Goal: Task Accomplishment & Management: Complete application form

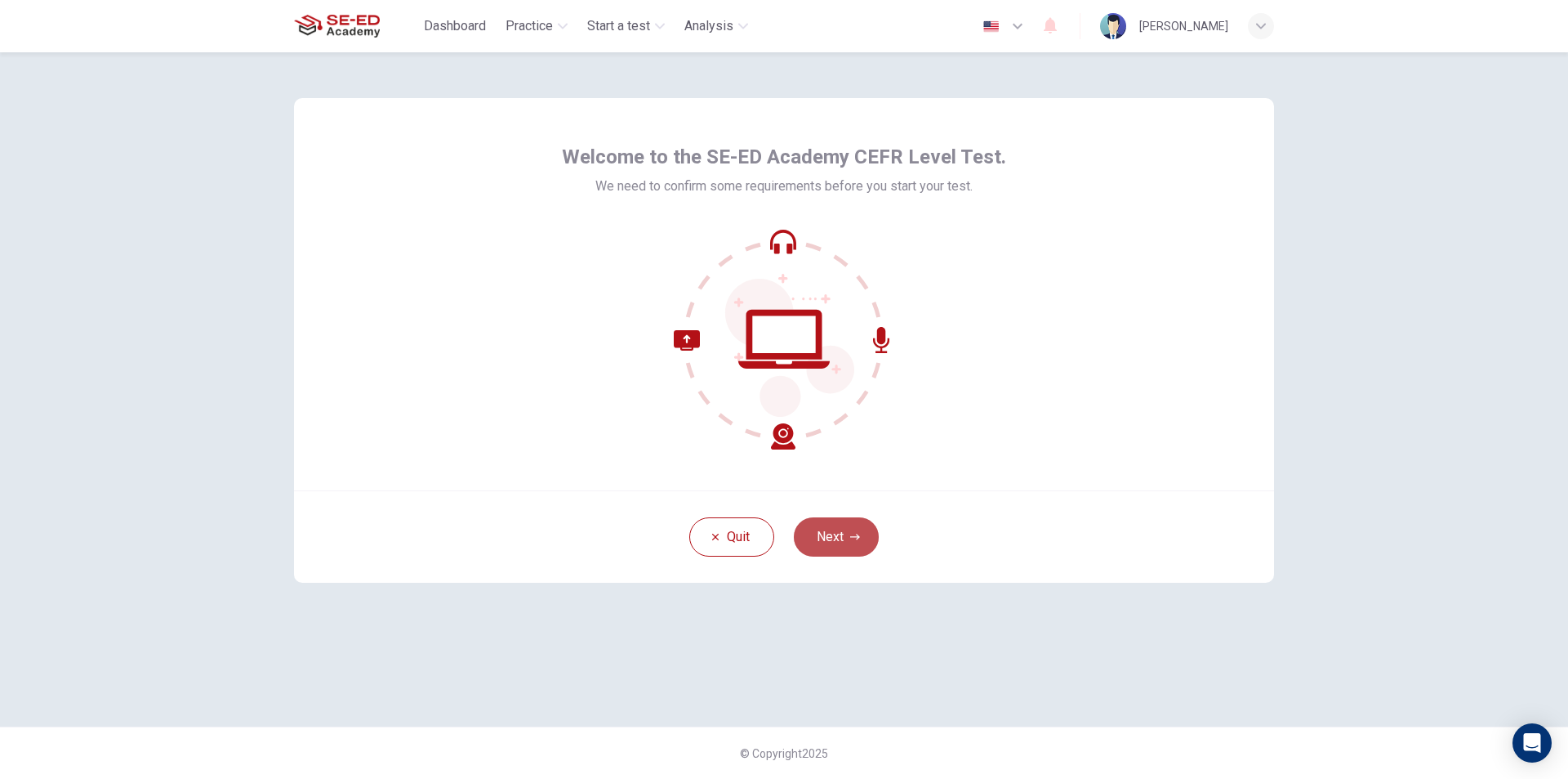
click at [837, 536] on button "Next" at bounding box center [836, 536] width 85 height 39
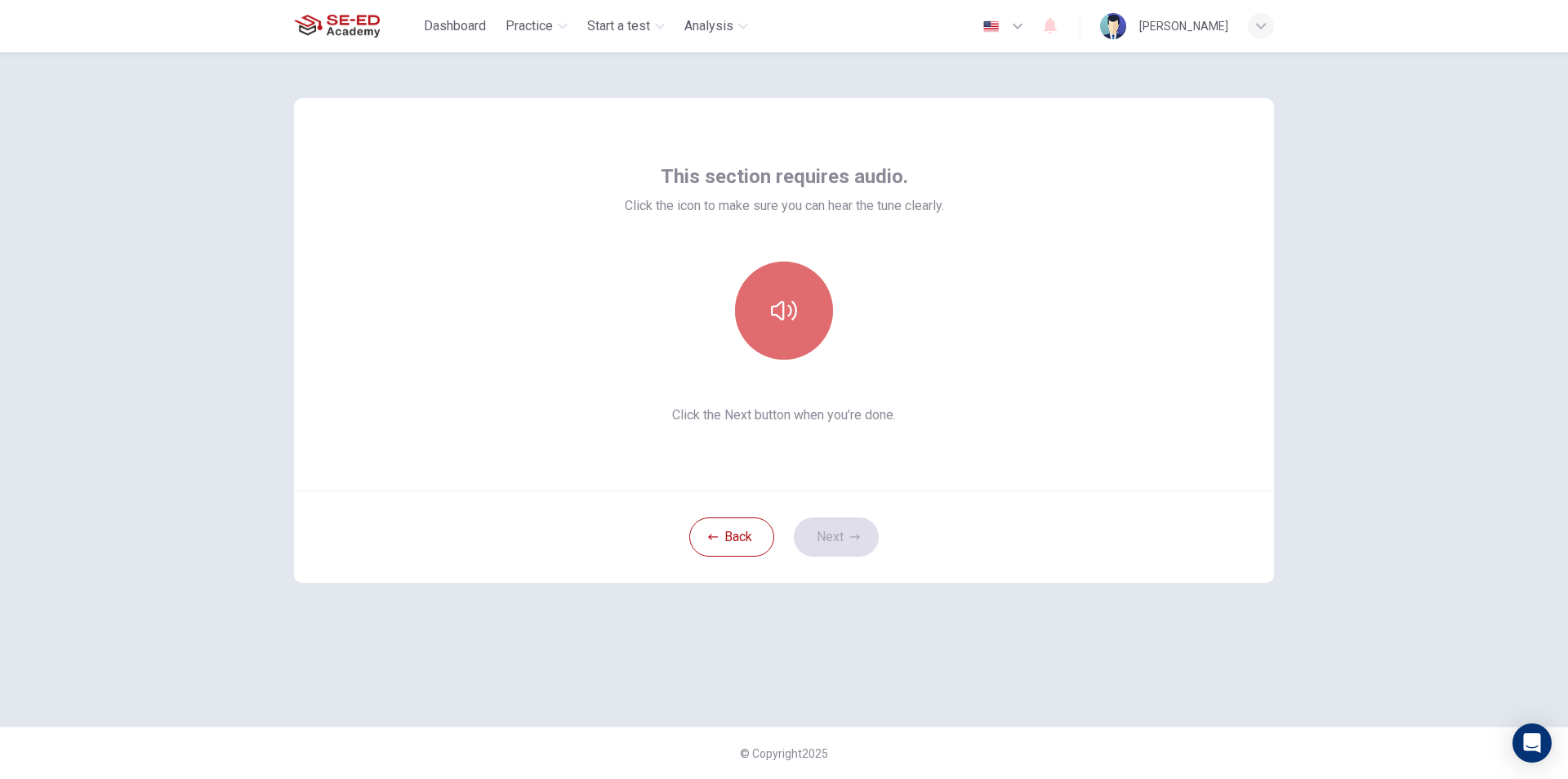
click at [791, 309] on icon "button" at bounding box center [784, 310] width 26 height 26
click at [788, 293] on button "button" at bounding box center [784, 310] width 98 height 98
click at [788, 297] on button "button" at bounding box center [784, 310] width 98 height 98
click at [788, 300] on icon "button" at bounding box center [784, 310] width 26 height 26
click at [859, 538] on icon "button" at bounding box center [855, 536] width 10 height 10
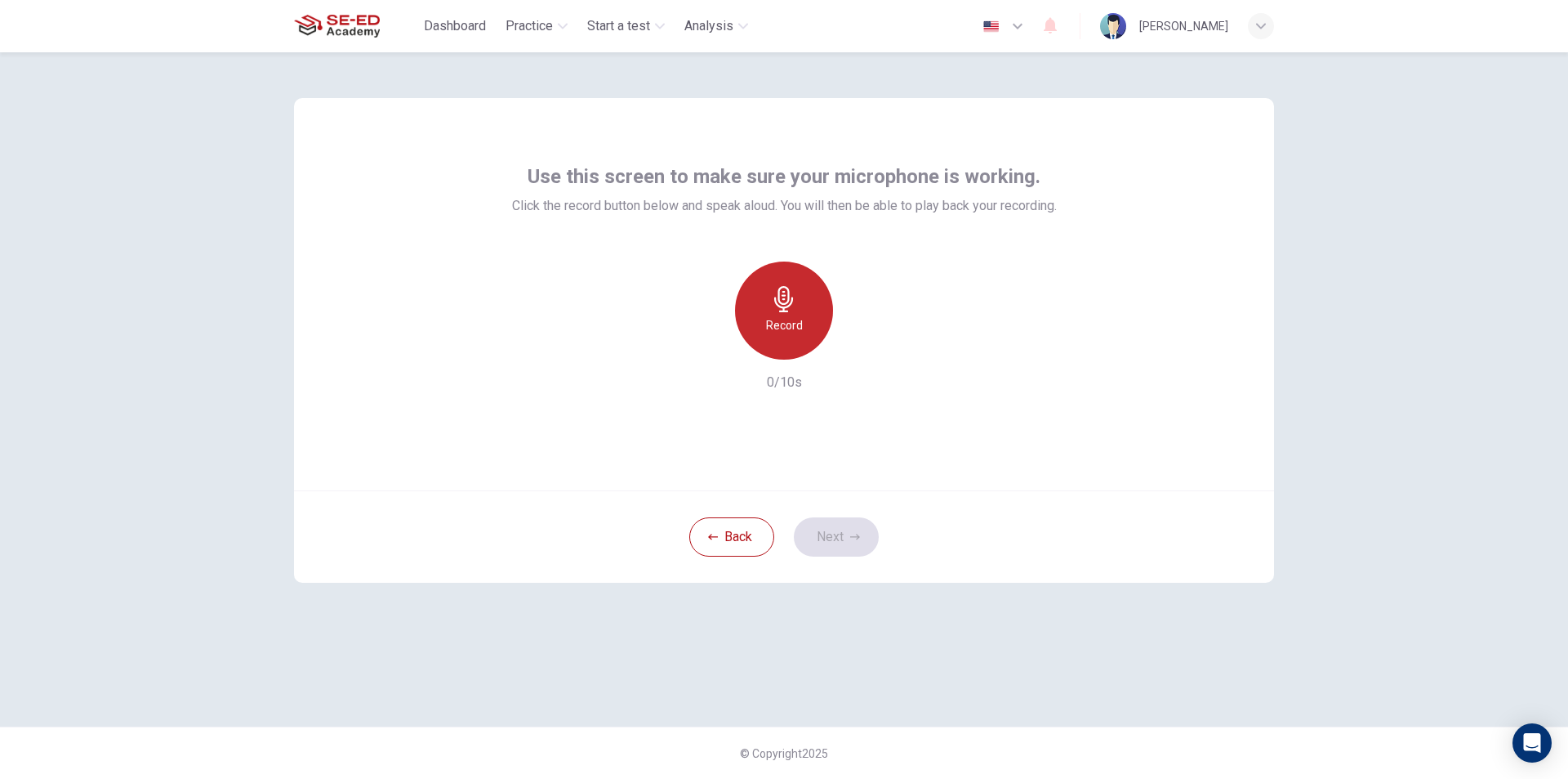
click at [781, 309] on icon "button" at bounding box center [784, 299] width 26 height 26
click at [856, 350] on icon "button" at bounding box center [859, 346] width 16 height 16
click at [822, 542] on button "Next" at bounding box center [836, 536] width 85 height 39
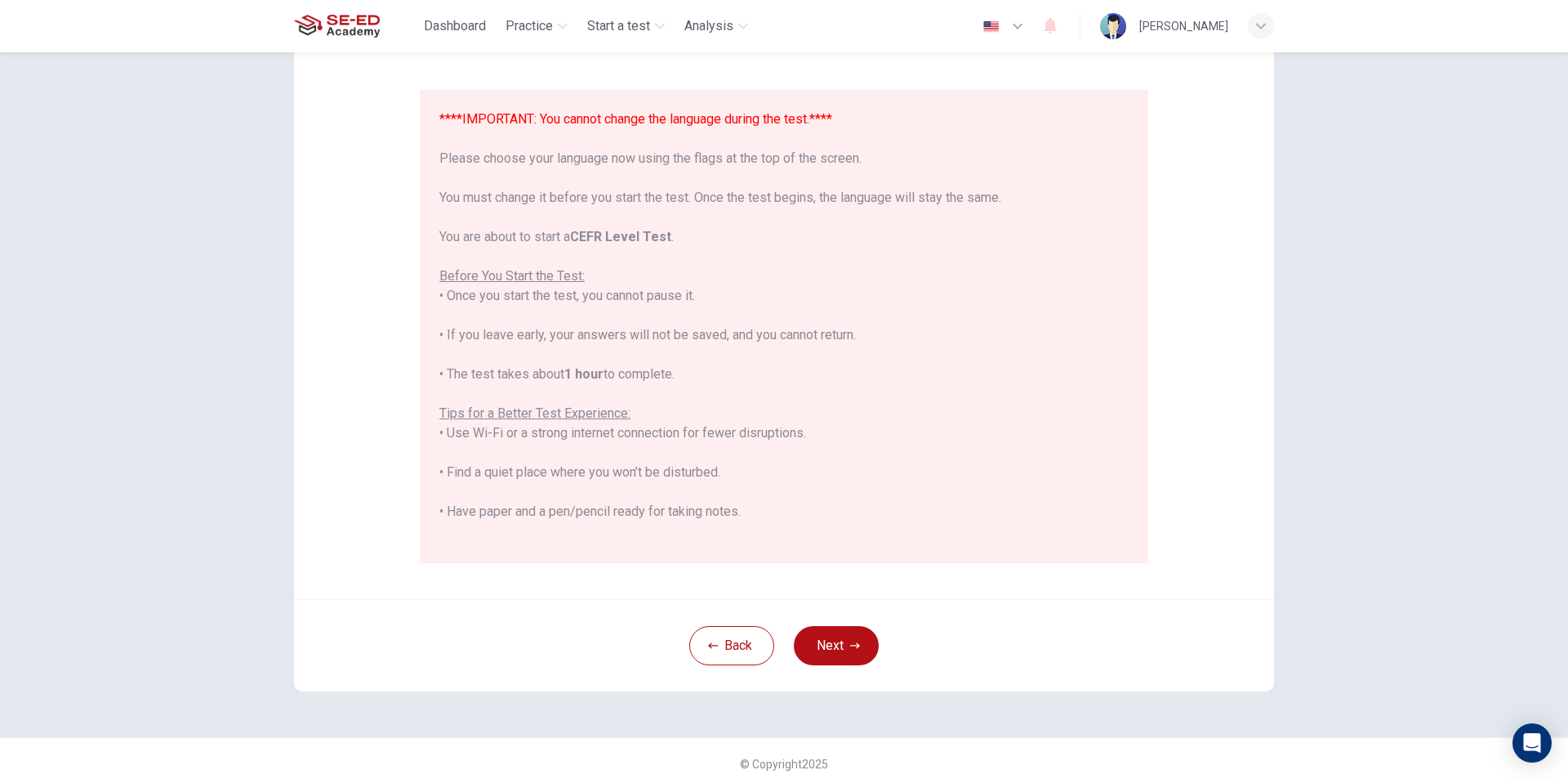
scroll to position [130, 0]
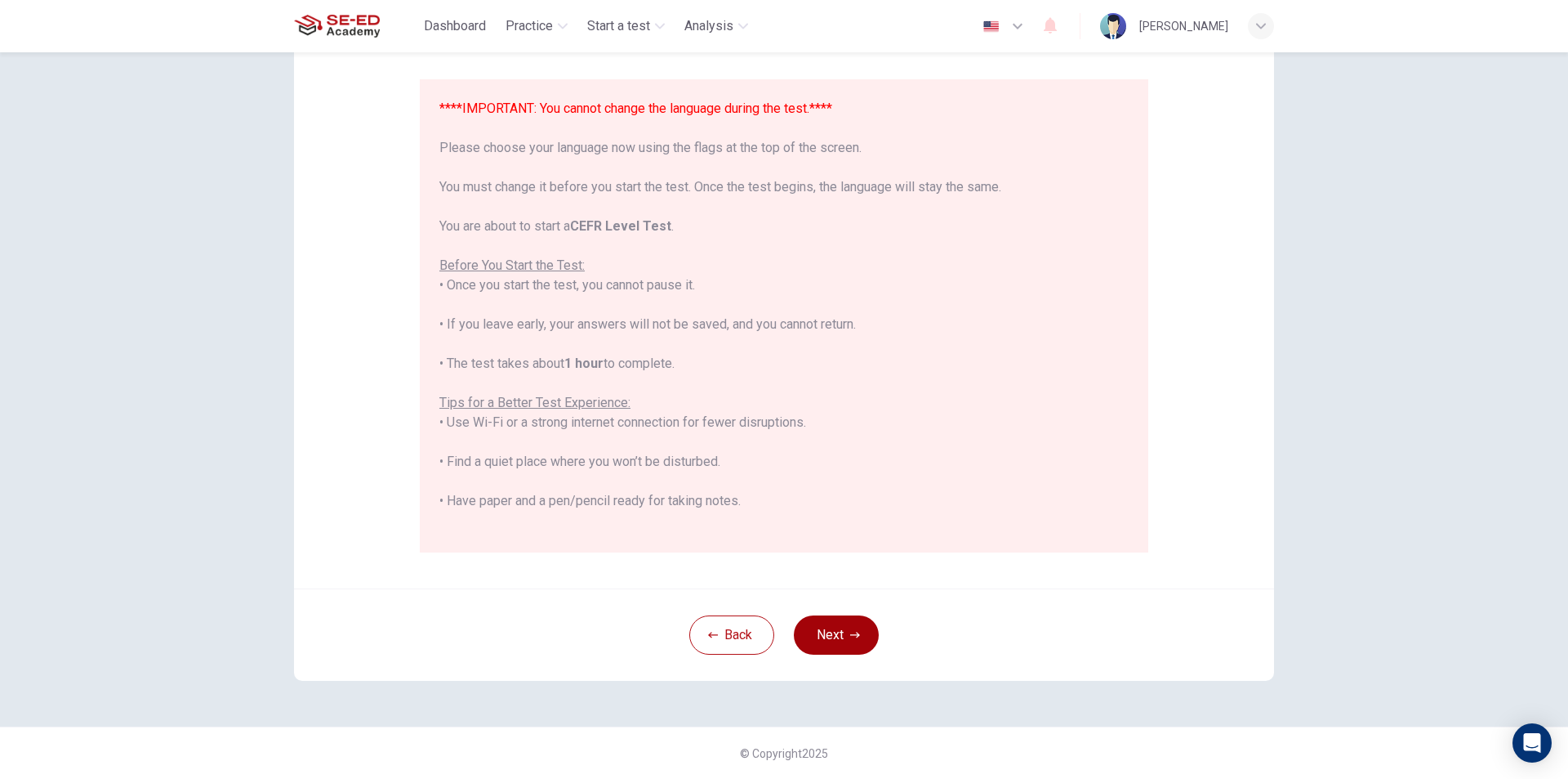
click at [827, 626] on button "Next" at bounding box center [836, 634] width 85 height 39
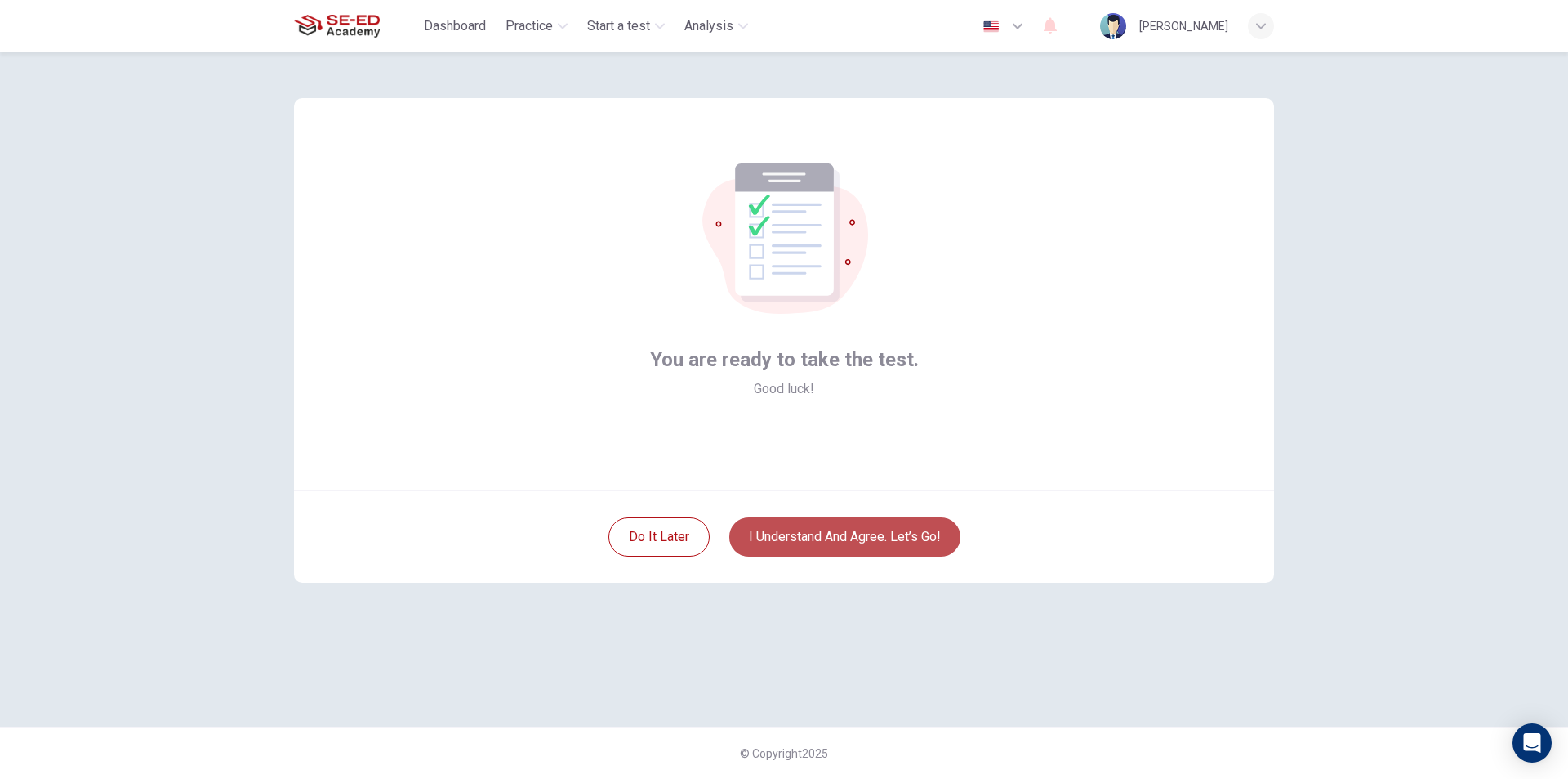
click at [833, 536] on button "I understand and agree. Let’s go!" at bounding box center [845, 536] width 231 height 39
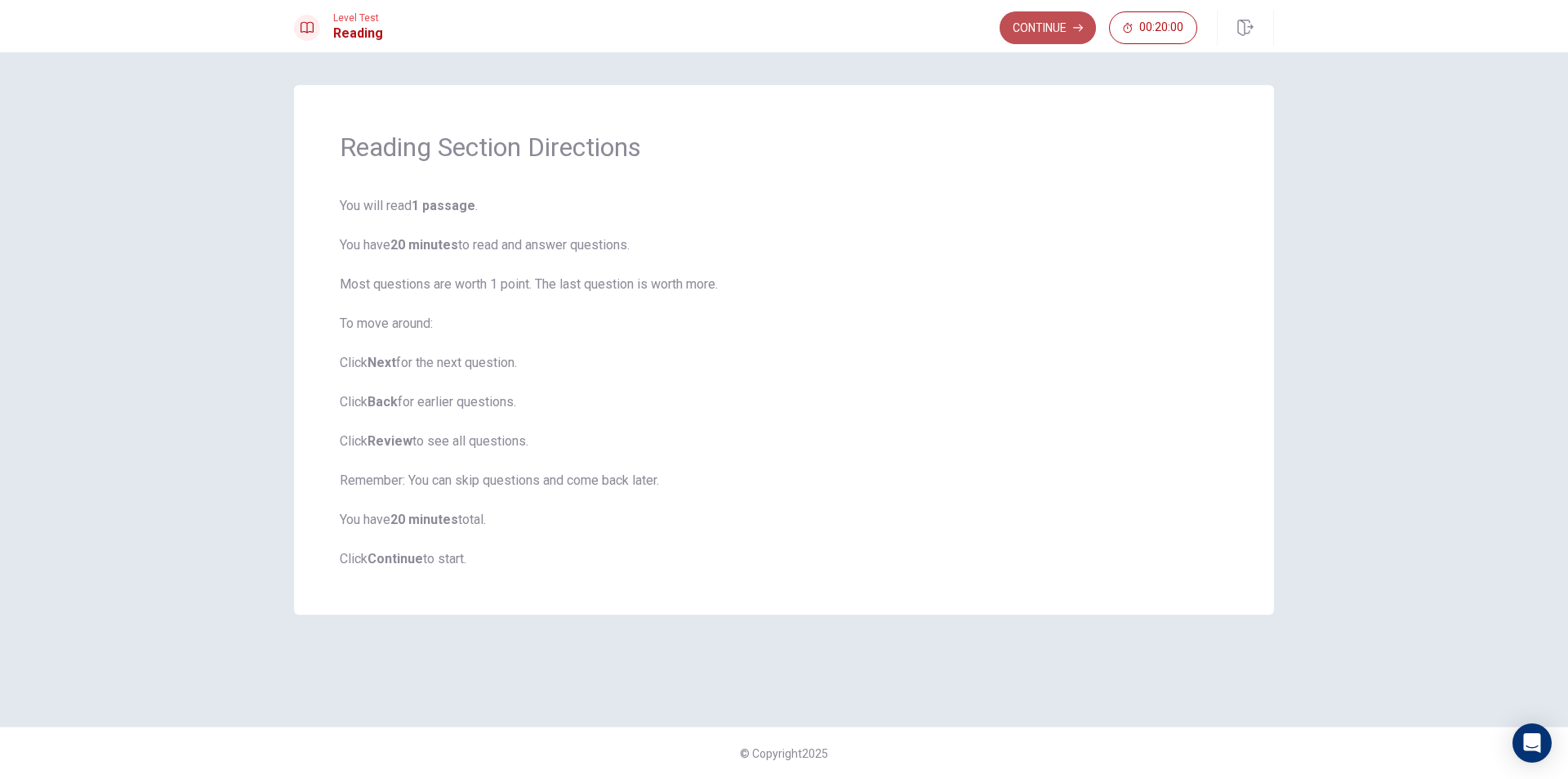
click at [1060, 27] on button "Continue" at bounding box center [1047, 28] width 96 height 33
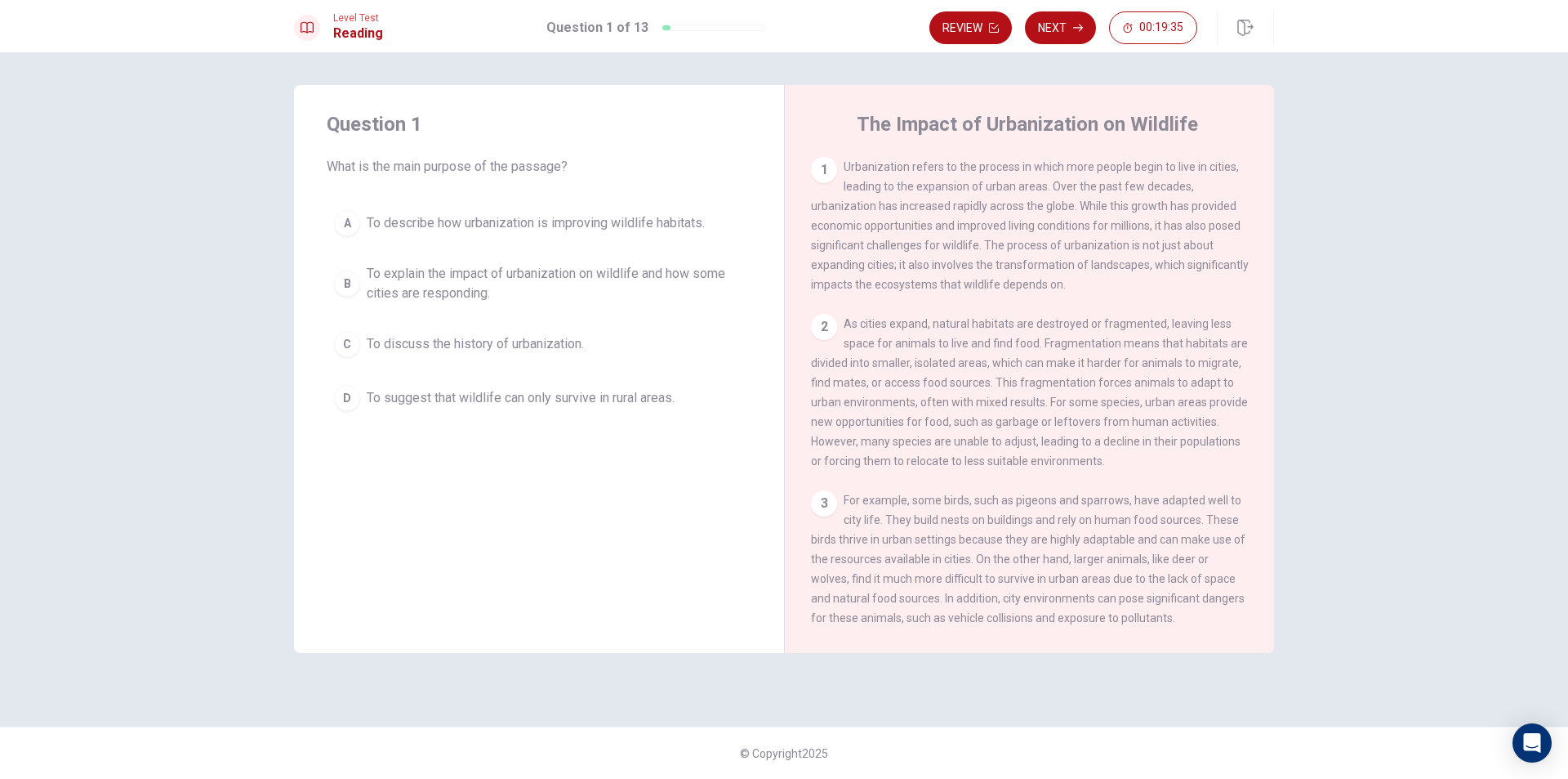
click at [346, 282] on div "B" at bounding box center [347, 283] width 26 height 26
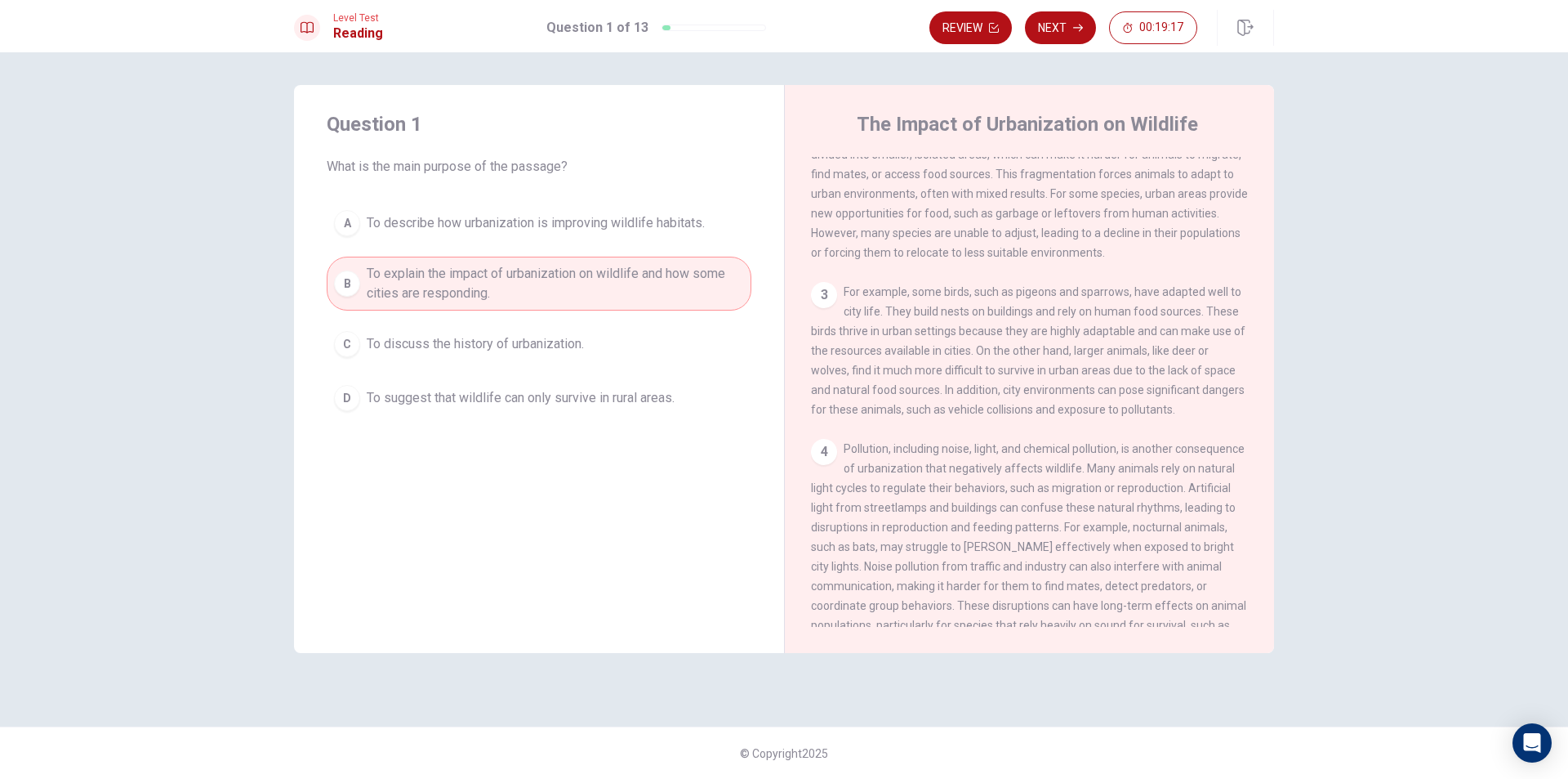
scroll to position [245, 0]
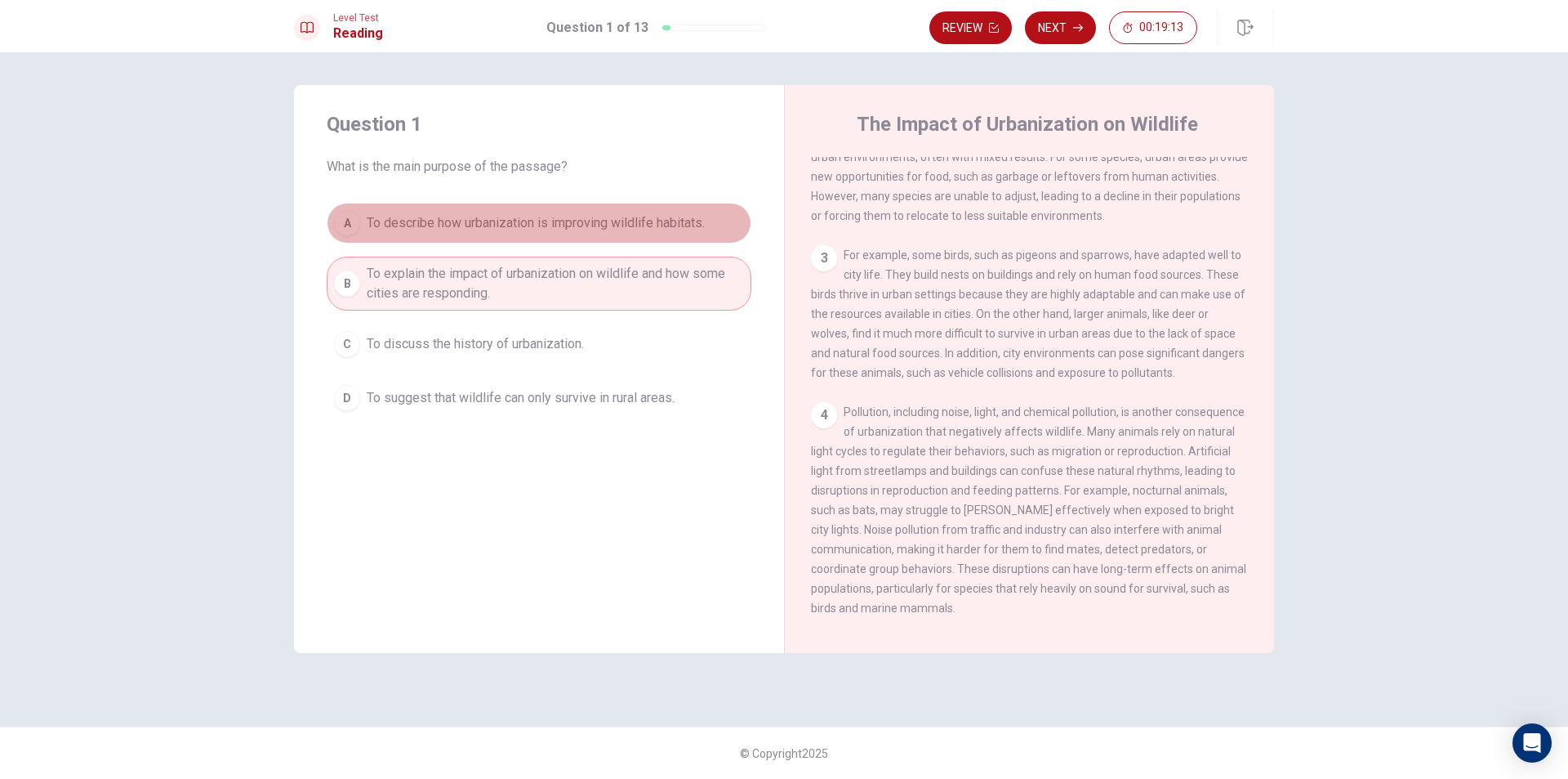
click at [542, 219] on span "To describe how urbanization is improving wildlife habitats." at bounding box center [535, 223] width 338 height 20
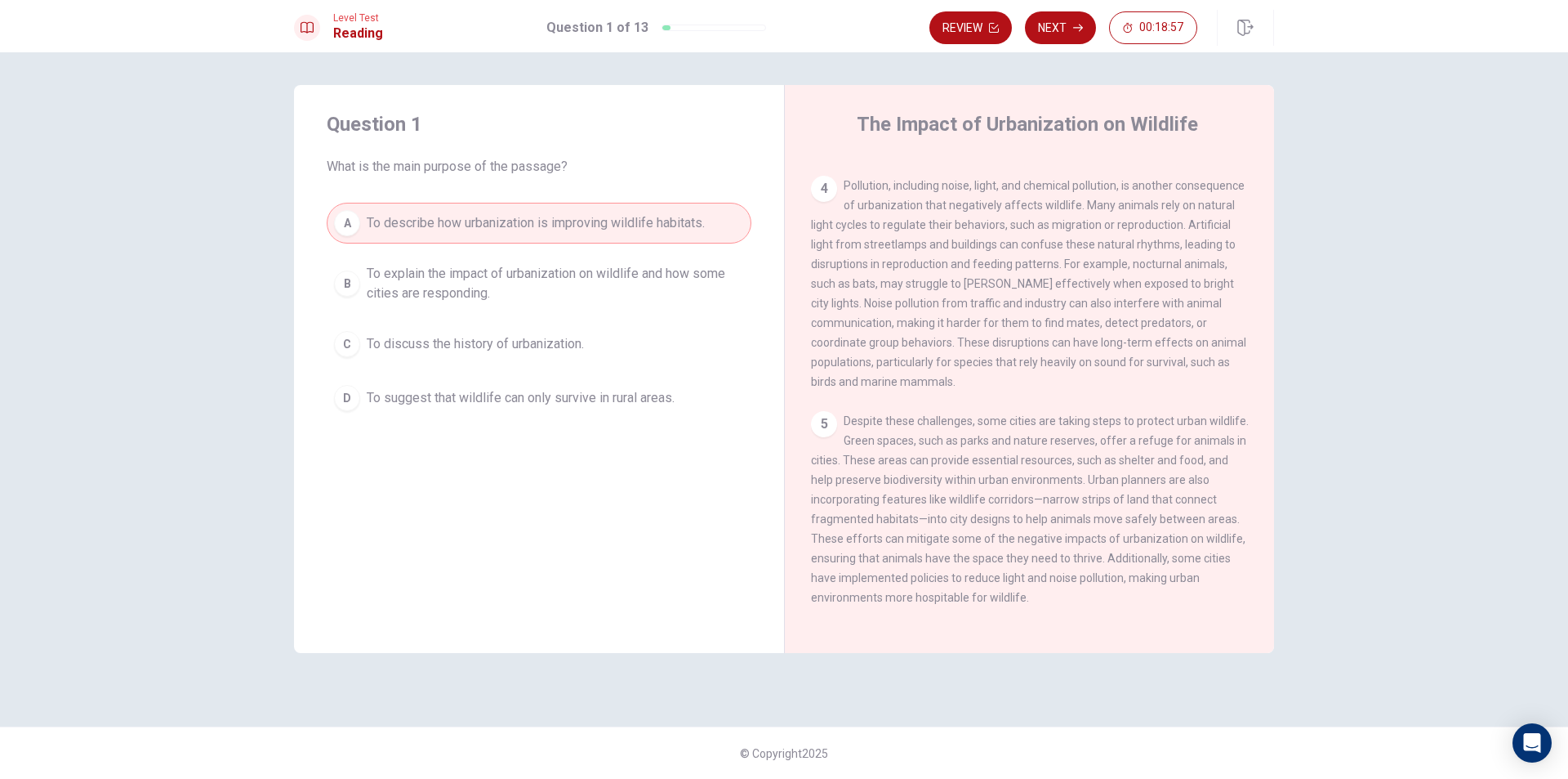
scroll to position [507, 0]
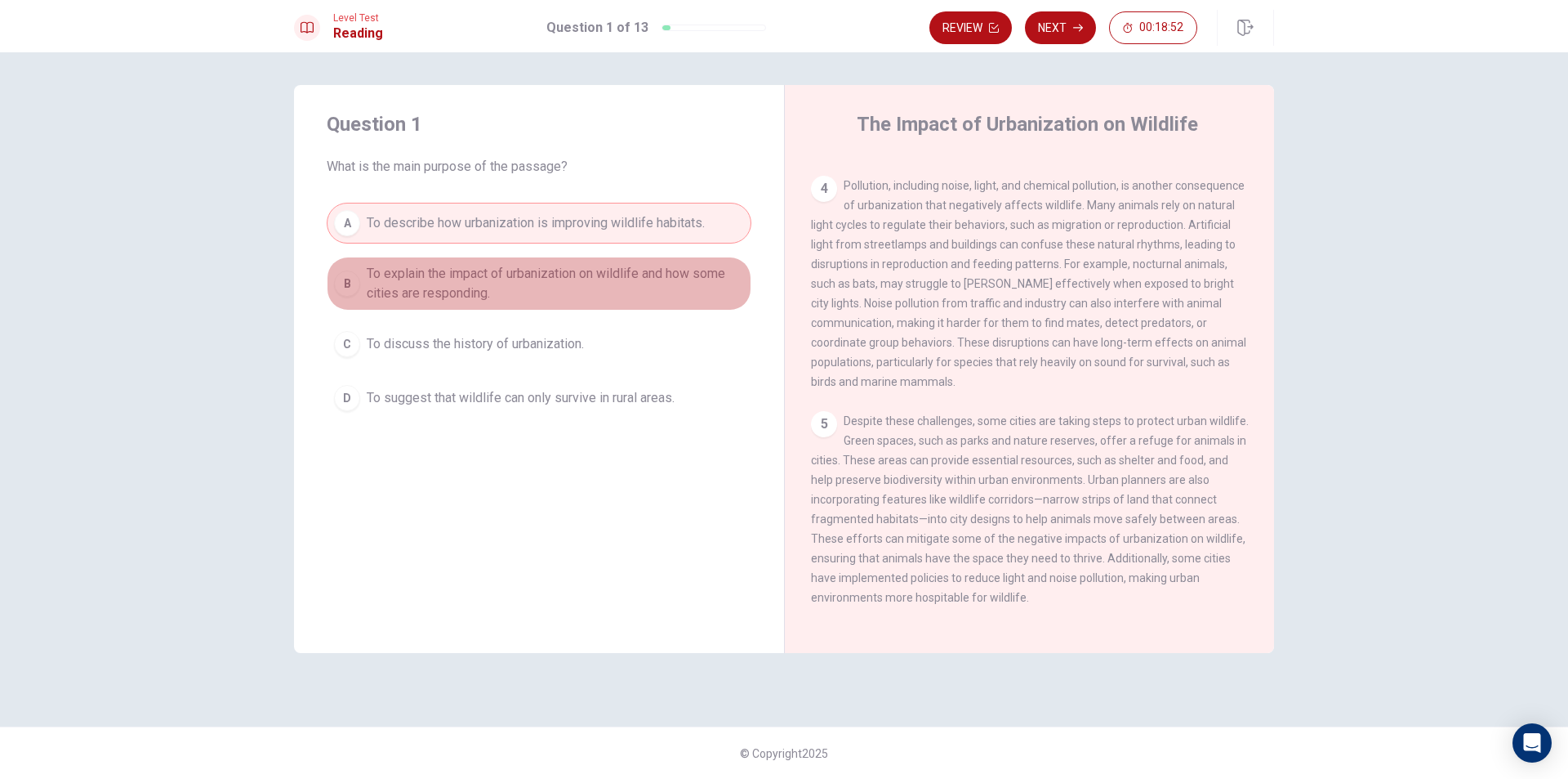
click at [522, 289] on span "To explain the impact of urbanization on wildlife and how some cities are respo…" at bounding box center [555, 283] width 378 height 39
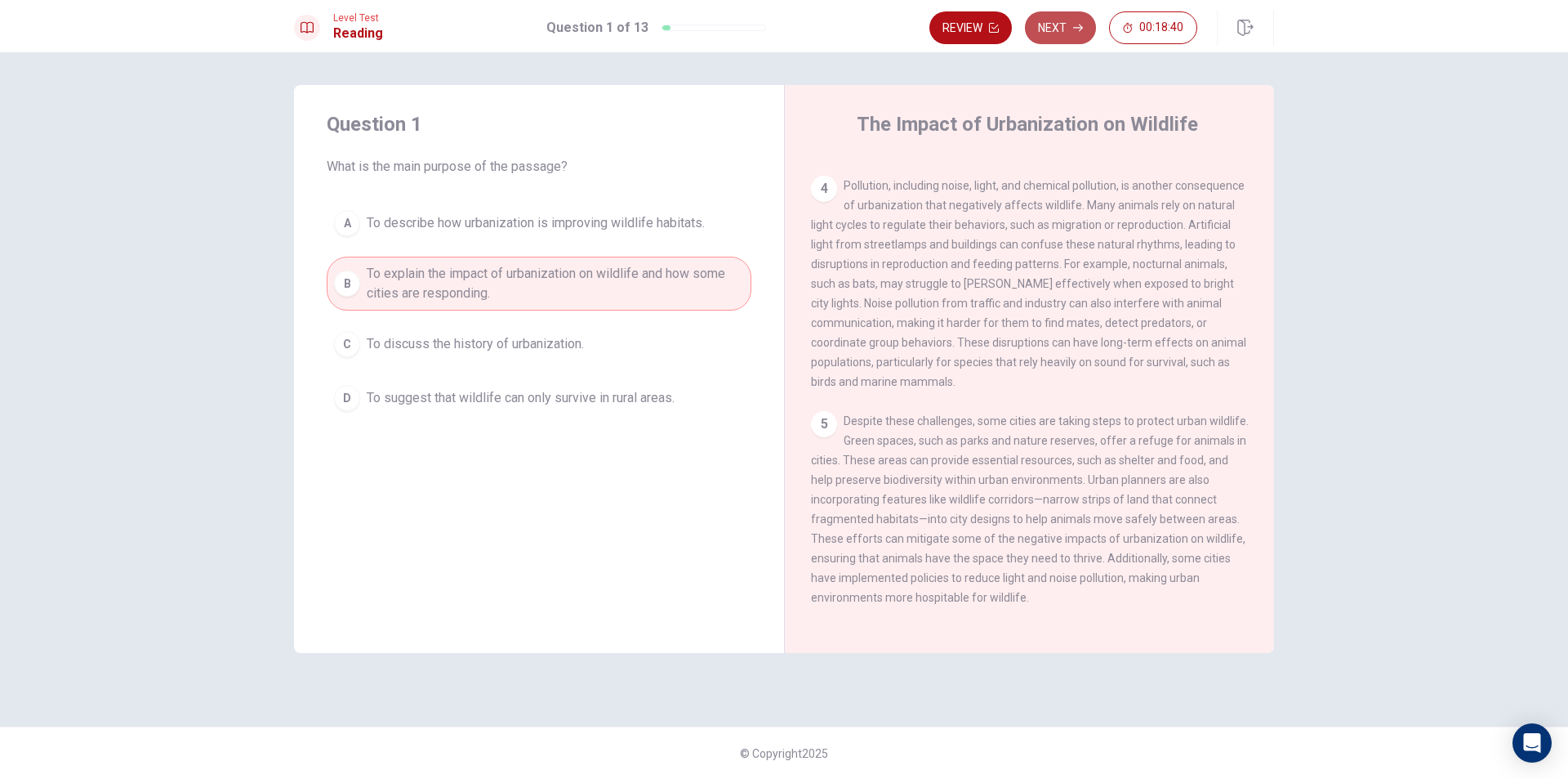
click at [1046, 23] on button "Next" at bounding box center [1060, 28] width 71 height 33
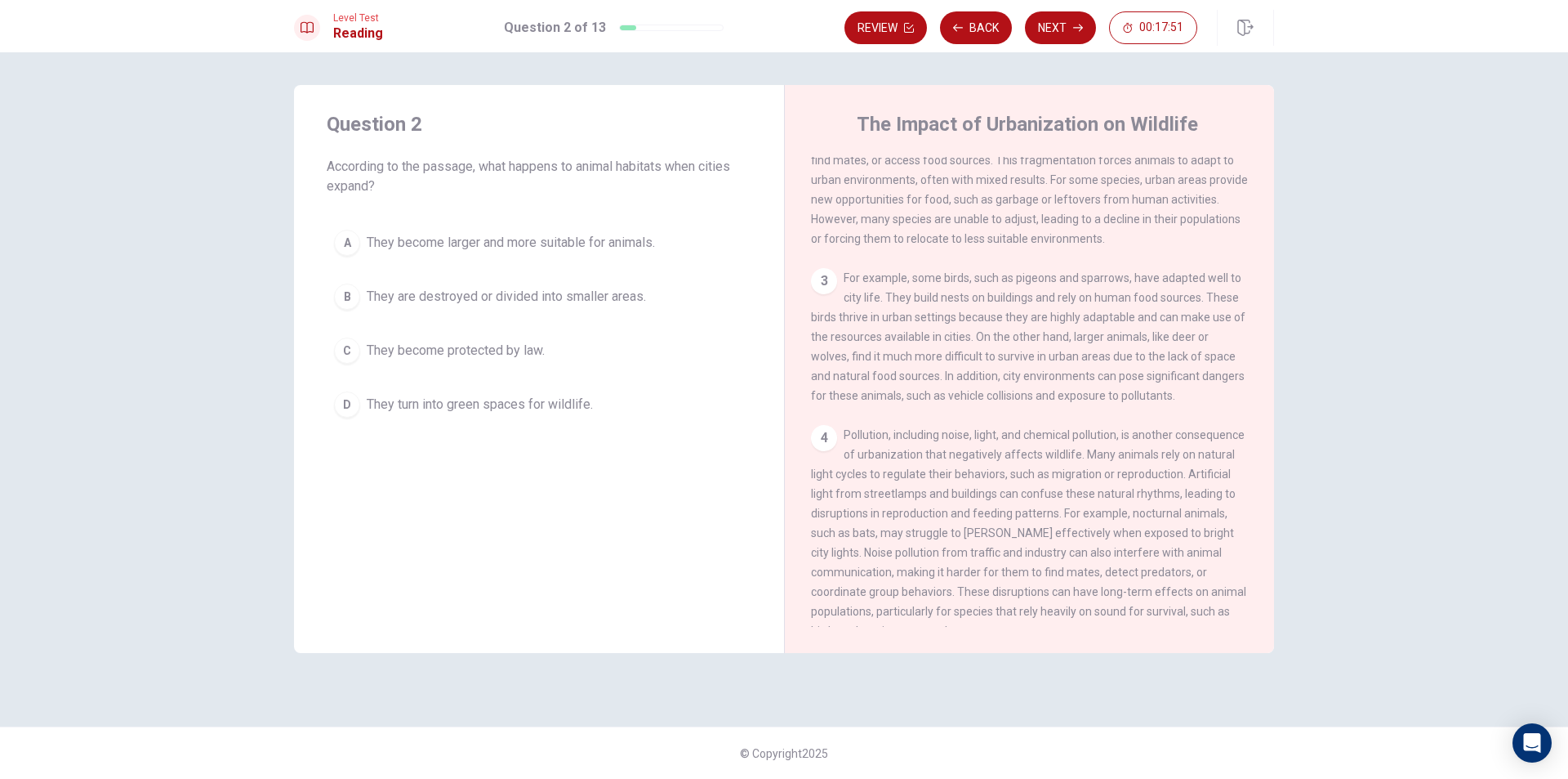
scroll to position [262, 0]
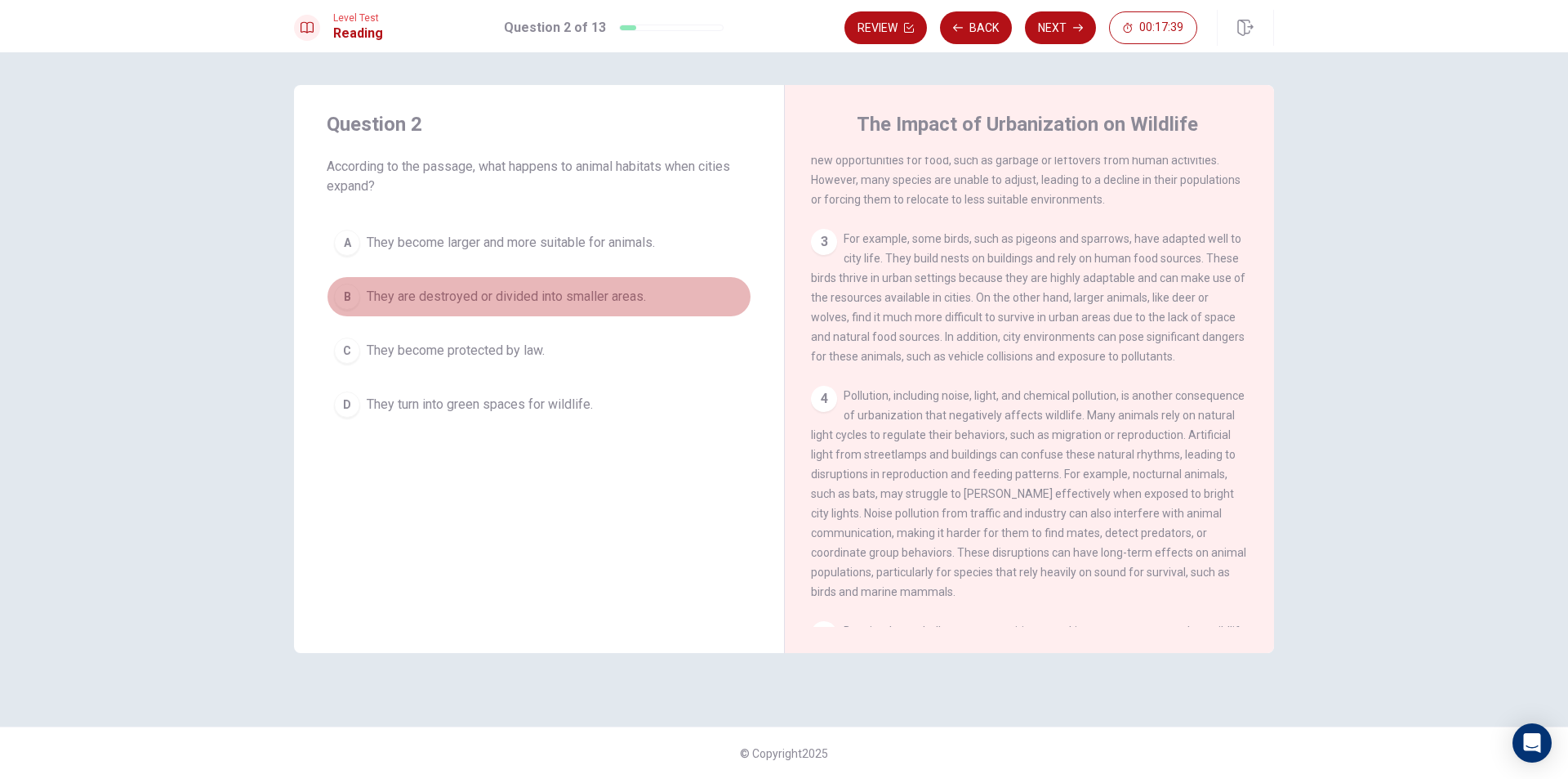
click at [546, 291] on span "They are destroyed or divided into smaller areas." at bounding box center [506, 296] width 279 height 20
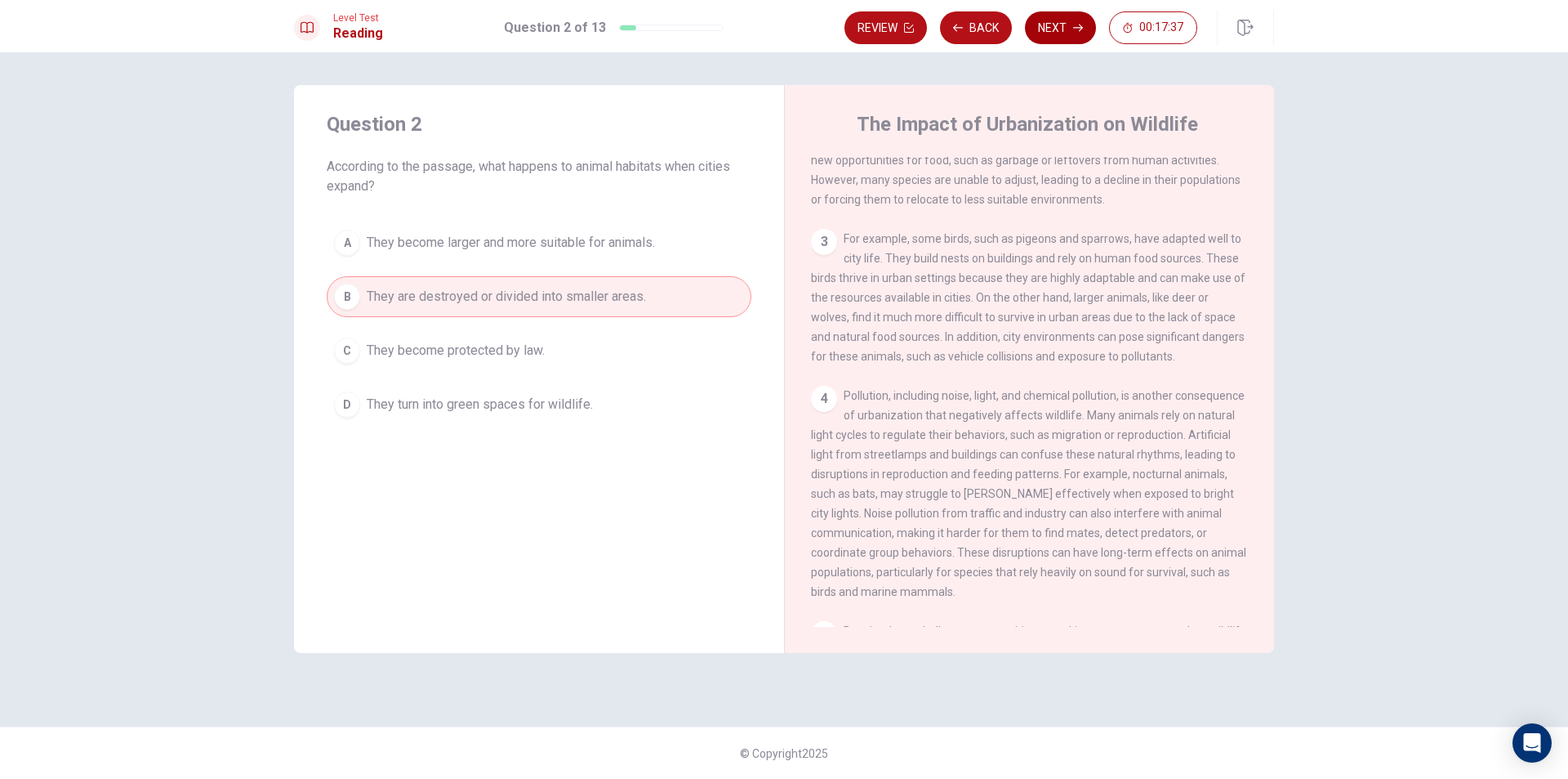
click at [1048, 26] on button "Next" at bounding box center [1060, 28] width 71 height 33
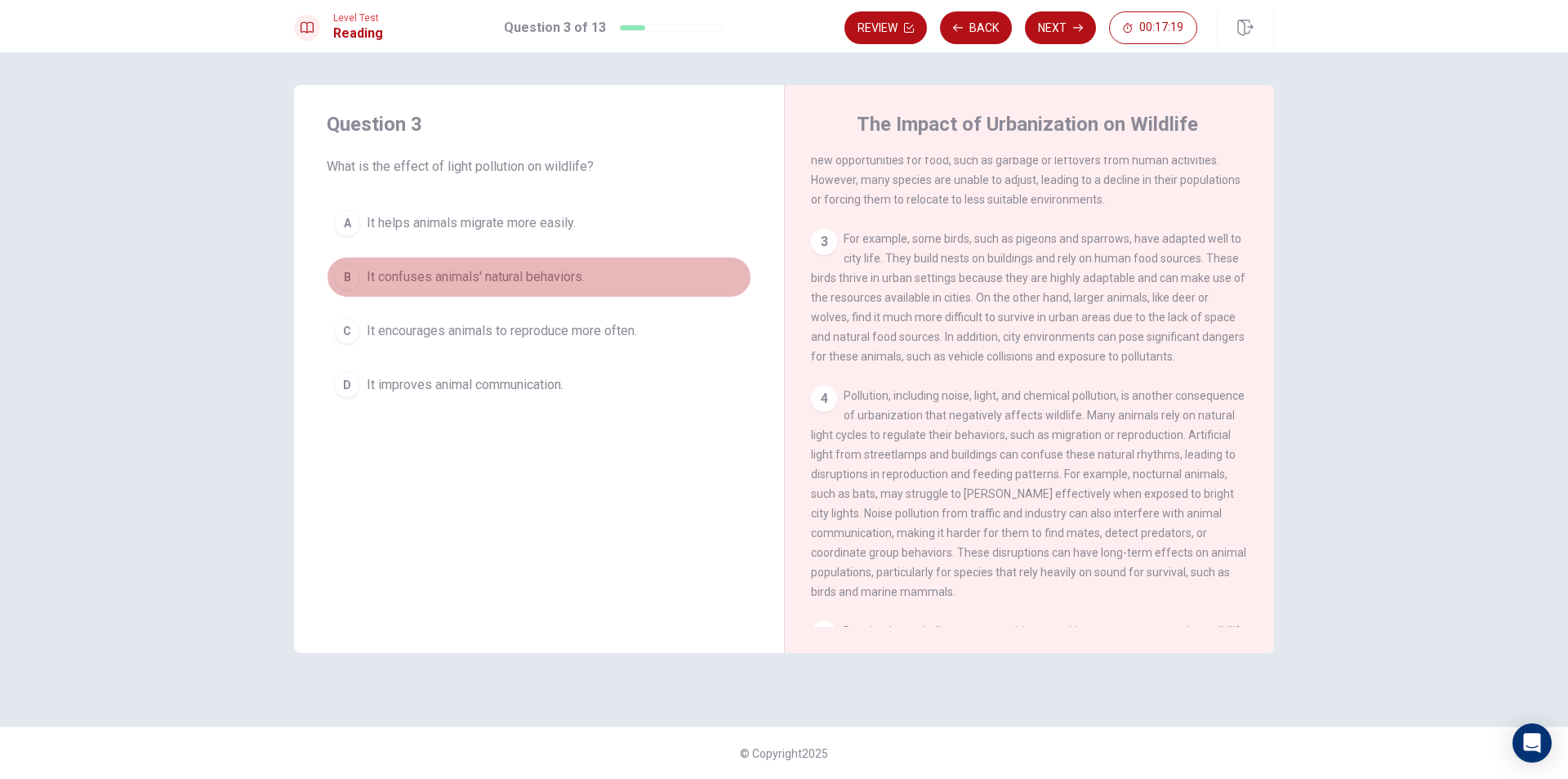
drag, startPoint x: 468, startPoint y: 281, endPoint x: 455, endPoint y: 276, distance: 13.9
click at [464, 281] on span "It confuses animals' natural behaviors." at bounding box center [476, 276] width 218 height 20
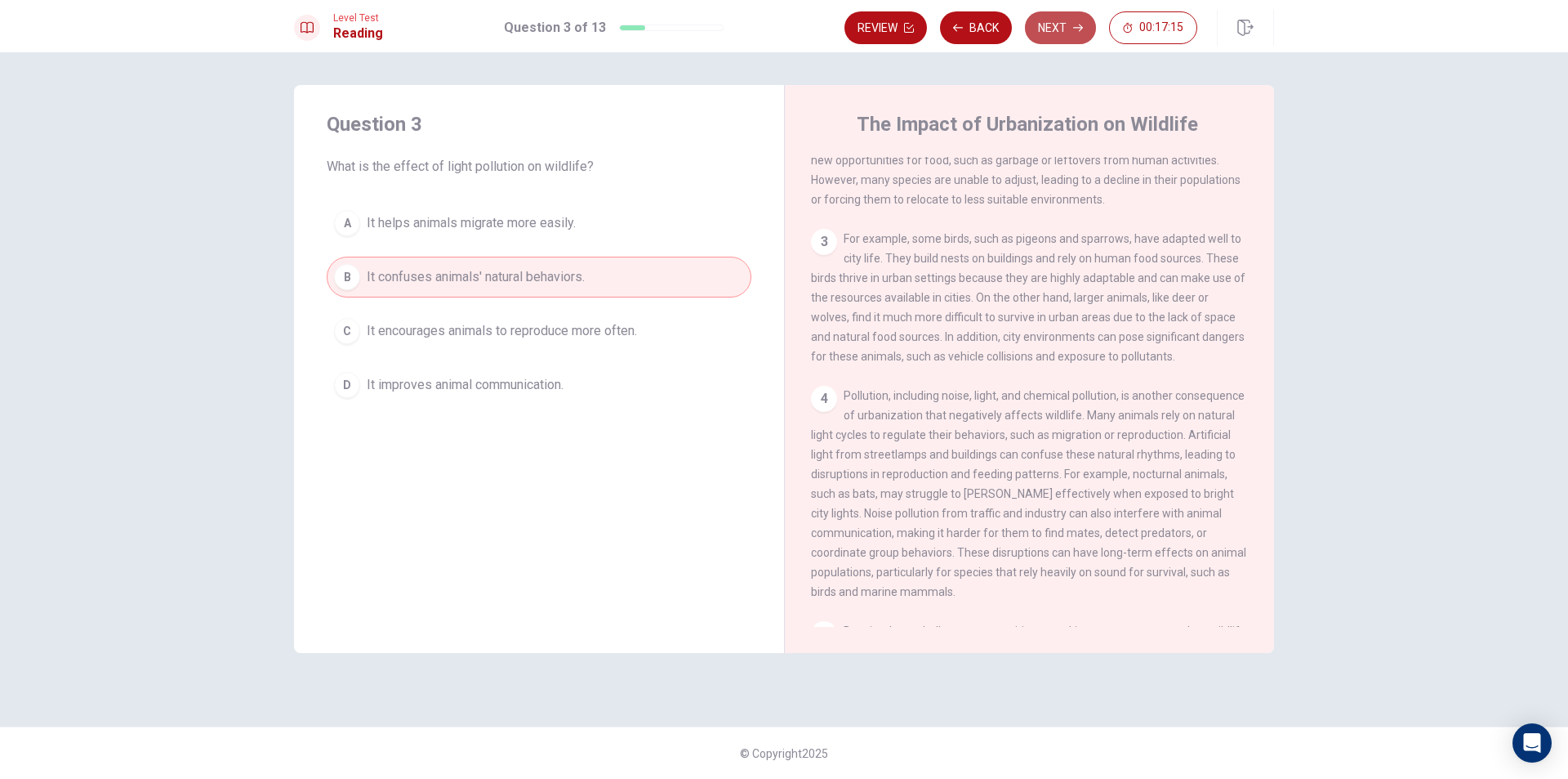
click at [1059, 22] on button "Next" at bounding box center [1060, 28] width 71 height 33
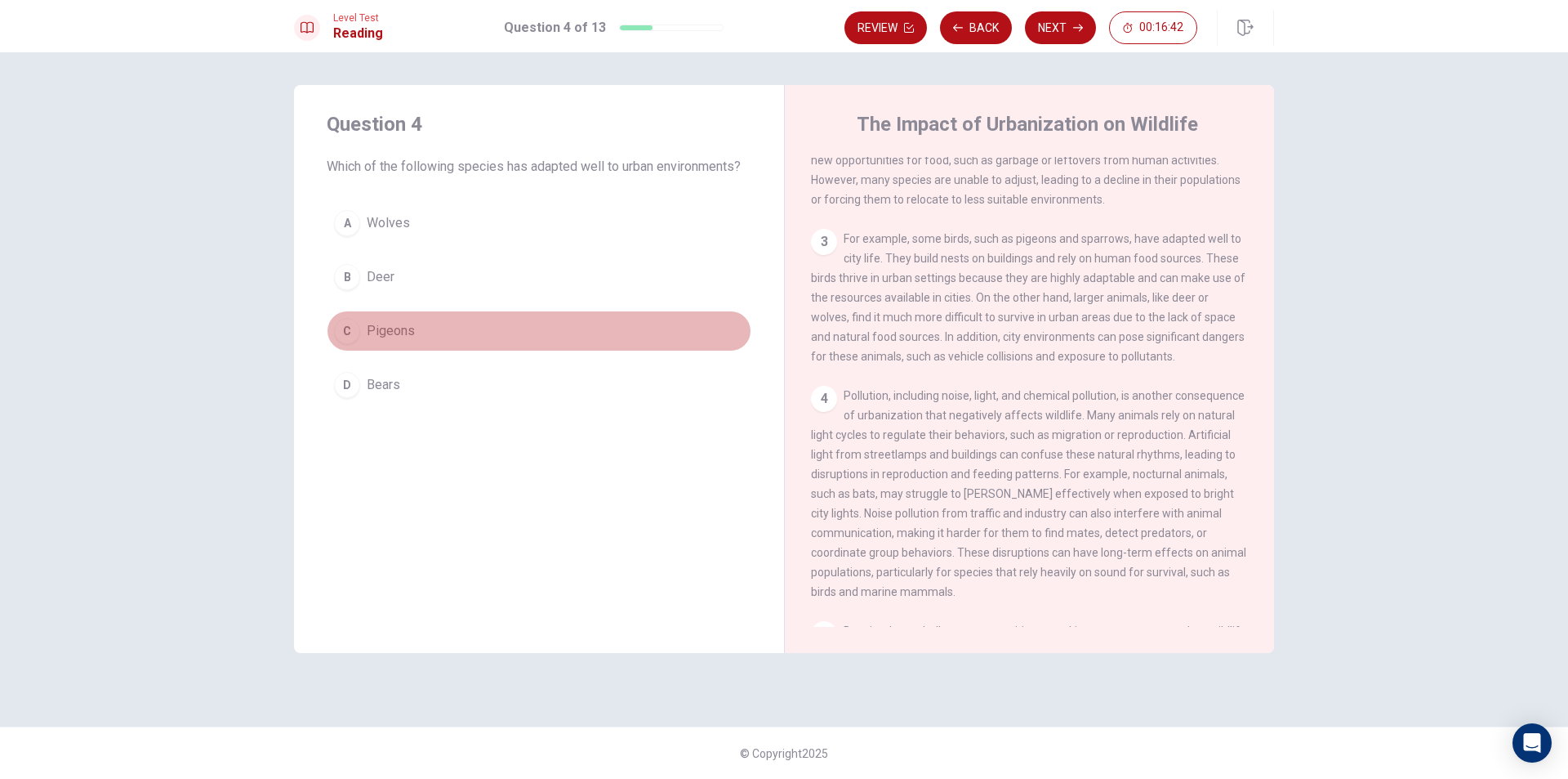
click at [381, 327] on span "Pigeons" at bounding box center [391, 331] width 49 height 20
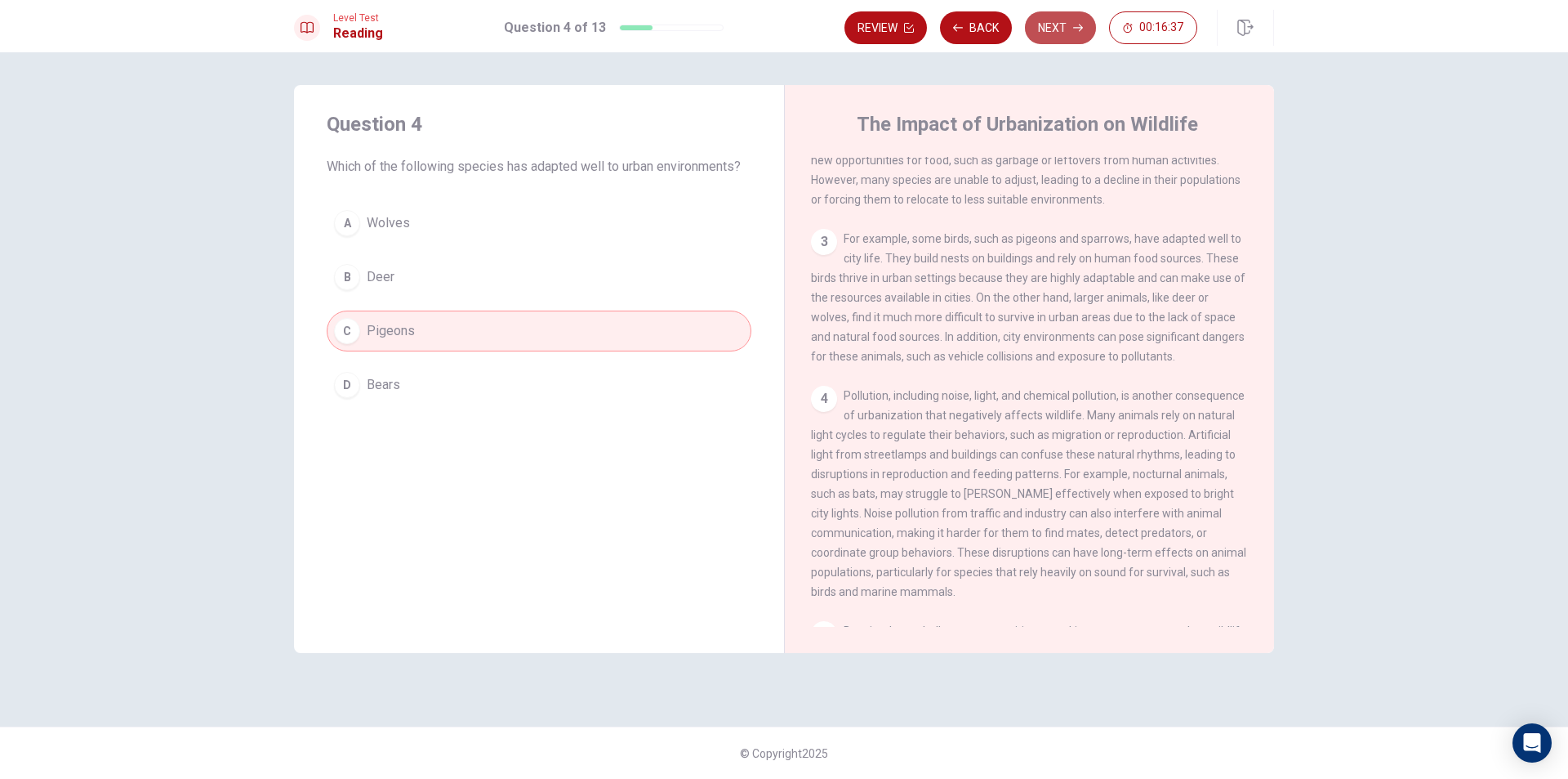
click at [1051, 20] on button "Next" at bounding box center [1060, 28] width 71 height 33
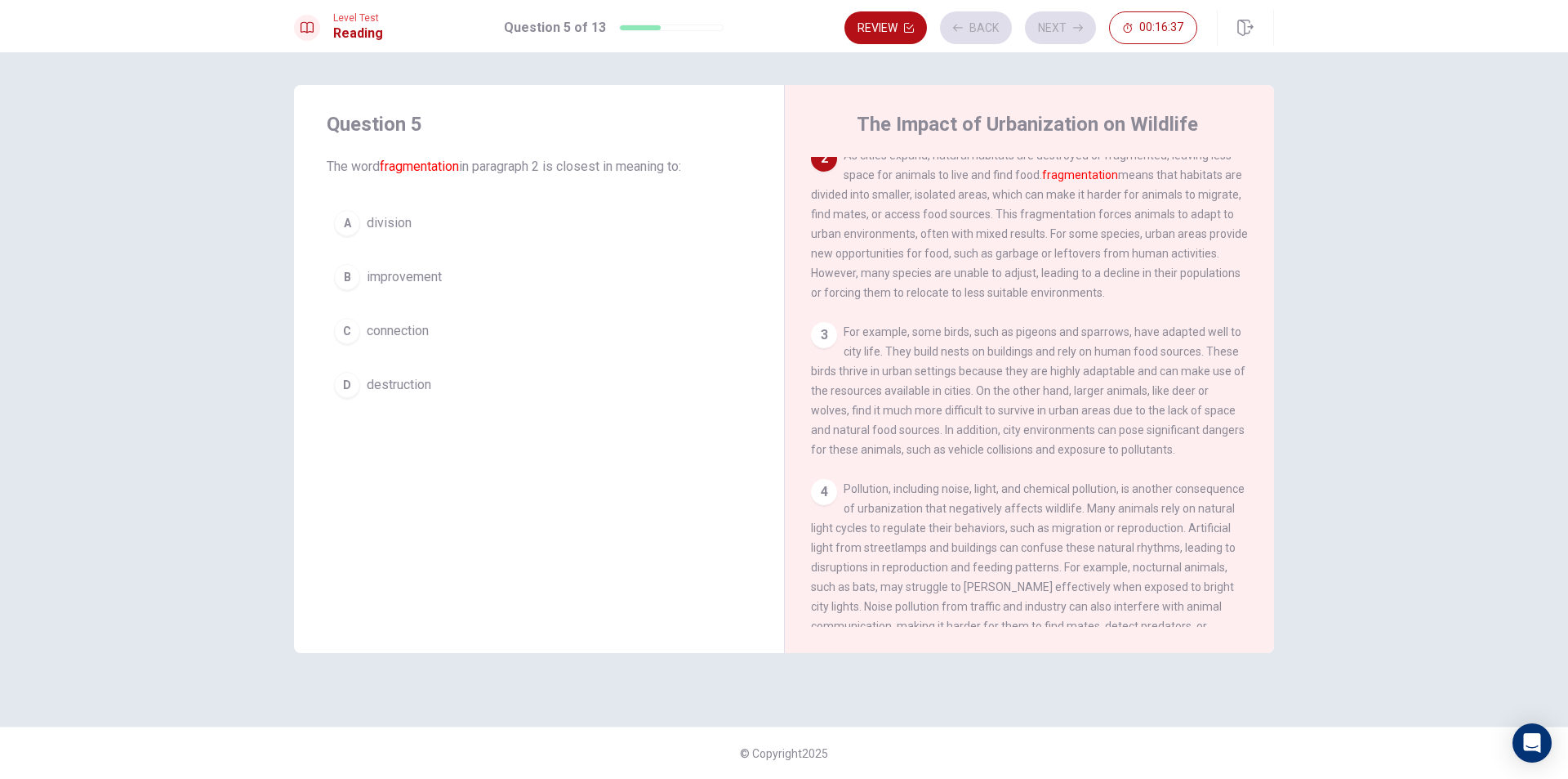
scroll to position [163, 0]
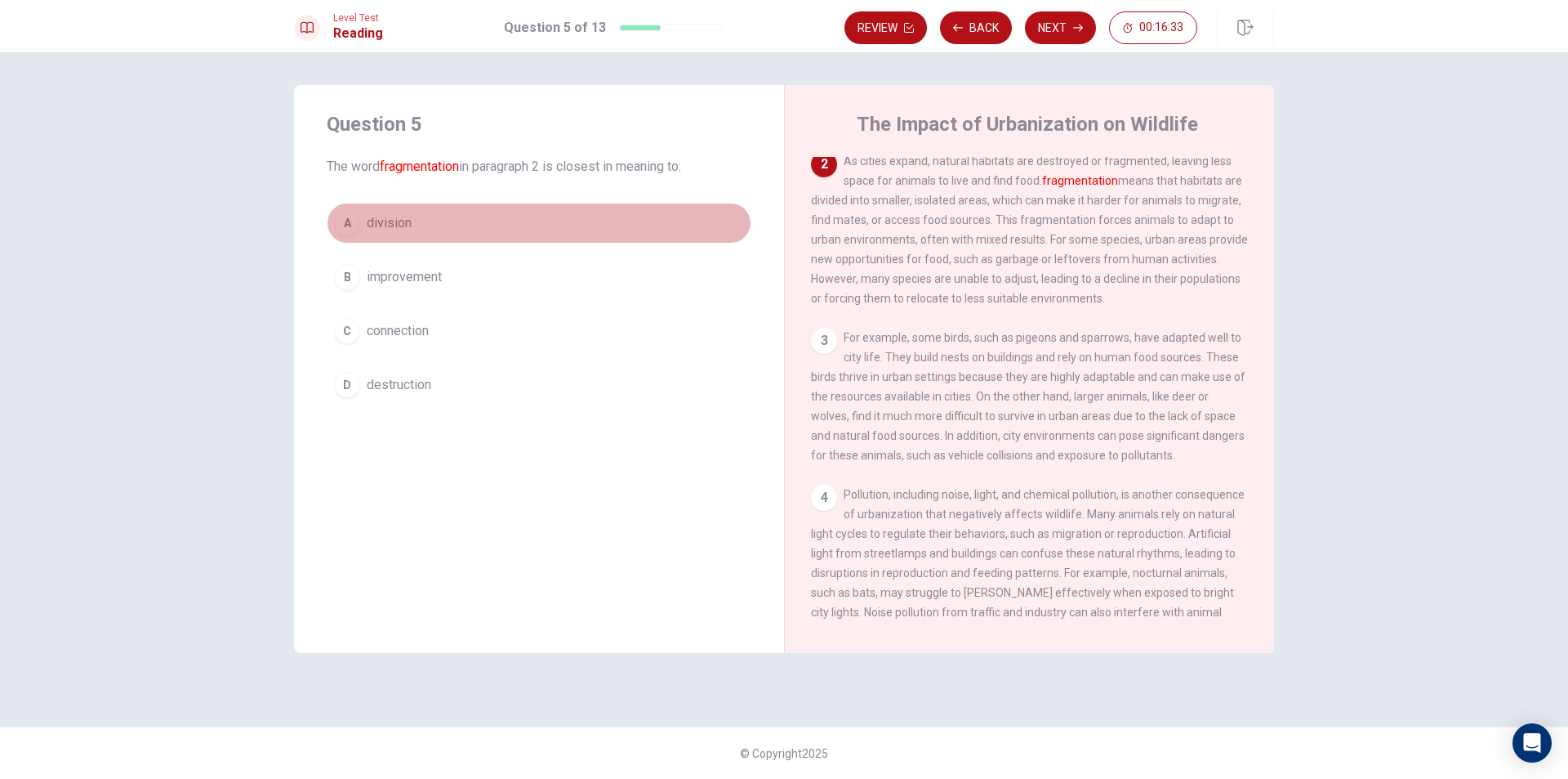
click at [401, 225] on span "division" at bounding box center [389, 223] width 45 height 20
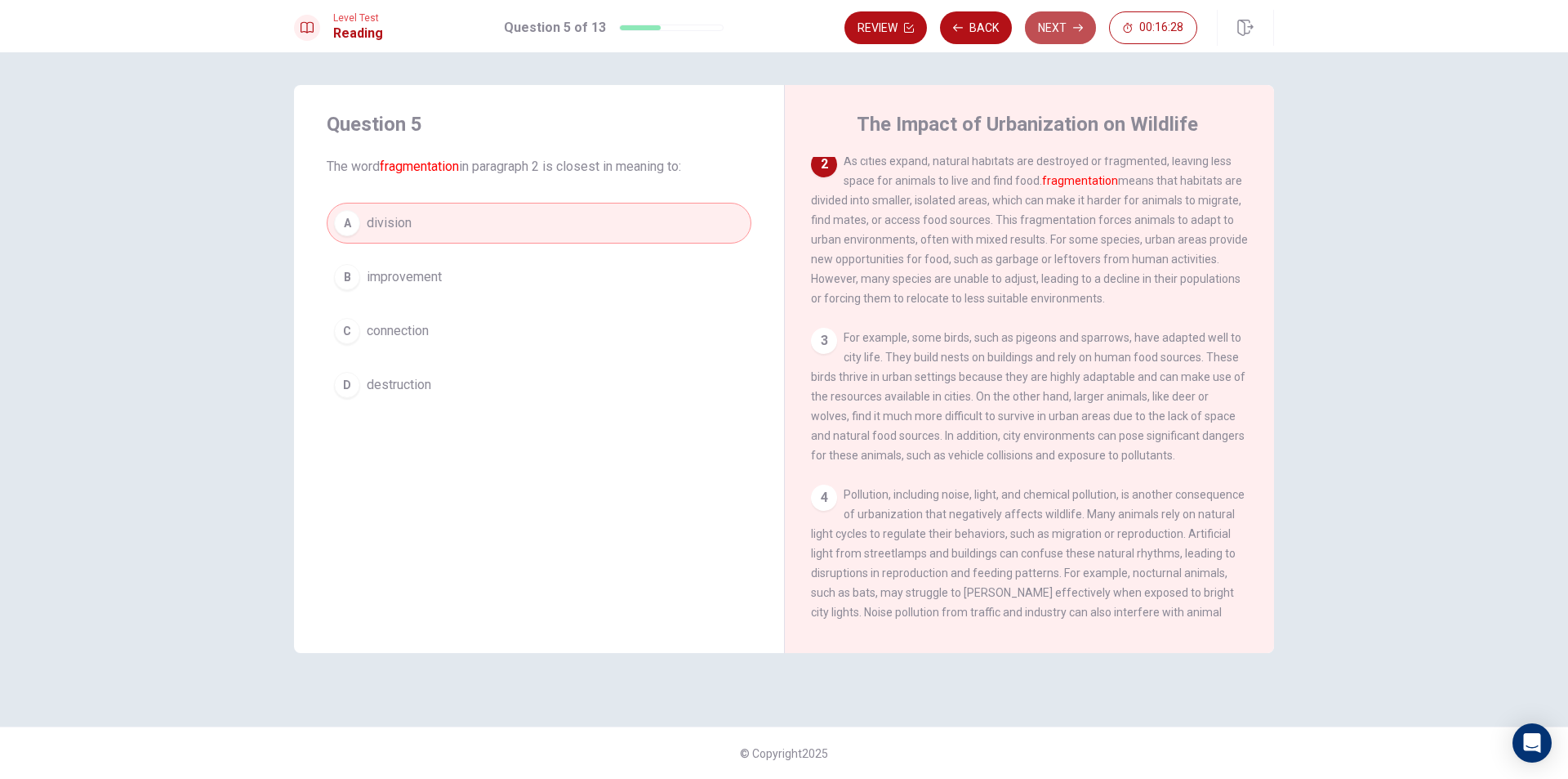
click at [1052, 26] on button "Next" at bounding box center [1060, 28] width 71 height 33
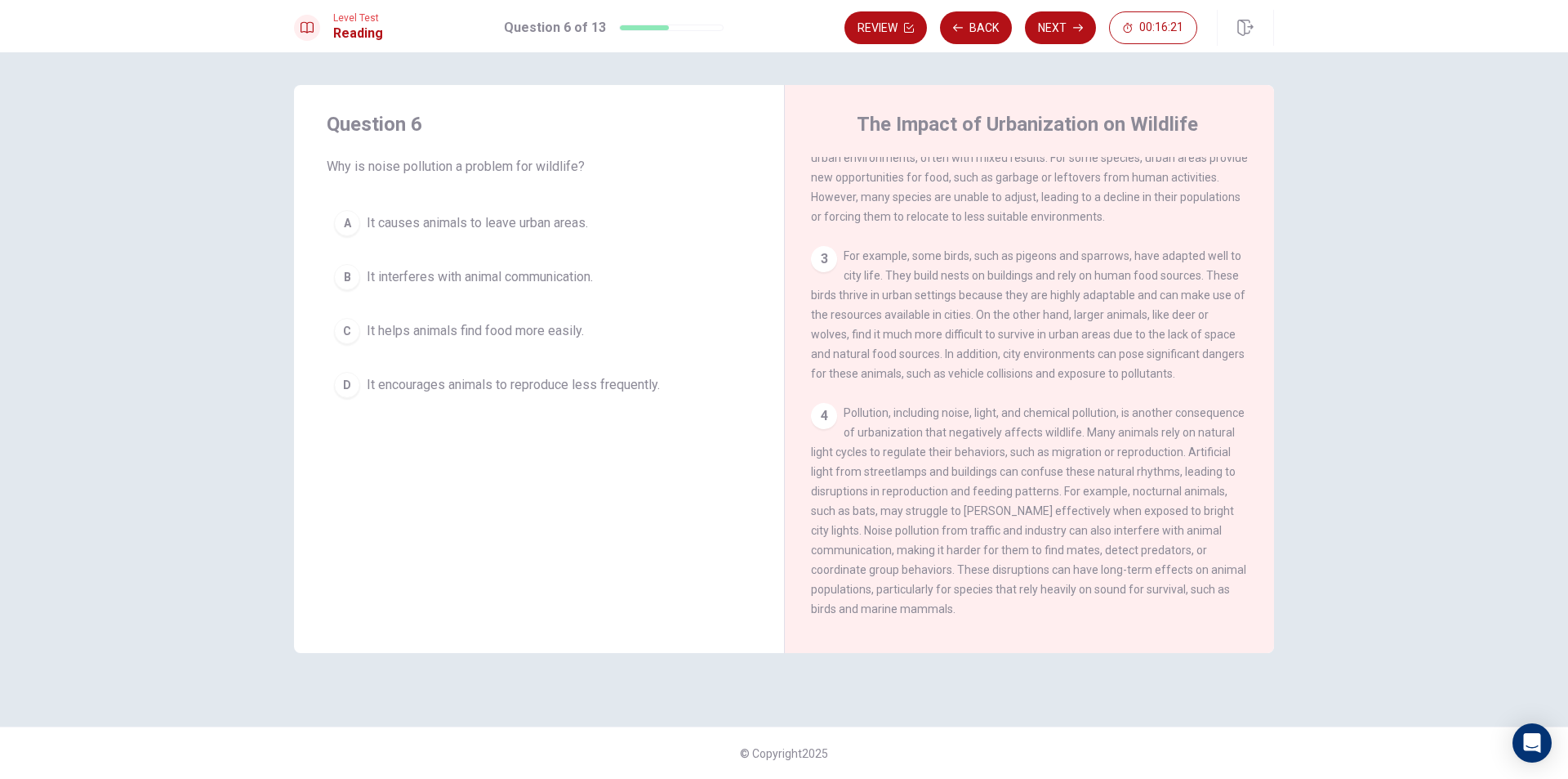
scroll to position [326, 0]
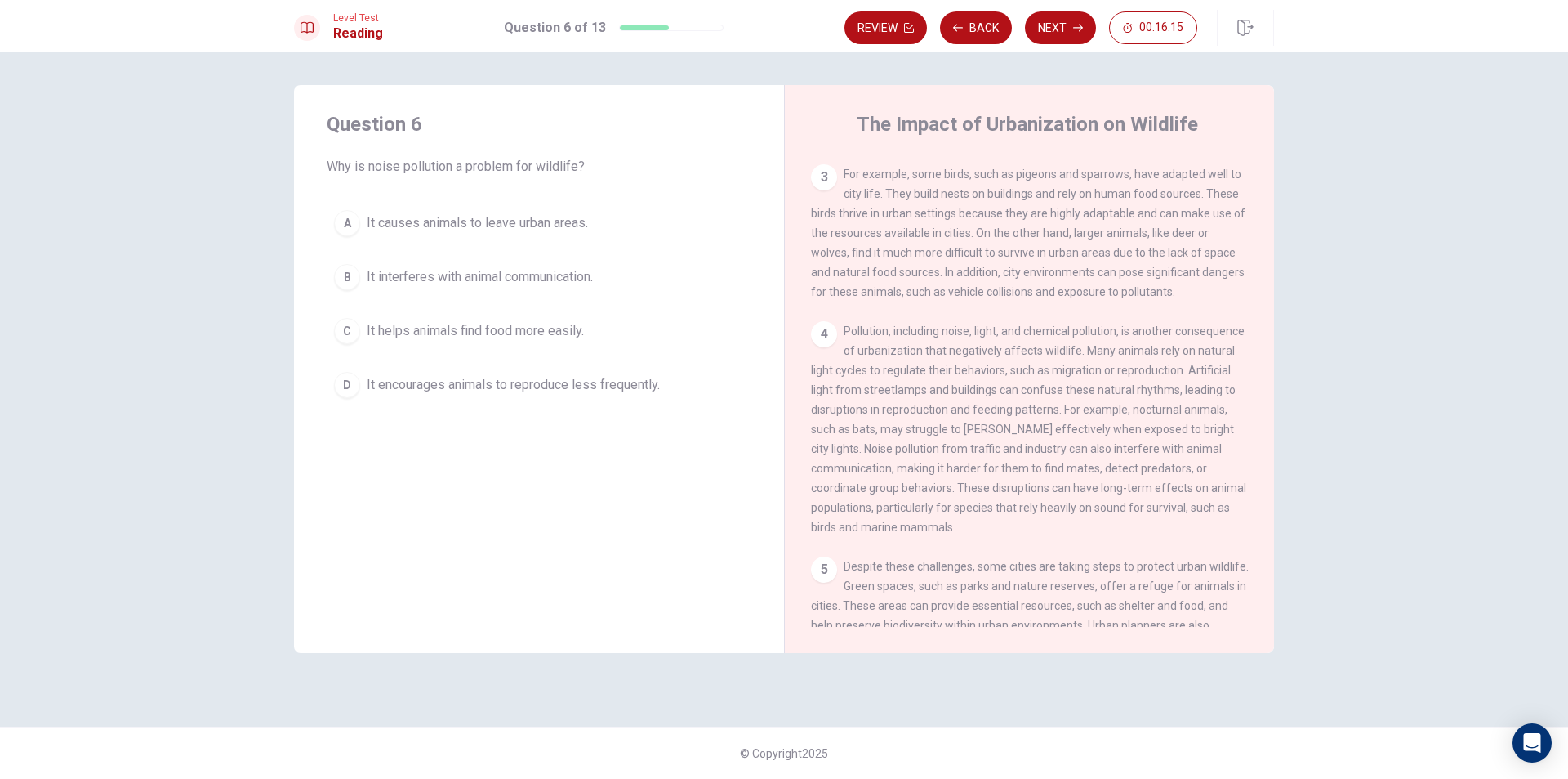
drag, startPoint x: 846, startPoint y: 344, endPoint x: 1076, endPoint y: 437, distance: 248.1
click at [1081, 434] on span "Pollution, including noise, light, and chemical pollution, is another consequen…" at bounding box center [1028, 428] width 436 height 209
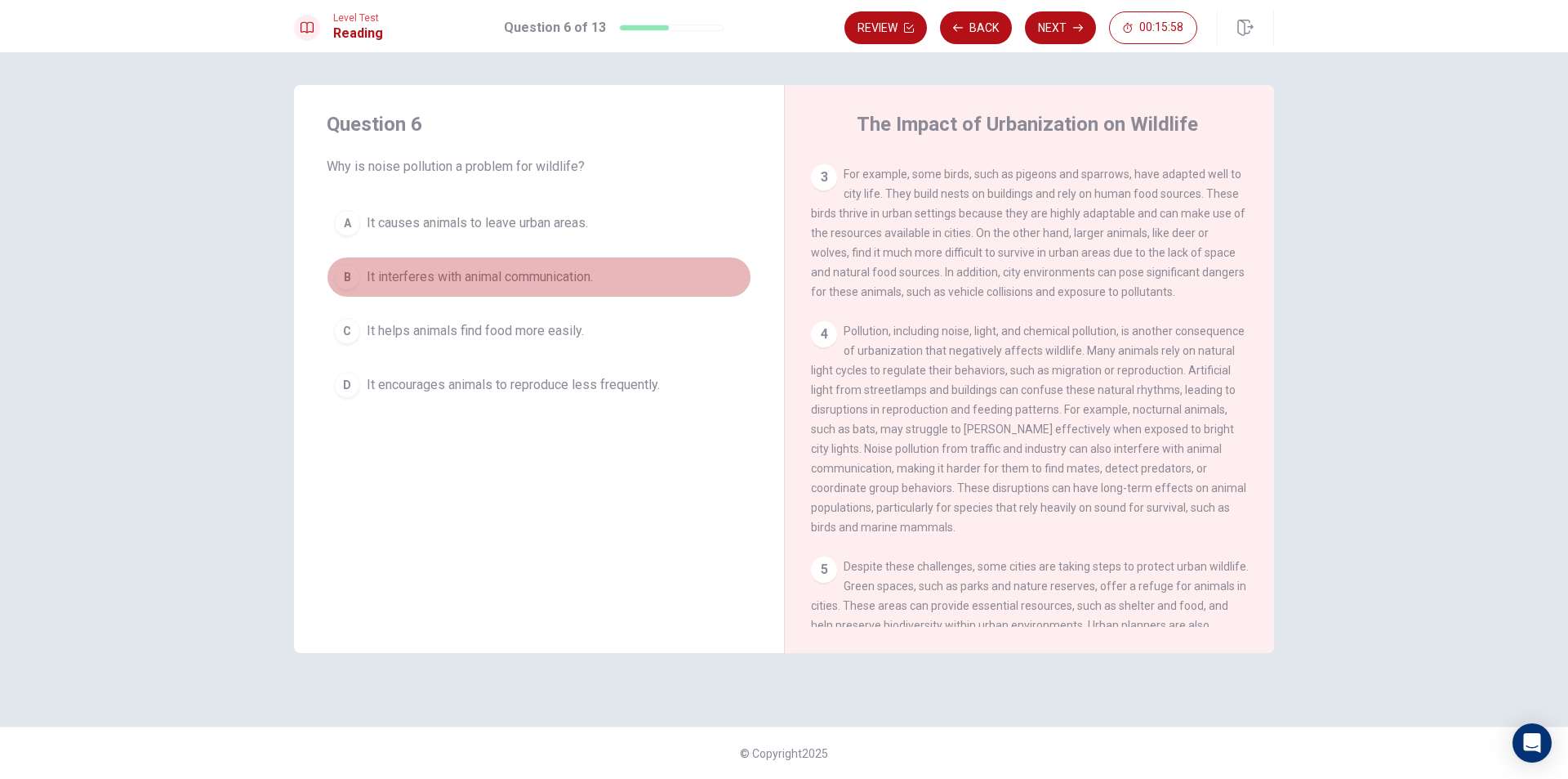
click at [354, 276] on div "B" at bounding box center [347, 277] width 26 height 26
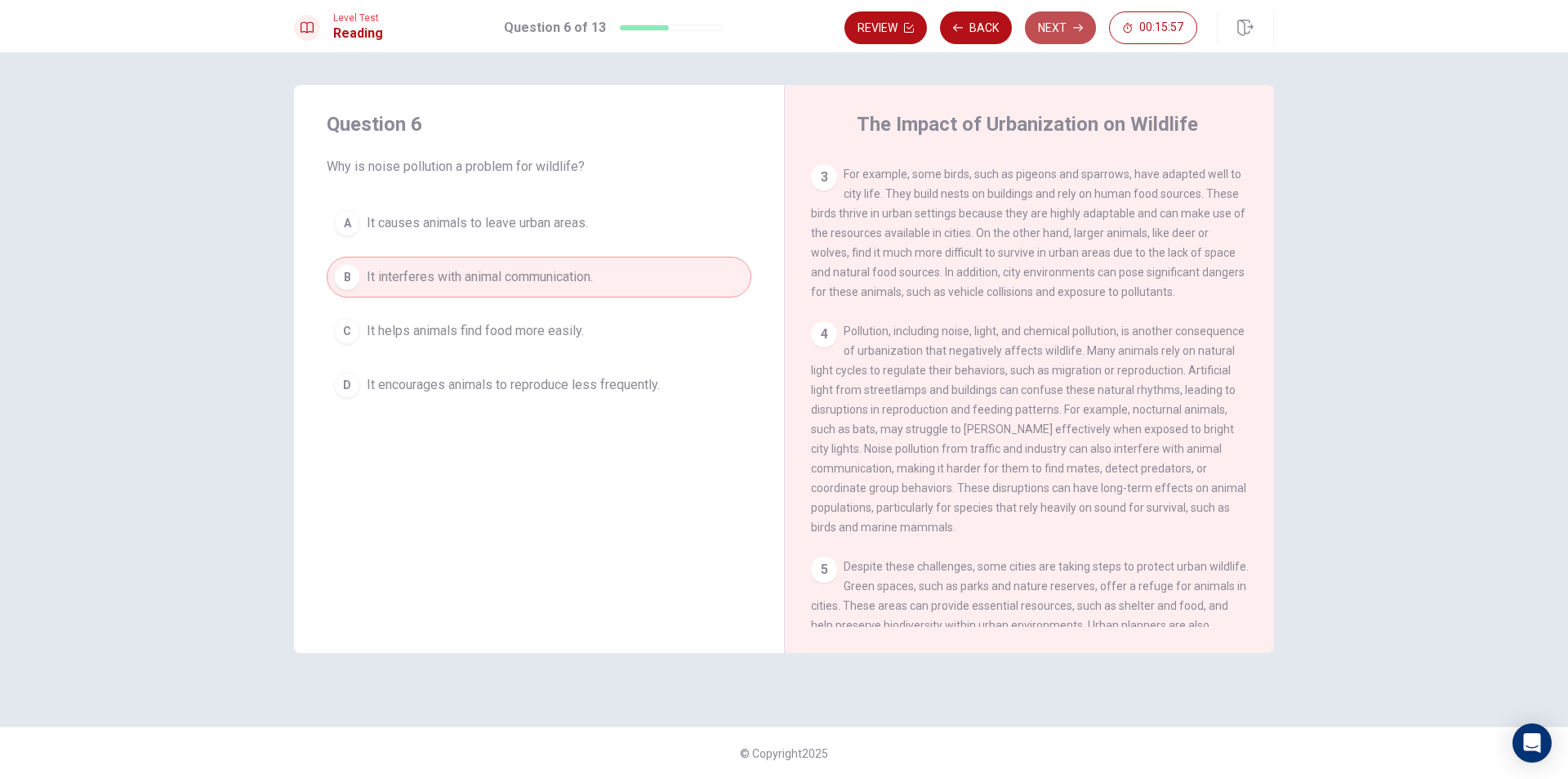
click at [1053, 21] on button "Next" at bounding box center [1060, 28] width 71 height 33
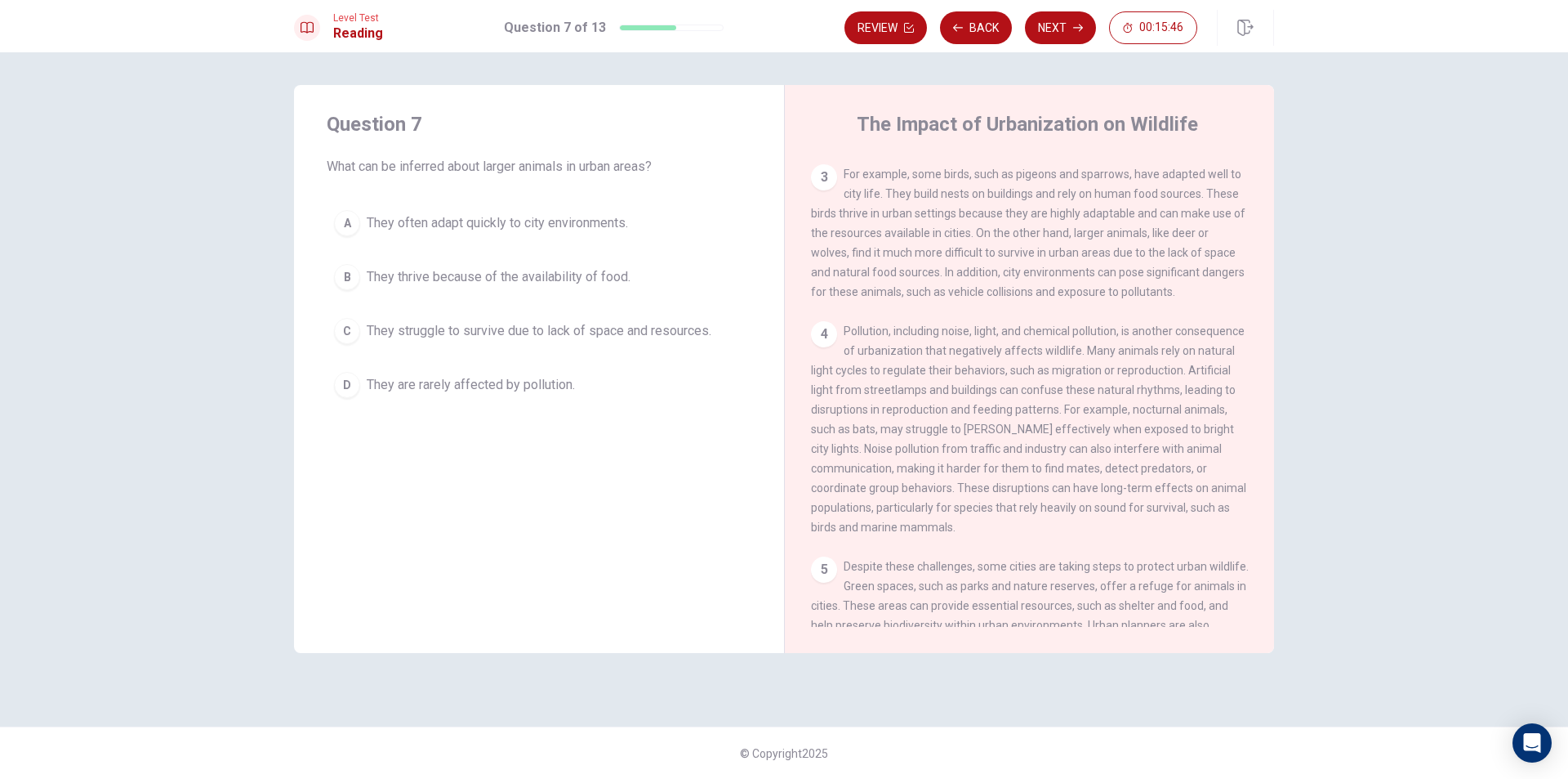
click at [532, 334] on span "They struggle to survive due to lack of space and resources." at bounding box center [539, 331] width 345 height 20
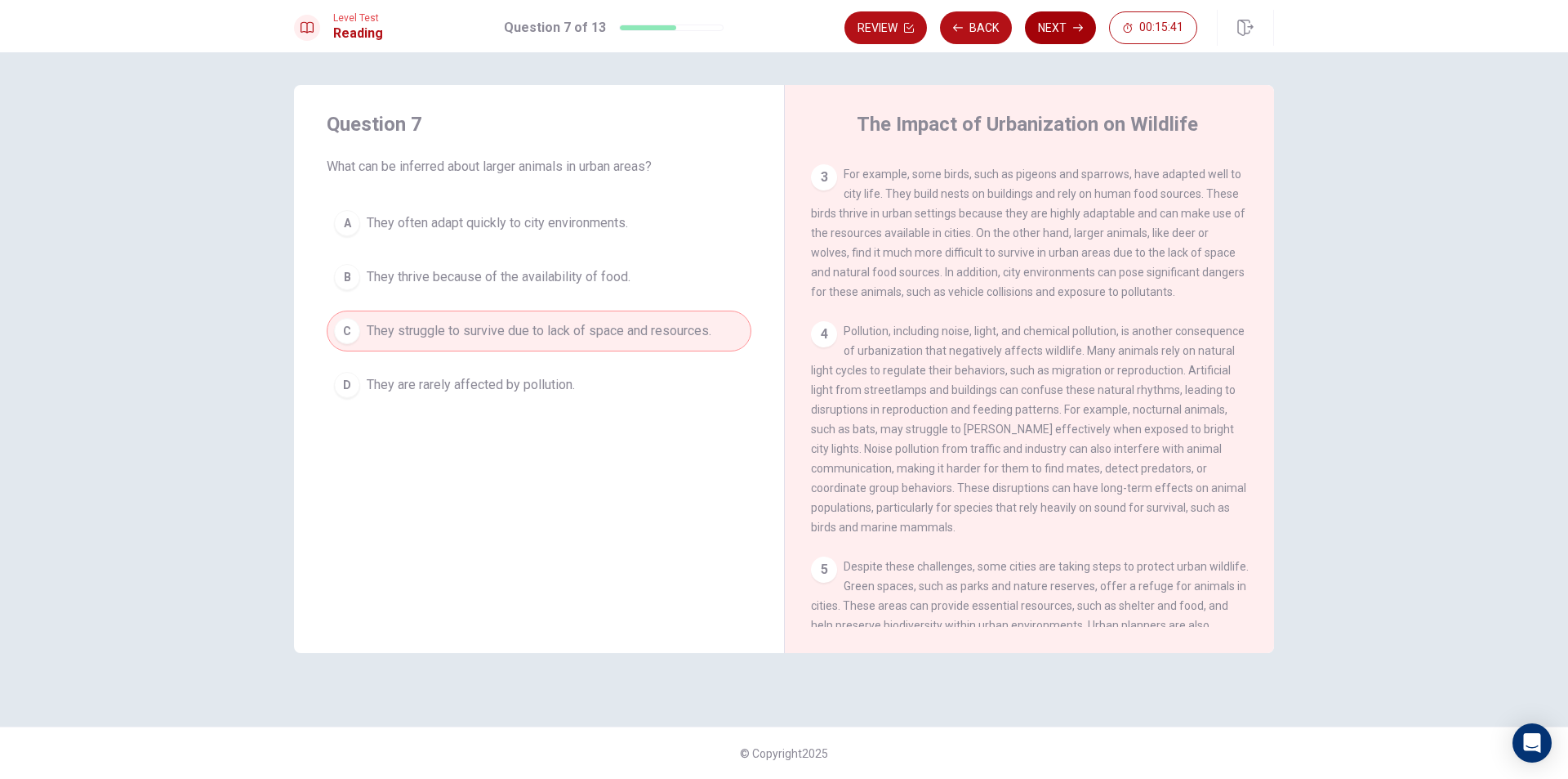
click at [1049, 18] on button "Next" at bounding box center [1060, 28] width 71 height 33
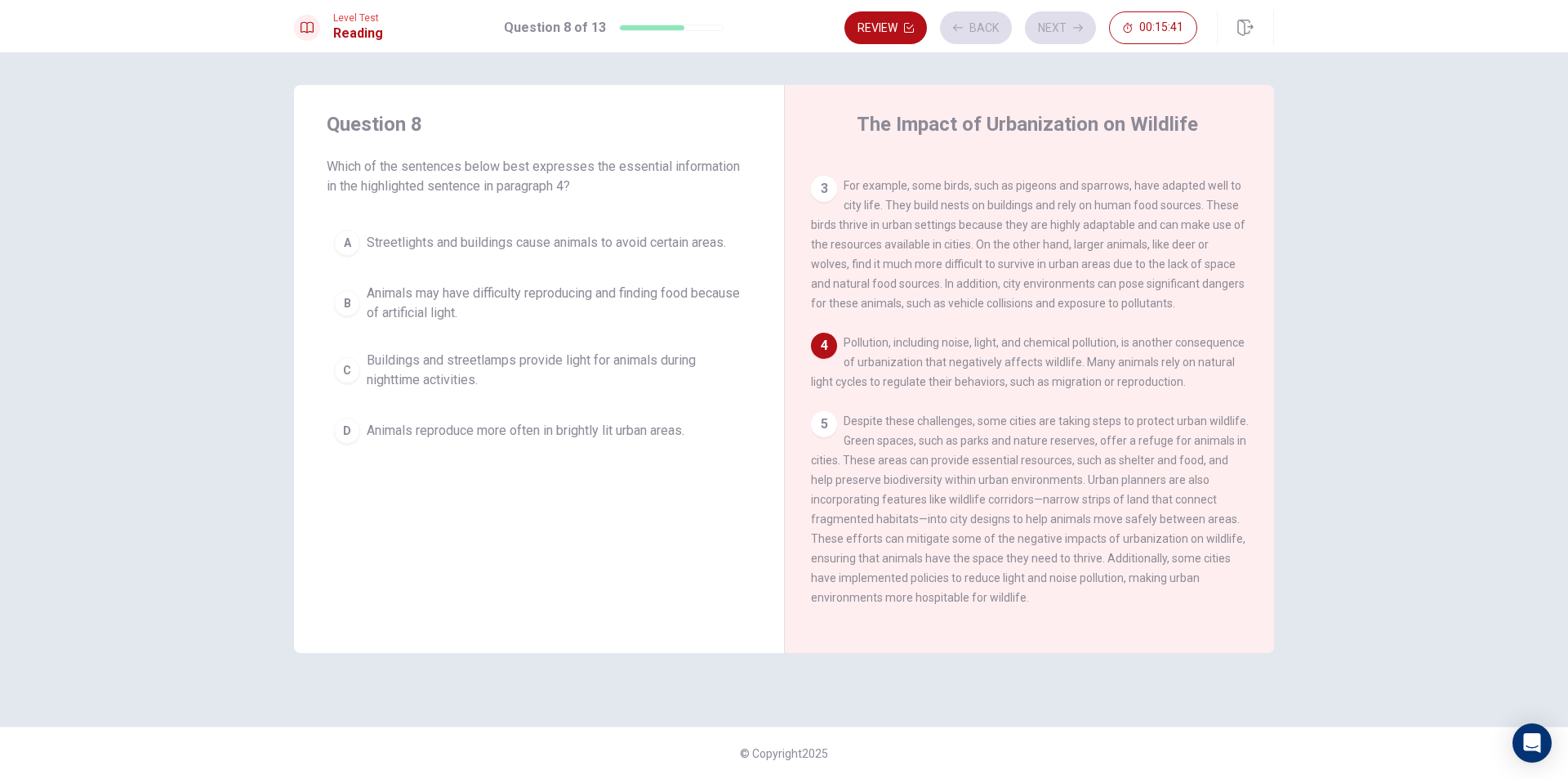
scroll to position [364, 0]
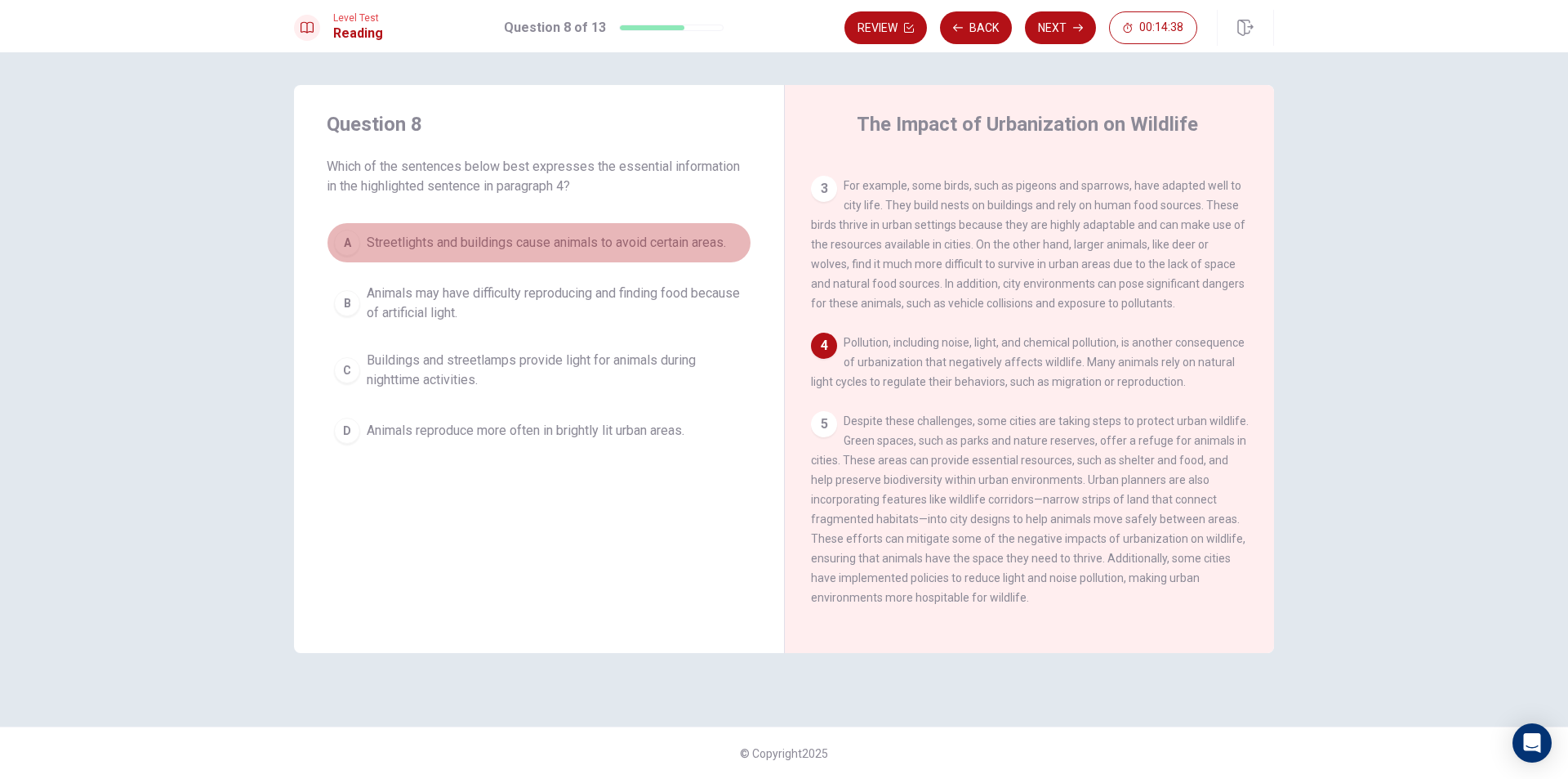
drag, startPoint x: 574, startPoint y: 258, endPoint x: 568, endPoint y: 250, distance: 10.0
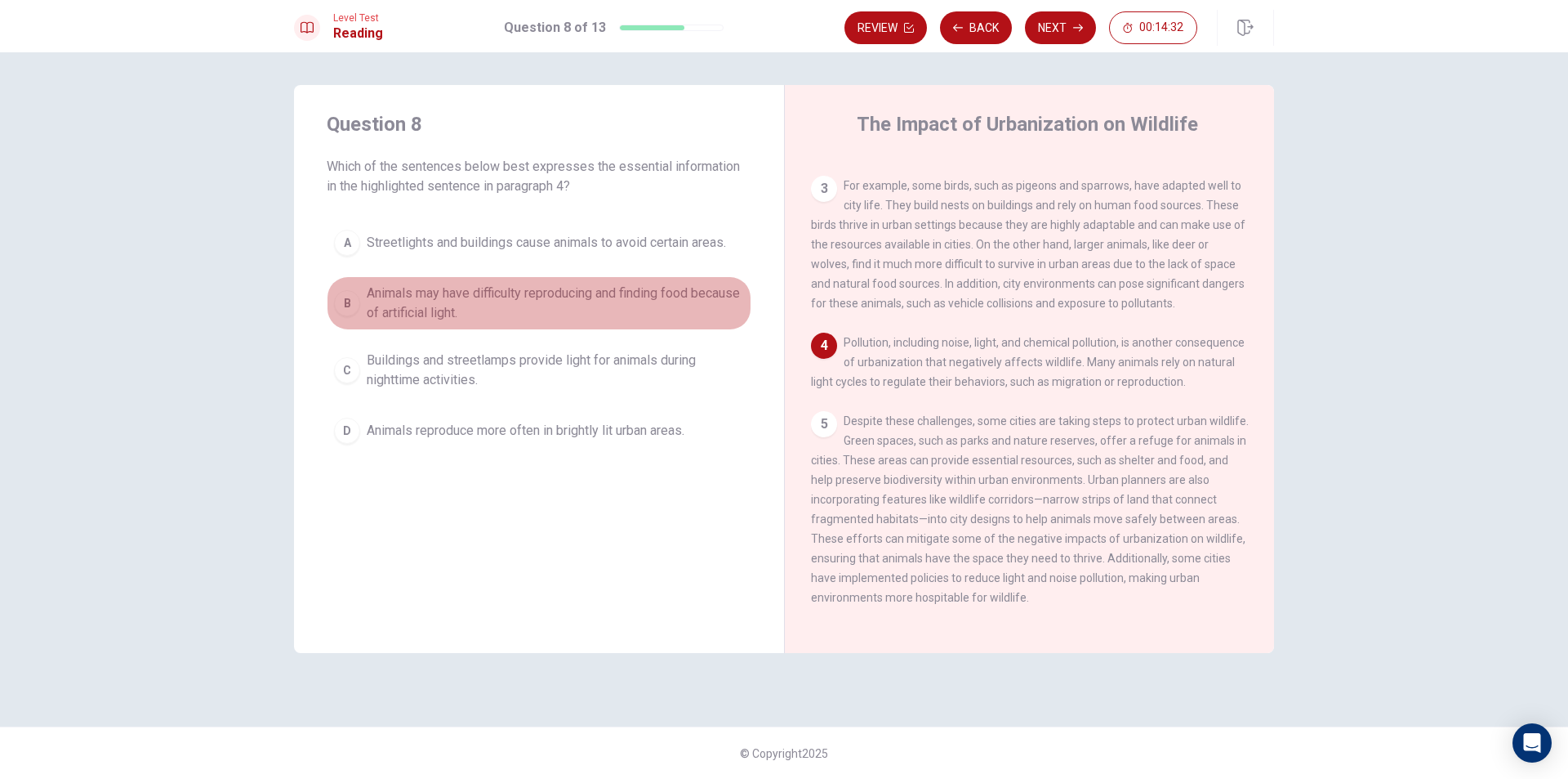
click at [530, 296] on span "Animals may have difficulty reproducing and finding food because of artificial …" at bounding box center [555, 302] width 378 height 39
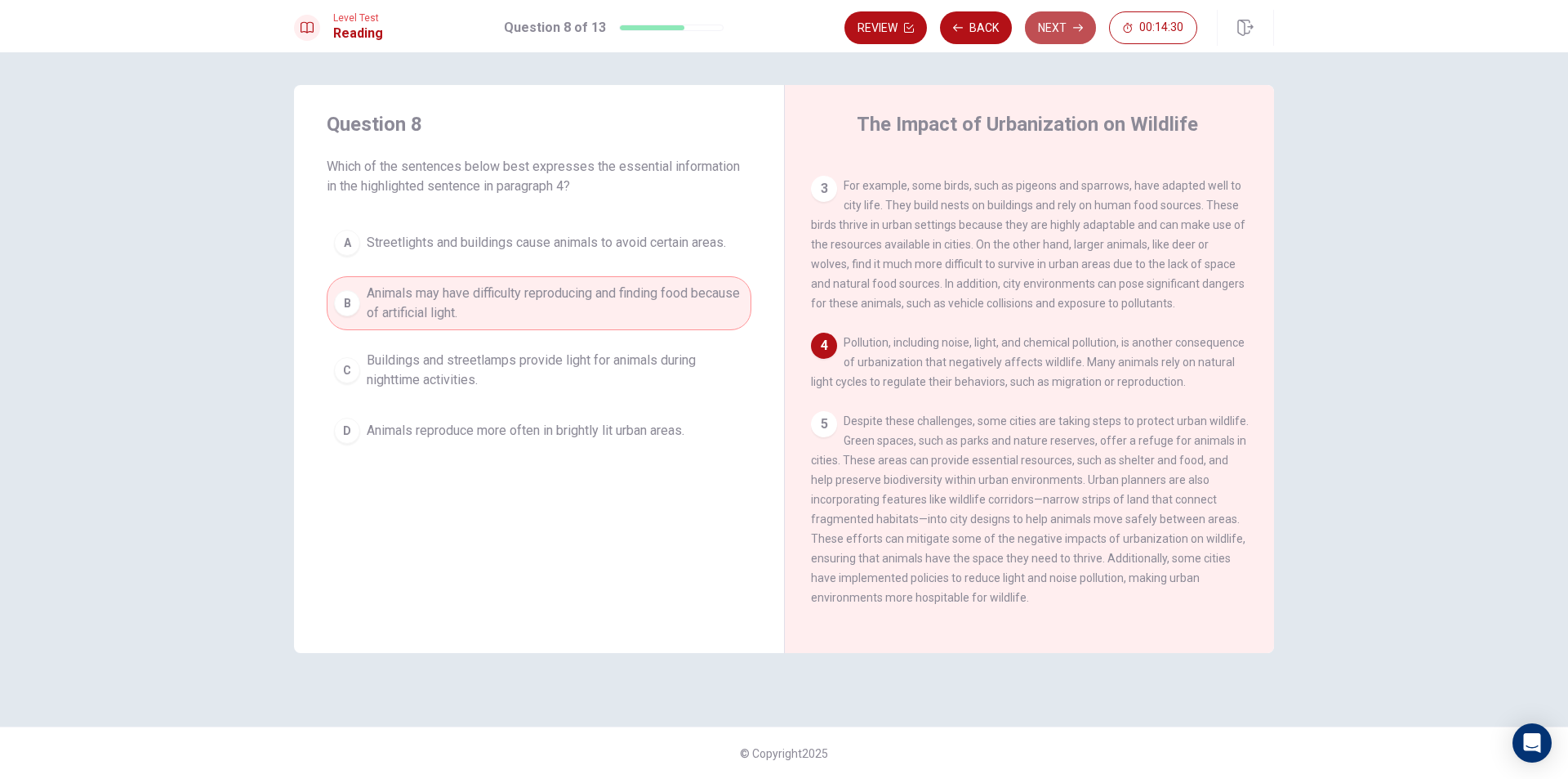
click at [1049, 18] on button "Next" at bounding box center [1060, 28] width 71 height 33
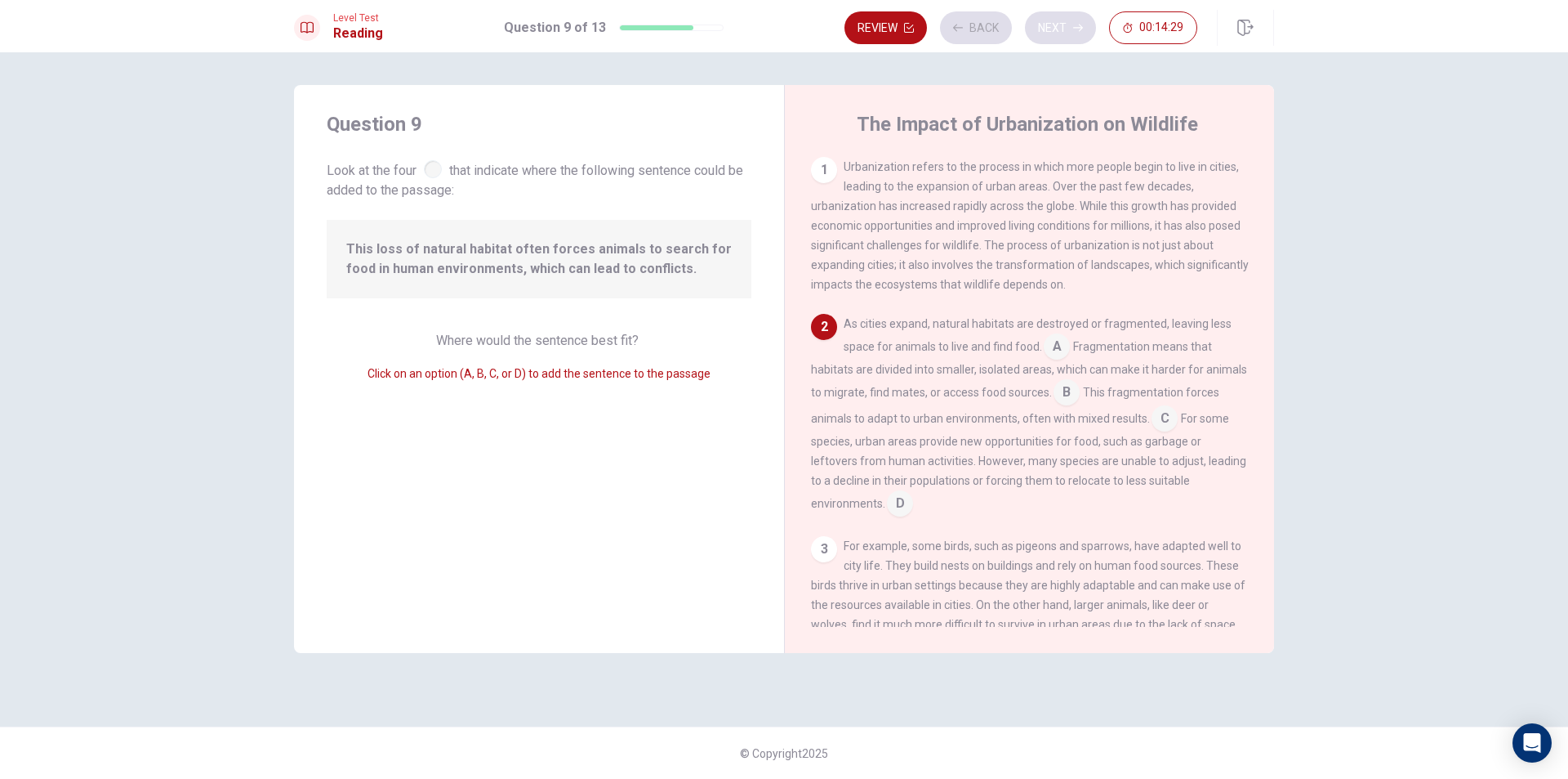
scroll to position [59, 0]
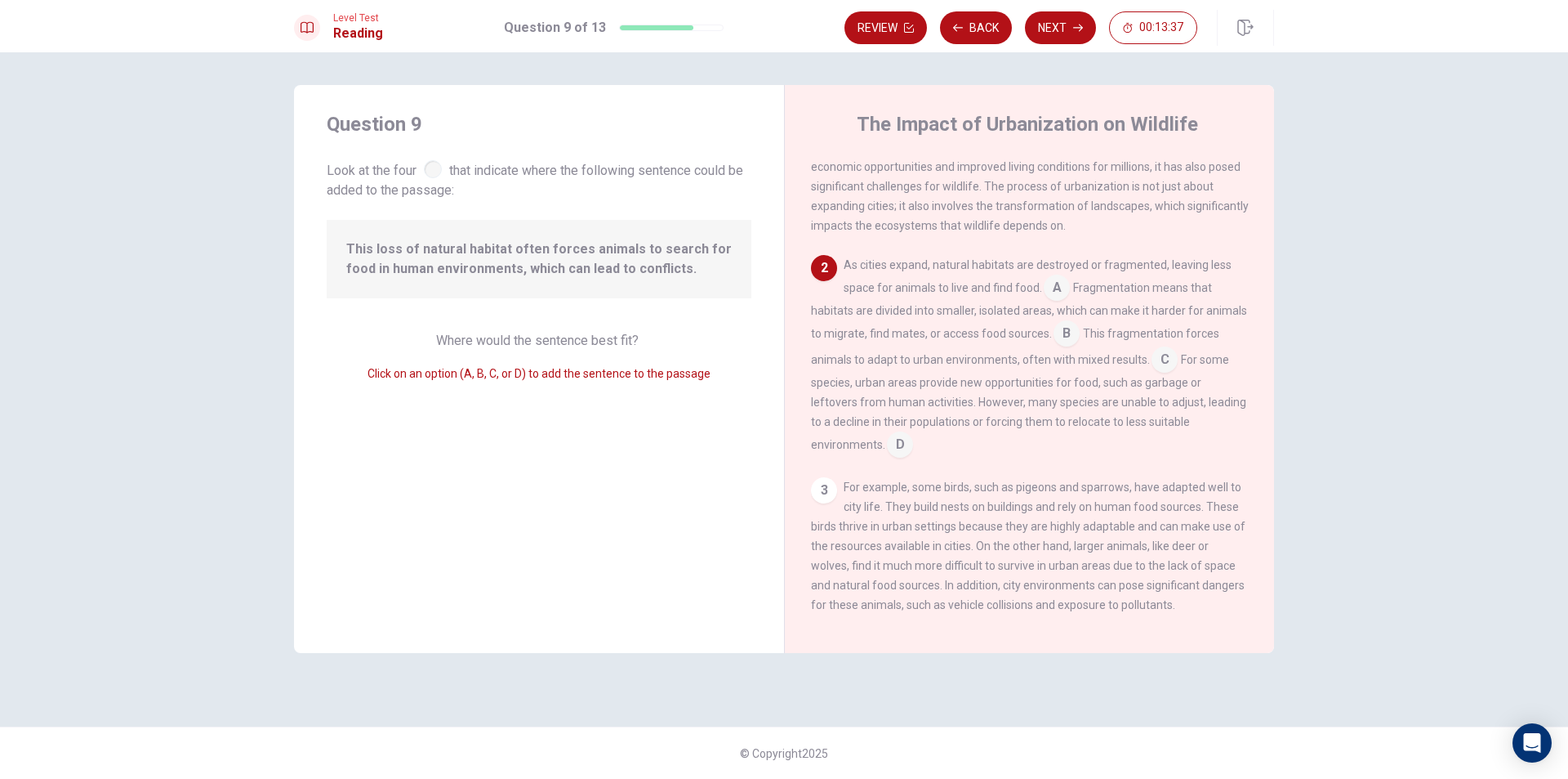
click at [896, 445] on input at bounding box center [900, 446] width 26 height 26
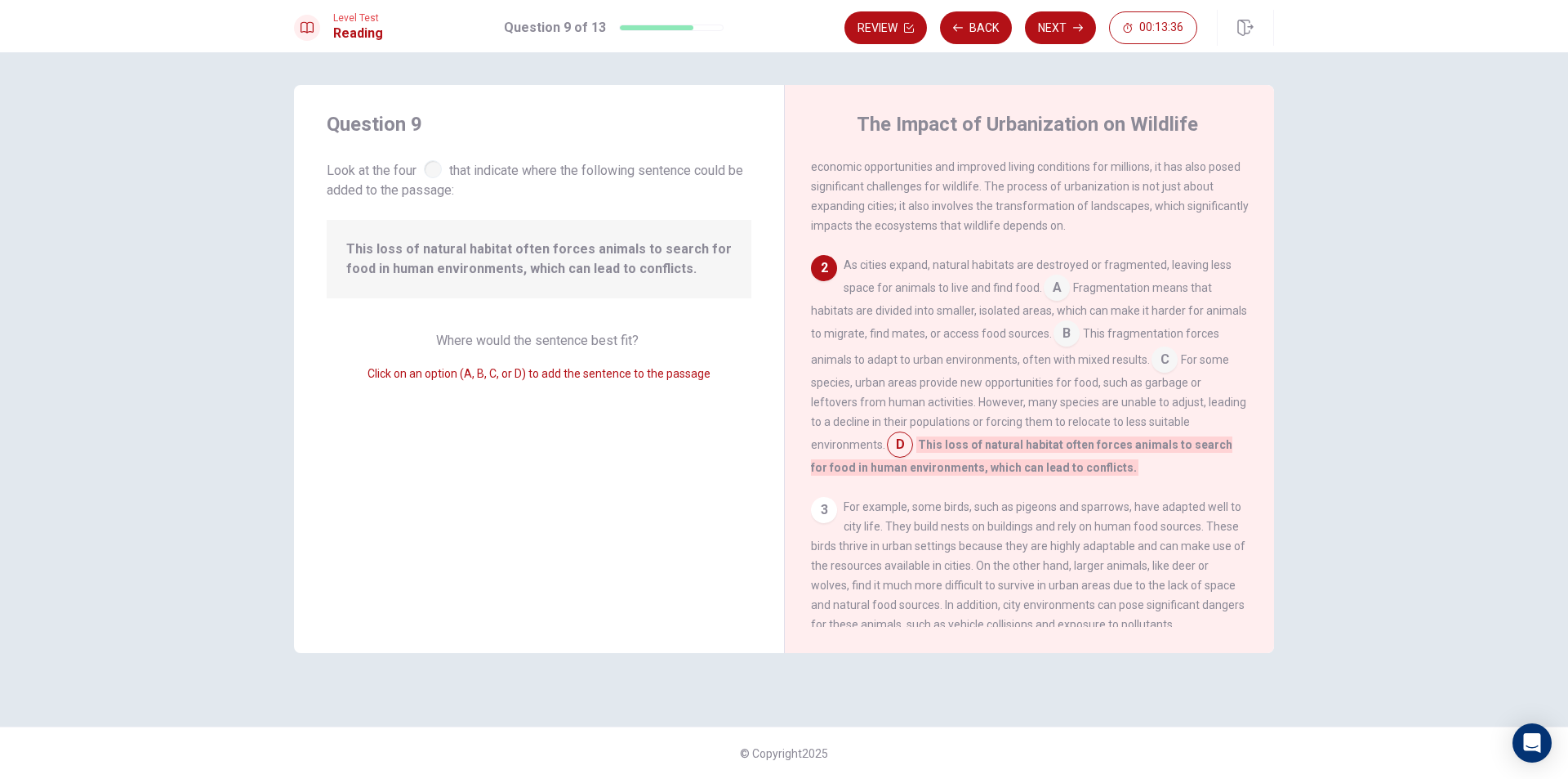
click at [896, 445] on input at bounding box center [900, 446] width 26 height 26
click at [1178, 361] on input at bounding box center [1164, 361] width 26 height 26
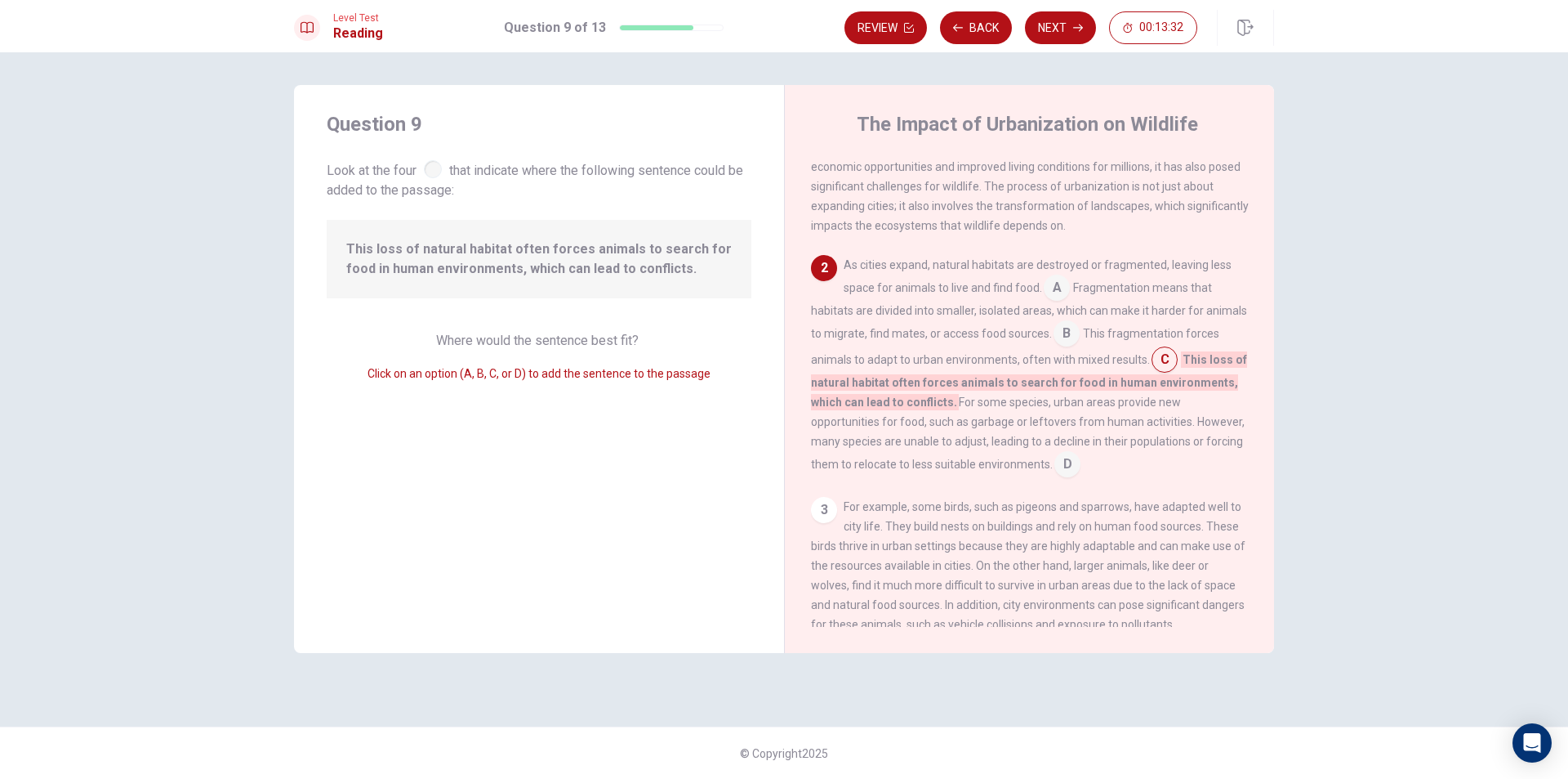
click at [1055, 291] on input at bounding box center [1057, 289] width 26 height 26
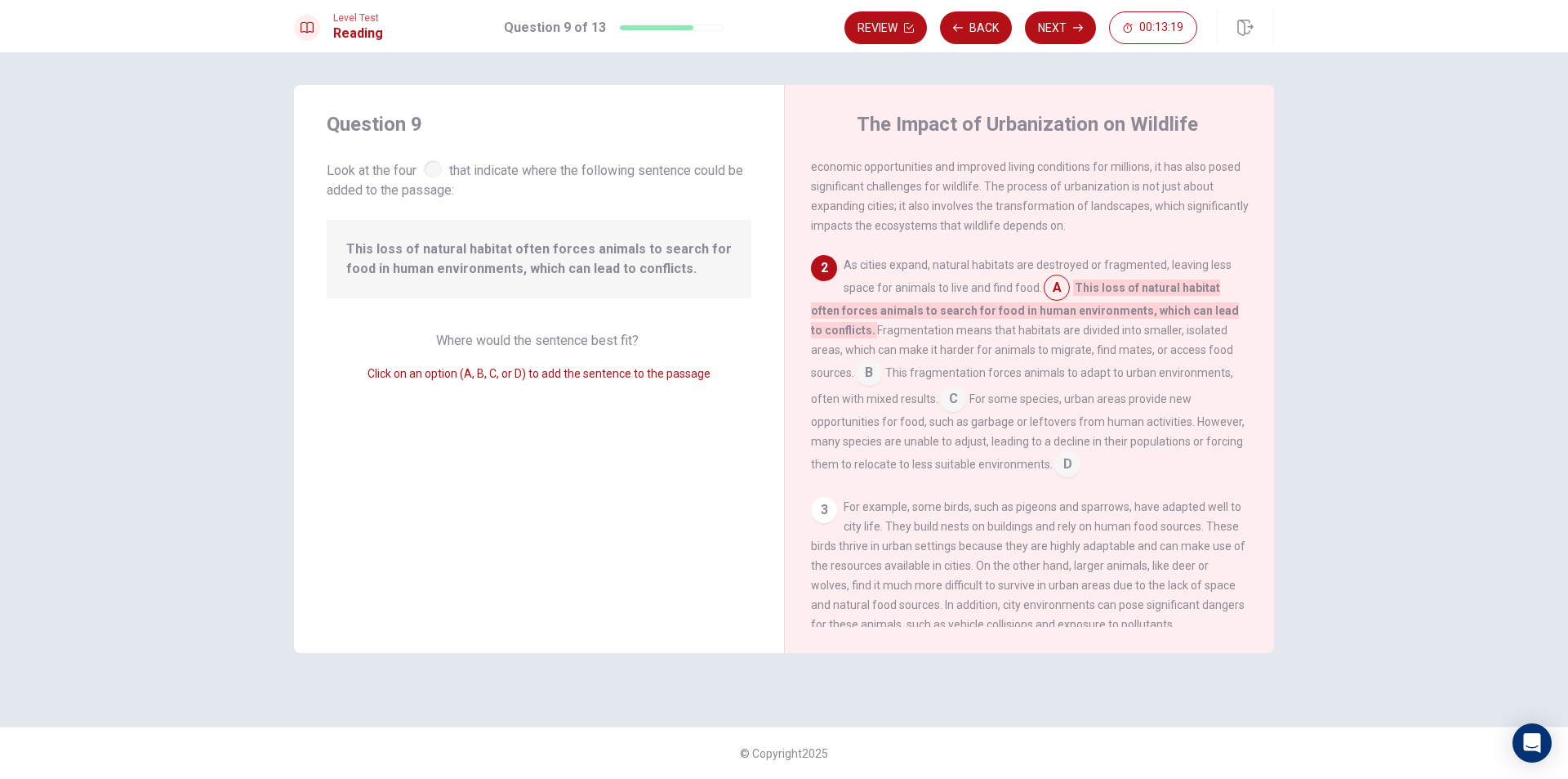
click at [876, 385] on input at bounding box center [869, 374] width 26 height 26
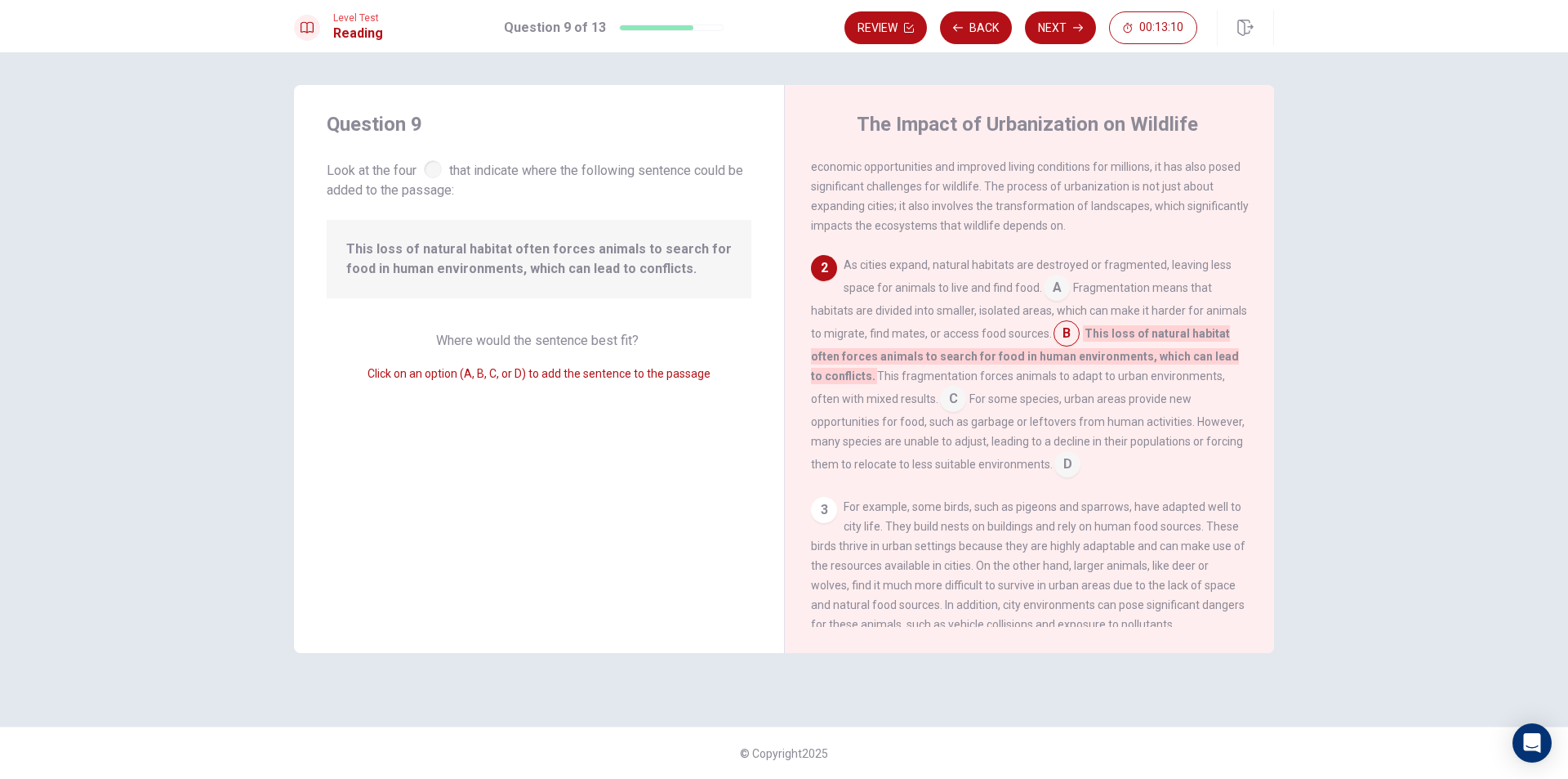
click at [950, 404] on input at bounding box center [953, 400] width 26 height 26
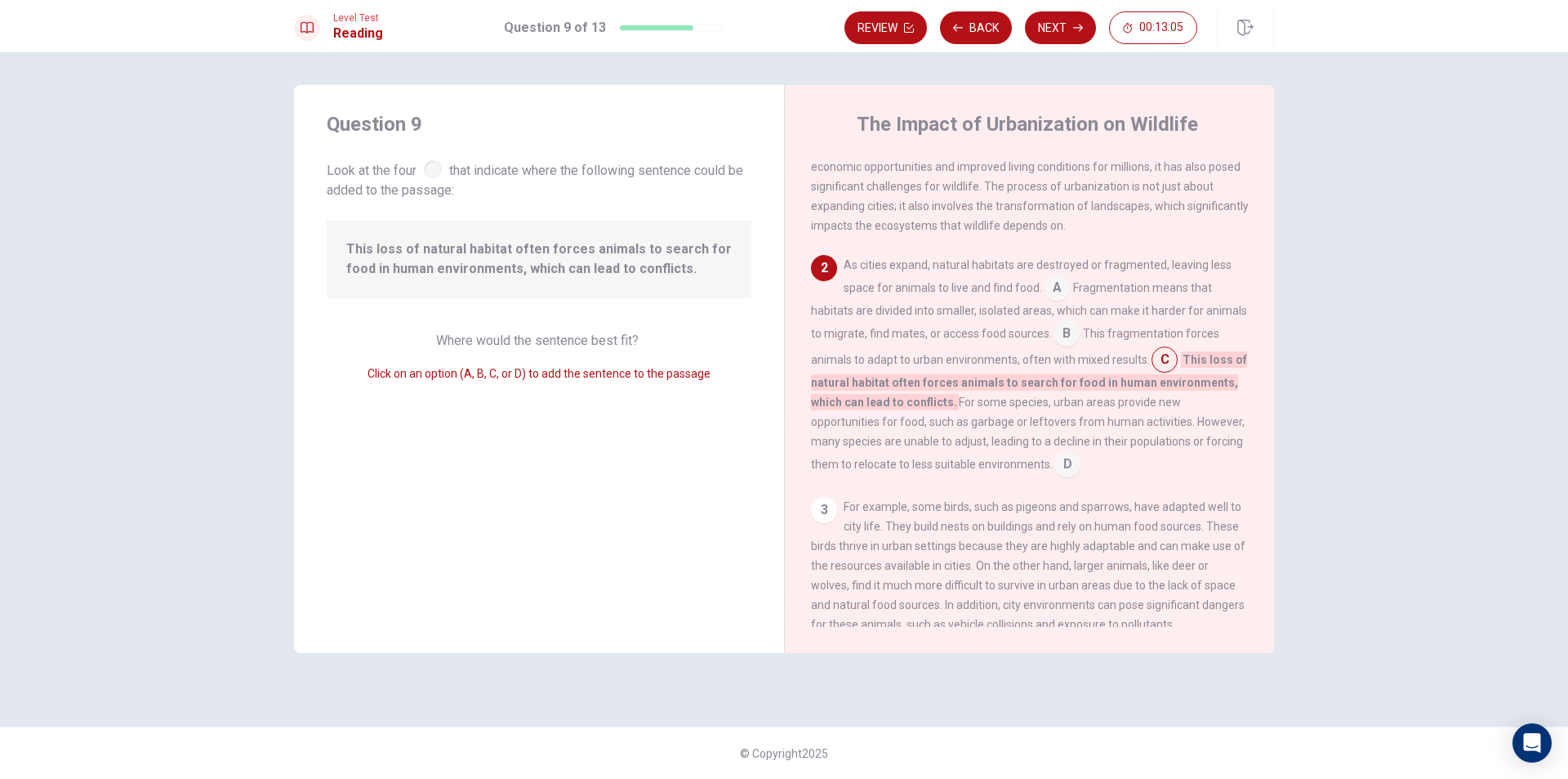
click at [1080, 471] on input at bounding box center [1067, 465] width 26 height 26
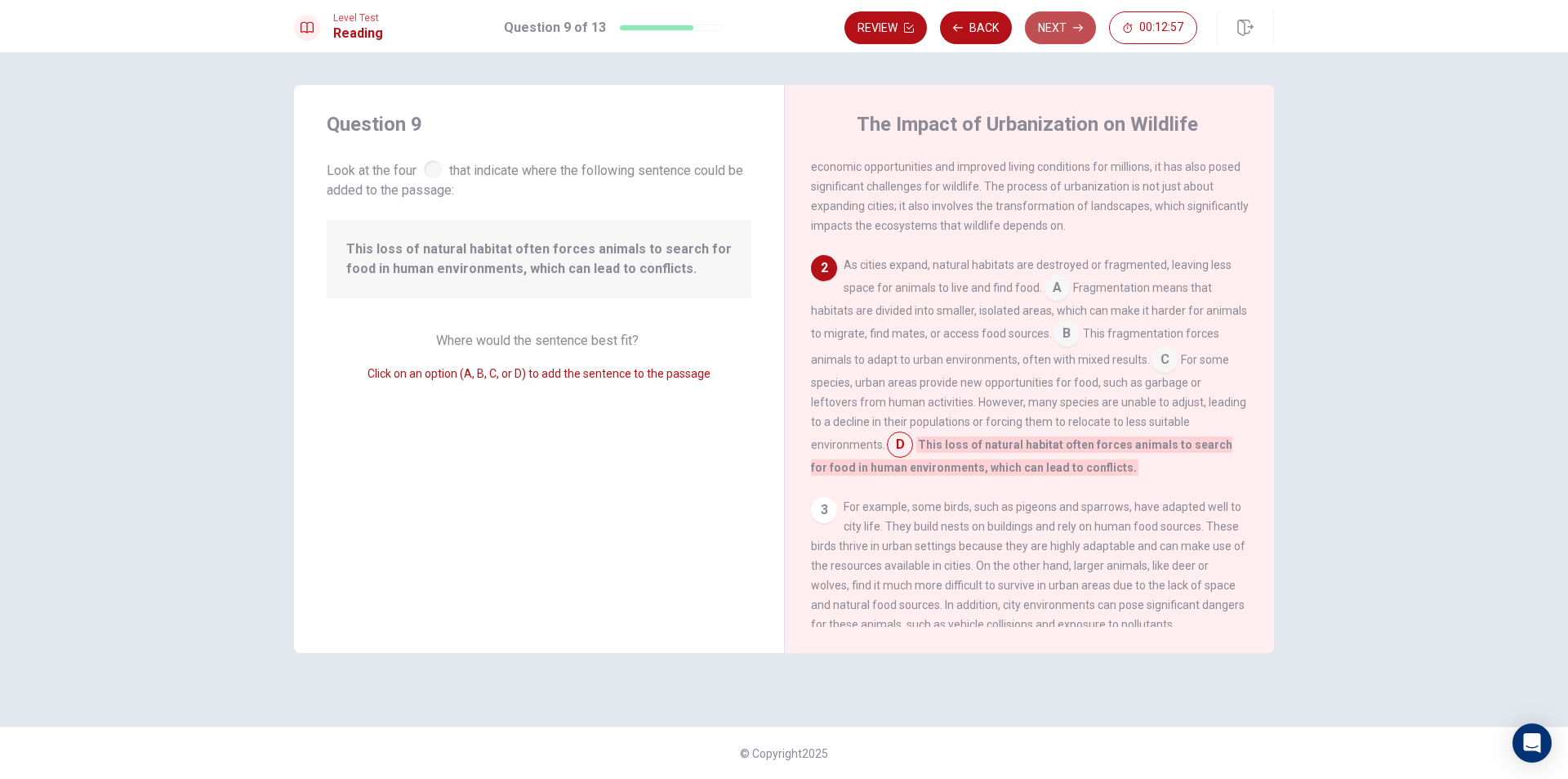
click at [1048, 23] on button "Next" at bounding box center [1060, 28] width 71 height 33
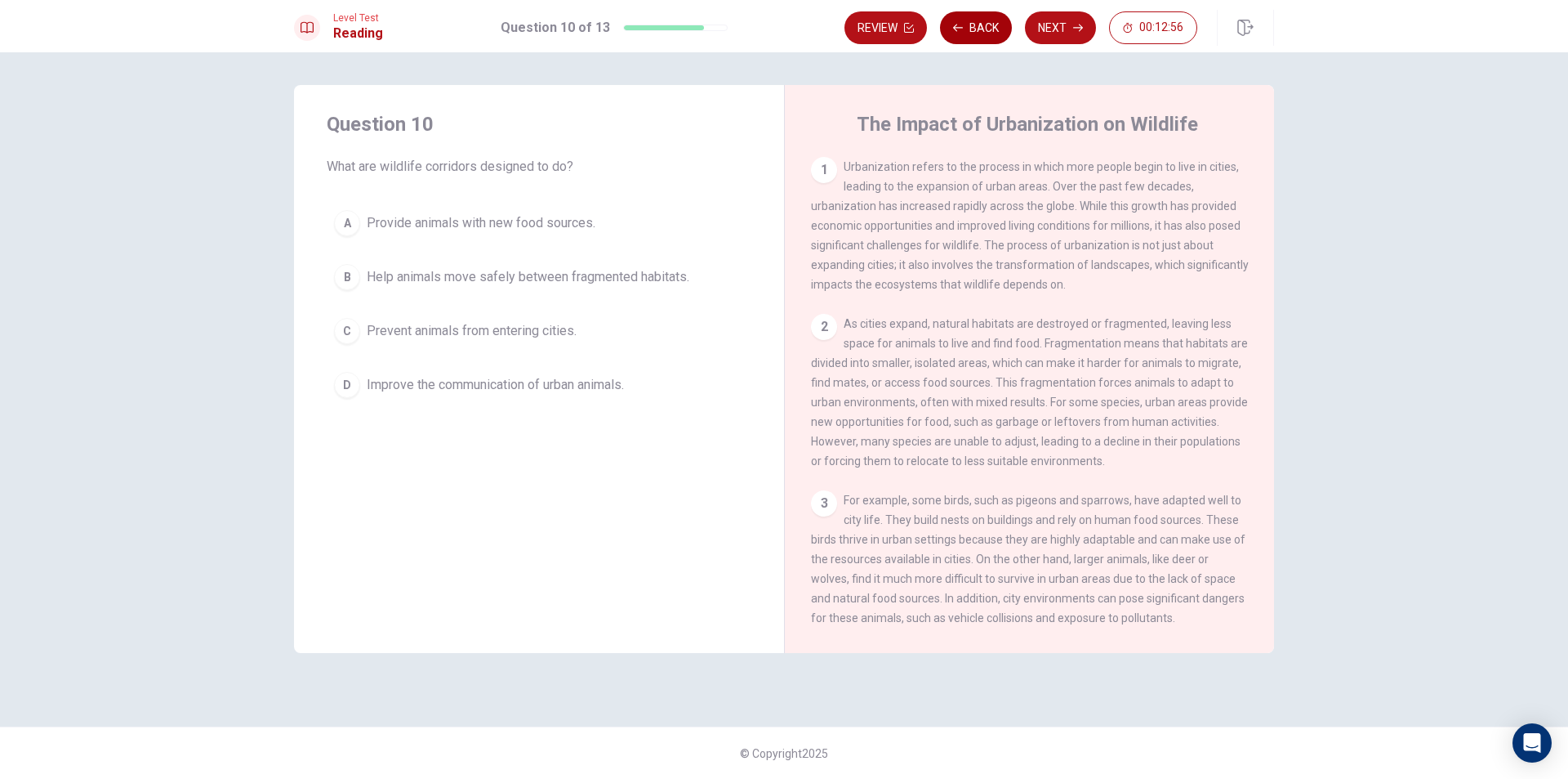
click at [968, 16] on button "Back" at bounding box center [975, 28] width 72 height 33
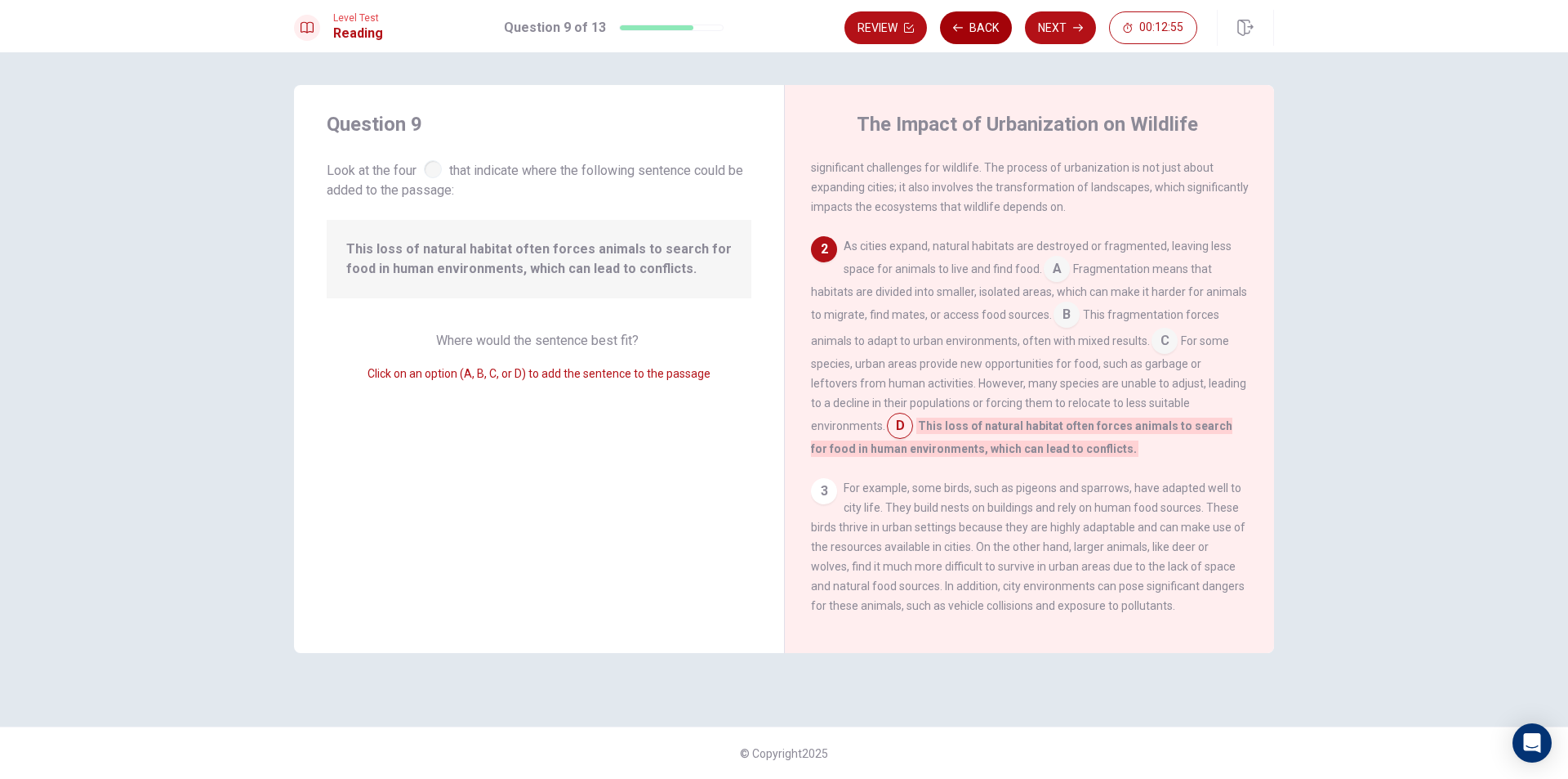
scroll to position [79, 0]
click at [1058, 266] on input at bounding box center [1057, 269] width 26 height 26
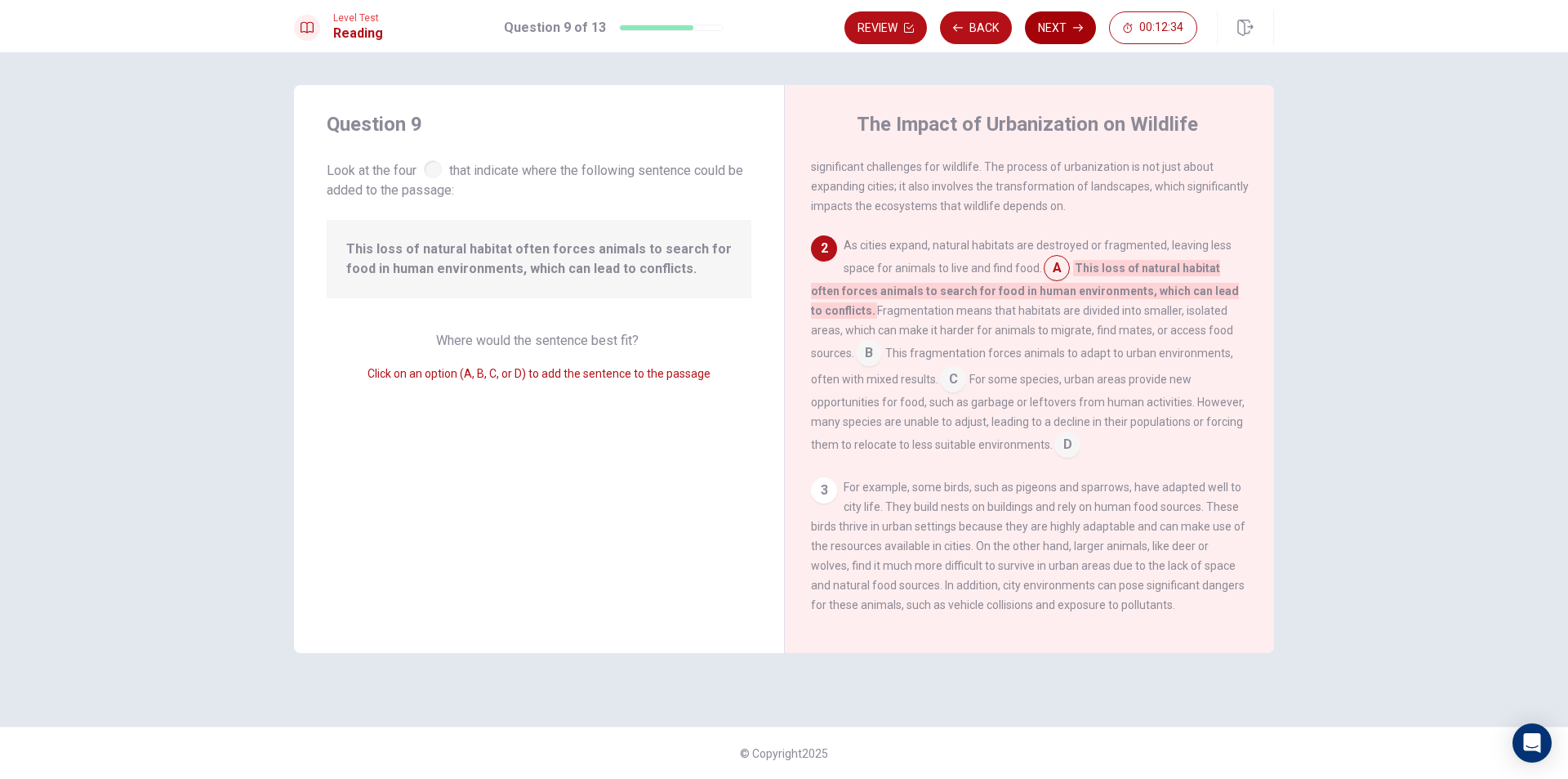
click at [1066, 18] on button "Next" at bounding box center [1060, 28] width 71 height 33
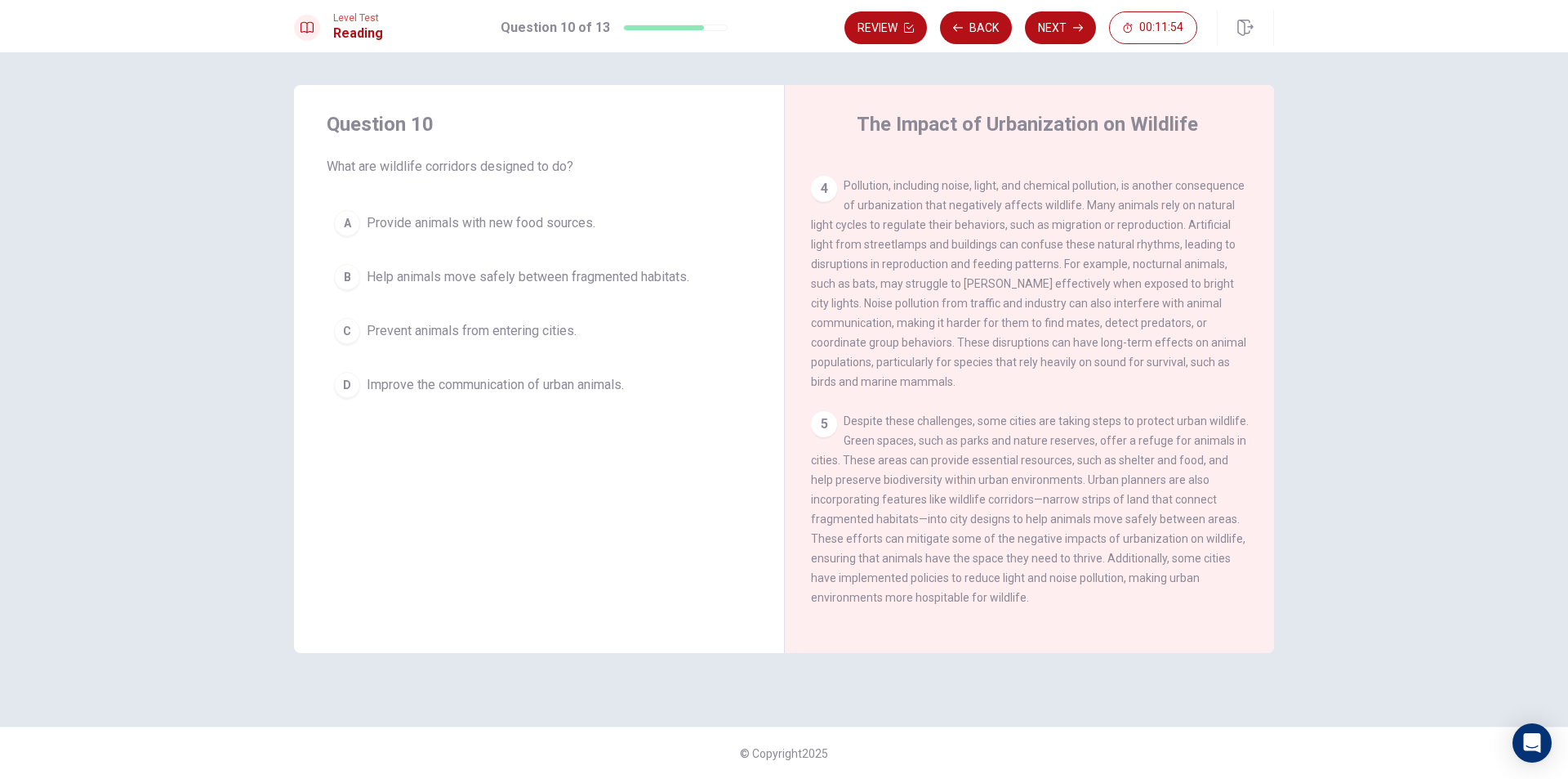
scroll to position [507, 0]
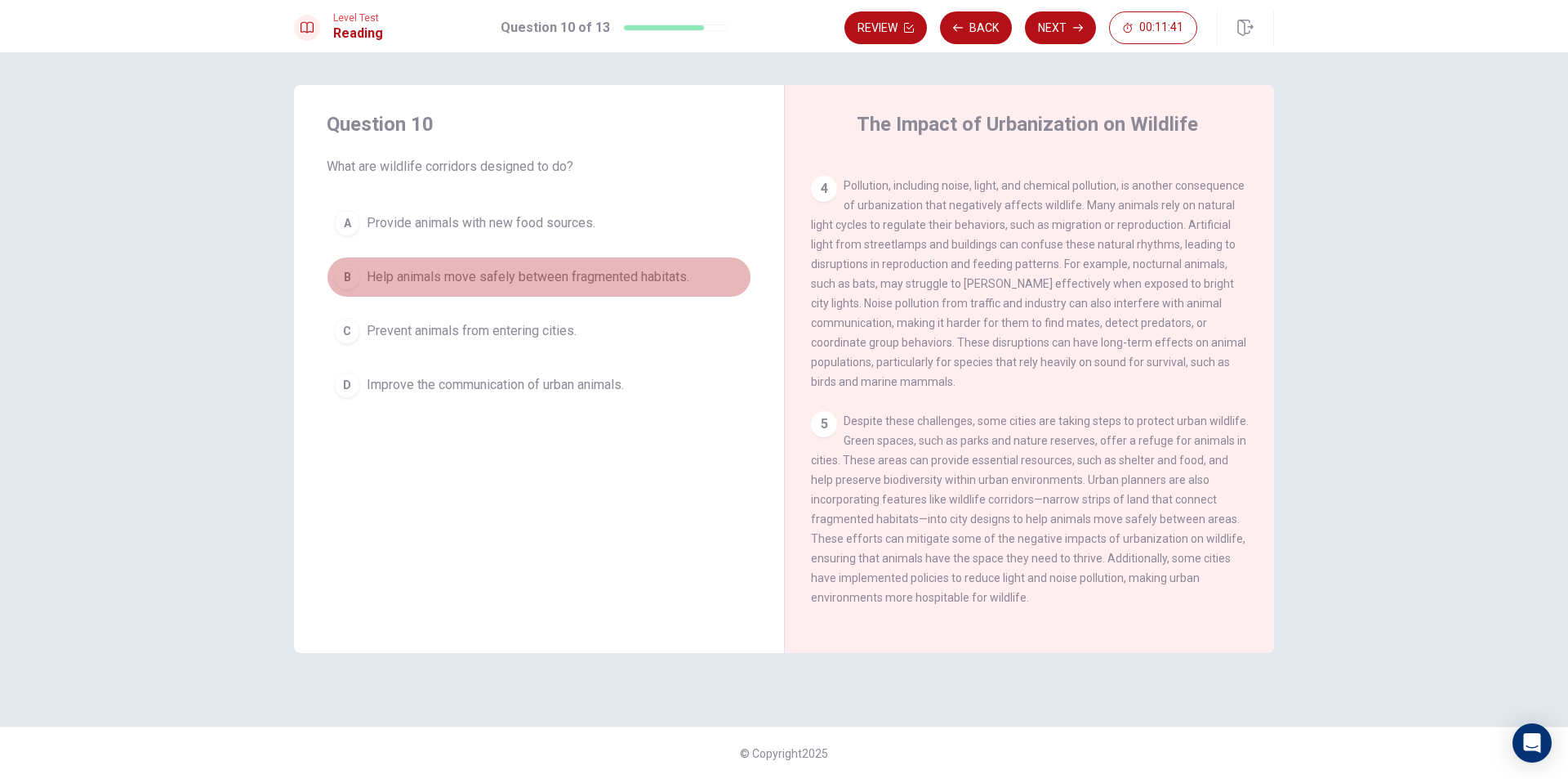
drag, startPoint x: 574, startPoint y: 275, endPoint x: 657, endPoint y: 269, distance: 83.2
click at [577, 275] on span "Help animals move safely between fragmented habitats." at bounding box center [528, 276] width 322 height 20
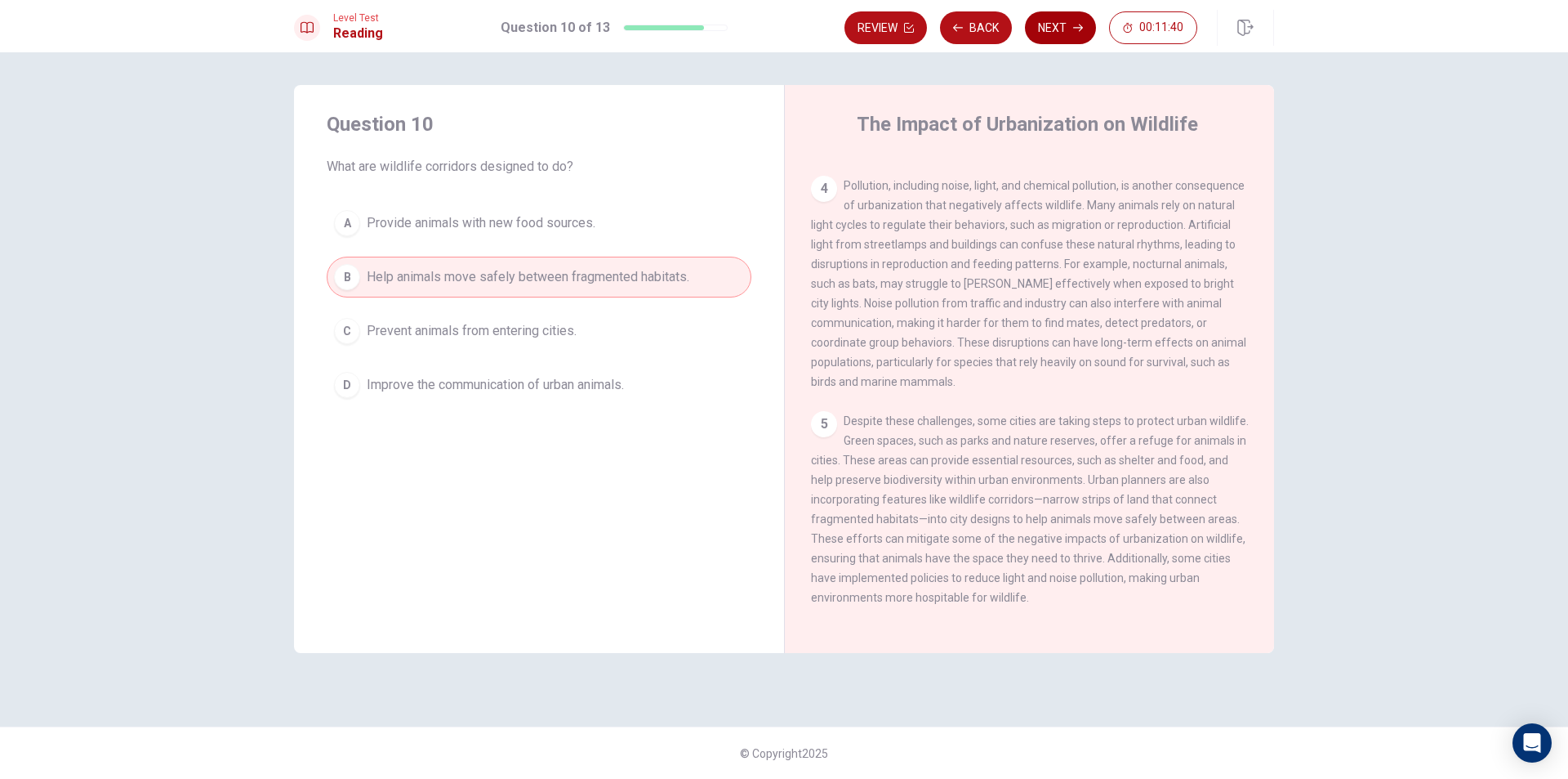
click at [1049, 30] on button "Next" at bounding box center [1060, 28] width 71 height 33
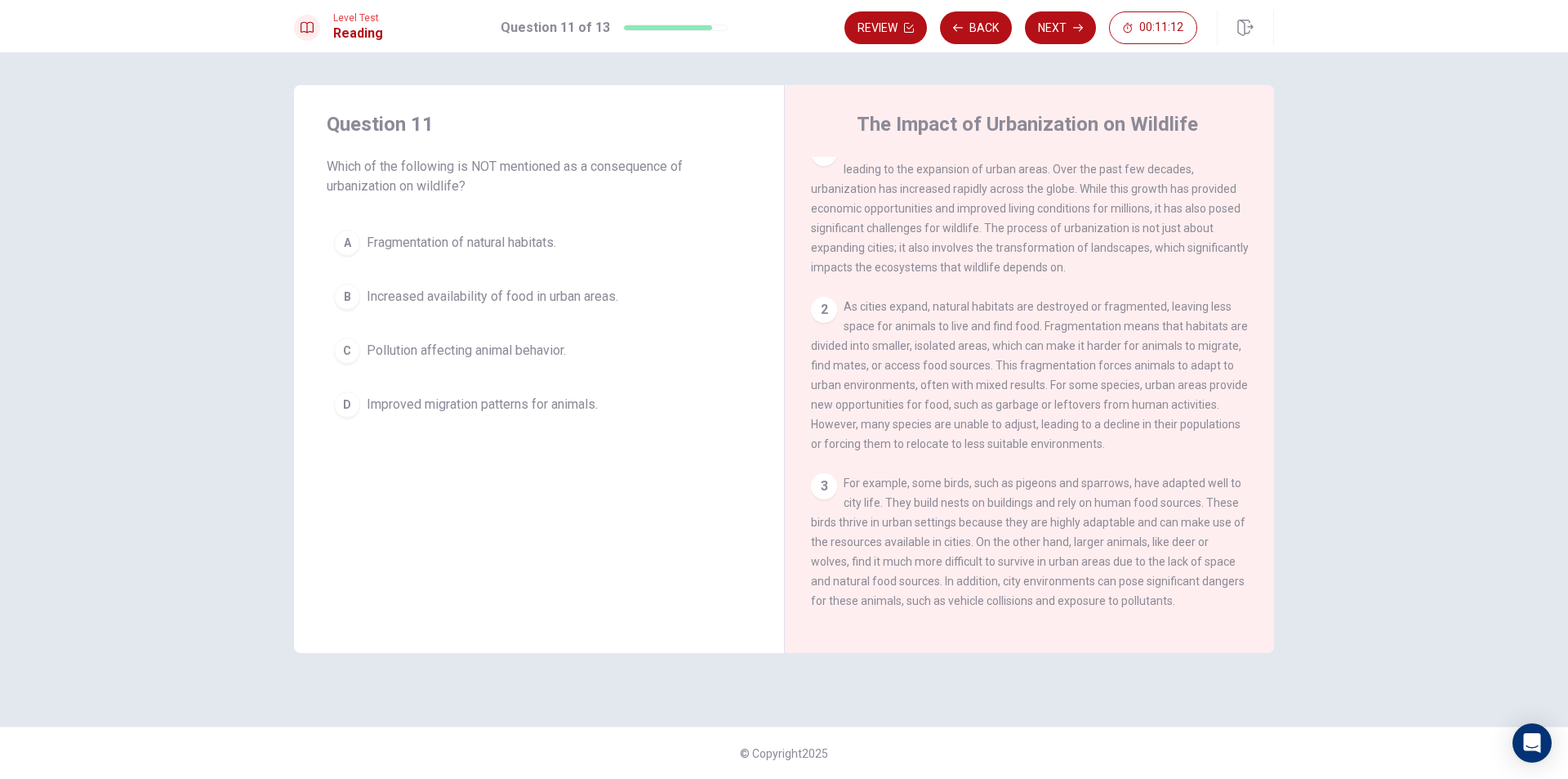
scroll to position [16, 0]
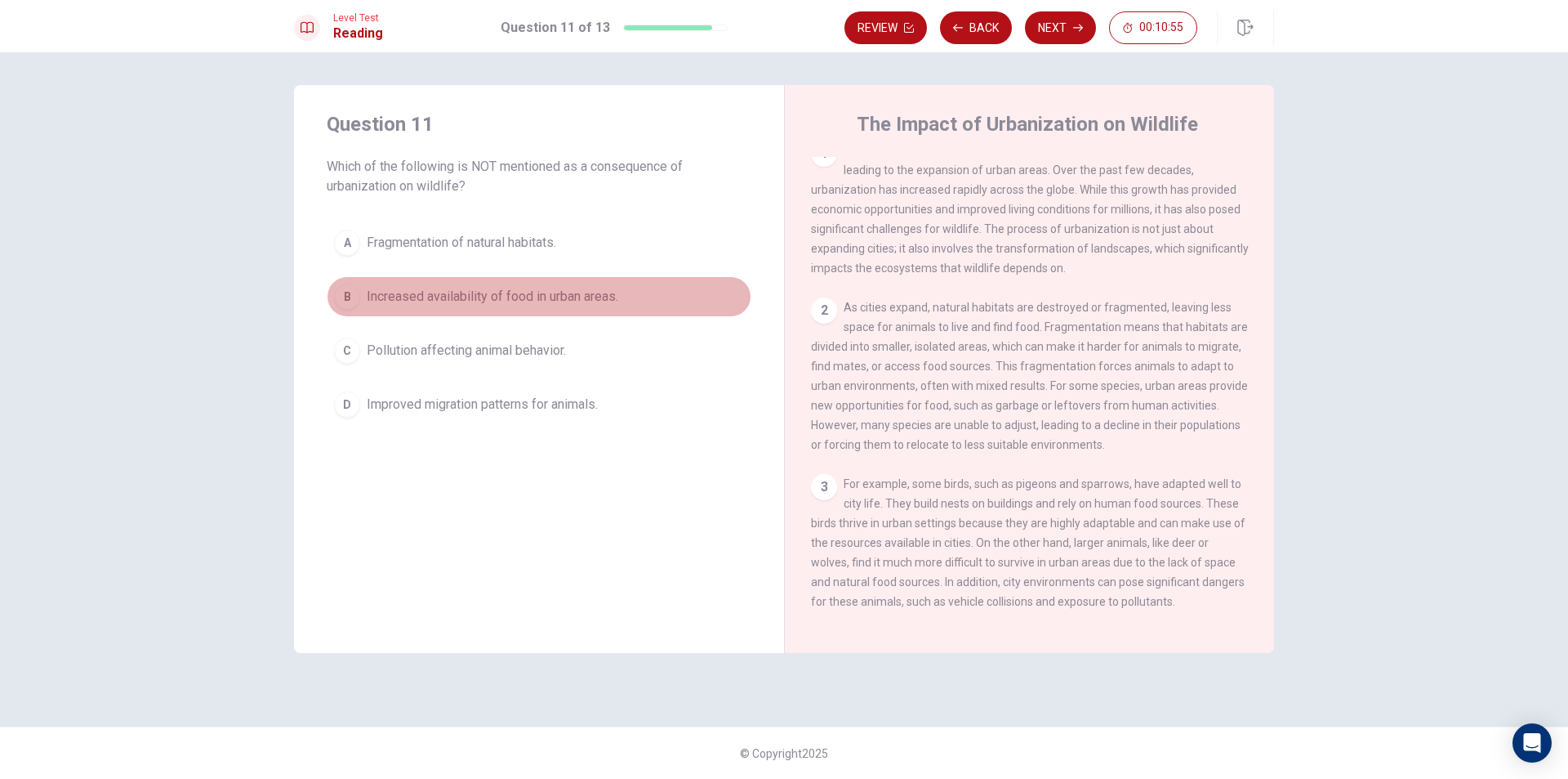
click at [459, 282] on button "B Increased availability of food in urban areas." at bounding box center [539, 296] width 424 height 41
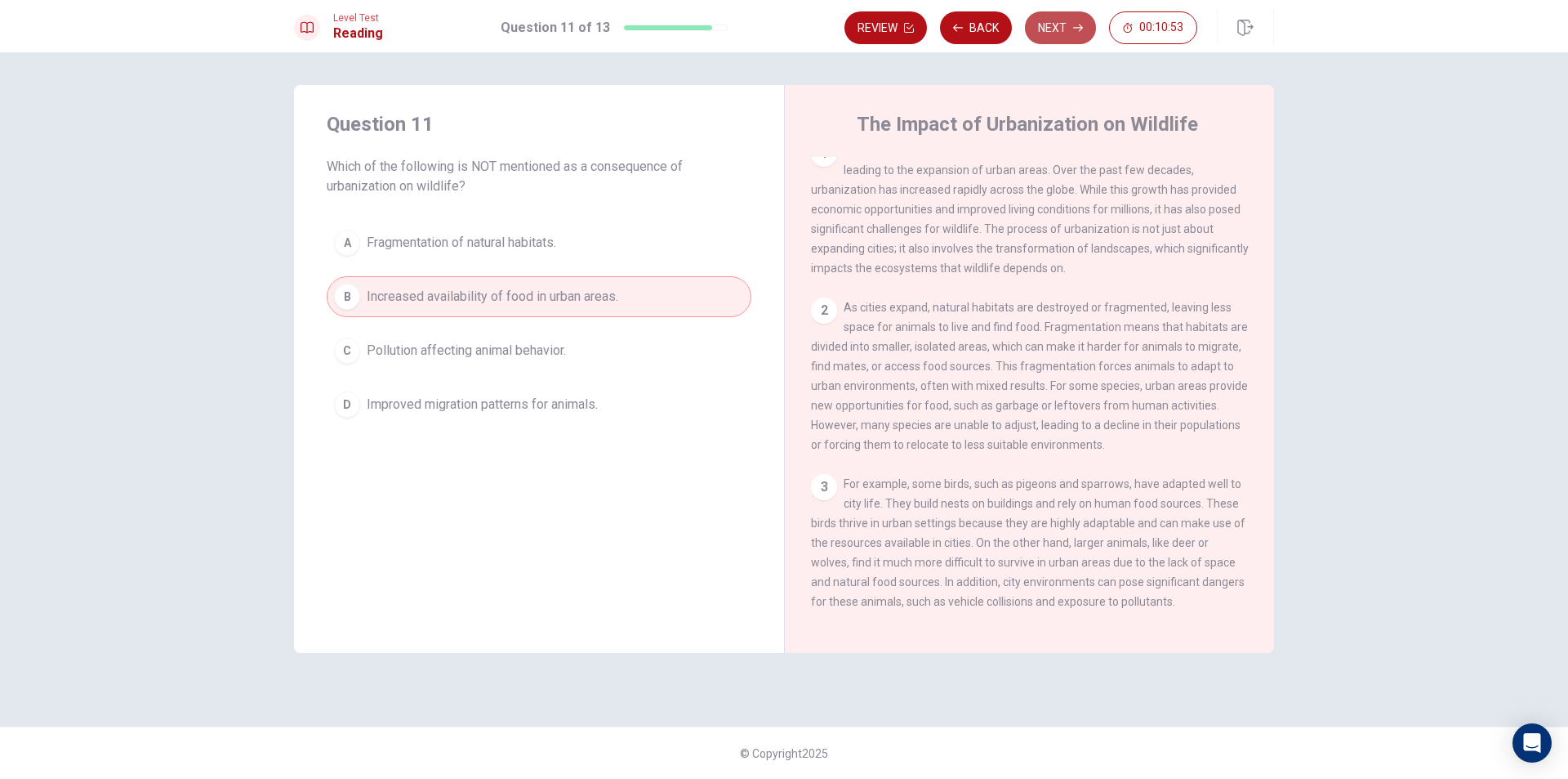
click at [1053, 18] on button "Next" at bounding box center [1060, 28] width 71 height 33
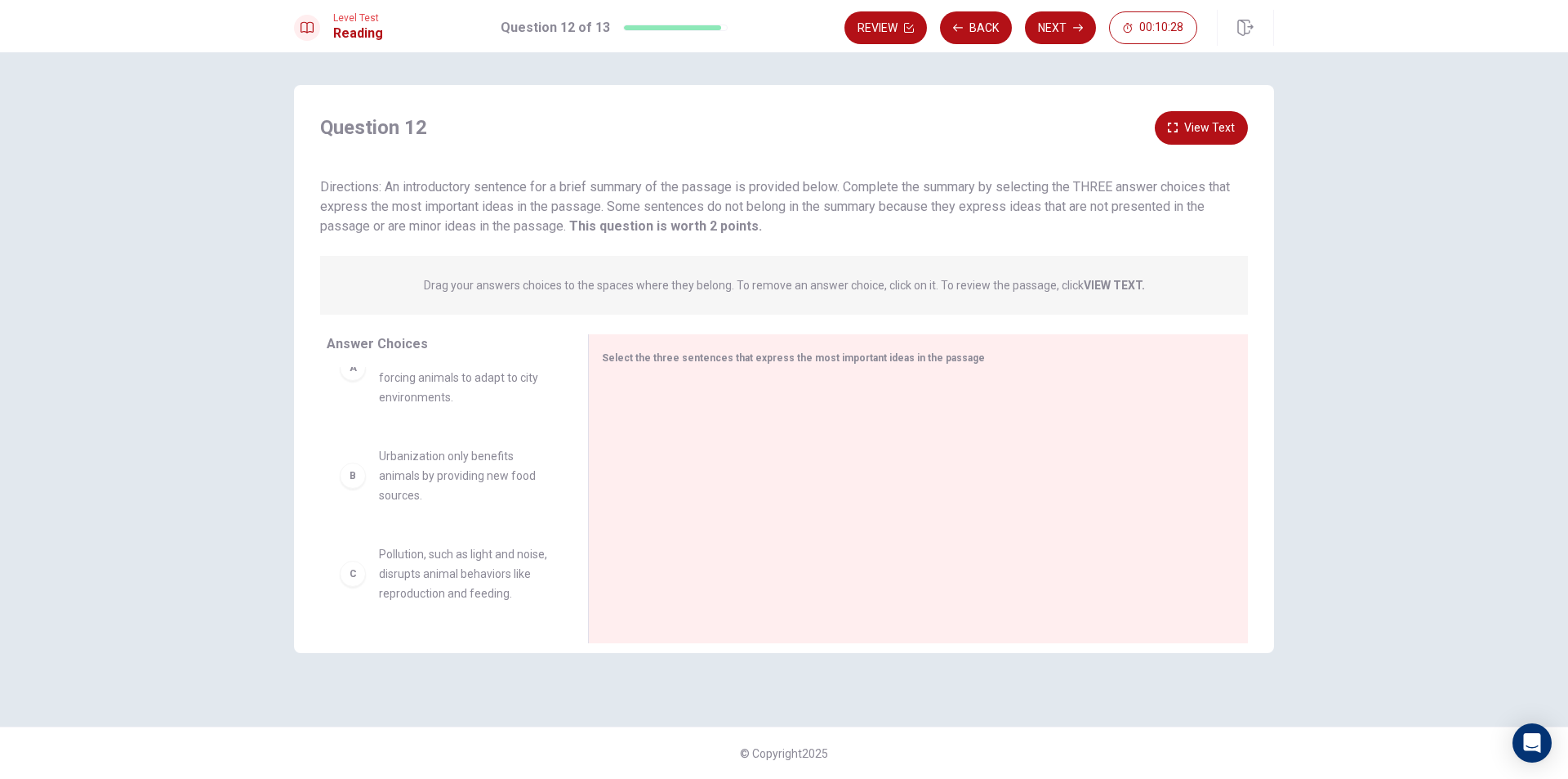
scroll to position [164, 0]
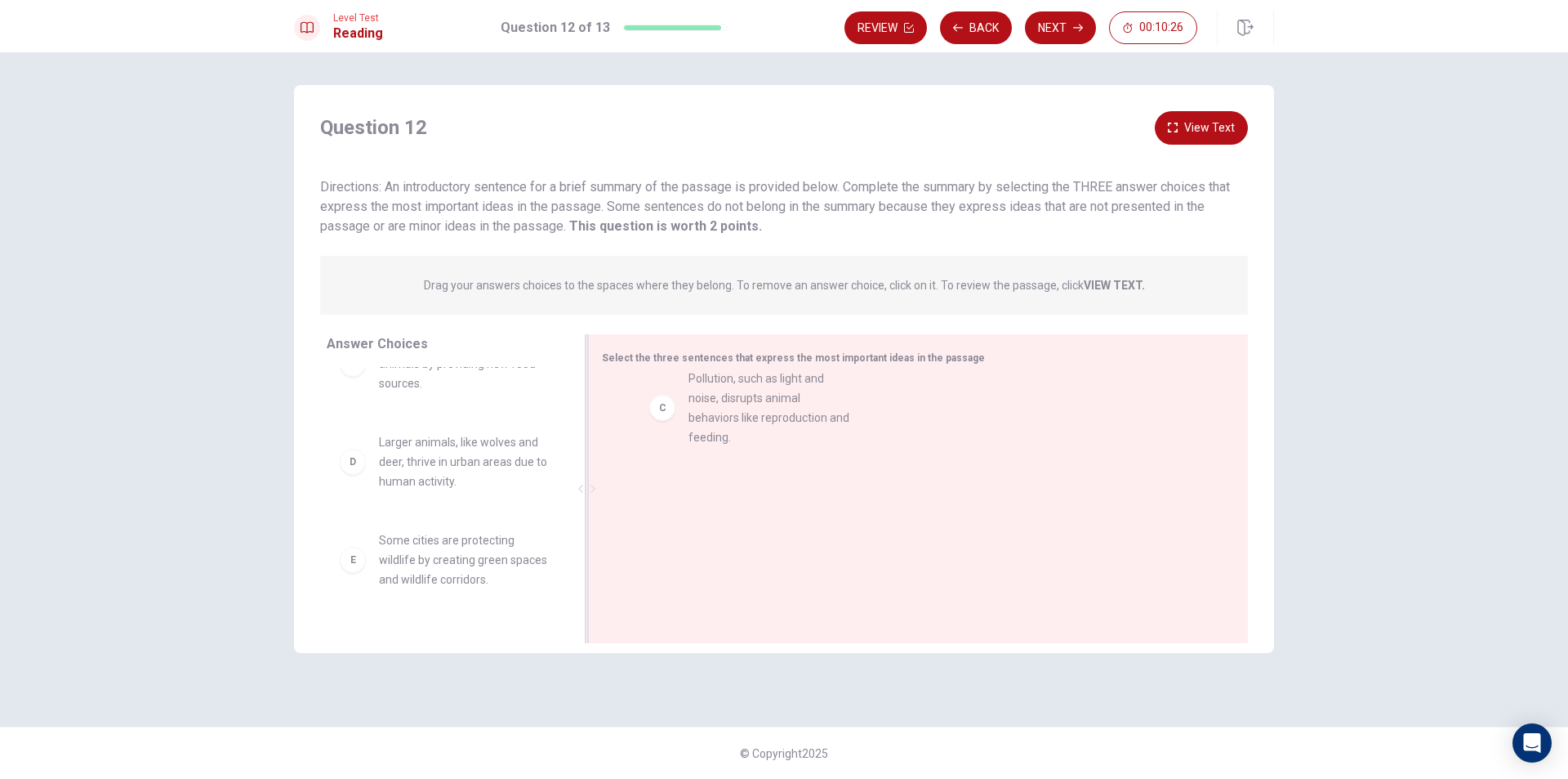
drag, startPoint x: 355, startPoint y: 476, endPoint x: 674, endPoint y: 407, distance: 326.4
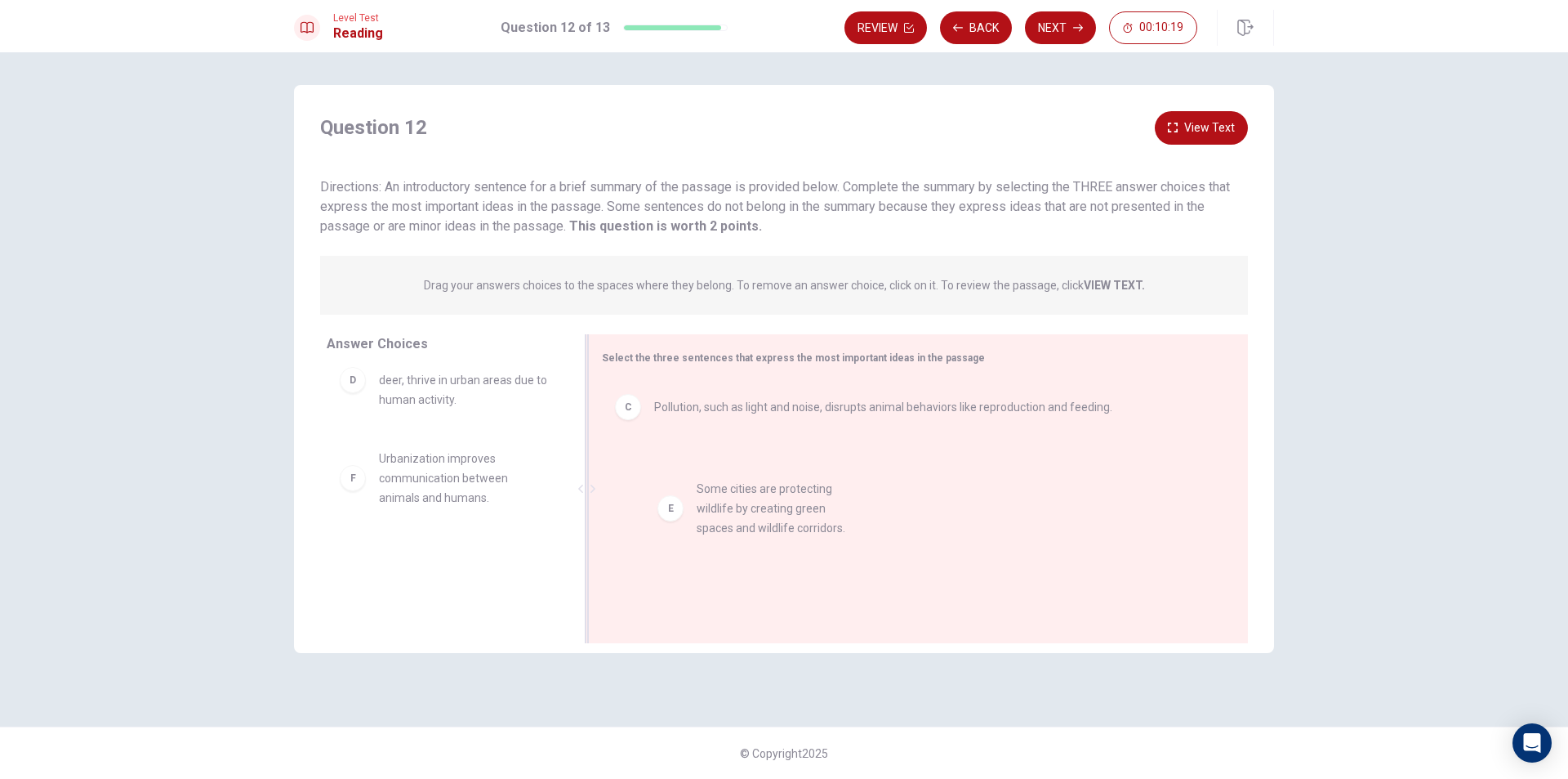
drag, startPoint x: 415, startPoint y: 493, endPoint x: 744, endPoint y: 522, distance: 330.3
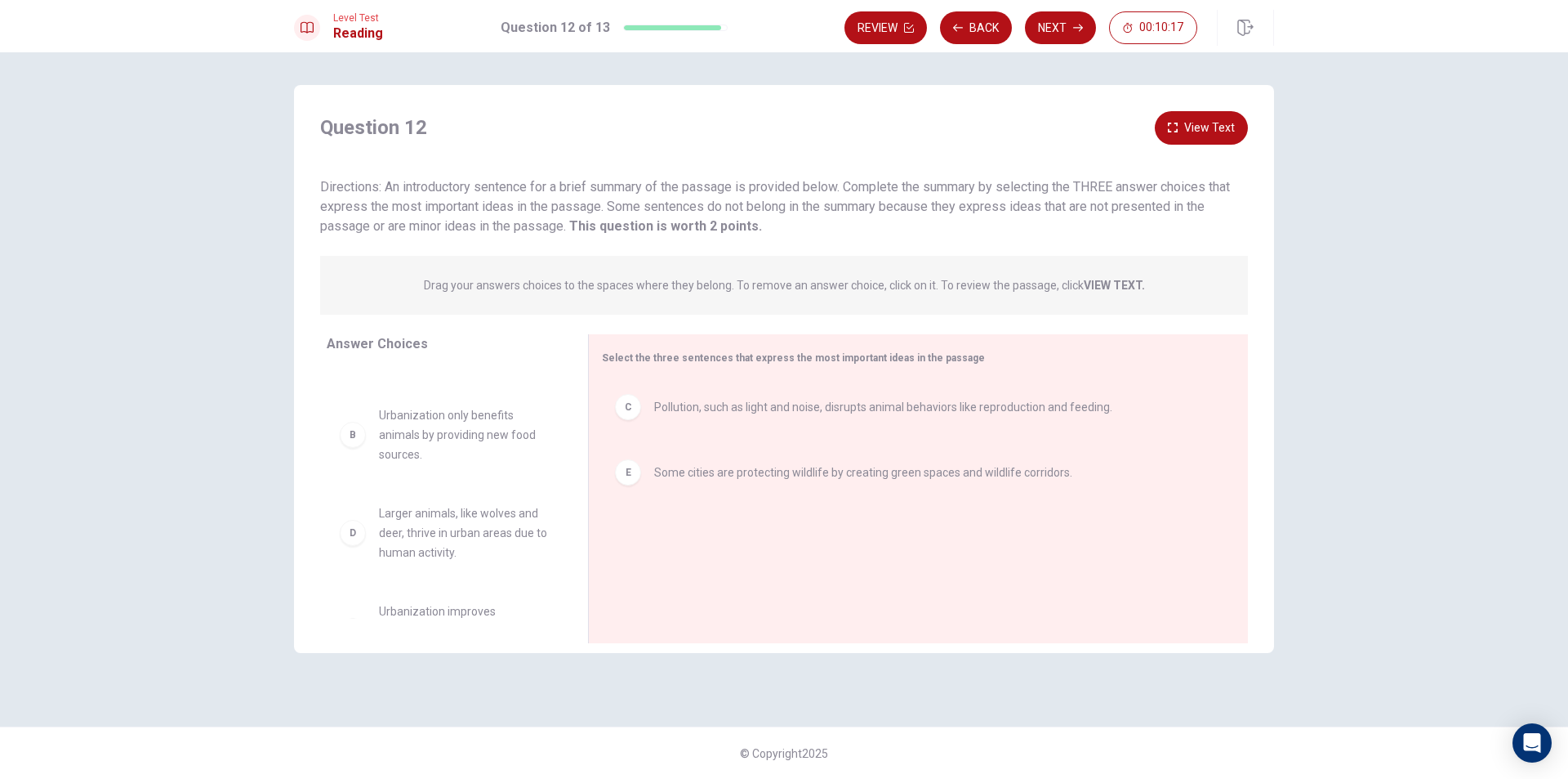
scroll to position [0, 0]
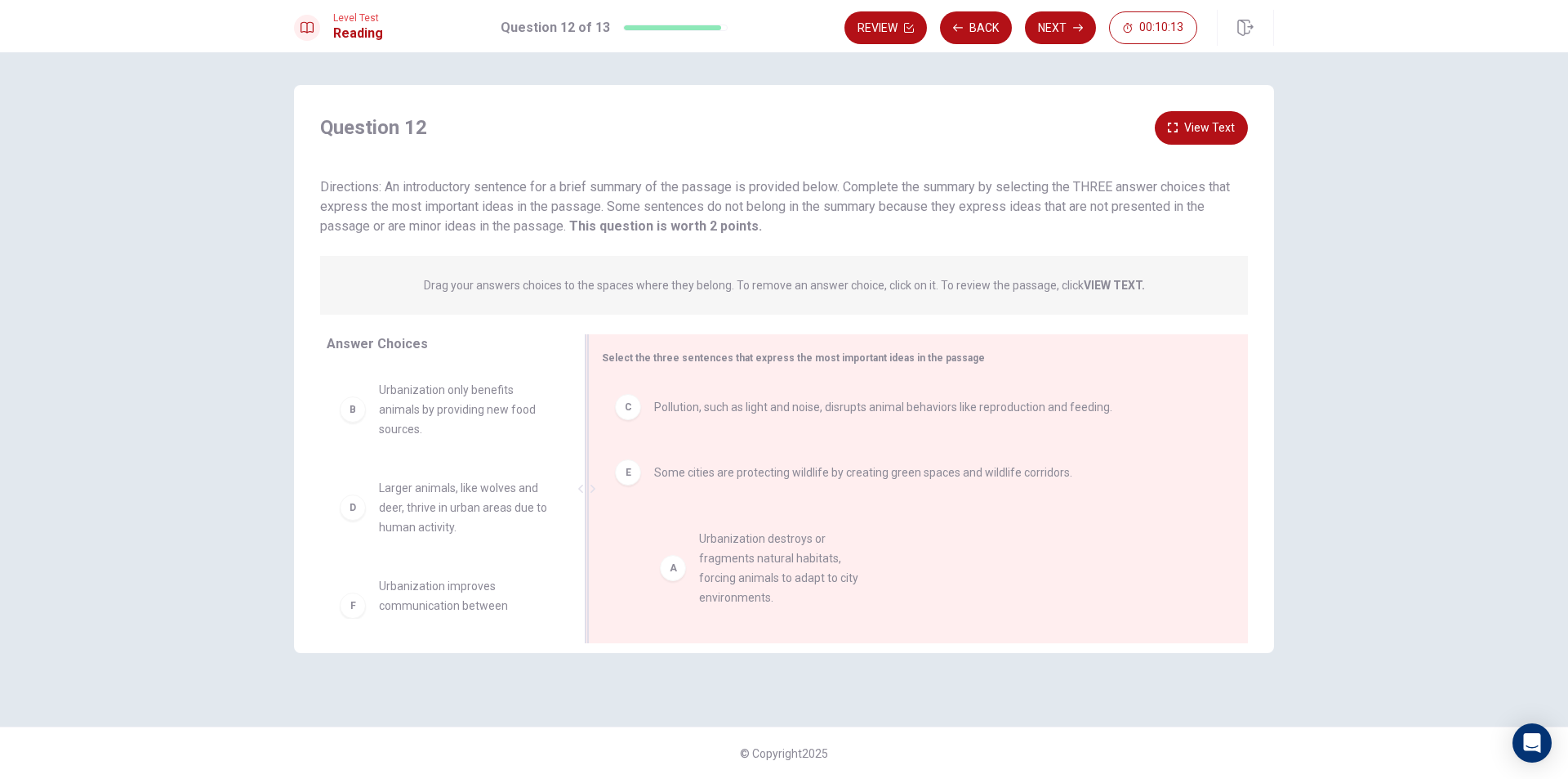
drag, startPoint x: 425, startPoint y: 424, endPoint x: 750, endPoint y: 578, distance: 359.6
click at [1063, 27] on button "Next" at bounding box center [1060, 28] width 71 height 33
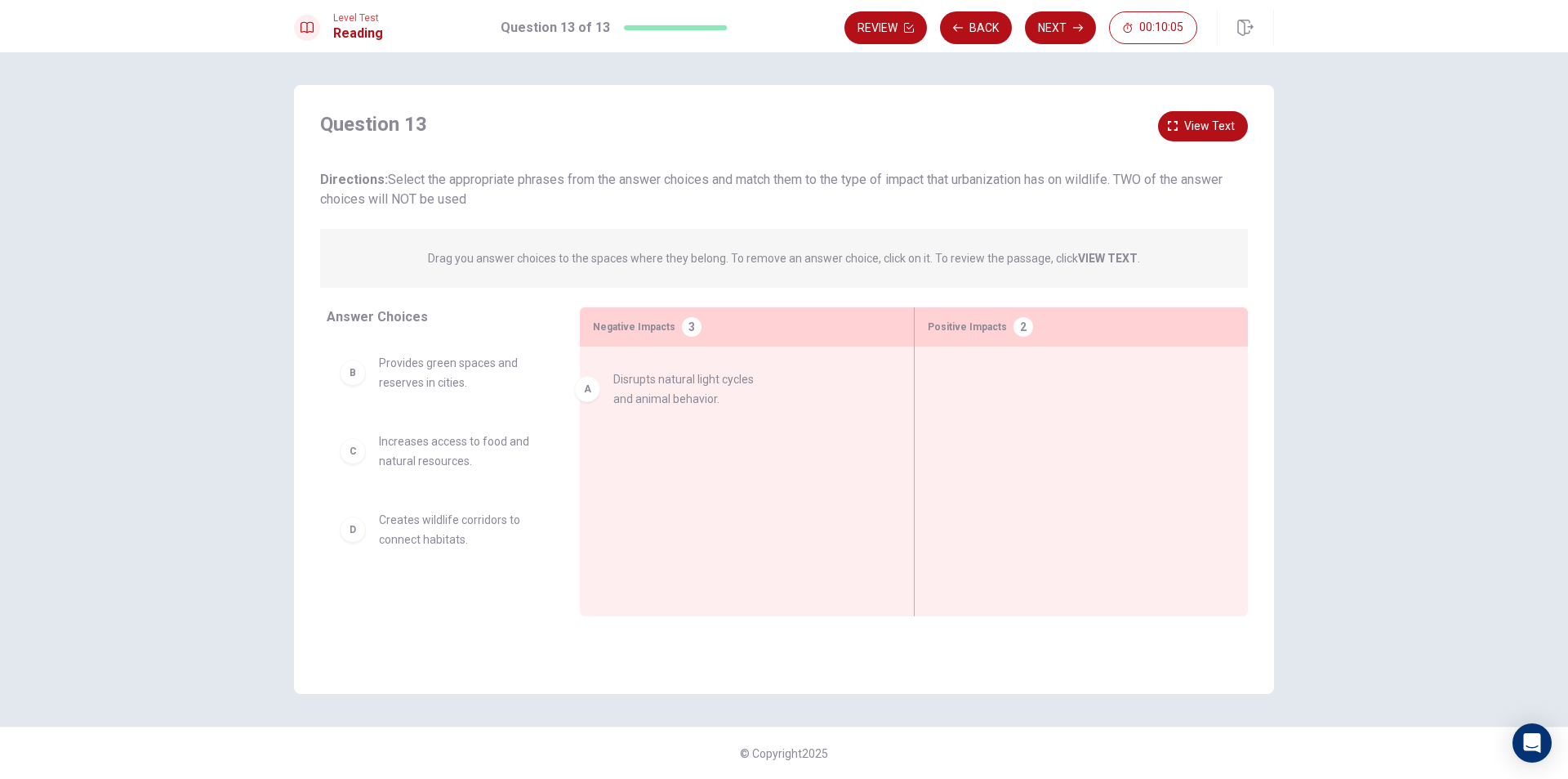
drag, startPoint x: 427, startPoint y: 389, endPoint x: 675, endPoint y: 406, distance: 248.6
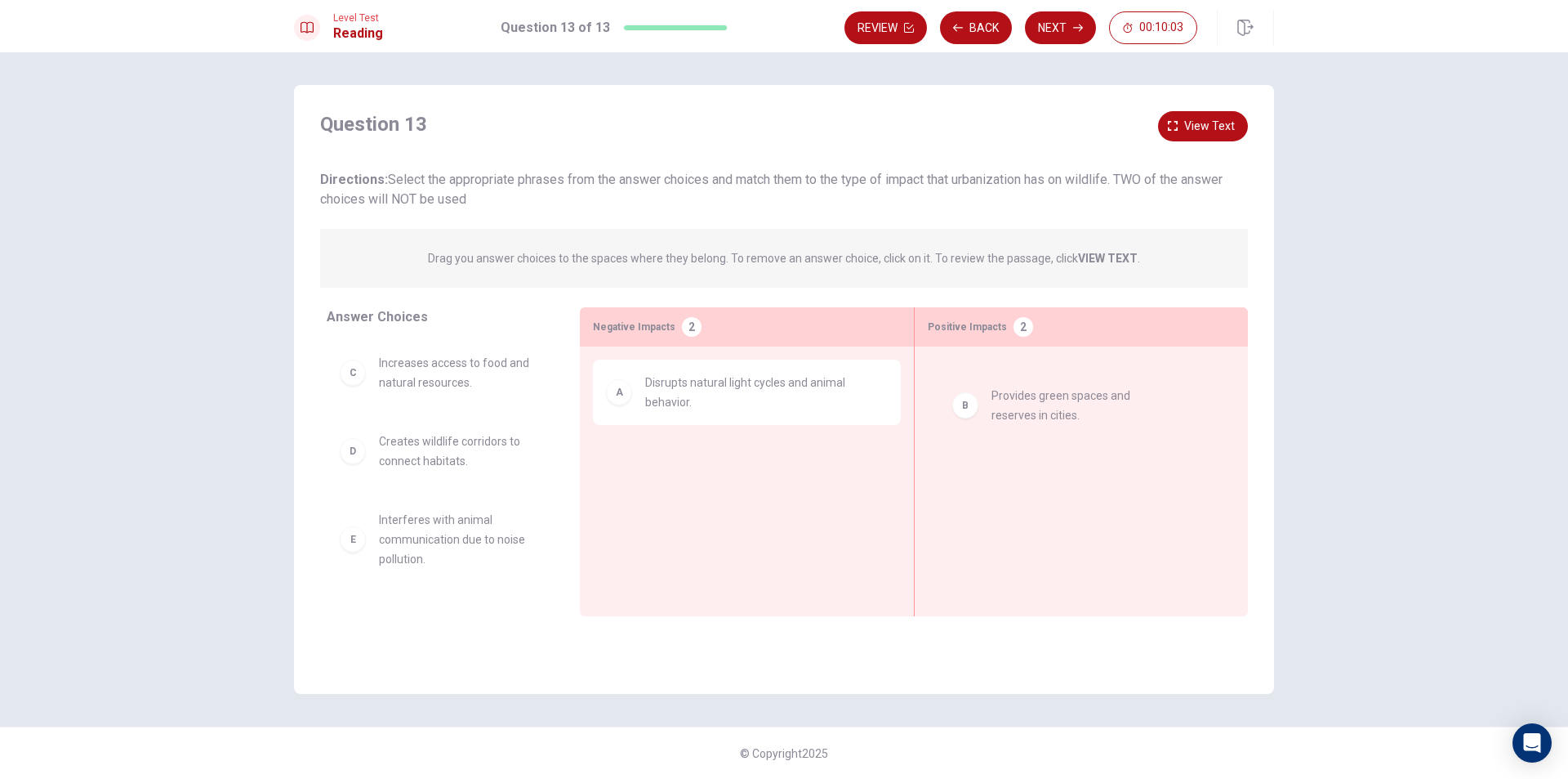
drag, startPoint x: 435, startPoint y: 380, endPoint x: 1080, endPoint y: 416, distance: 646.0
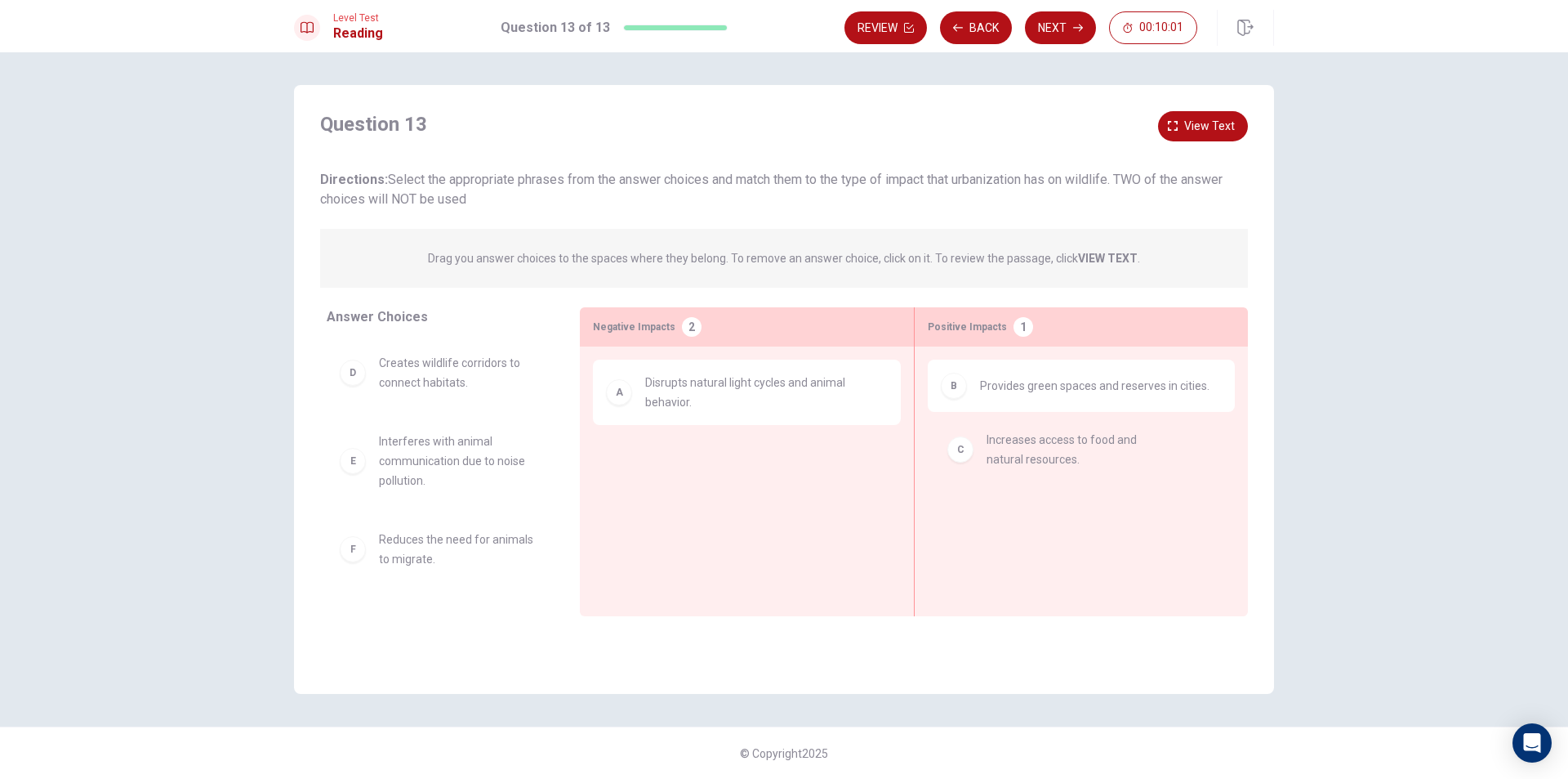
drag, startPoint x: 427, startPoint y: 382, endPoint x: 1035, endPoint y: 464, distance: 613.5
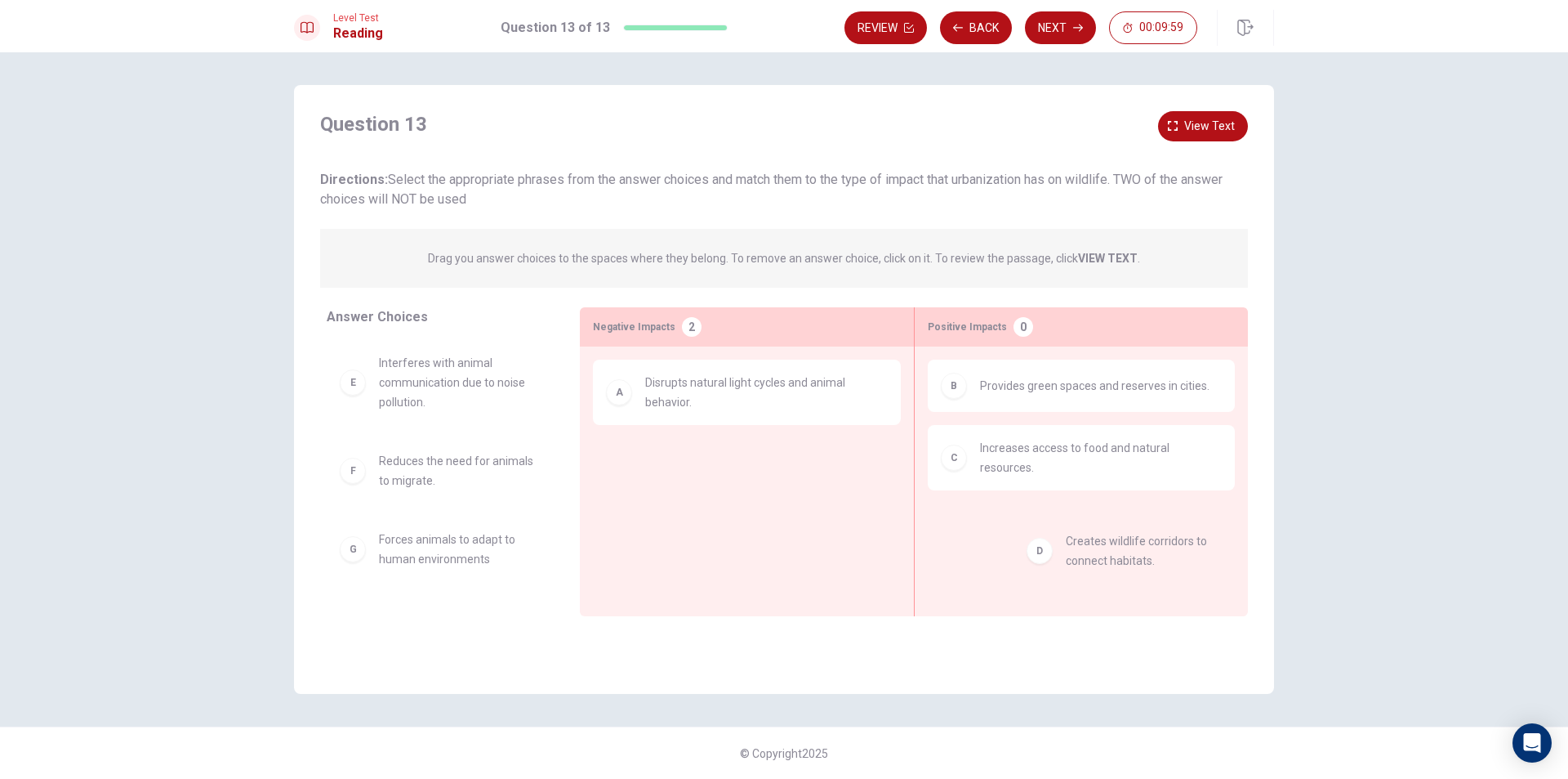
drag, startPoint x: 432, startPoint y: 381, endPoint x: 1107, endPoint y: 561, distance: 698.6
drag, startPoint x: 436, startPoint y: 381, endPoint x: 1011, endPoint y: 531, distance: 594.2
drag, startPoint x: 381, startPoint y: 379, endPoint x: 1062, endPoint y: 553, distance: 702.9
drag, startPoint x: 357, startPoint y: 384, endPoint x: 962, endPoint y: 562, distance: 630.6
drag, startPoint x: 411, startPoint y: 399, endPoint x: 1062, endPoint y: 545, distance: 667.2
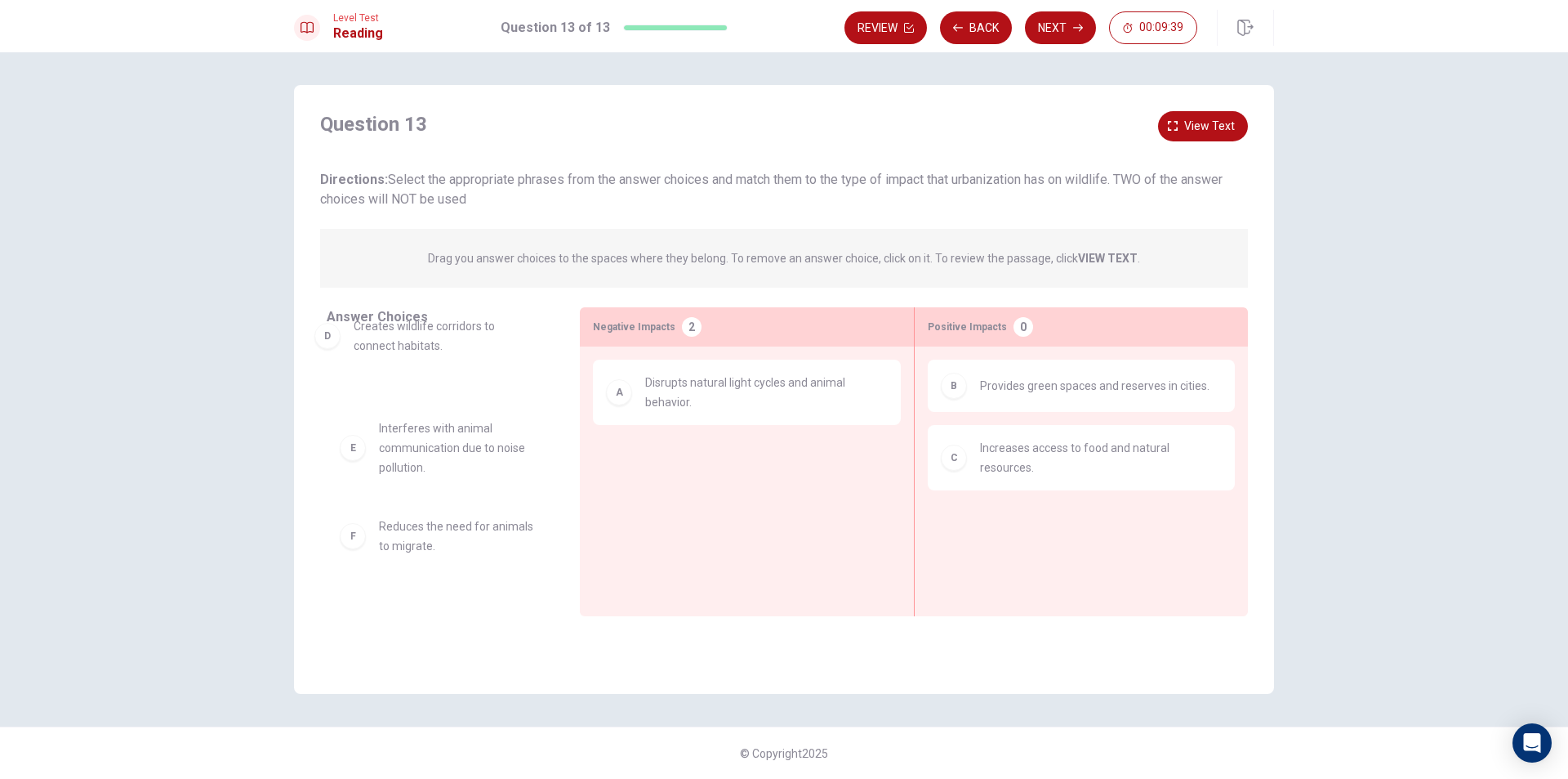
drag, startPoint x: 420, startPoint y: 374, endPoint x: 398, endPoint y: 339, distance: 41.3
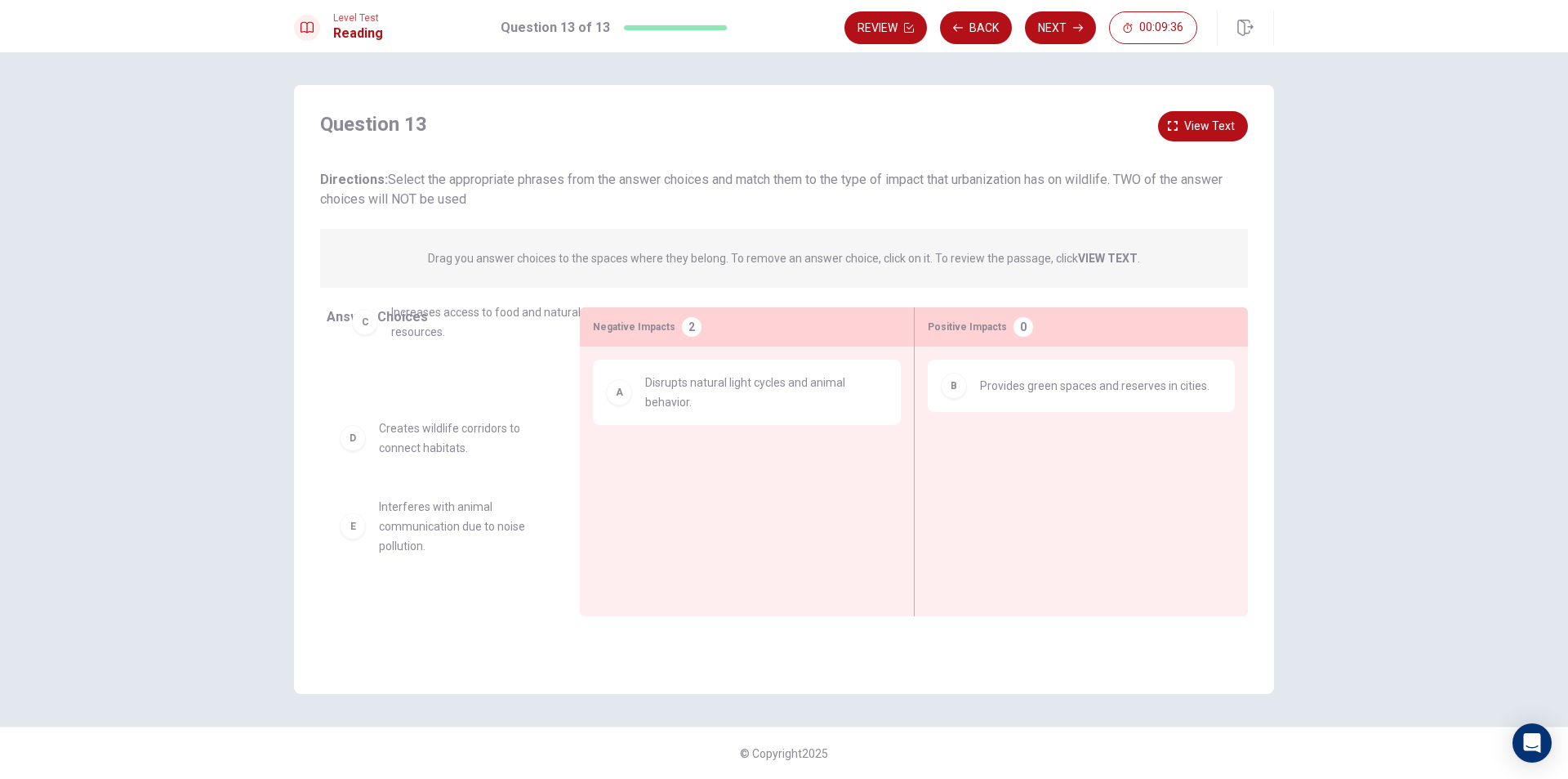
drag, startPoint x: 994, startPoint y: 468, endPoint x: 398, endPoint y: 336, distance: 610.4
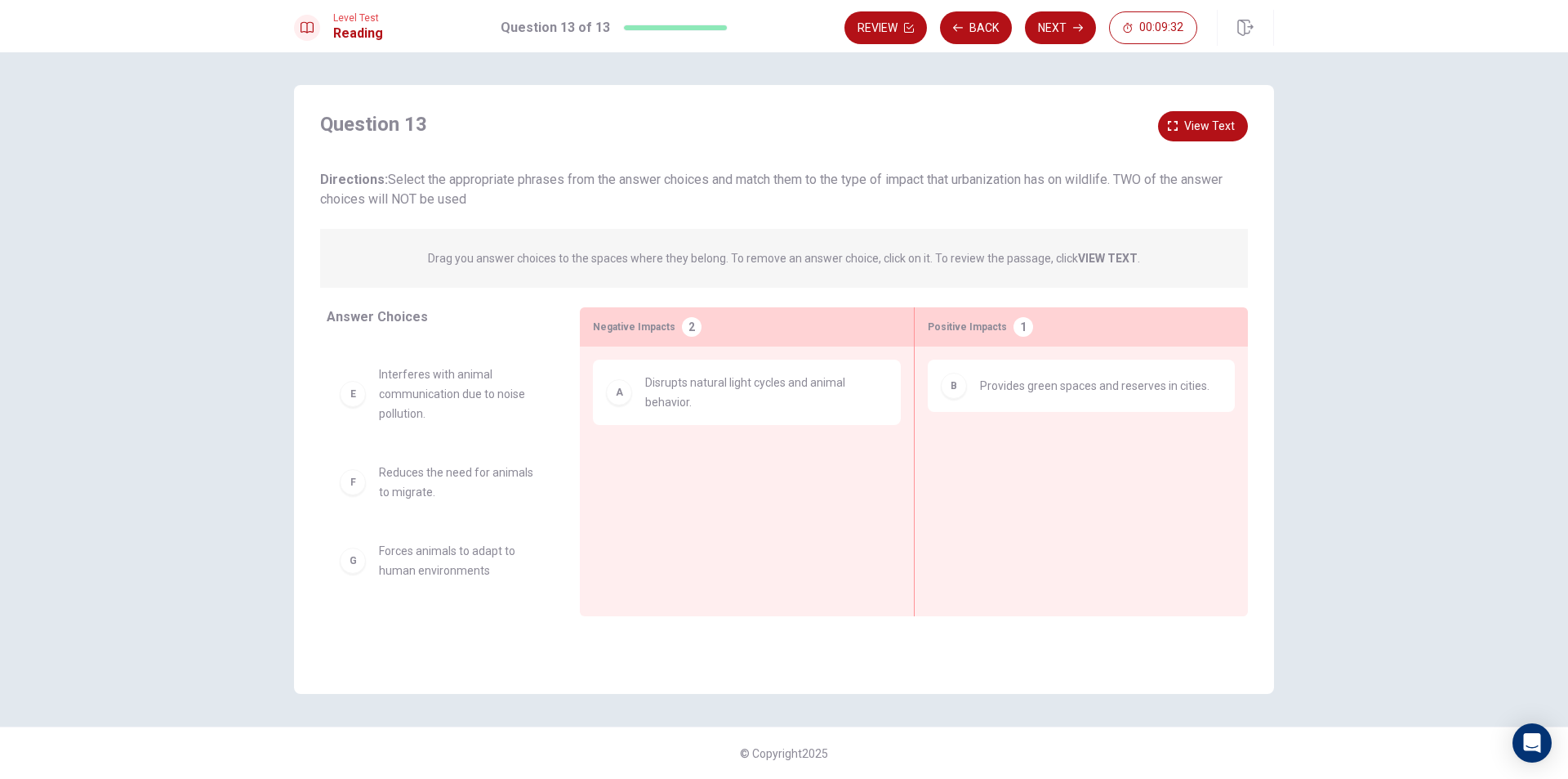
scroll to position [147, 0]
drag, startPoint x: 420, startPoint y: 405, endPoint x: 722, endPoint y: 518, distance: 322.4
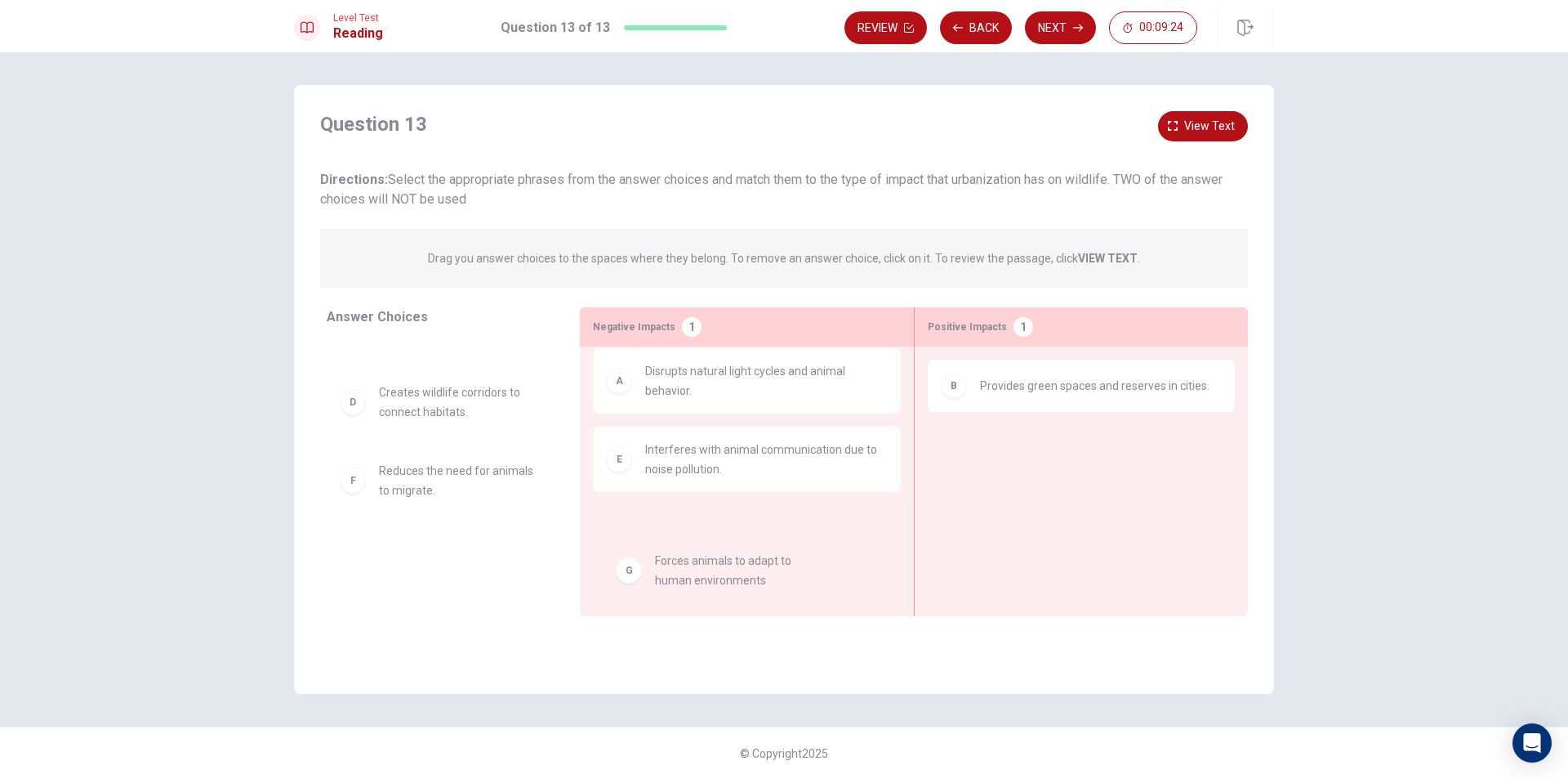
scroll to position [15, 0]
drag, startPoint x: 432, startPoint y: 552, endPoint x: 718, endPoint y: 564, distance: 286.3
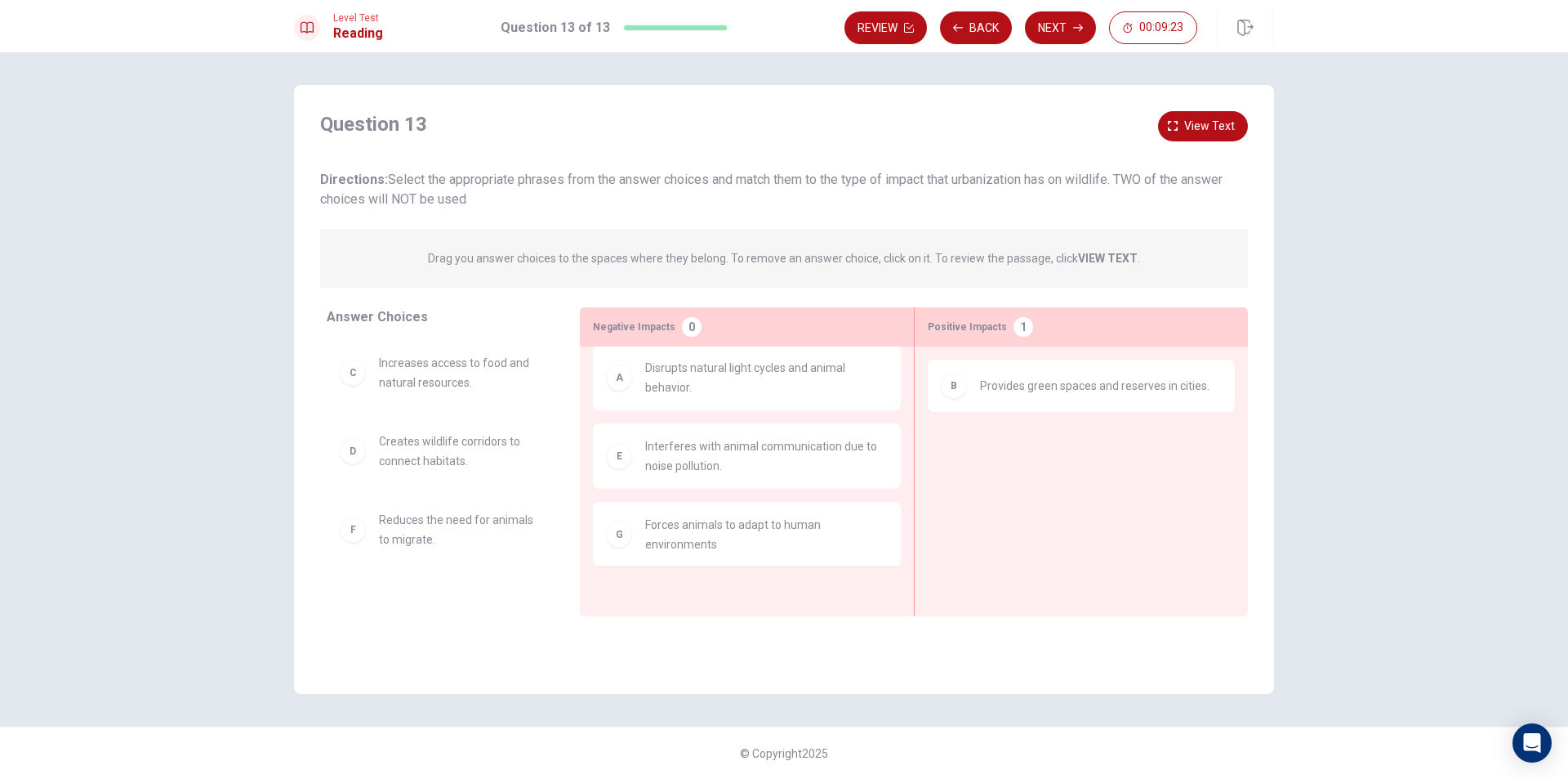
scroll to position [0, 0]
drag, startPoint x: 427, startPoint y: 464, endPoint x: 1072, endPoint y: 464, distance: 645.0
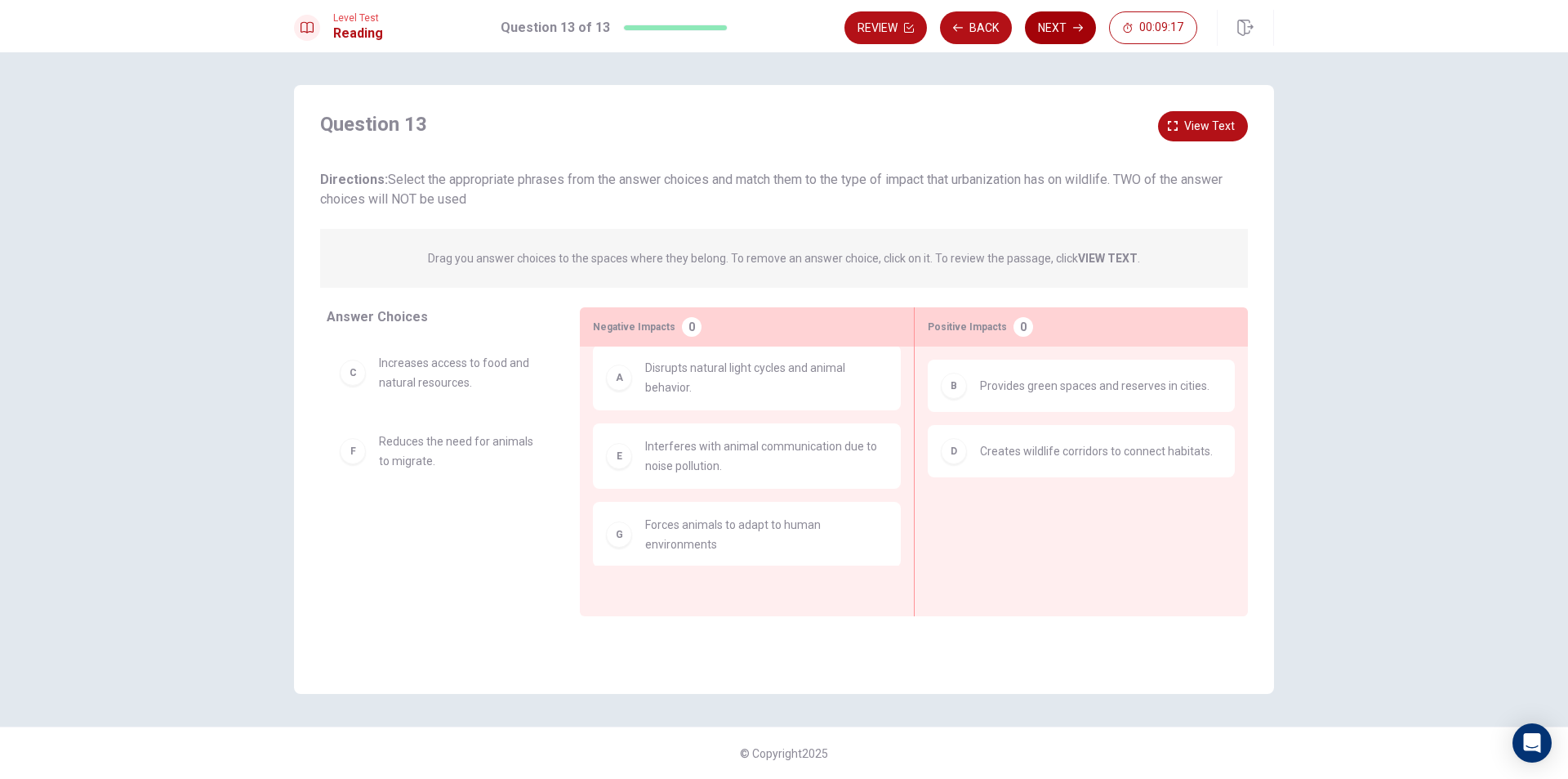
click at [1050, 20] on button "Next" at bounding box center [1060, 28] width 71 height 33
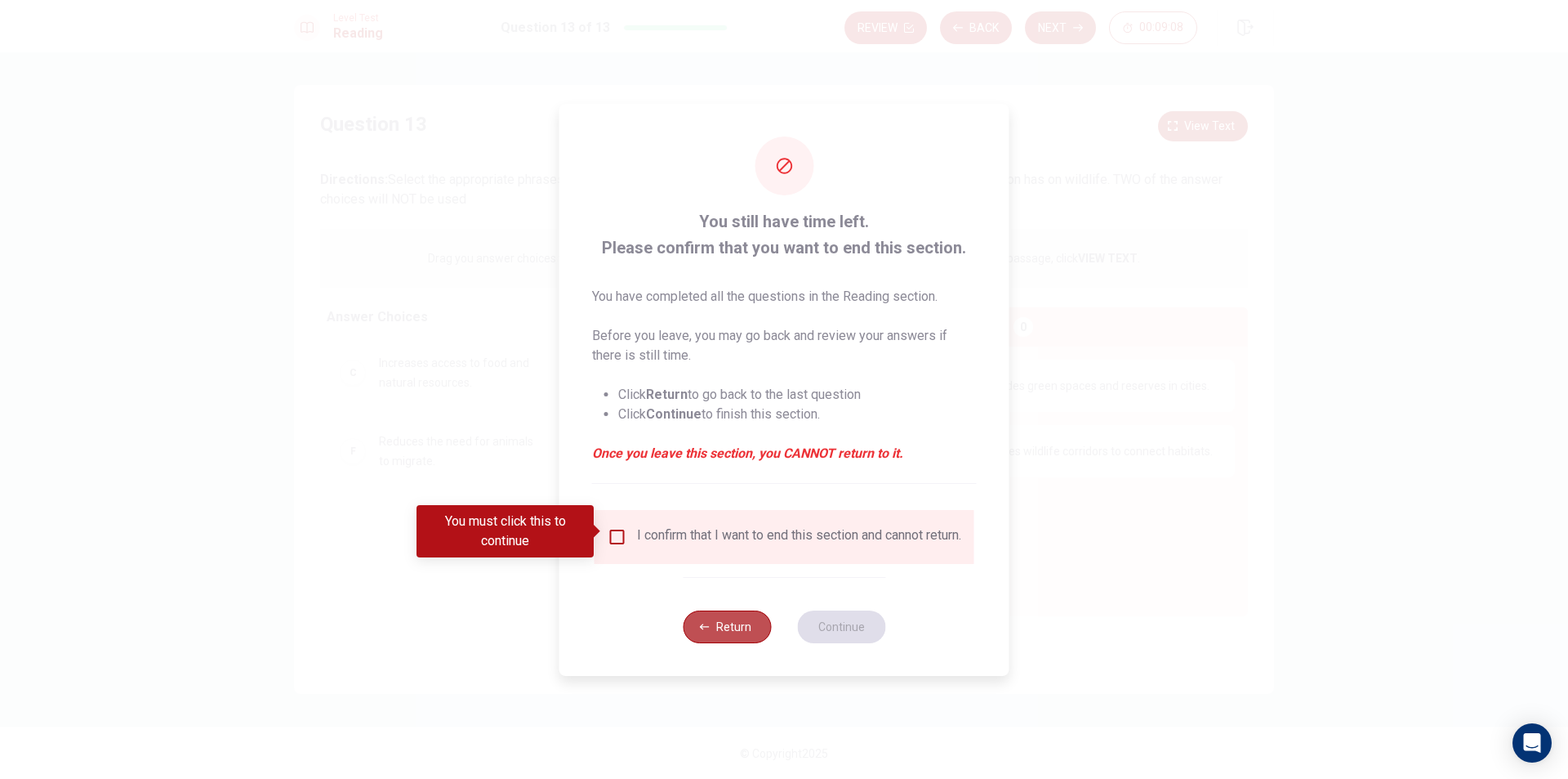
click at [714, 626] on button "Return" at bounding box center [727, 626] width 88 height 33
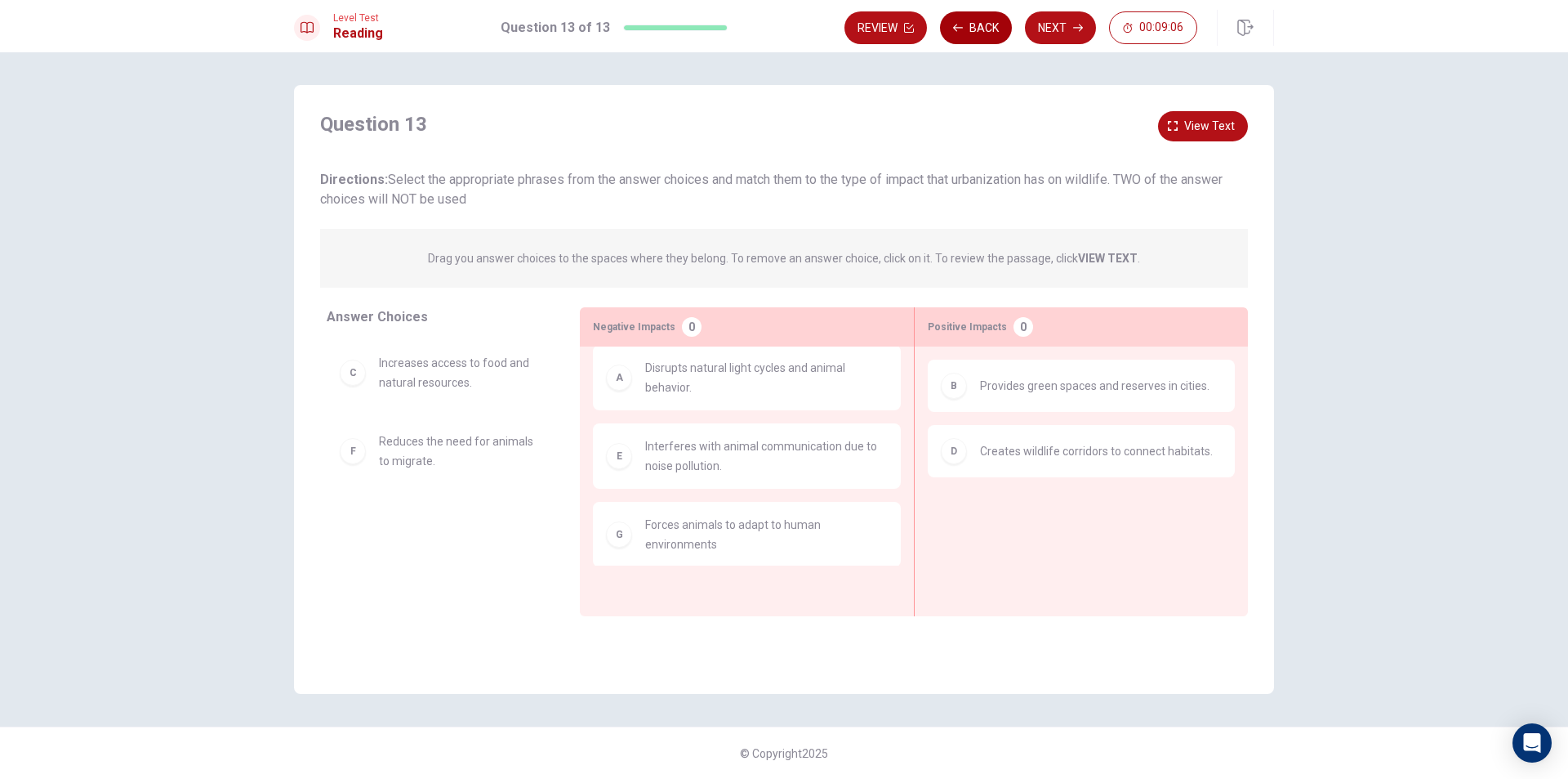
click at [969, 22] on button "Back" at bounding box center [975, 28] width 72 height 33
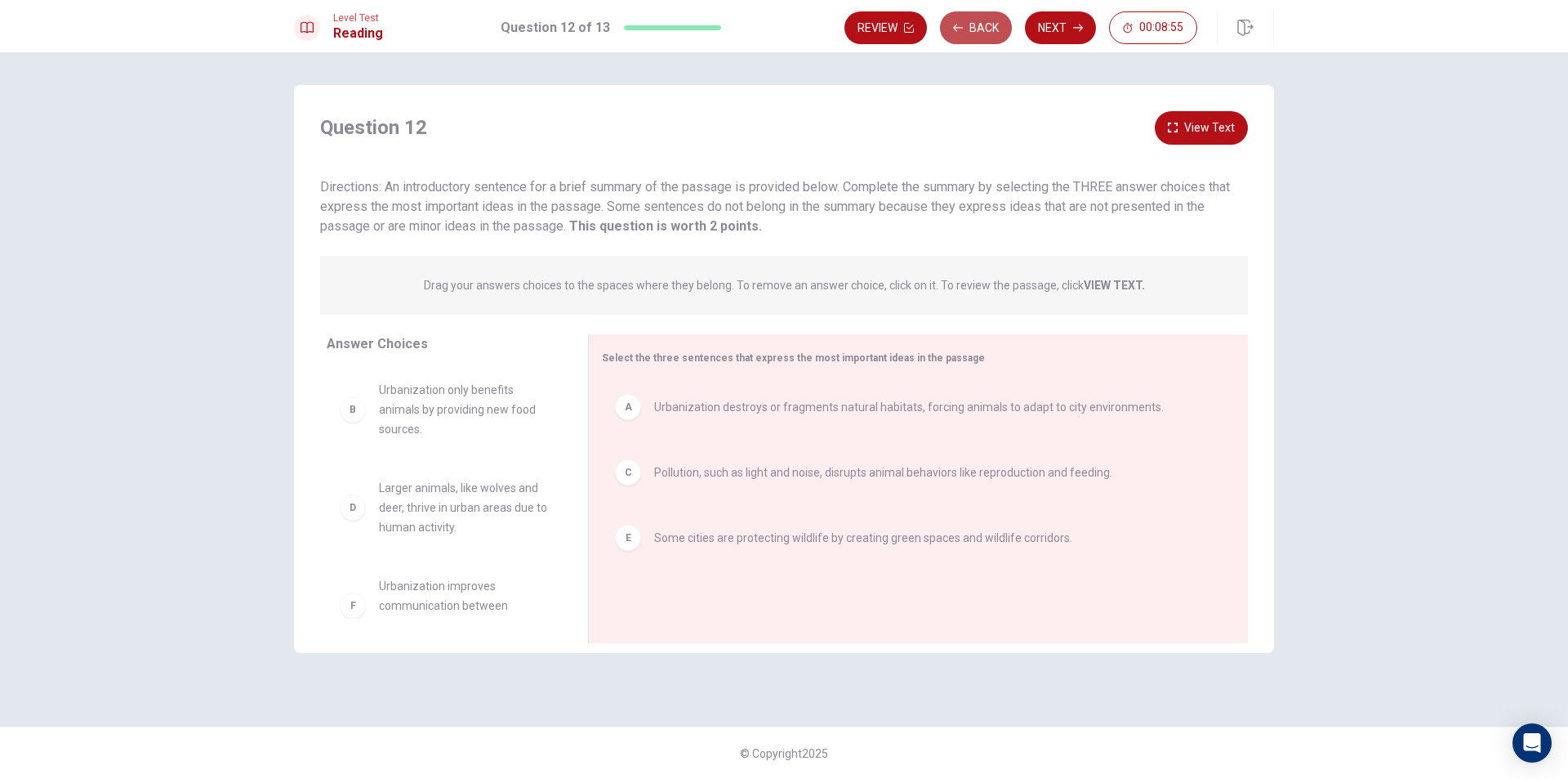
click at [965, 30] on button "Back" at bounding box center [975, 28] width 72 height 33
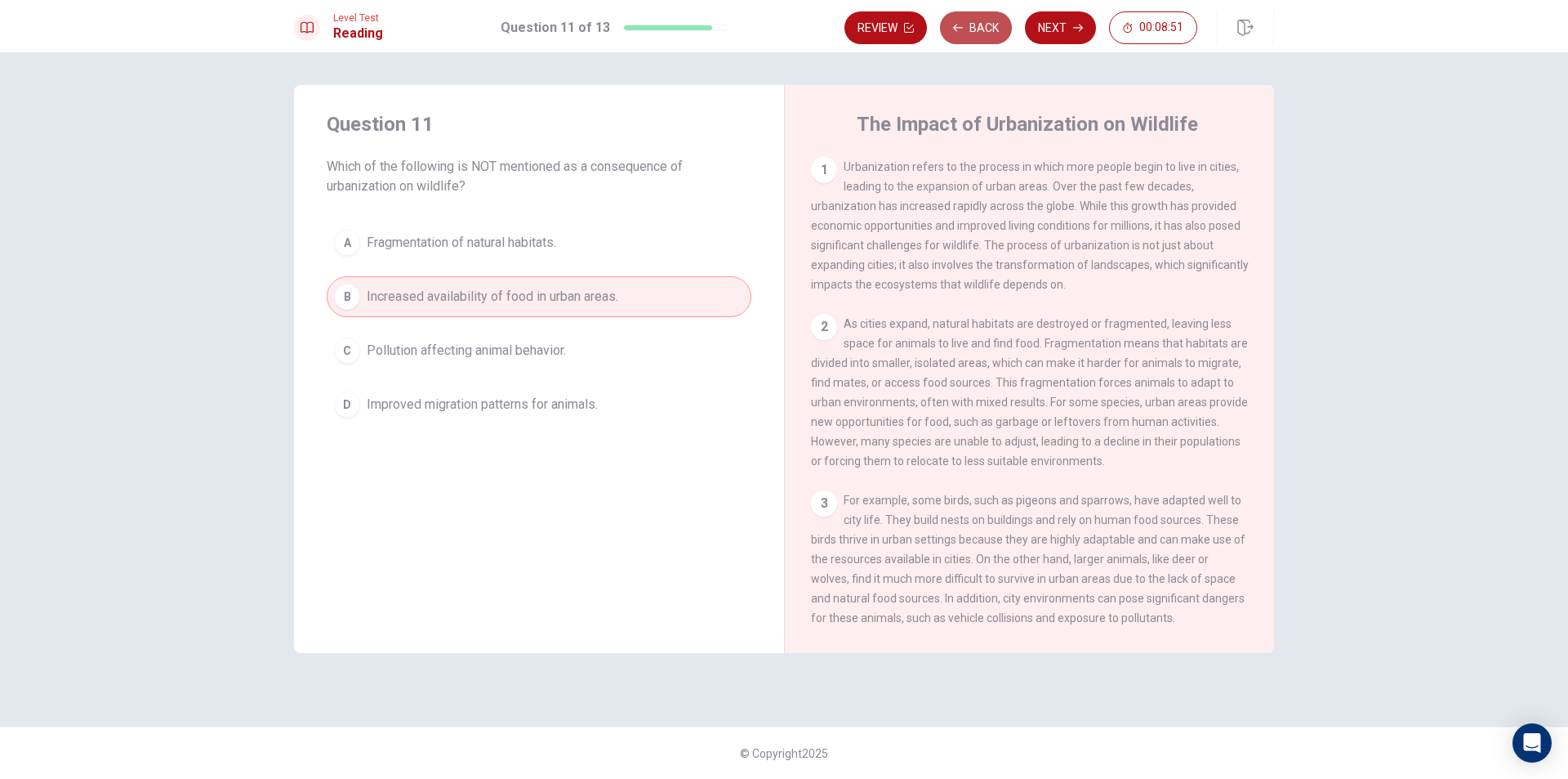
click at [977, 20] on button "Back" at bounding box center [975, 28] width 72 height 33
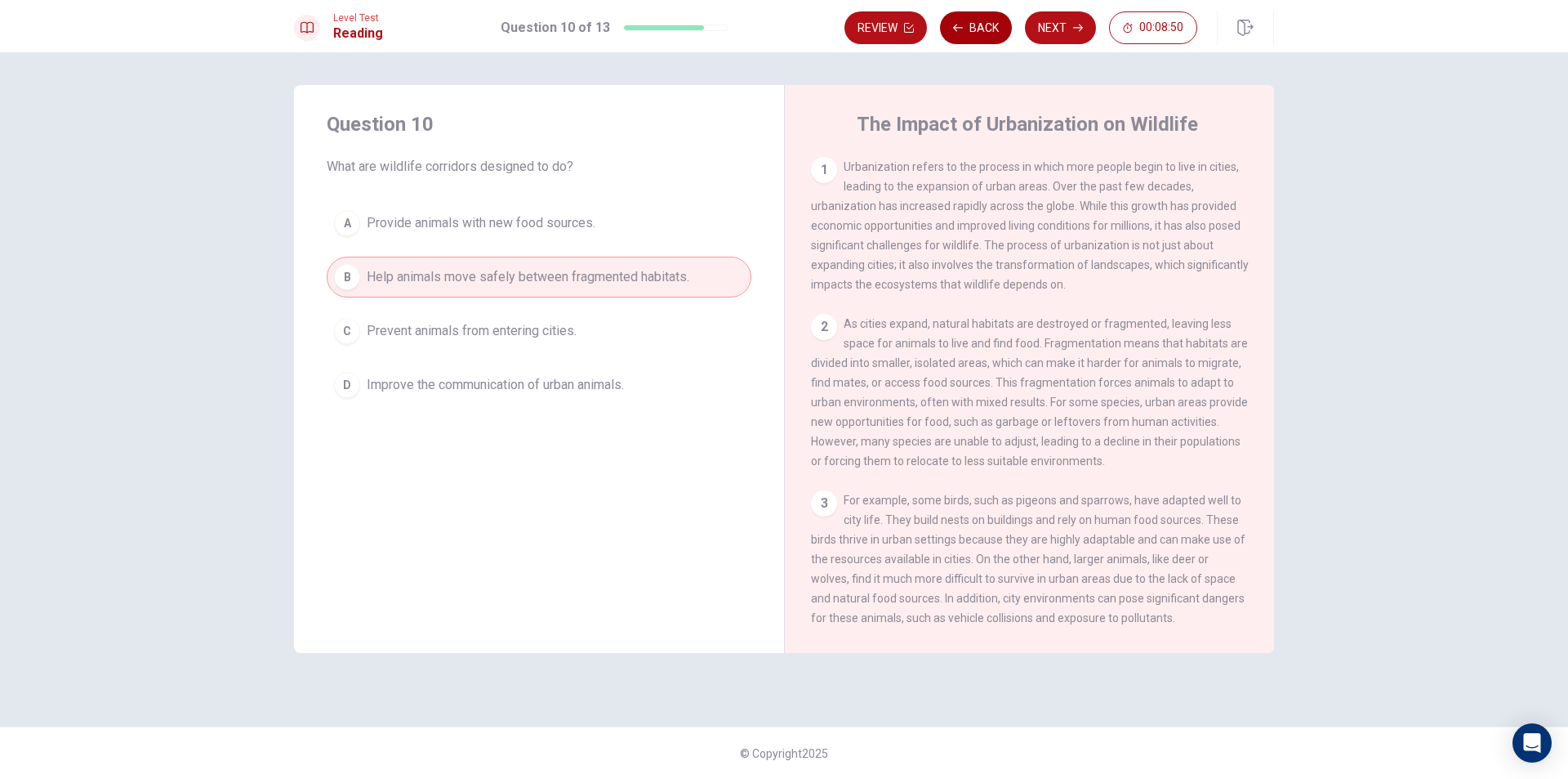
click at [977, 20] on button "Back" at bounding box center [975, 28] width 72 height 33
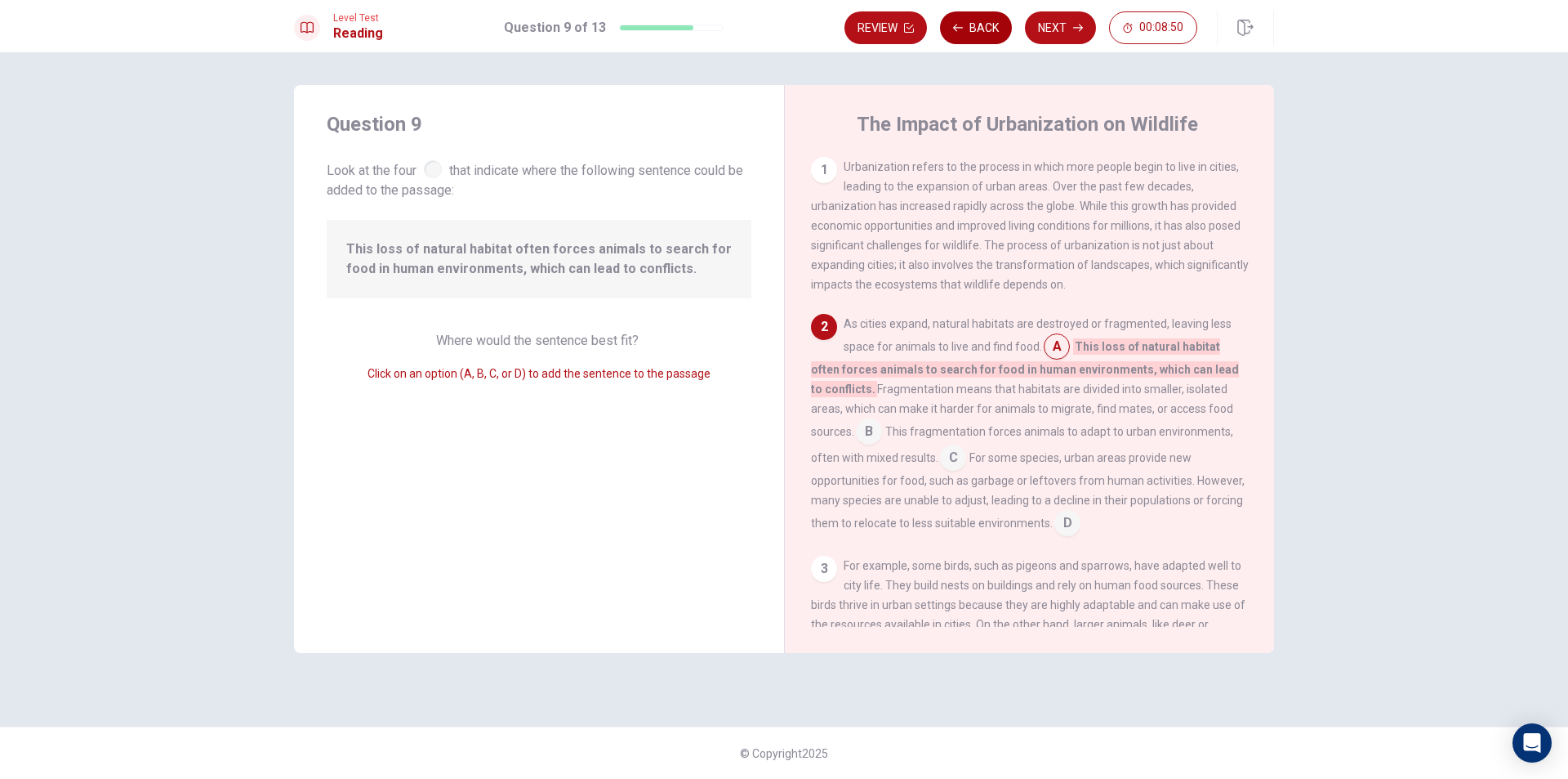
scroll to position [79, 0]
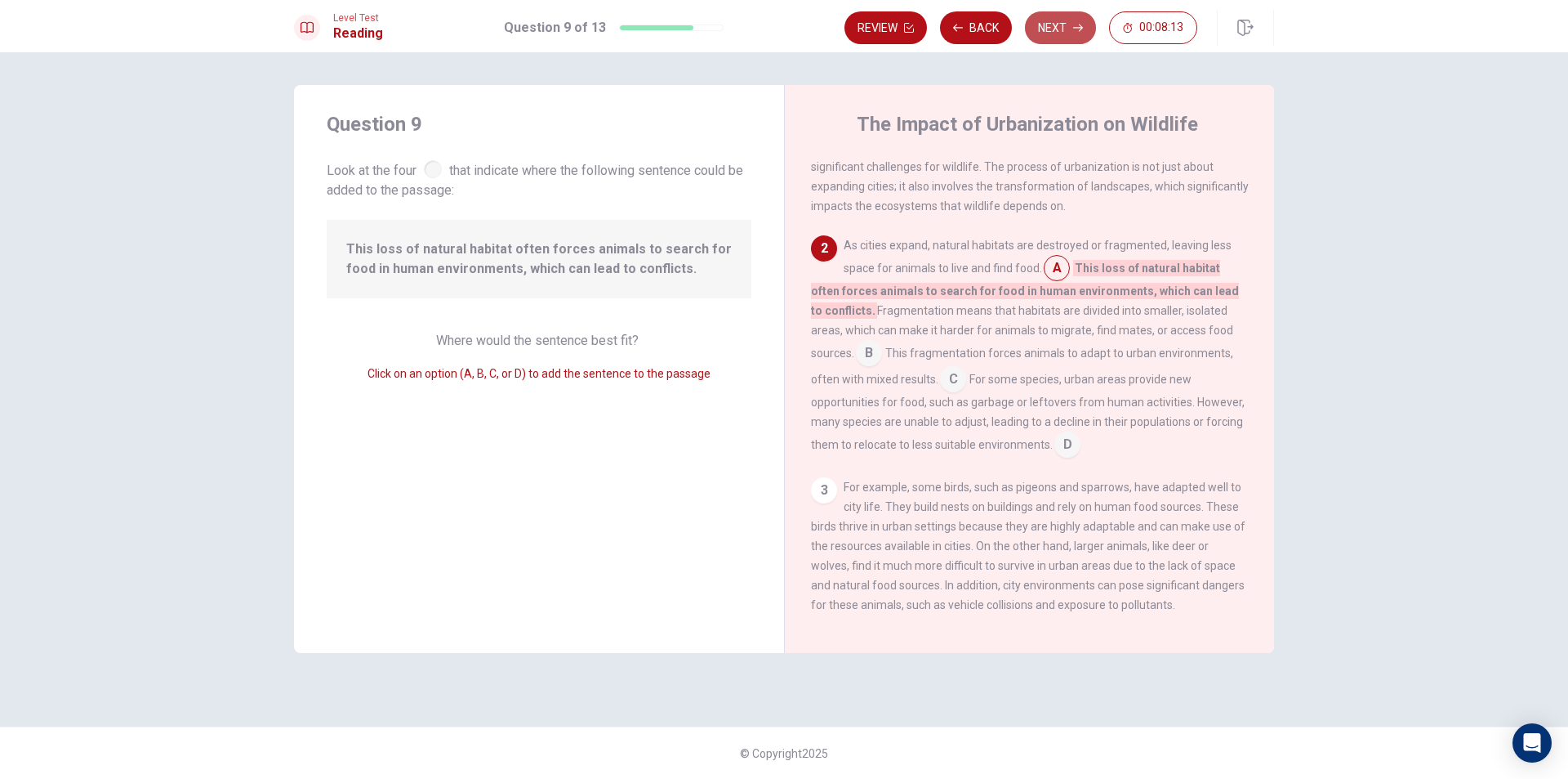
click at [1051, 22] on button "Next" at bounding box center [1060, 28] width 71 height 33
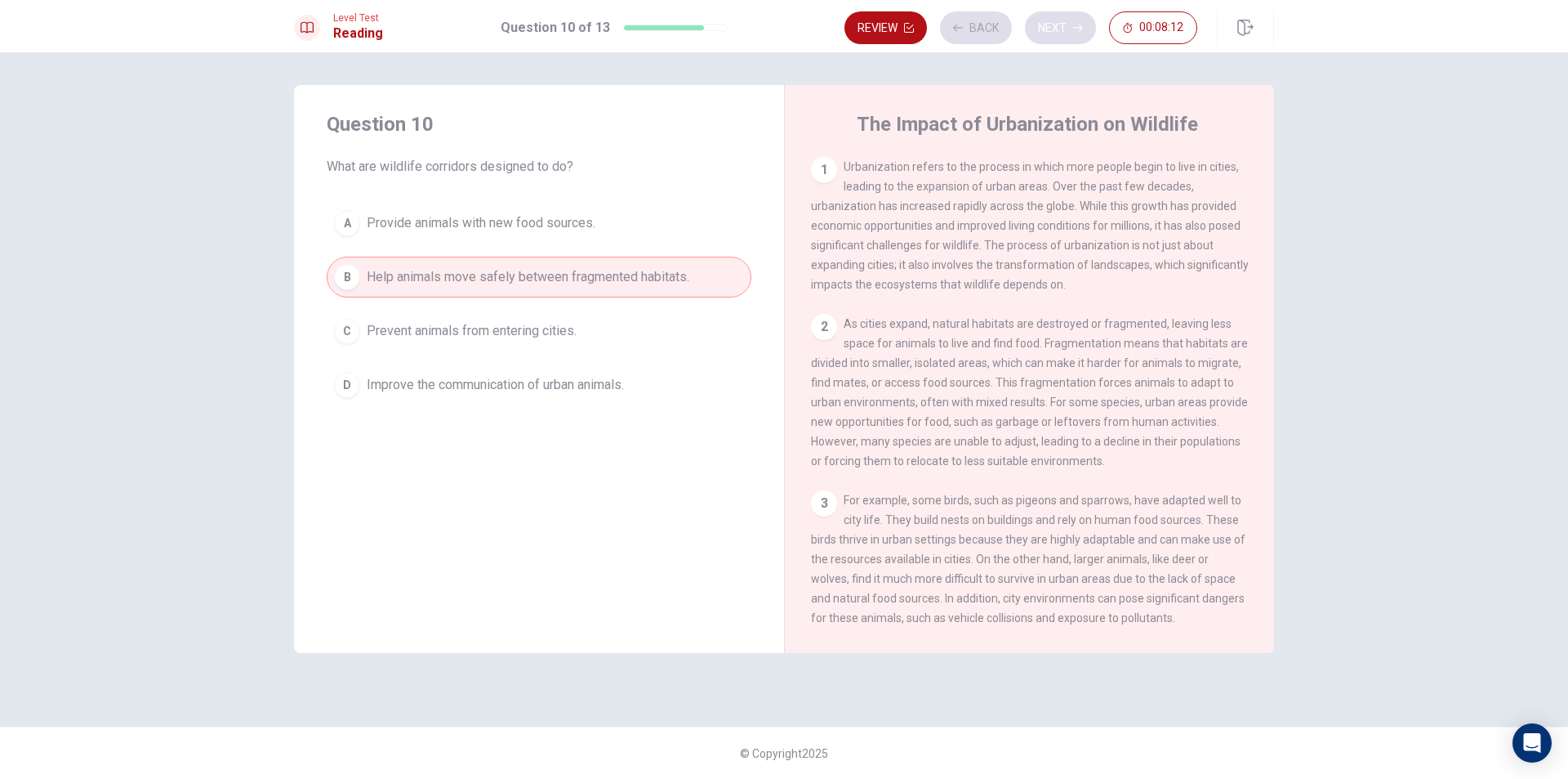
click at [1051, 22] on div "Review Back Next 00:08:12" at bounding box center [1020, 28] width 353 height 33
click at [1053, 23] on button "Next" at bounding box center [1060, 28] width 71 height 33
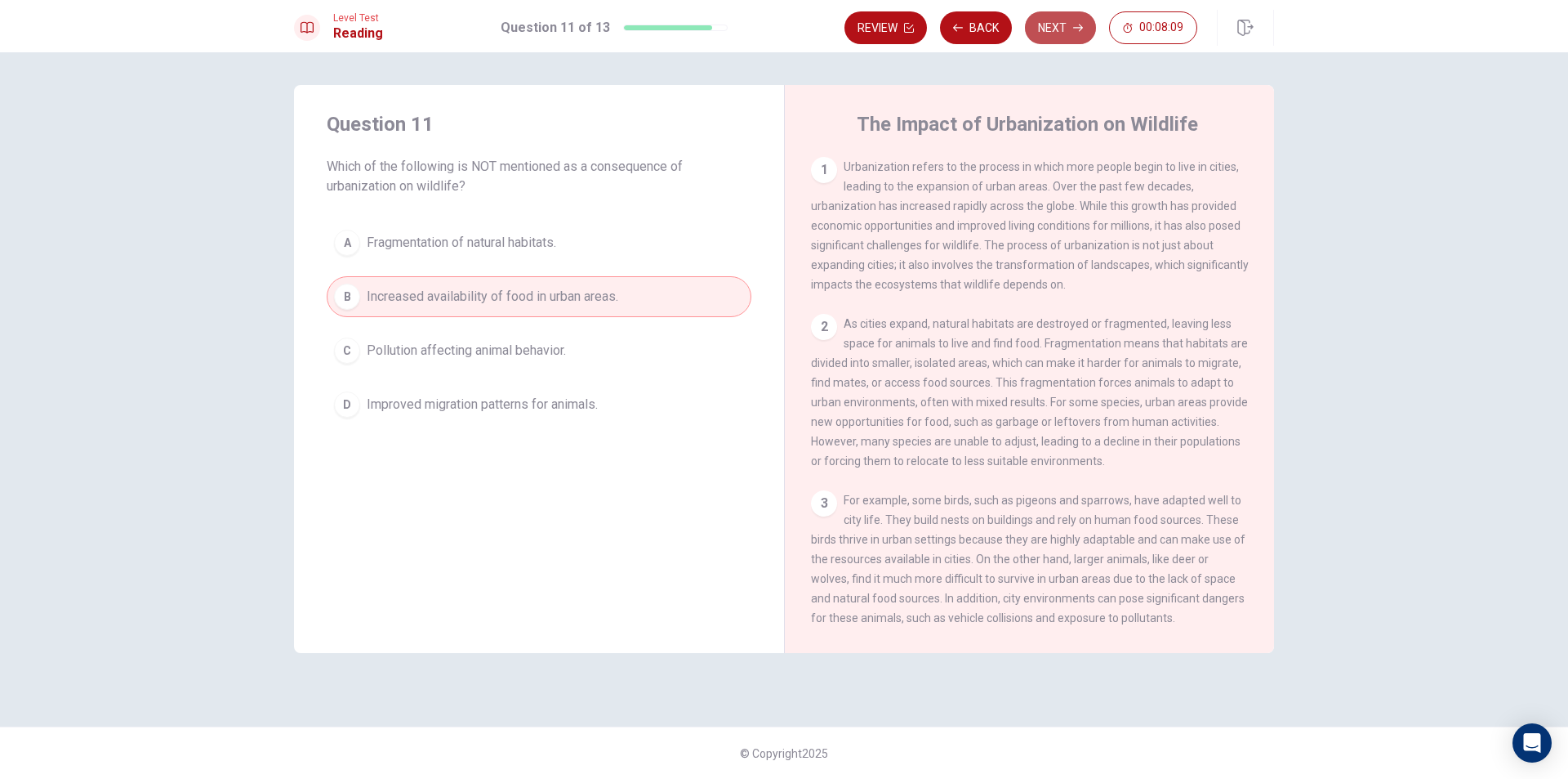
click at [1053, 23] on button "Next" at bounding box center [1060, 28] width 71 height 33
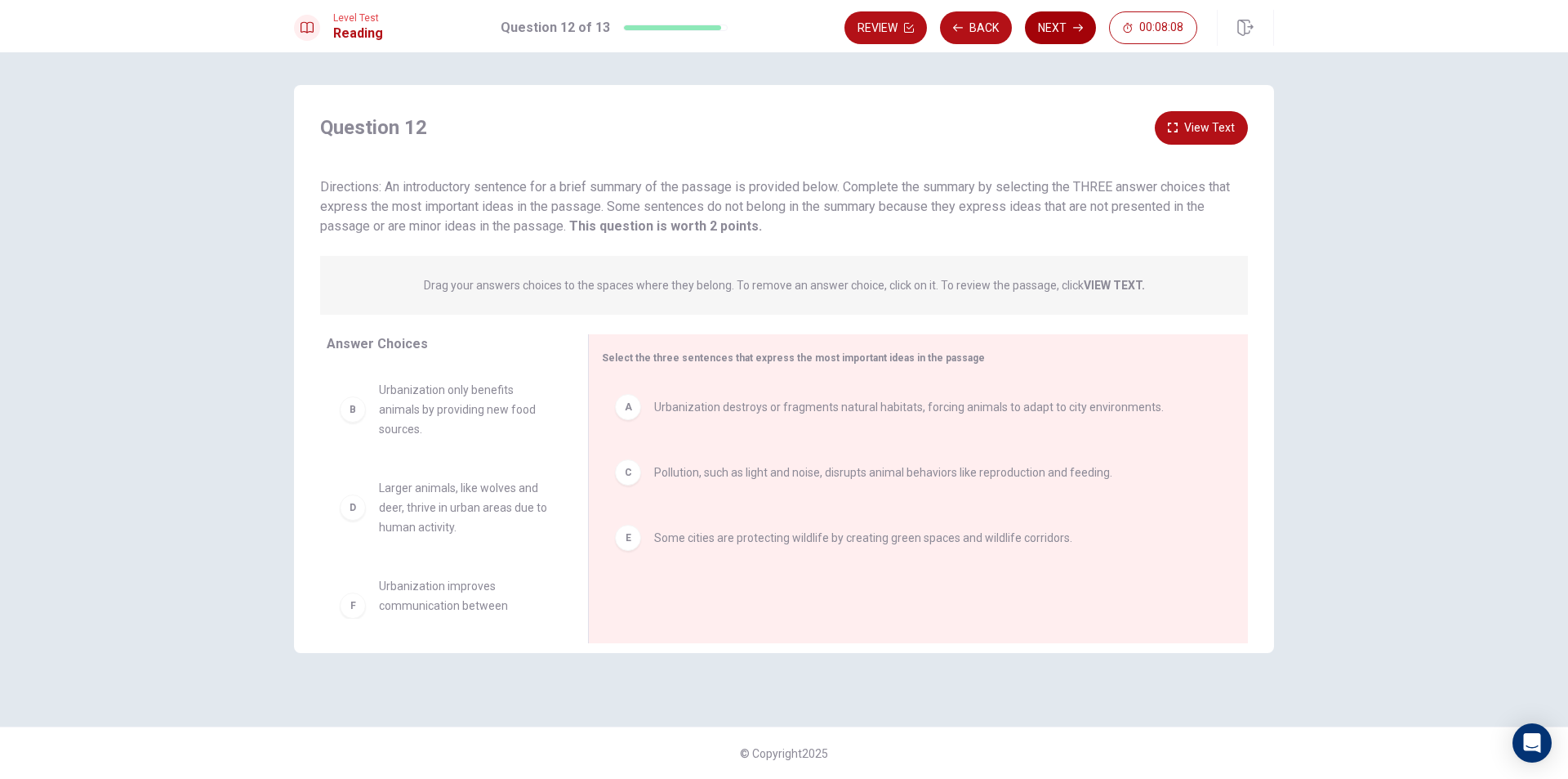
click at [1053, 23] on button "Next" at bounding box center [1060, 28] width 71 height 33
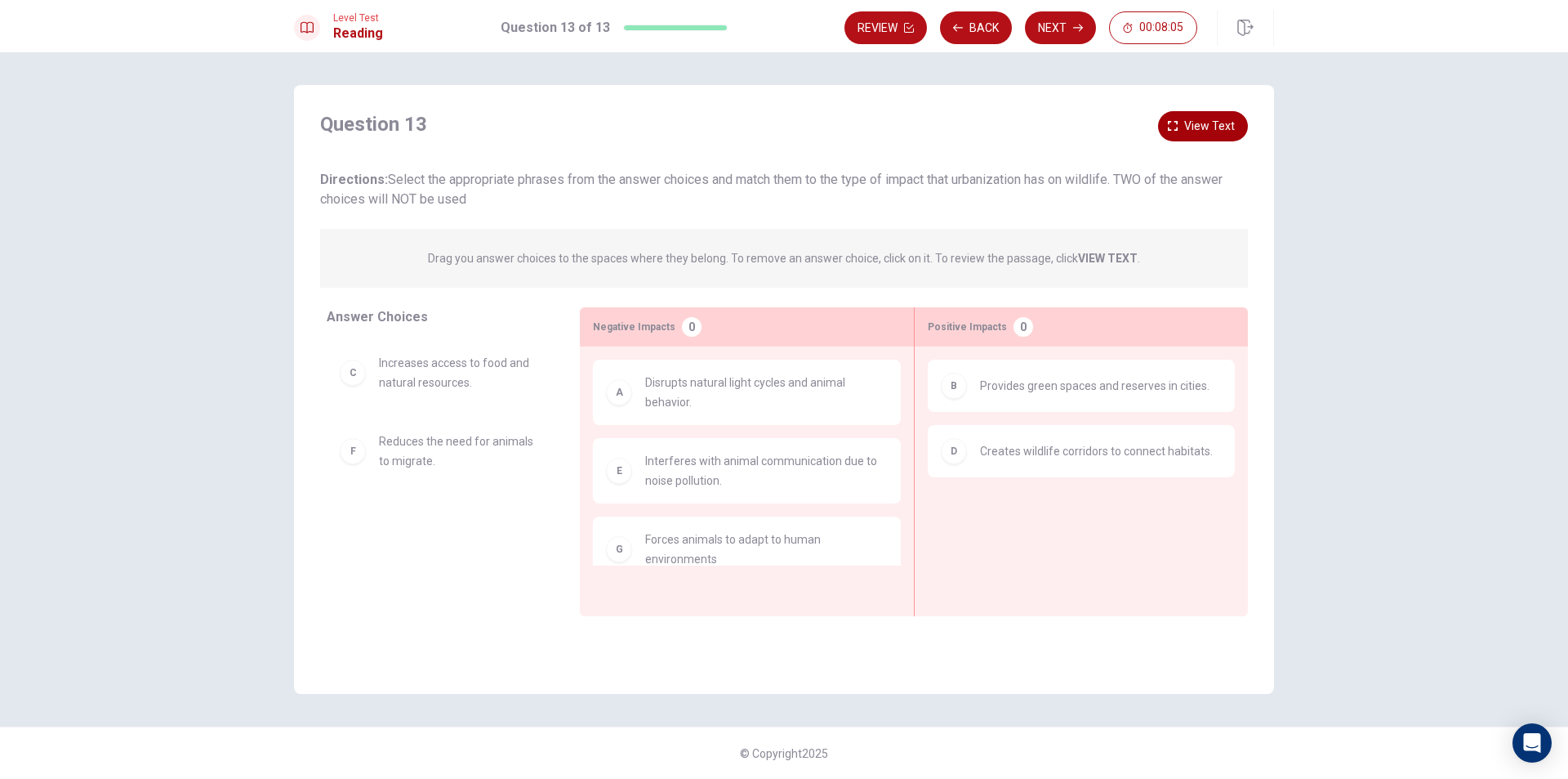
click at [1195, 120] on span "View text" at bounding box center [1209, 127] width 50 height 21
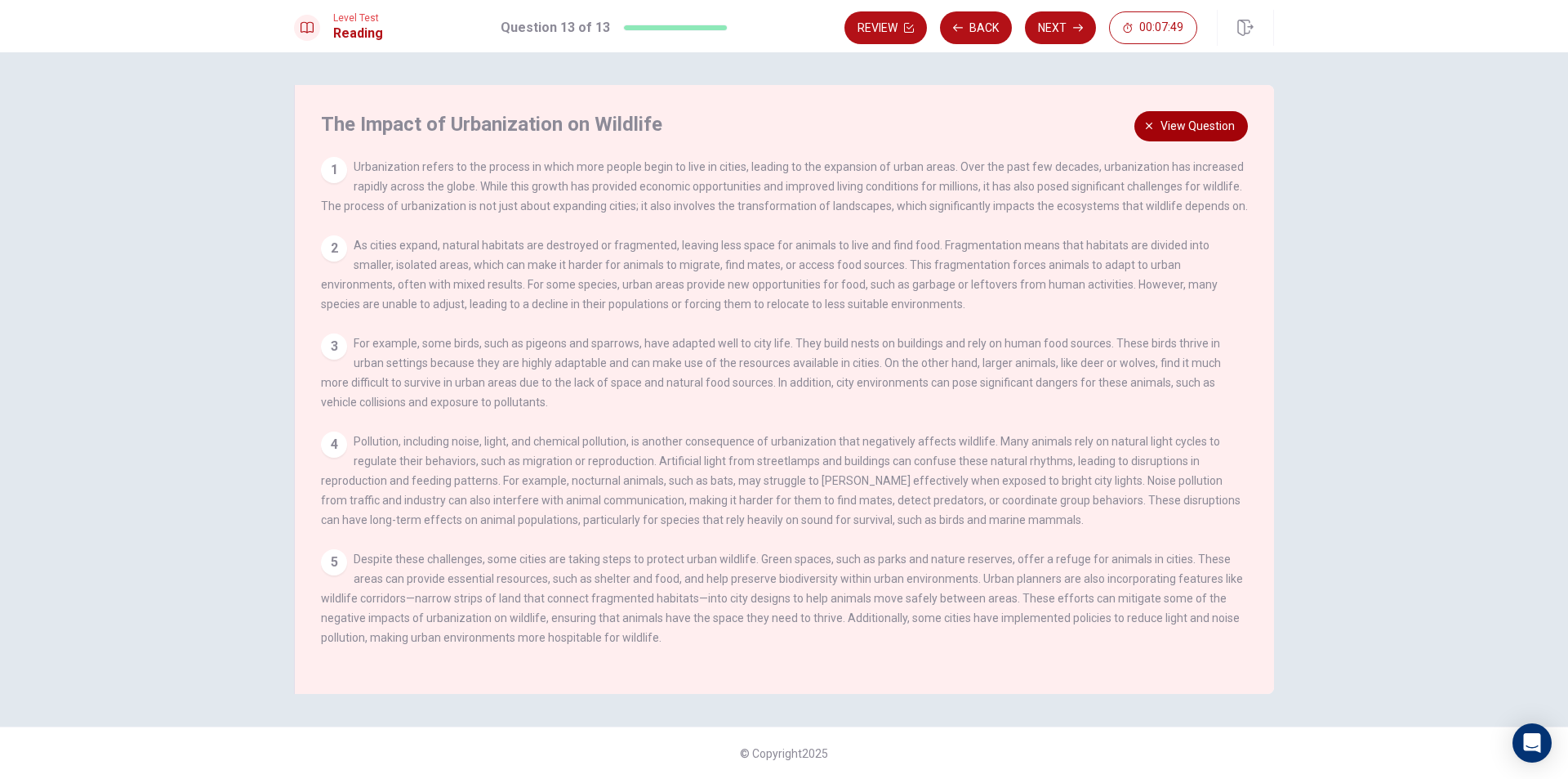
click at [1174, 125] on span "View question" at bounding box center [1198, 127] width 75 height 21
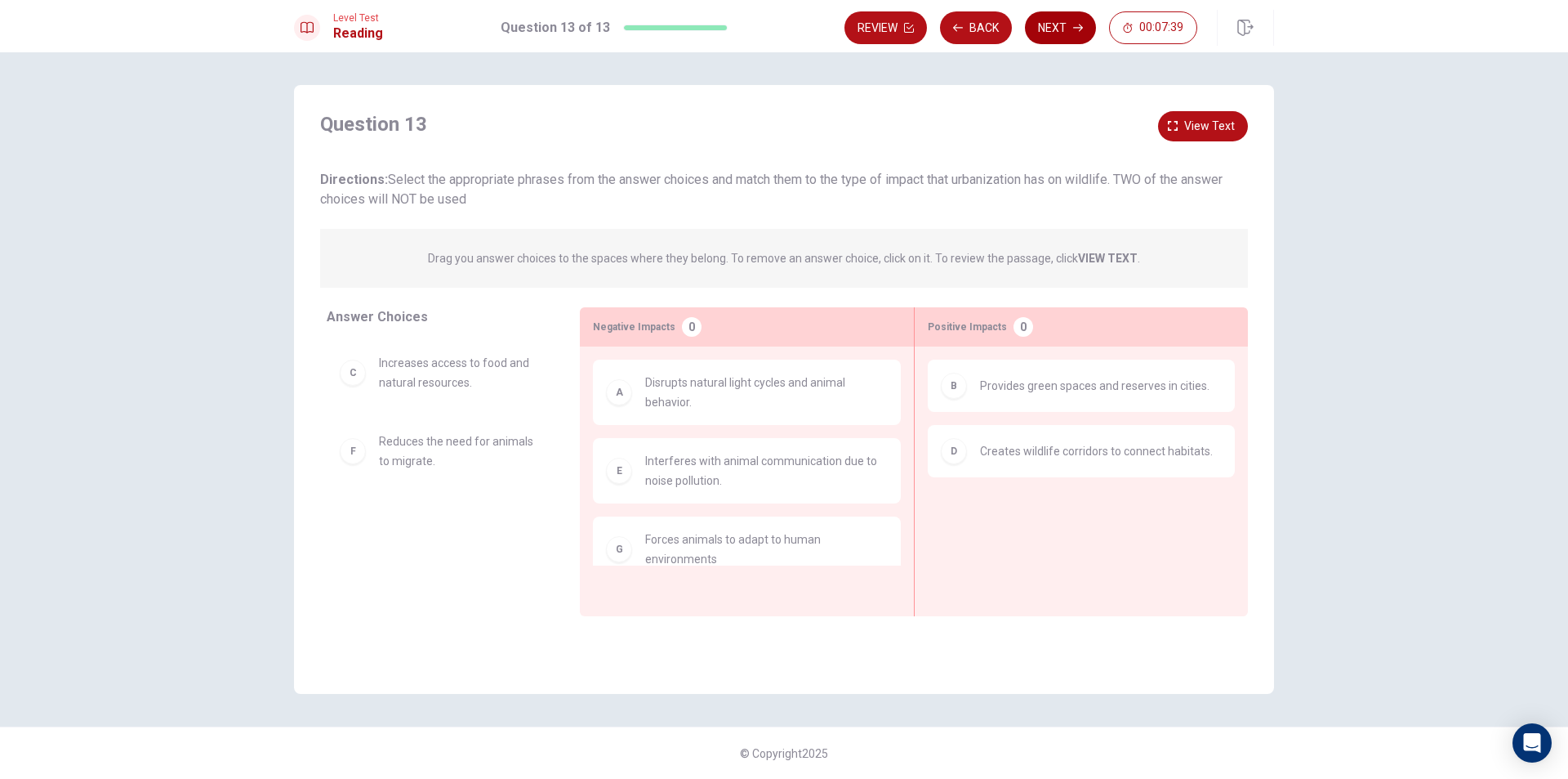
click at [1063, 22] on button "Next" at bounding box center [1060, 28] width 71 height 33
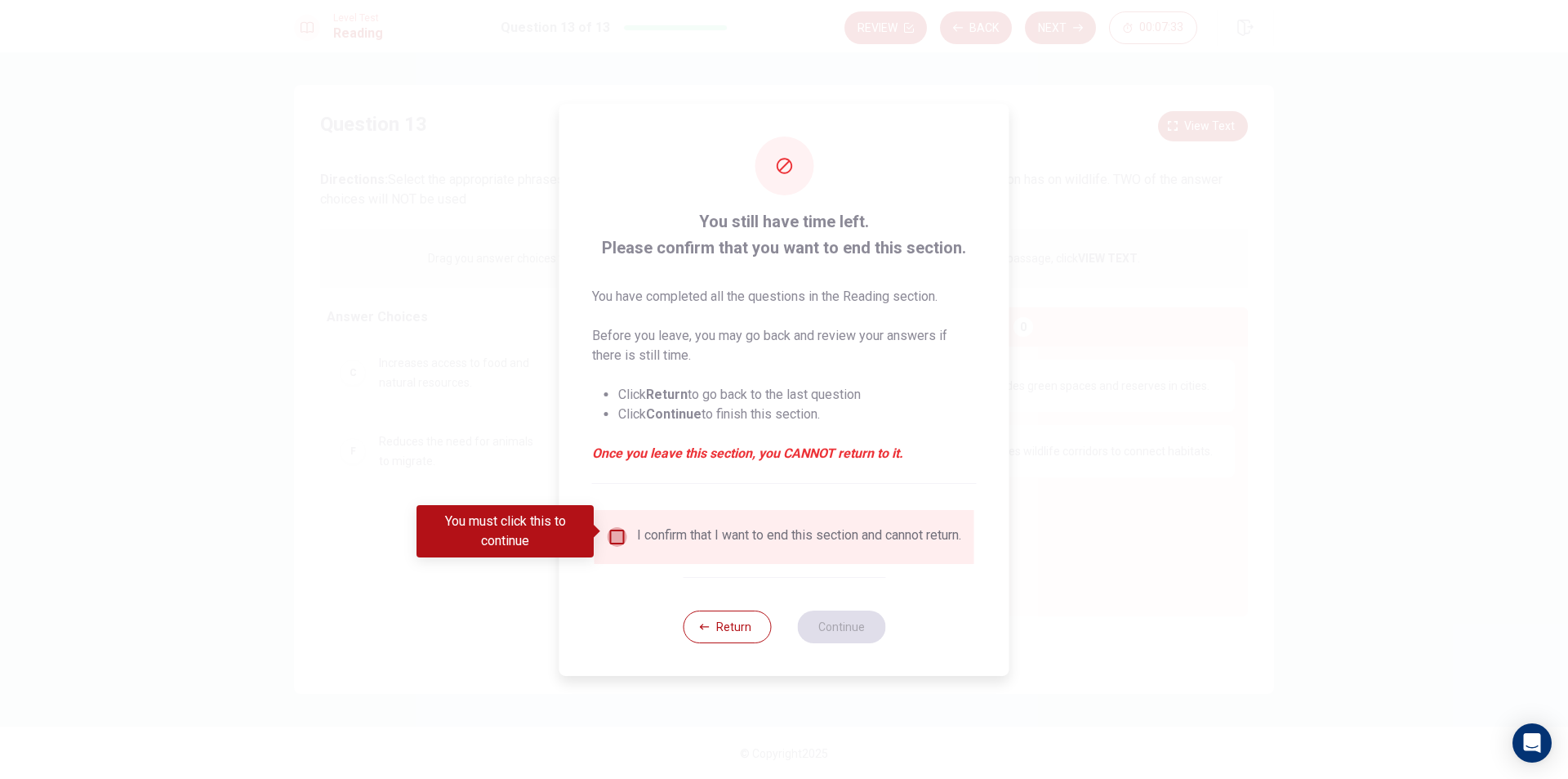
click at [618, 527] on input "You must click this to continue" at bounding box center [617, 536] width 20 height 20
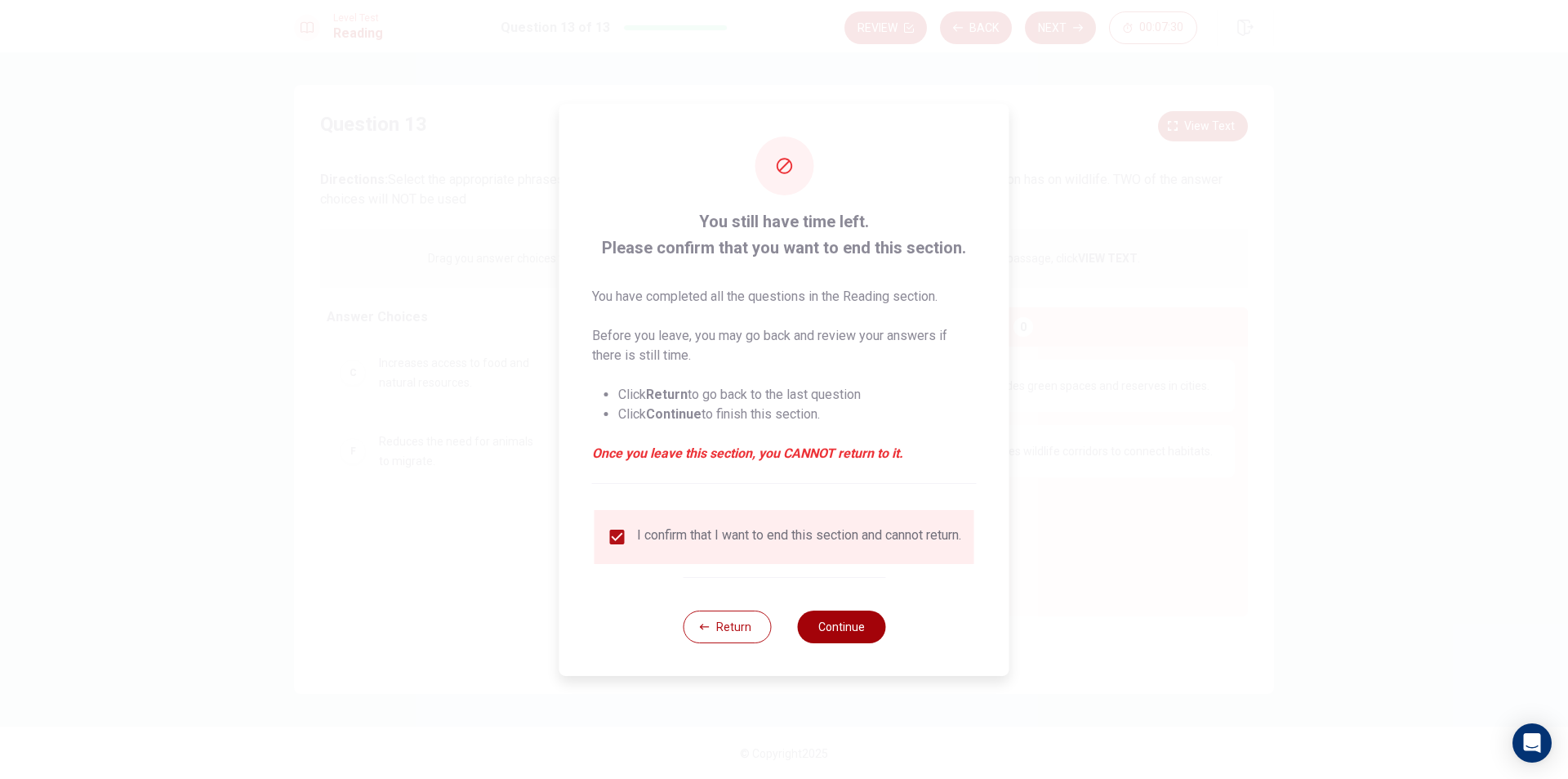
click at [833, 625] on button "Continue" at bounding box center [841, 626] width 88 height 33
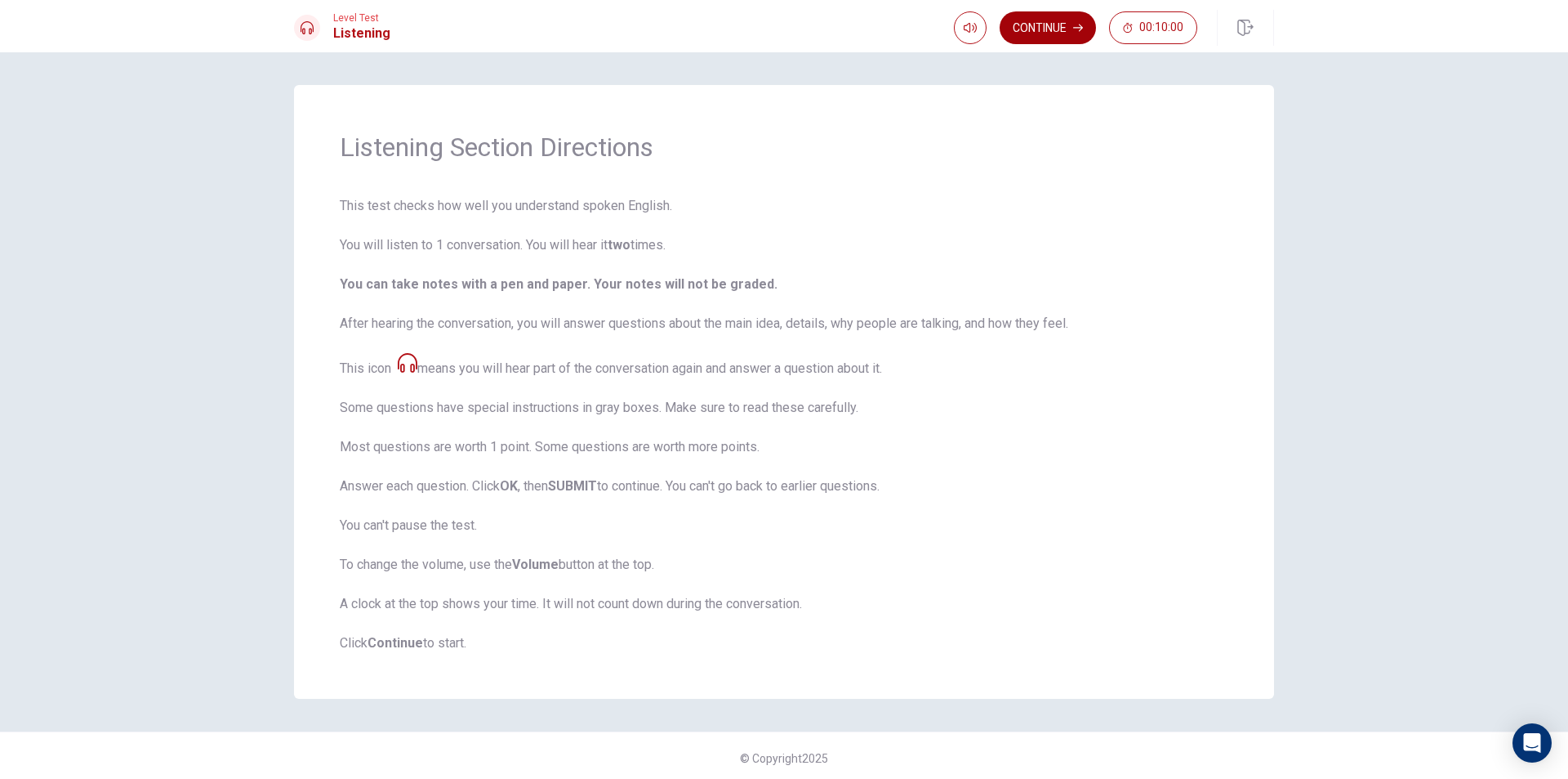
click at [1042, 23] on button "Continue" at bounding box center [1047, 28] width 96 height 33
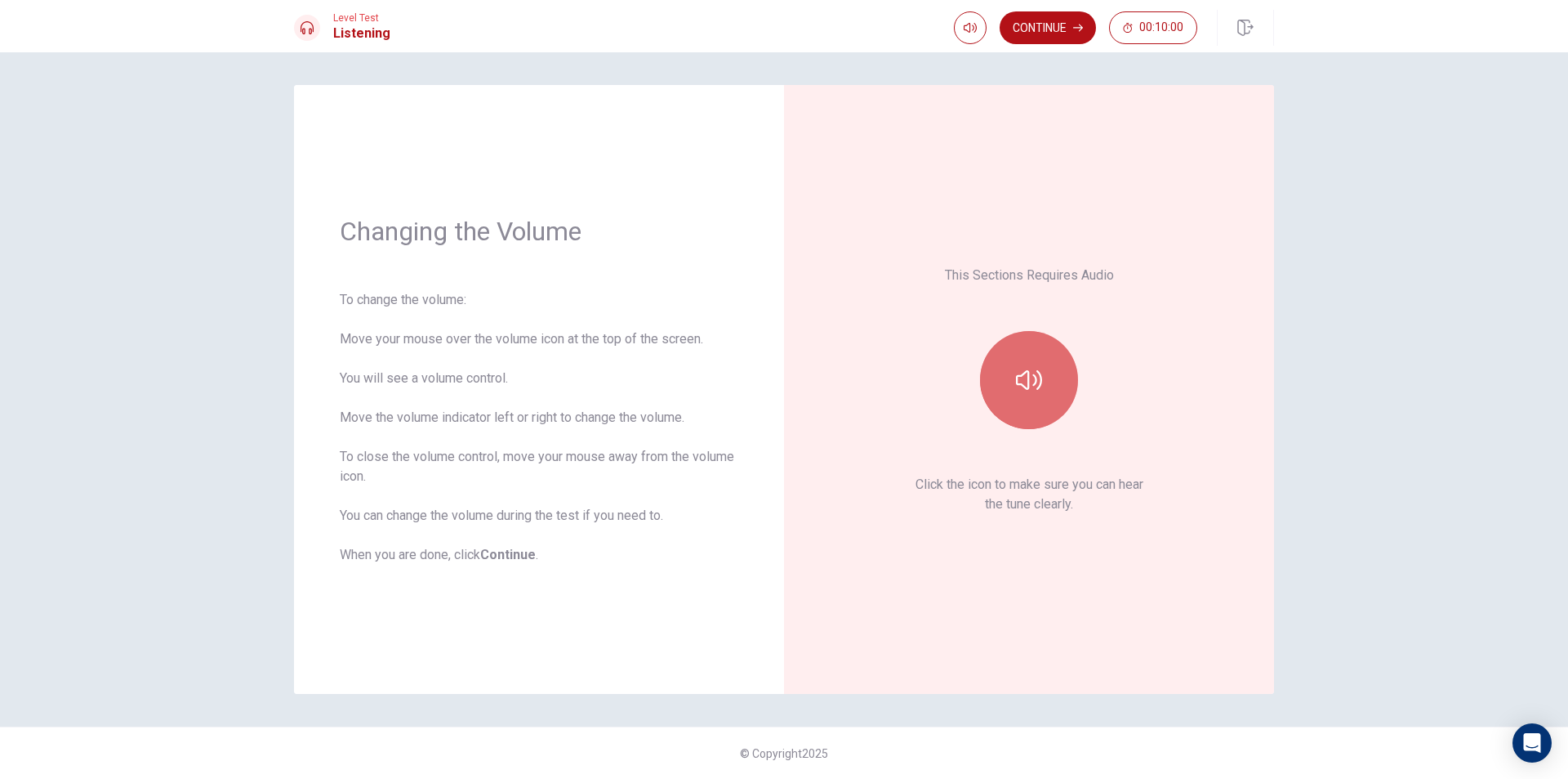
click at [1019, 376] on icon "button" at bounding box center [1029, 380] width 26 height 20
click at [1038, 27] on button "Continue" at bounding box center [1047, 28] width 96 height 33
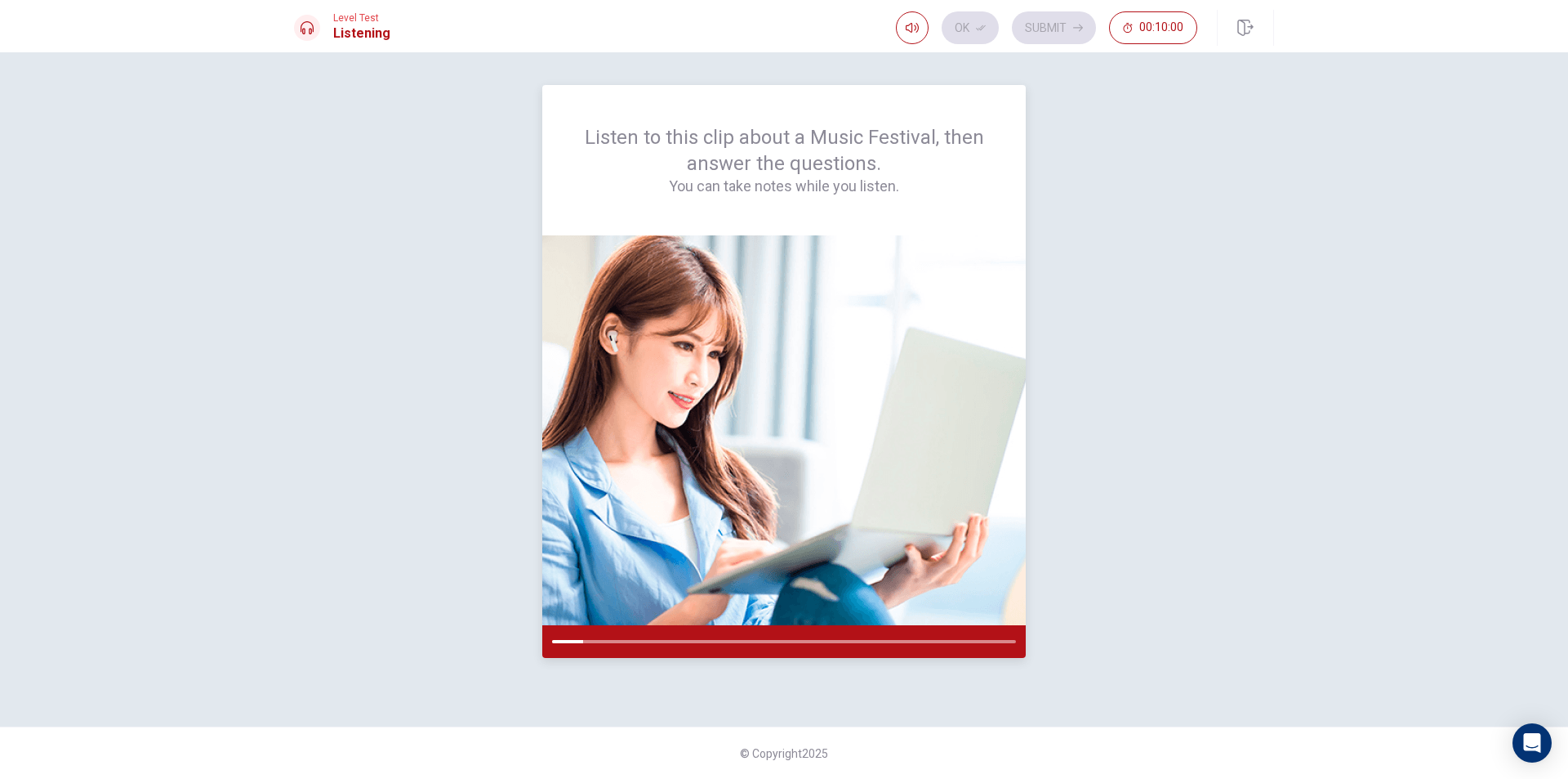
drag, startPoint x: 561, startPoint y: 638, endPoint x: 636, endPoint y: 646, distance: 75.4
click at [638, 646] on div at bounding box center [784, 641] width 483 height 33
drag, startPoint x: 606, startPoint y: 644, endPoint x: 591, endPoint y: 642, distance: 15.1
click at [591, 642] on div at bounding box center [784, 641] width 483 height 33
drag, startPoint x: 593, startPoint y: 639, endPoint x: 631, endPoint y: 639, distance: 38.0
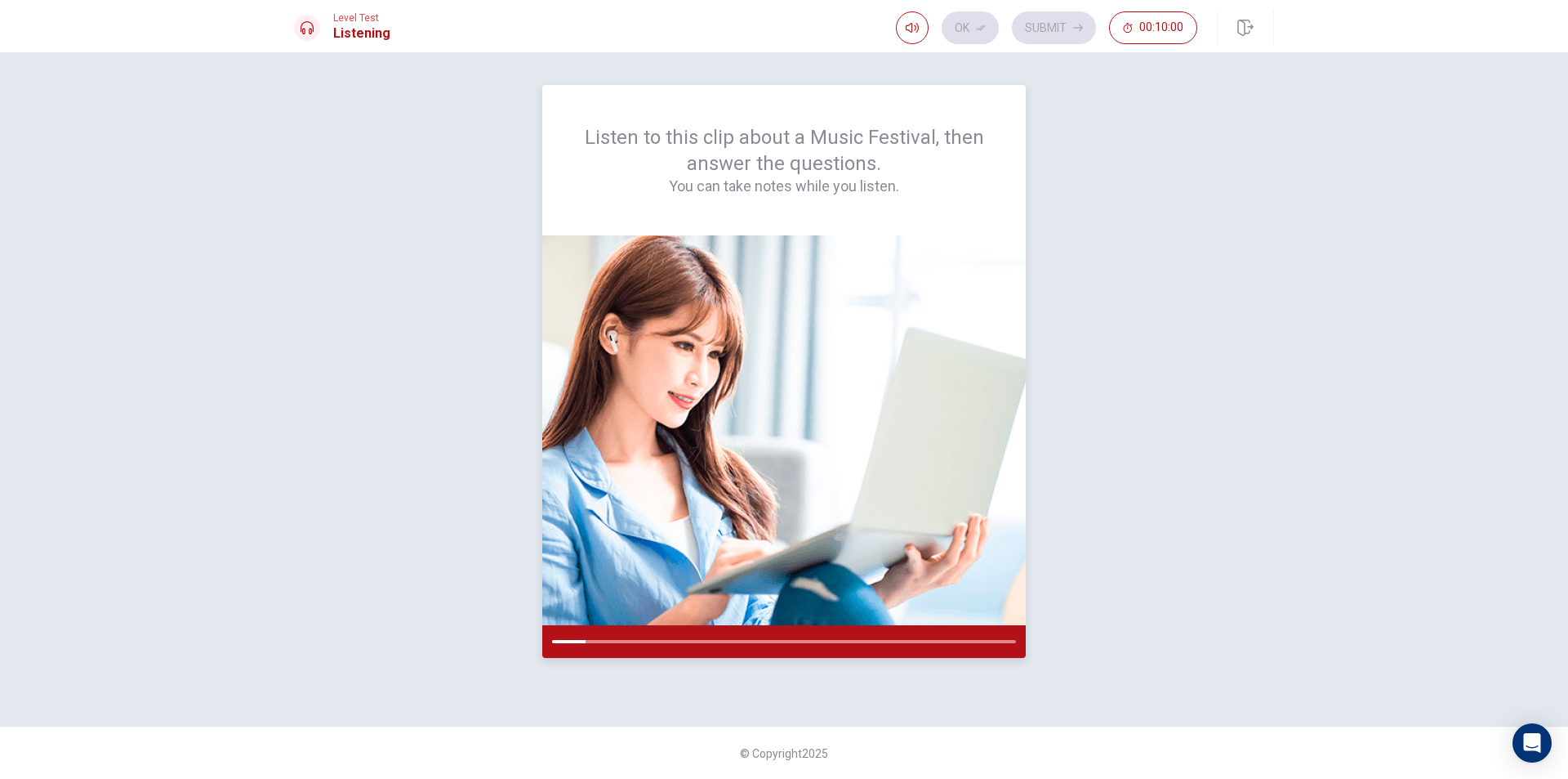
click at [631, 639] on div at bounding box center [784, 641] width 483 height 33
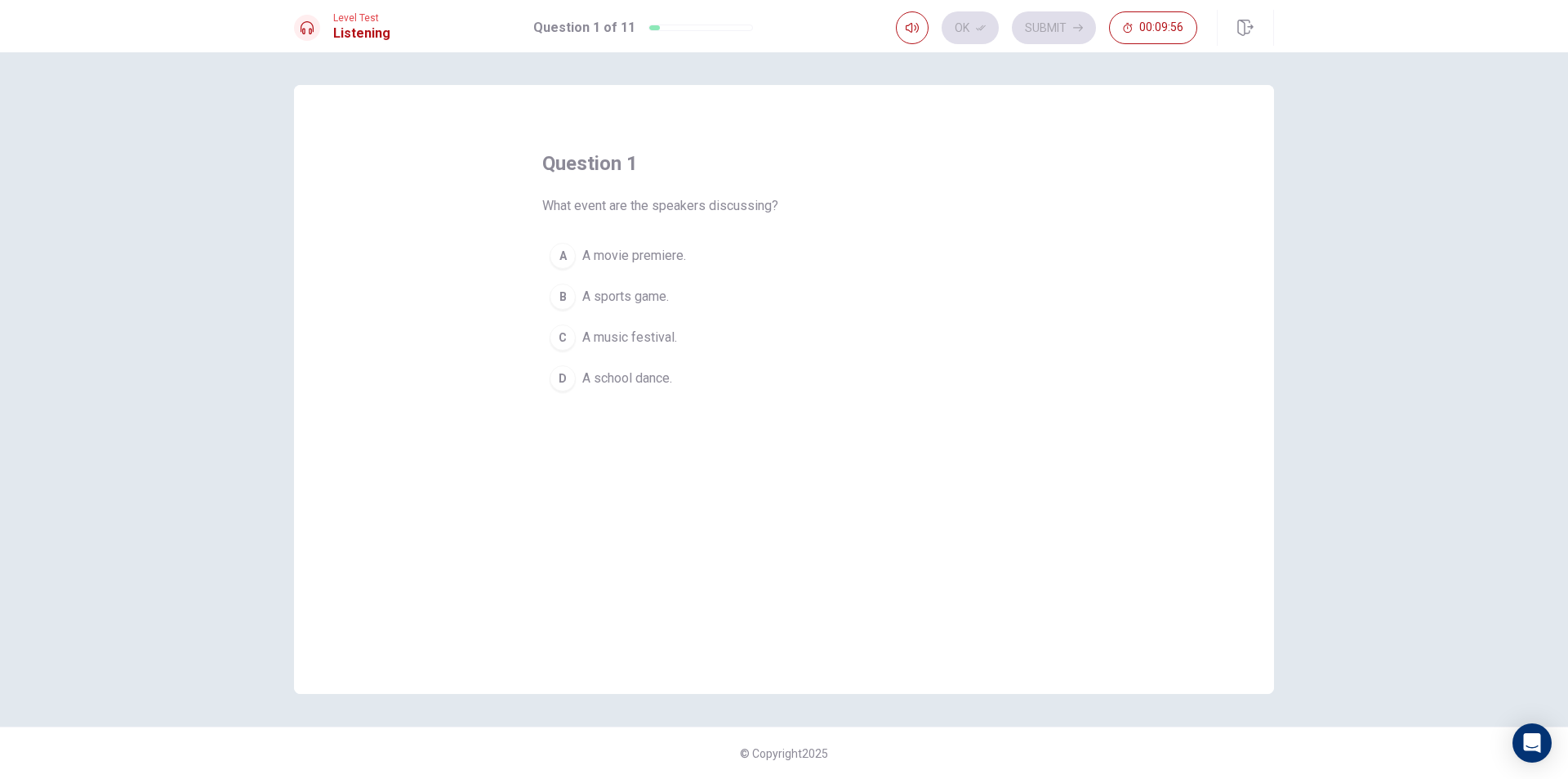
click at [560, 335] on div "C" at bounding box center [563, 337] width 26 height 26
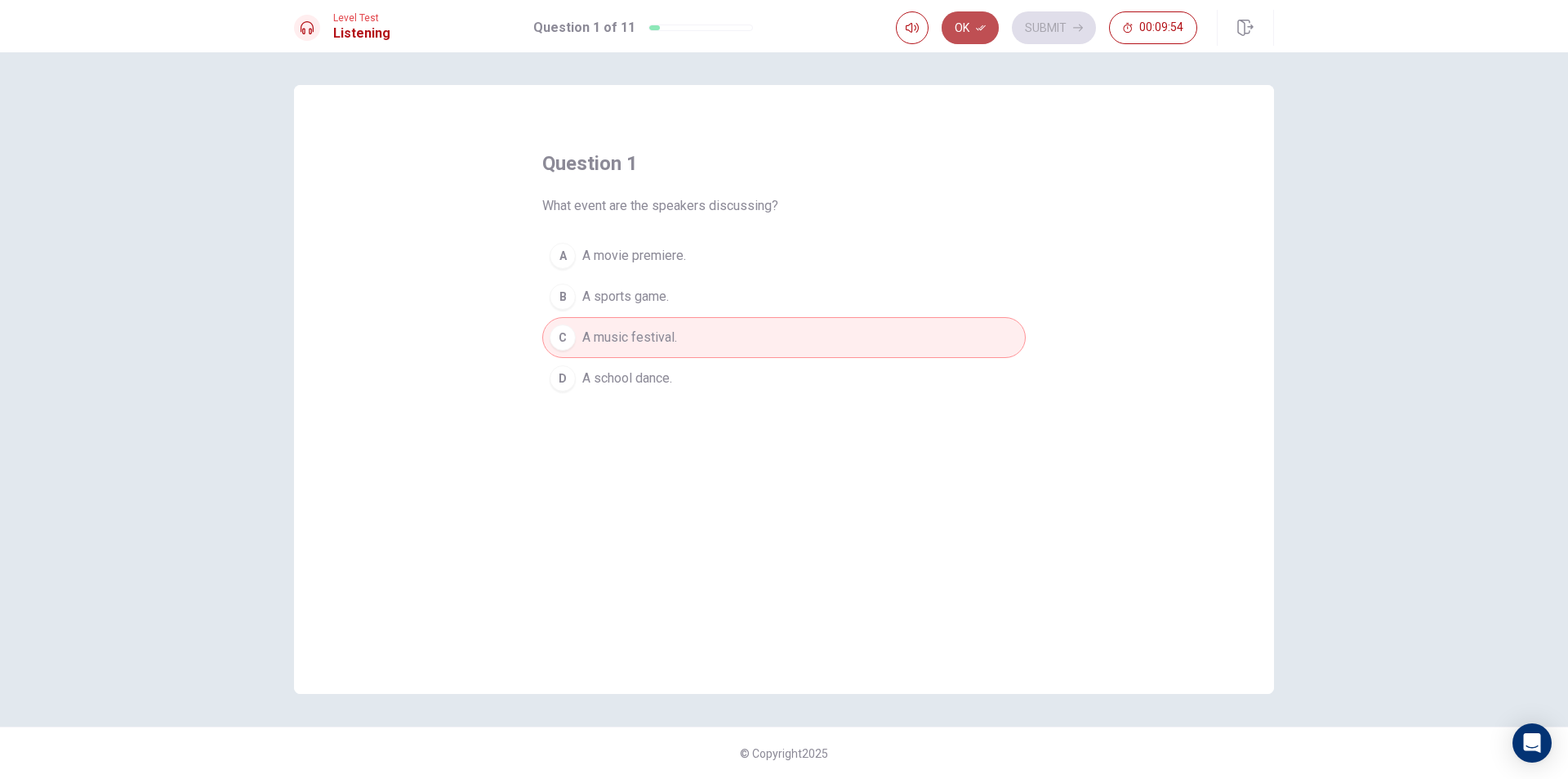
click at [967, 22] on button "Ok" at bounding box center [970, 28] width 57 height 33
click at [1067, 16] on button "Submit" at bounding box center [1053, 28] width 84 height 33
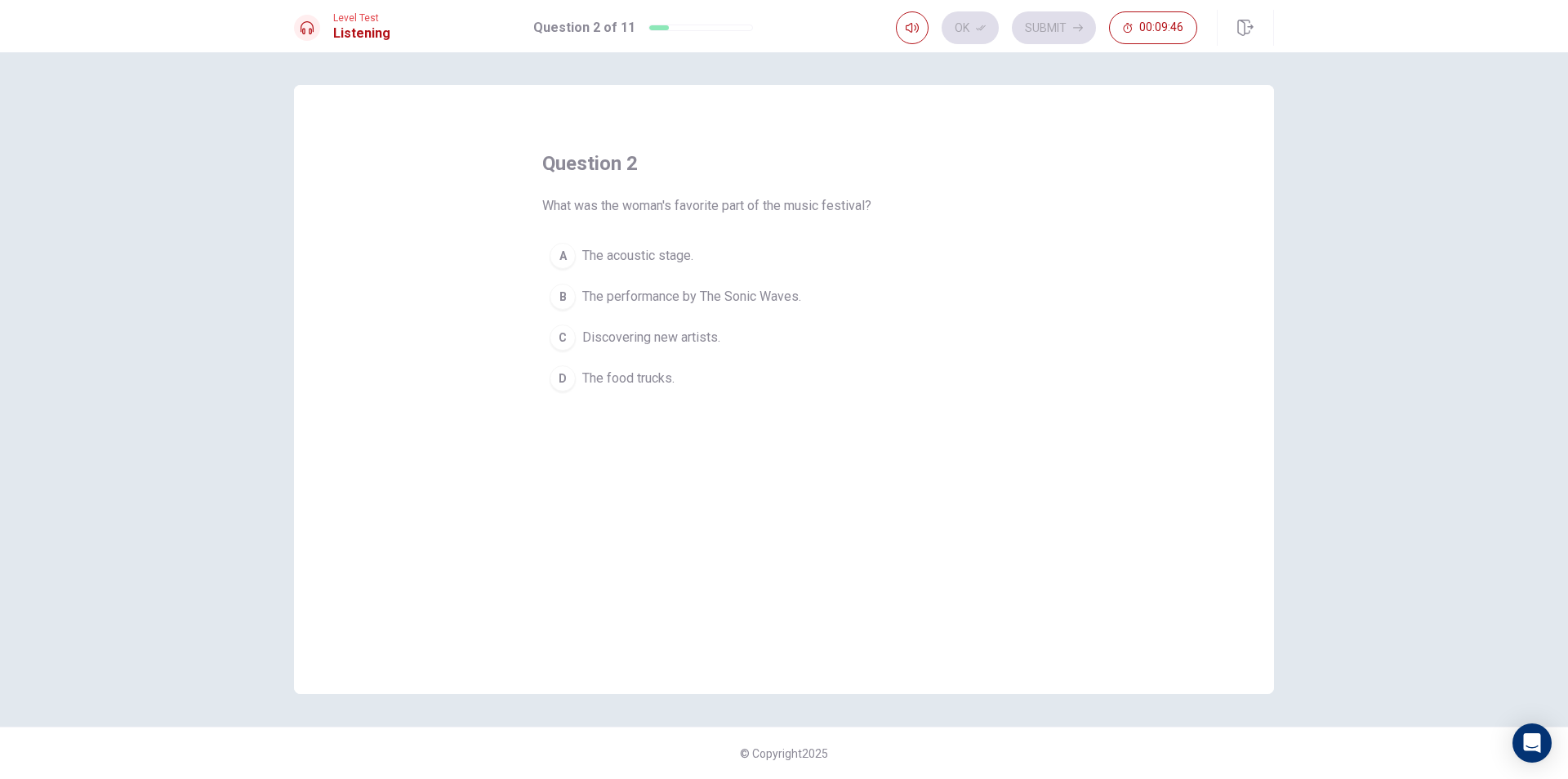
click at [573, 299] on div "B" at bounding box center [563, 296] width 26 height 26
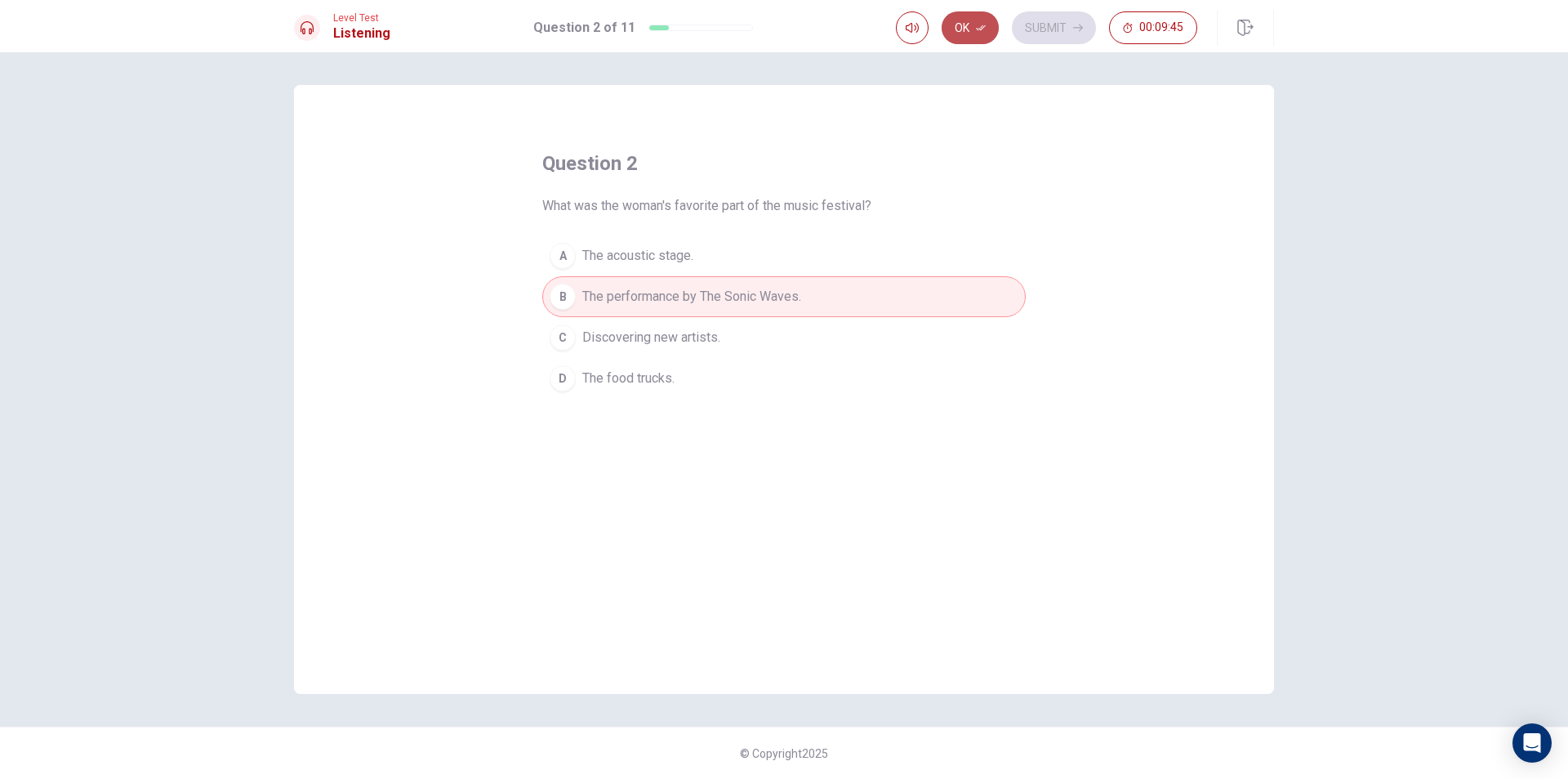
click at [965, 31] on button "Ok" at bounding box center [970, 28] width 57 height 33
click at [1020, 25] on button "Submit" at bounding box center [1053, 28] width 84 height 33
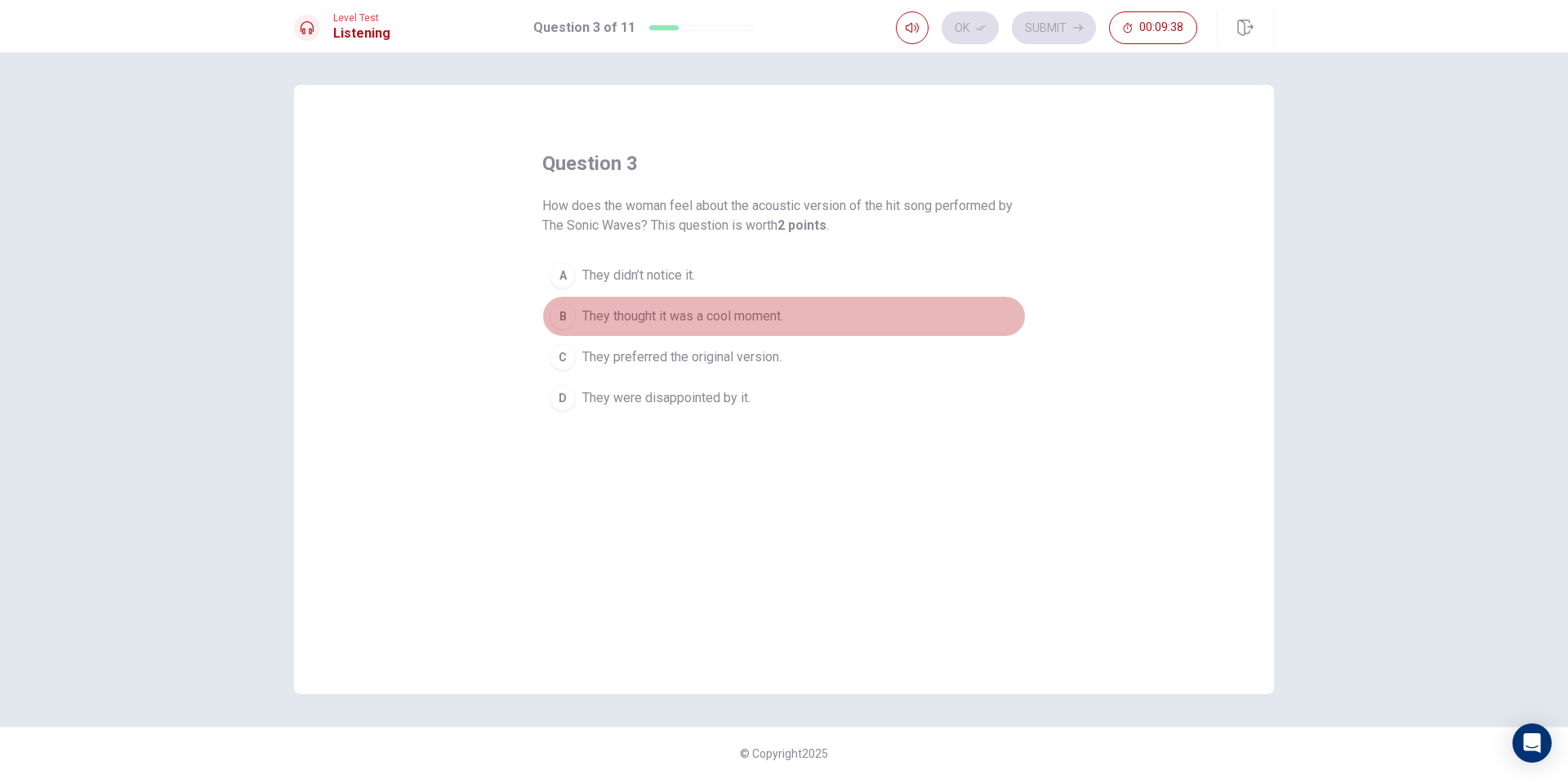
click at [622, 323] on span "They thought it was a cool moment." at bounding box center [683, 316] width 201 height 20
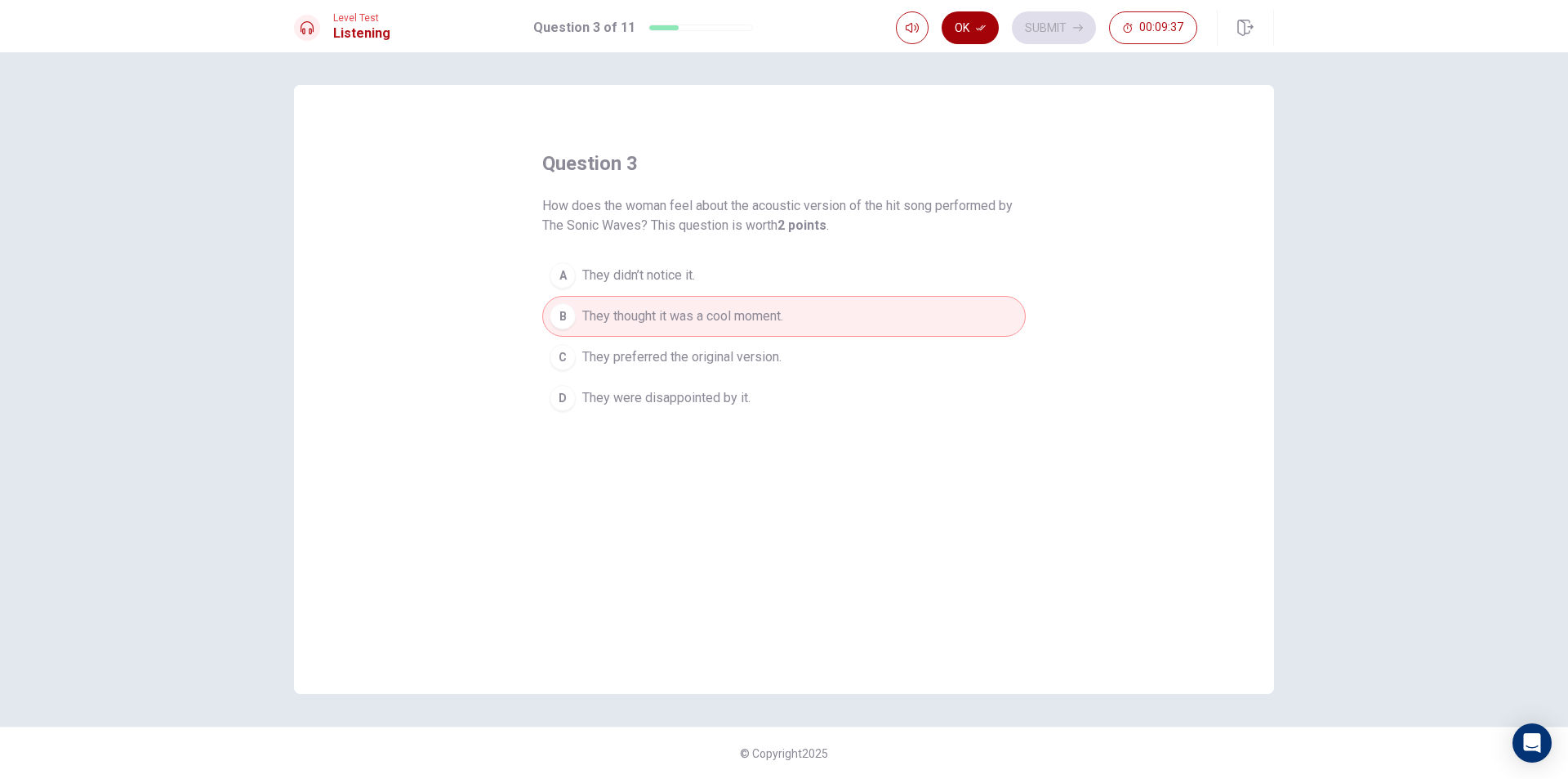
click at [982, 36] on button "Ok" at bounding box center [970, 28] width 57 height 33
click at [1040, 33] on button "Submit" at bounding box center [1053, 28] width 84 height 33
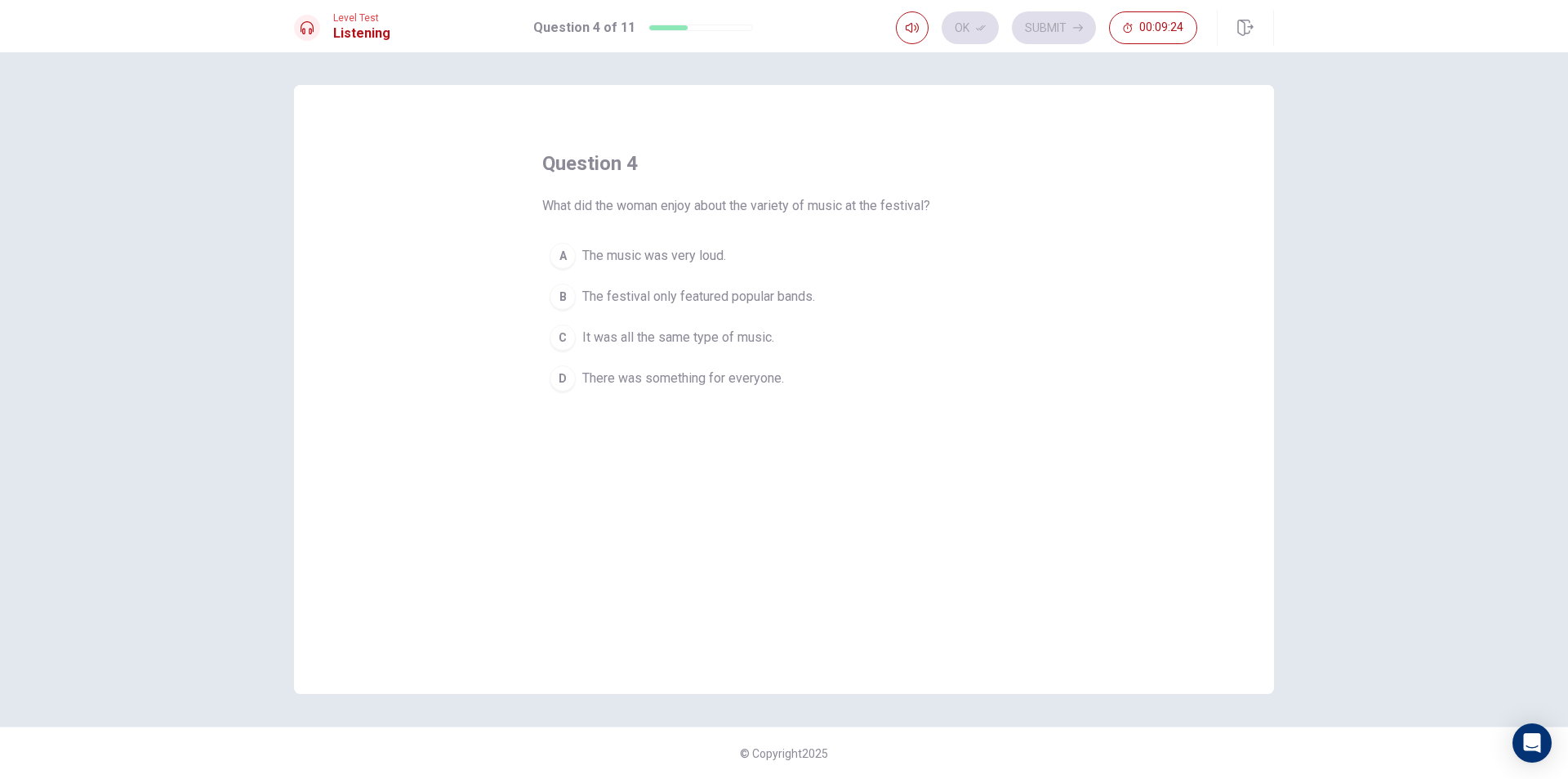
click at [643, 381] on span "There was something for everyone." at bounding box center [683, 378] width 202 height 20
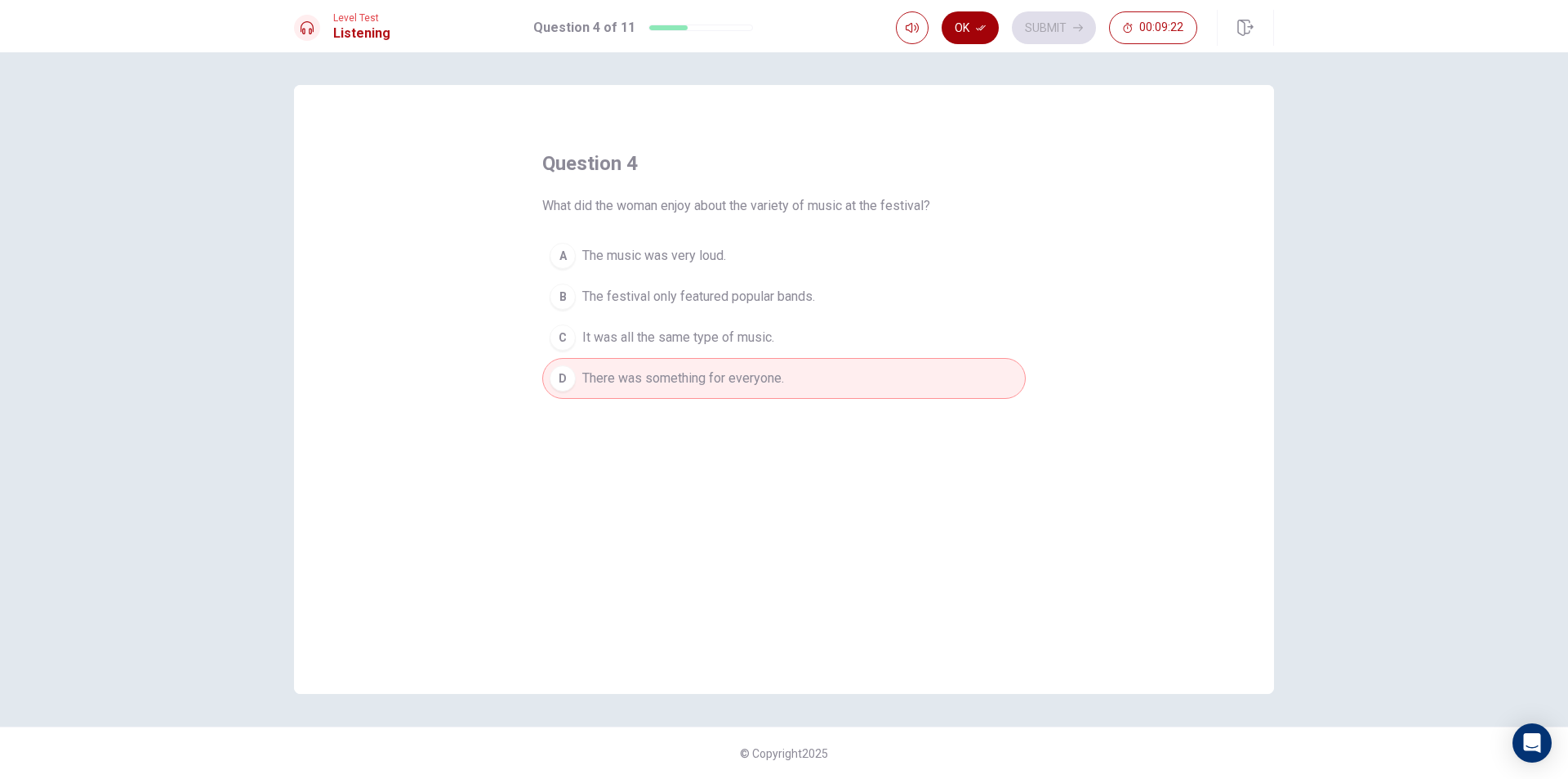
click at [965, 29] on button "Ok" at bounding box center [970, 28] width 57 height 33
click at [1046, 23] on button "Submit" at bounding box center [1053, 28] width 84 height 33
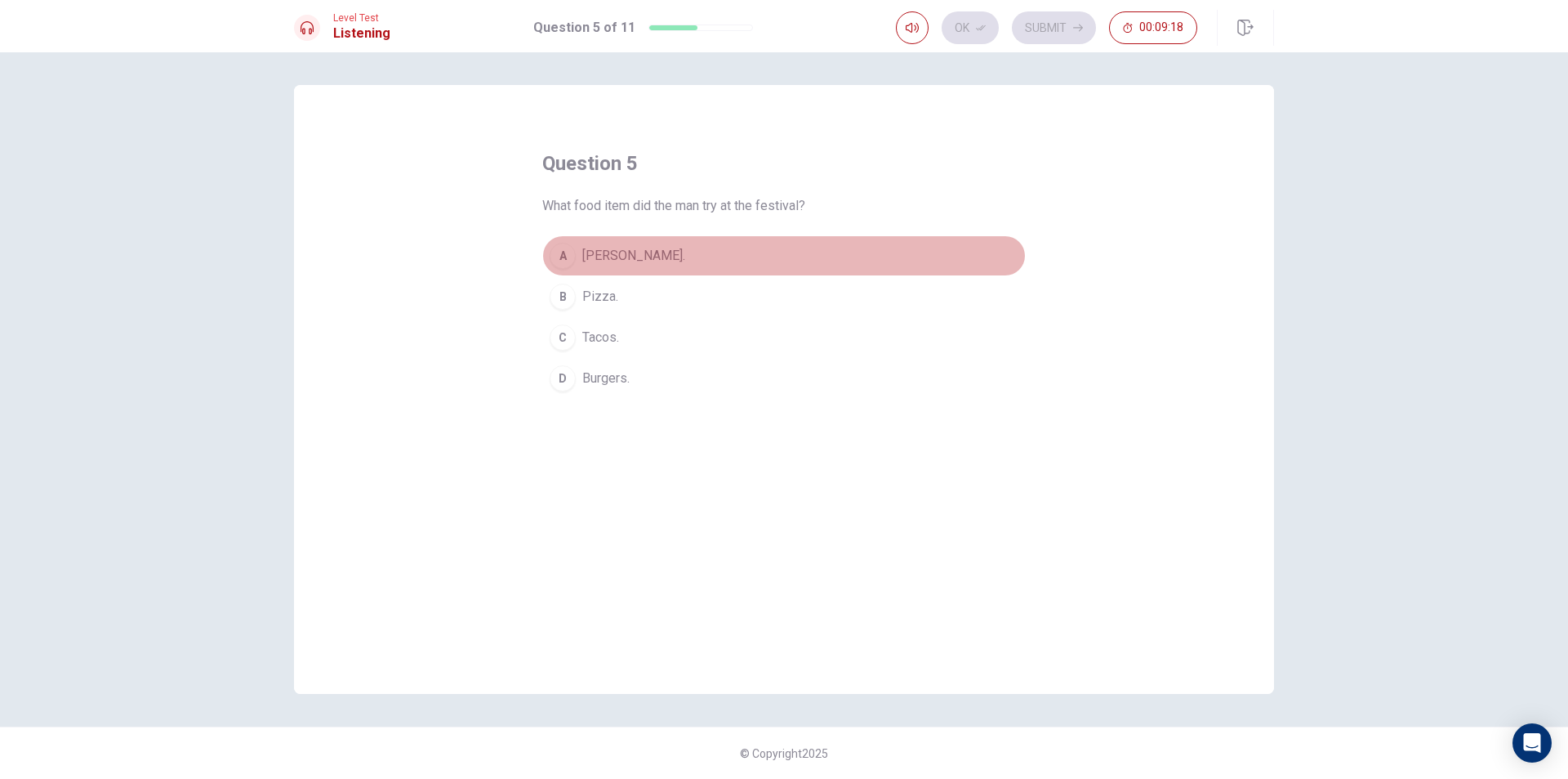
click at [610, 248] on span "[PERSON_NAME]." at bounding box center [633, 256] width 103 height 20
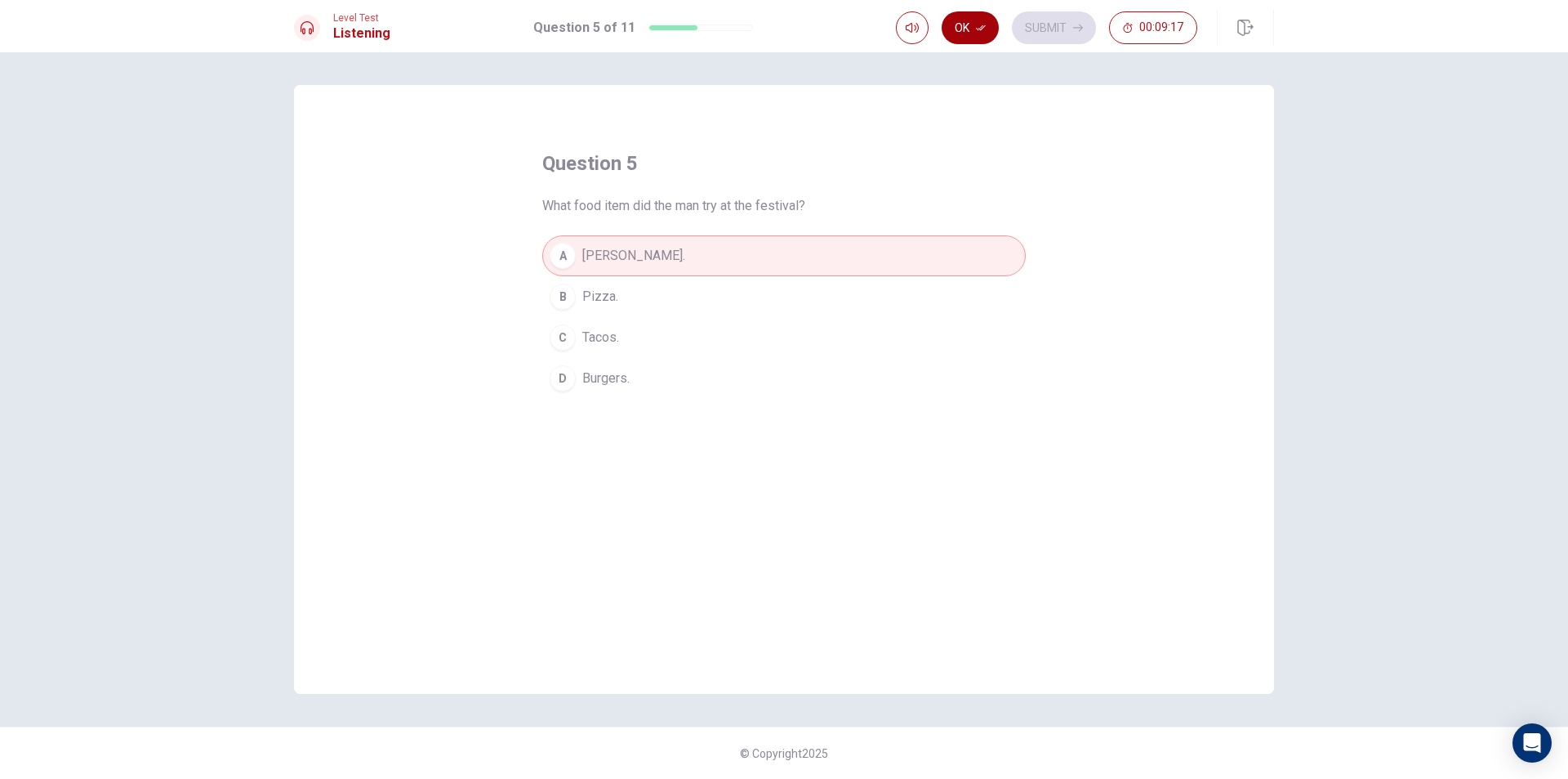
click at [971, 23] on button "Ok" at bounding box center [970, 28] width 57 height 33
click at [1040, 16] on button "Submit" at bounding box center [1053, 28] width 84 height 33
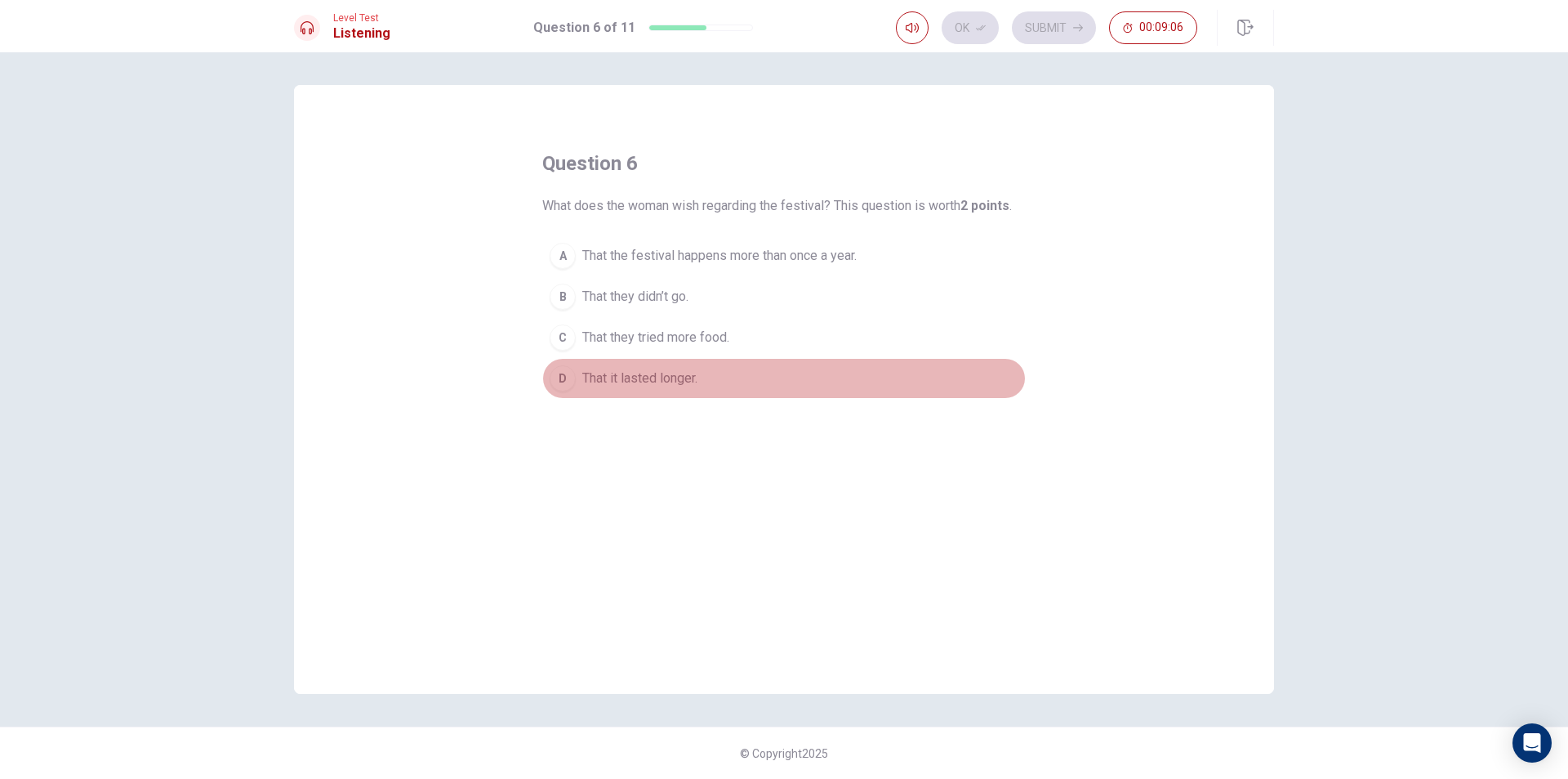
click at [617, 376] on span "That it lasted longer." at bounding box center [639, 378] width 115 height 20
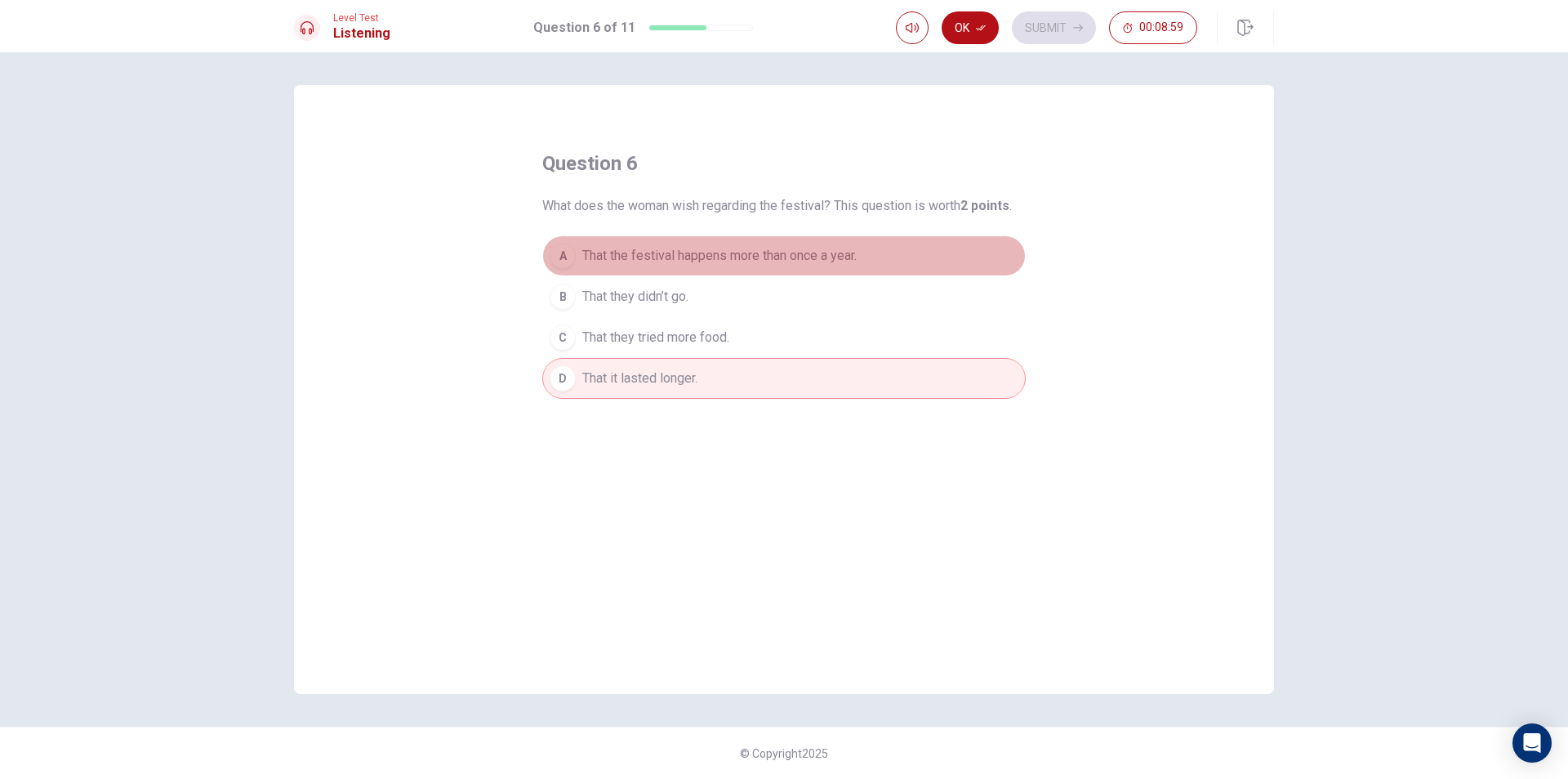
click at [678, 254] on span "That the festival happens more than once a year." at bounding box center [719, 256] width 275 height 20
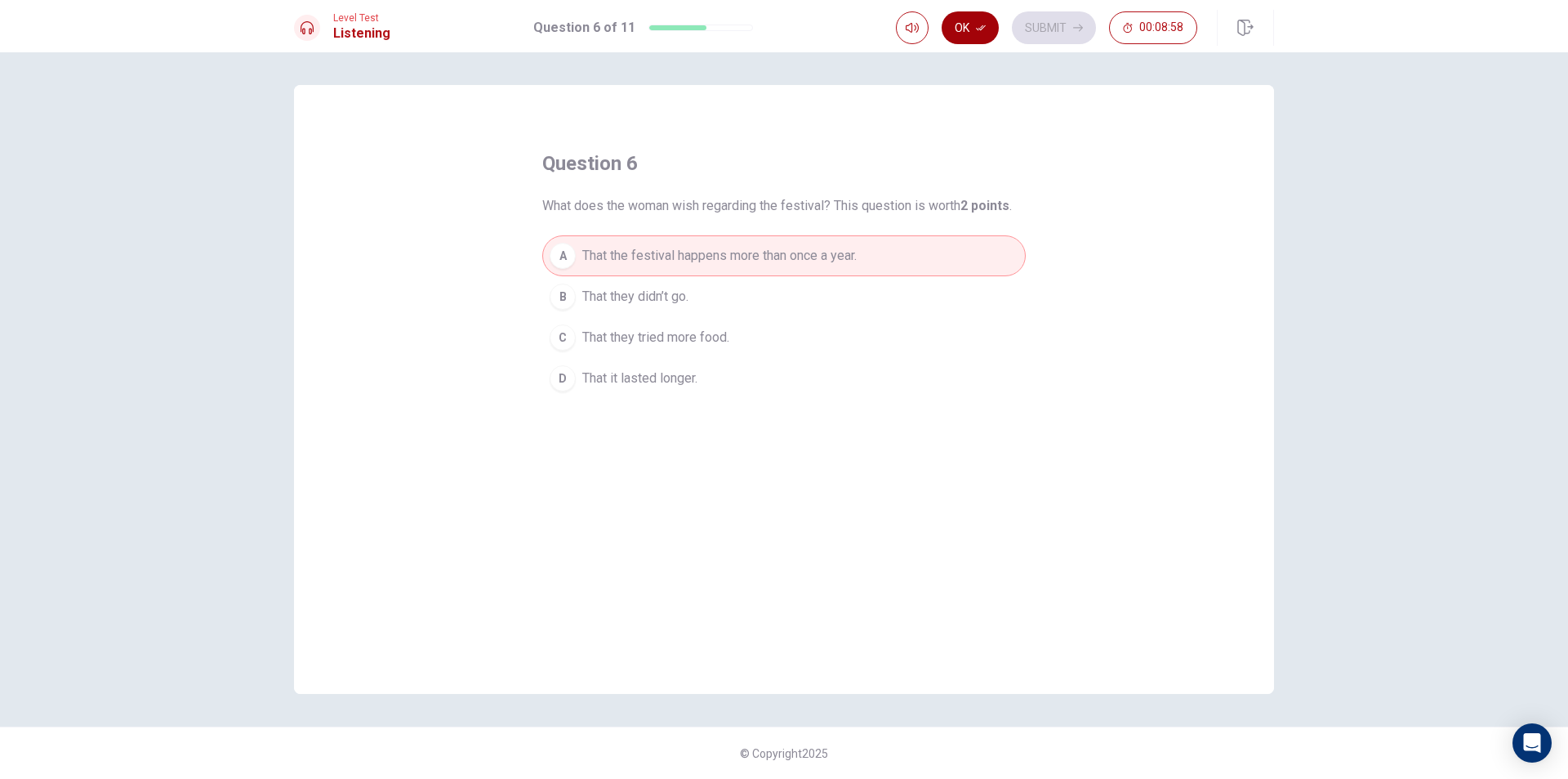
click at [977, 21] on button "Ok" at bounding box center [970, 28] width 57 height 33
click at [1046, 23] on button "Submit" at bounding box center [1053, 28] width 84 height 33
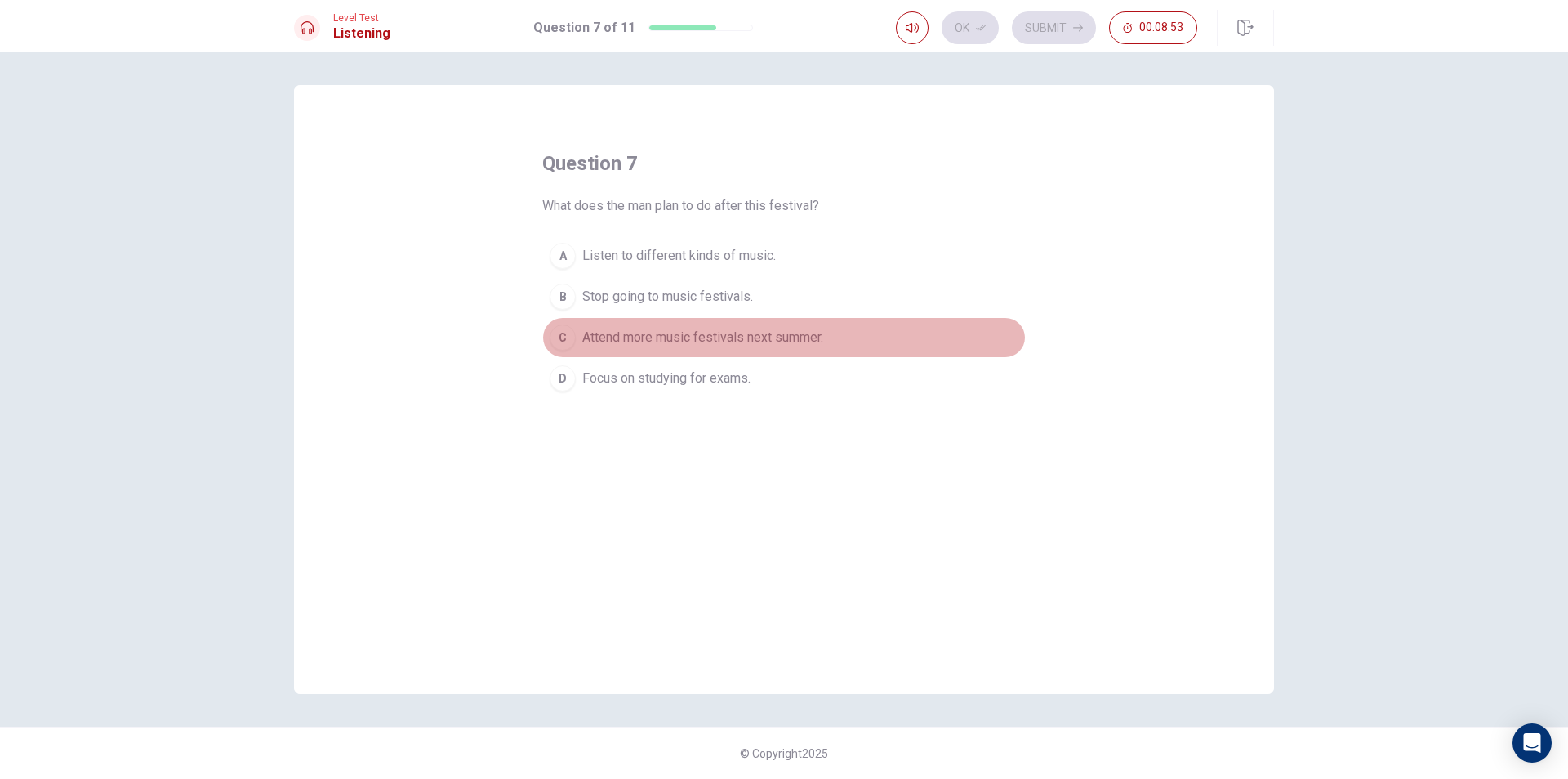
click at [670, 327] on button "C Attend more music festivals next summer." at bounding box center [784, 337] width 483 height 41
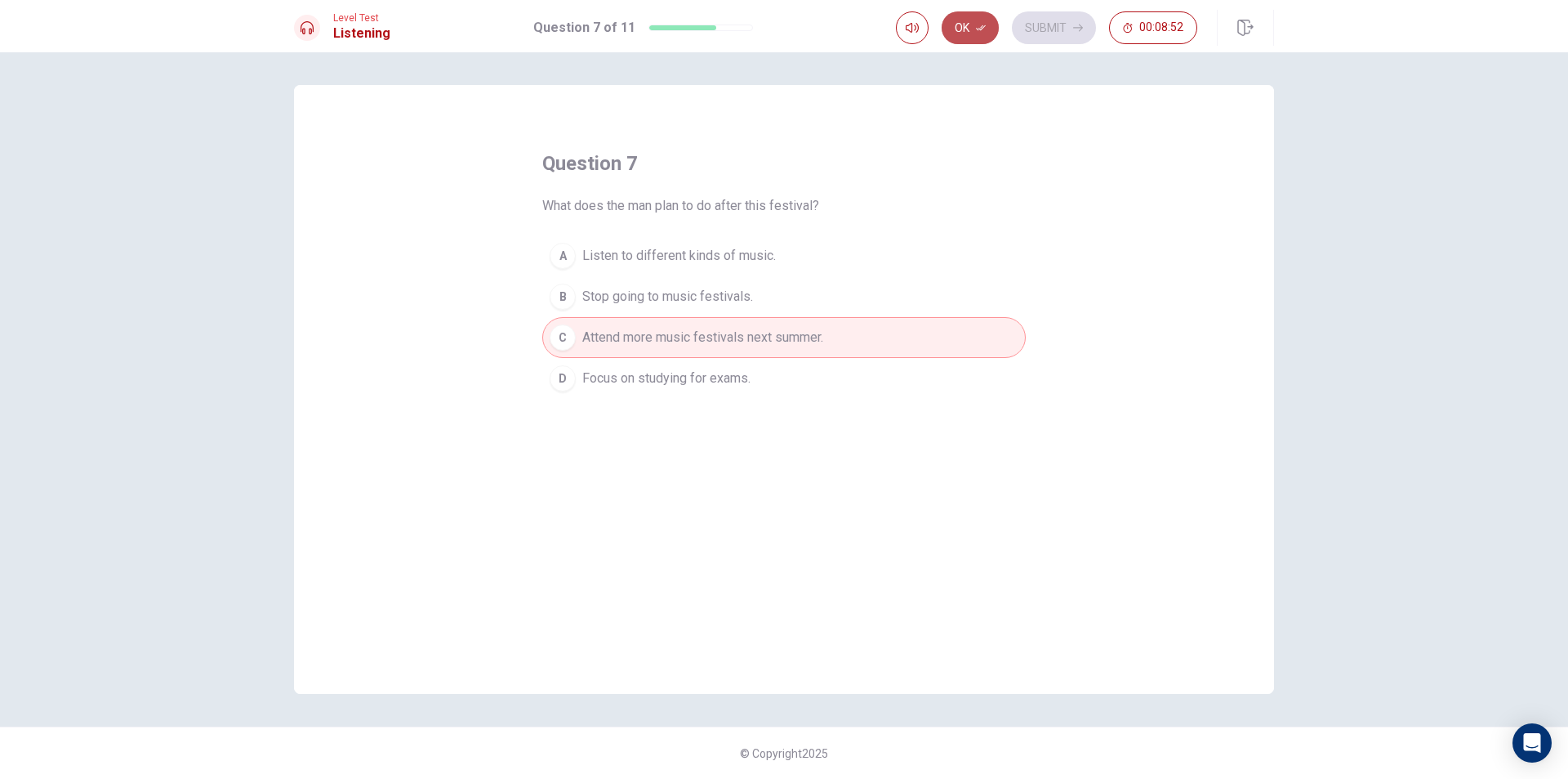
click at [966, 30] on button "Ok" at bounding box center [970, 28] width 57 height 33
click at [1053, 27] on button "Submit" at bounding box center [1053, 28] width 84 height 33
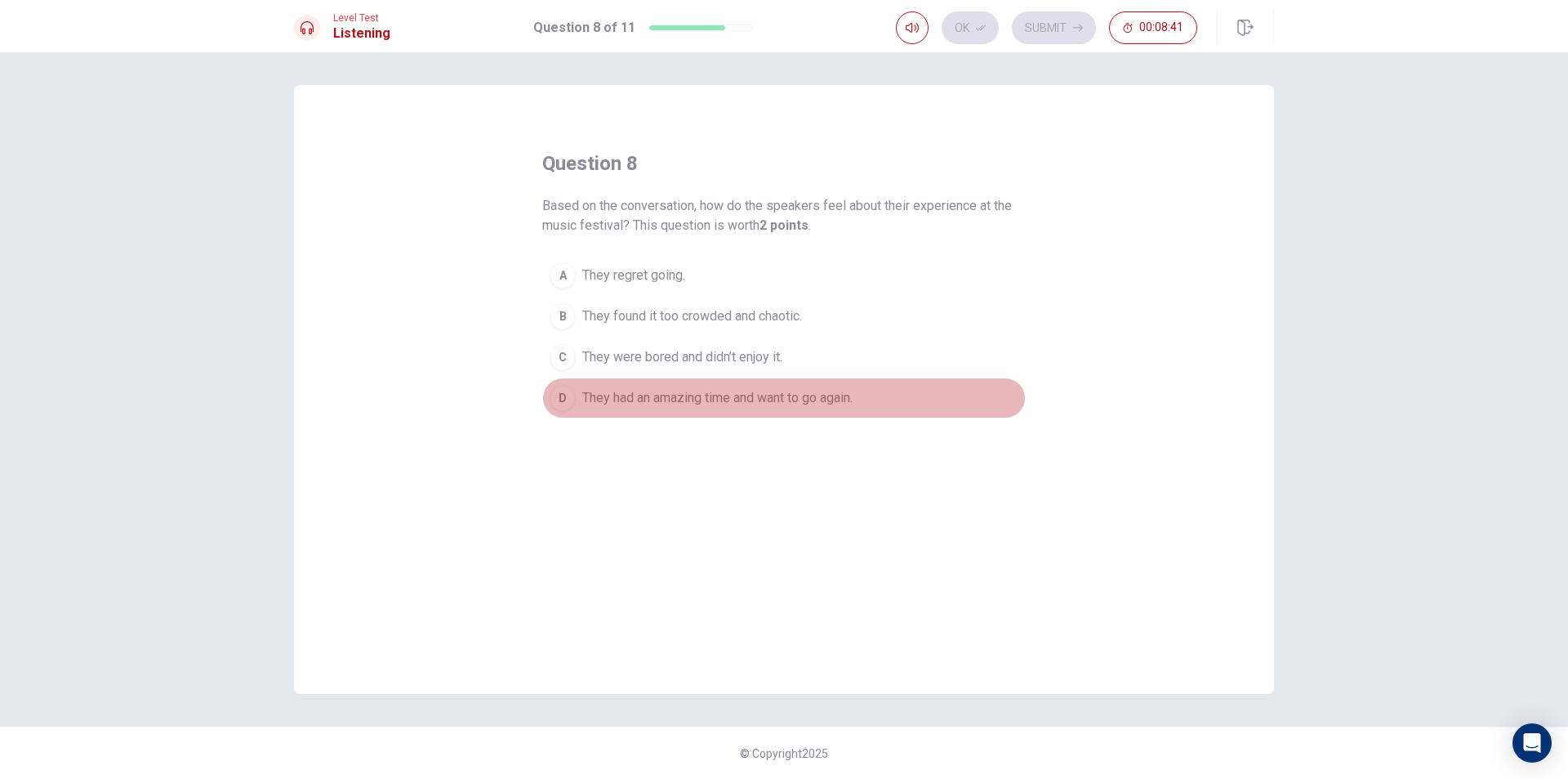
click at [686, 406] on span "They had an amazing time and want to go again." at bounding box center [717, 398] width 270 height 20
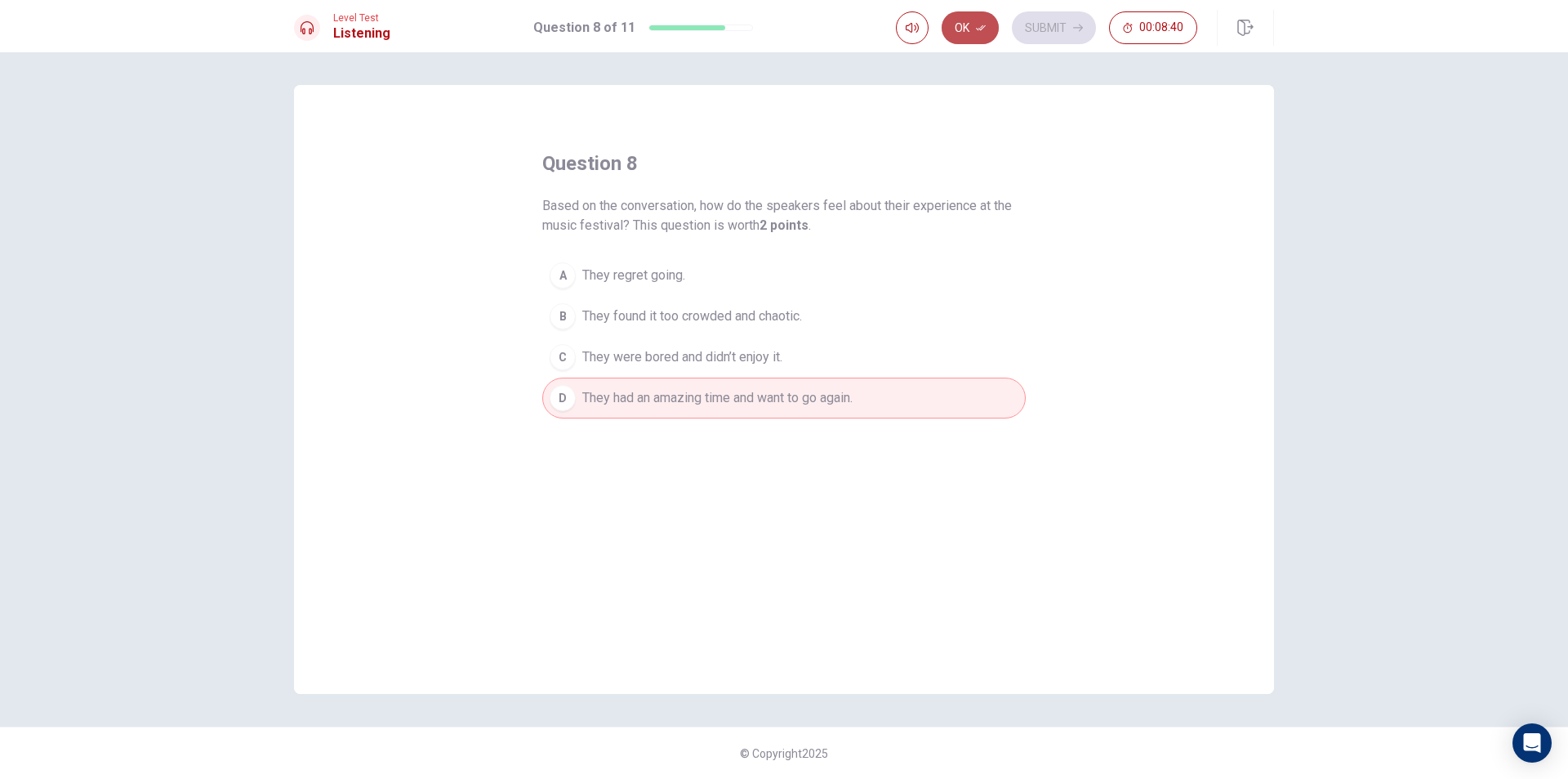
click at [969, 25] on button "Ok" at bounding box center [970, 28] width 57 height 33
click at [1064, 16] on button "Submit" at bounding box center [1053, 28] width 84 height 33
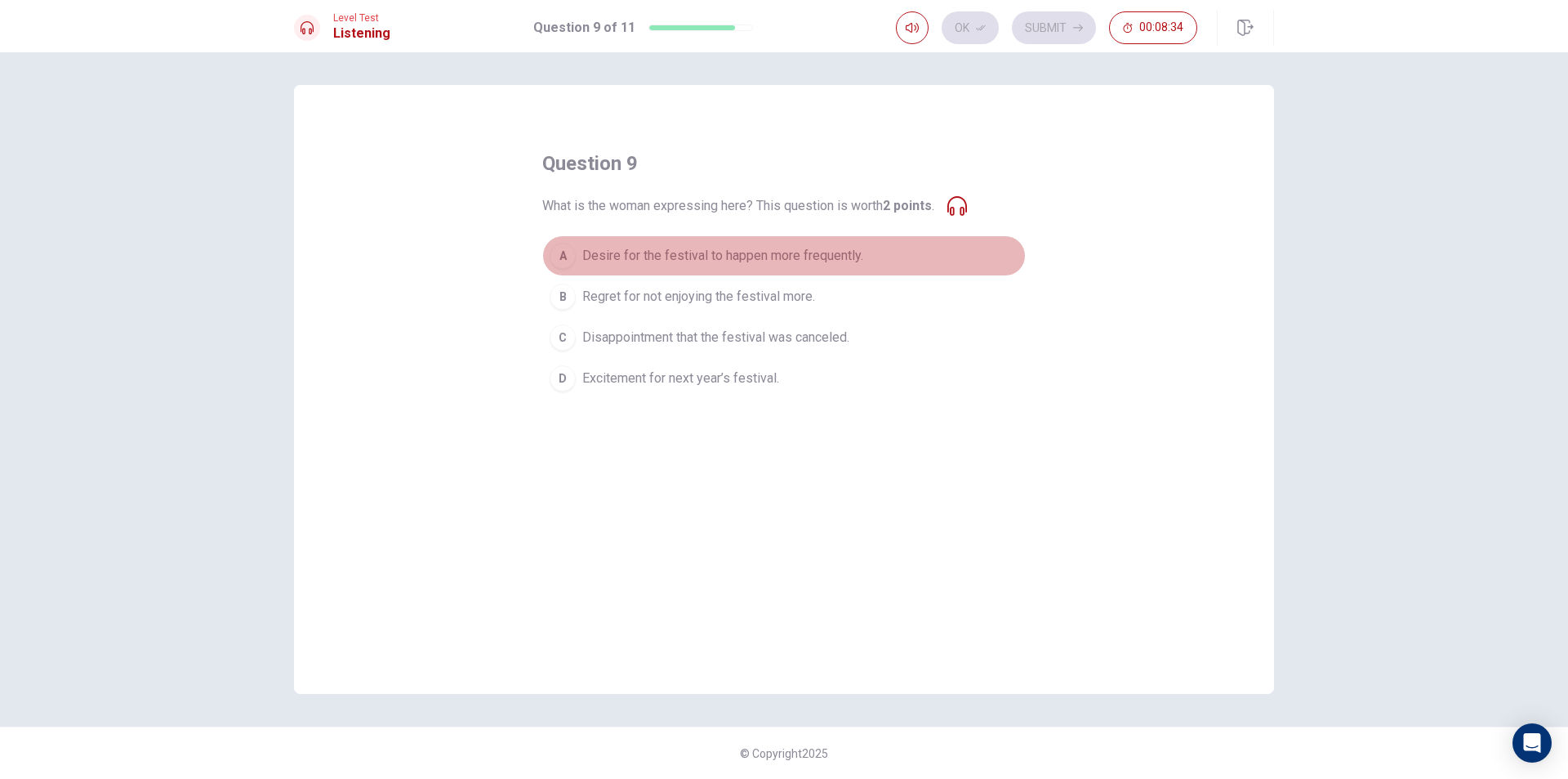
click at [690, 249] on span "Desire for the festival to happen more frequently." at bounding box center [722, 256] width 281 height 20
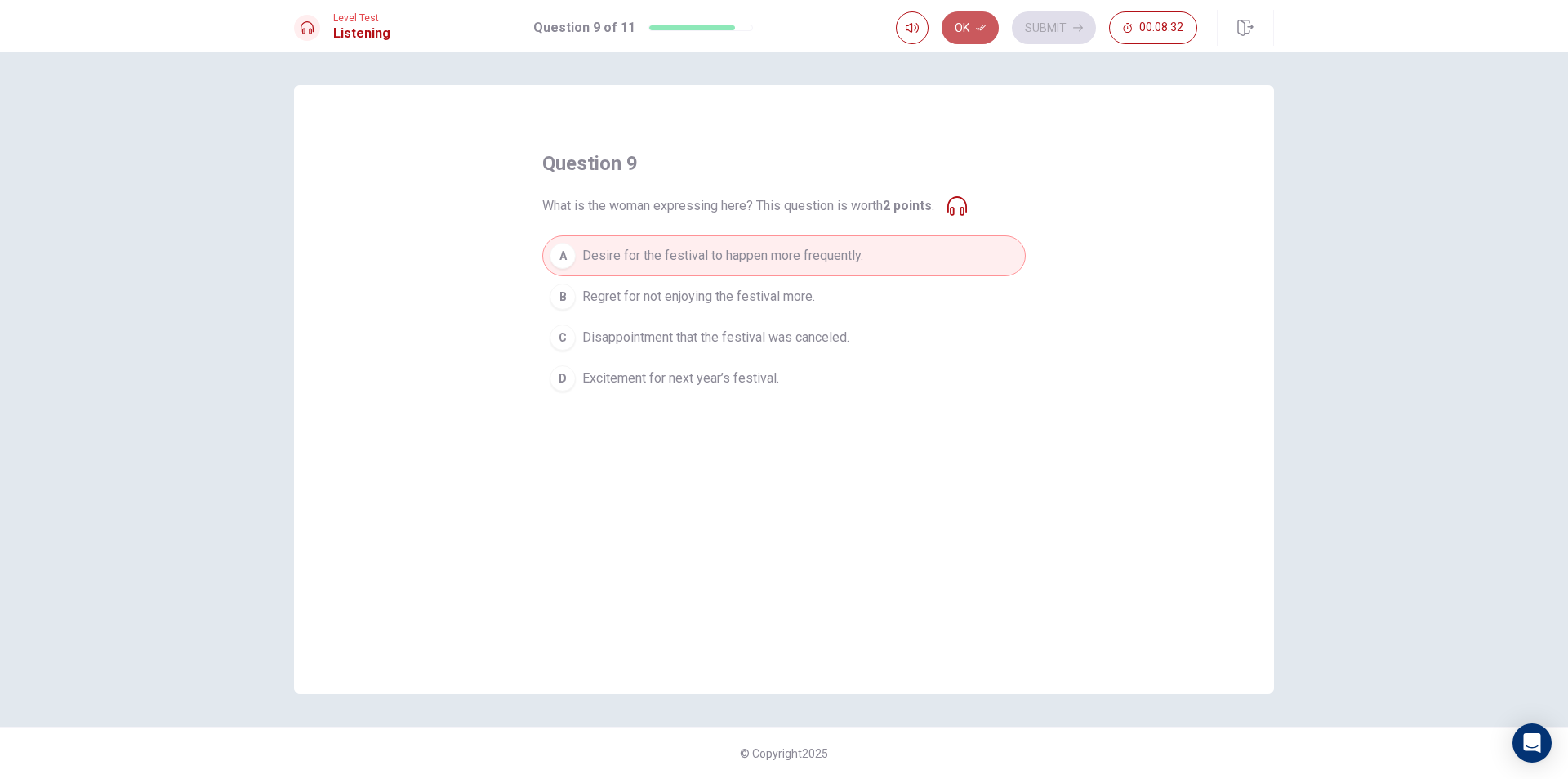
drag, startPoint x: 971, startPoint y: 23, endPoint x: 988, endPoint y: 36, distance: 21.4
click at [970, 23] on button "Ok" at bounding box center [970, 28] width 57 height 33
click at [1047, 24] on button "Submit" at bounding box center [1053, 28] width 84 height 33
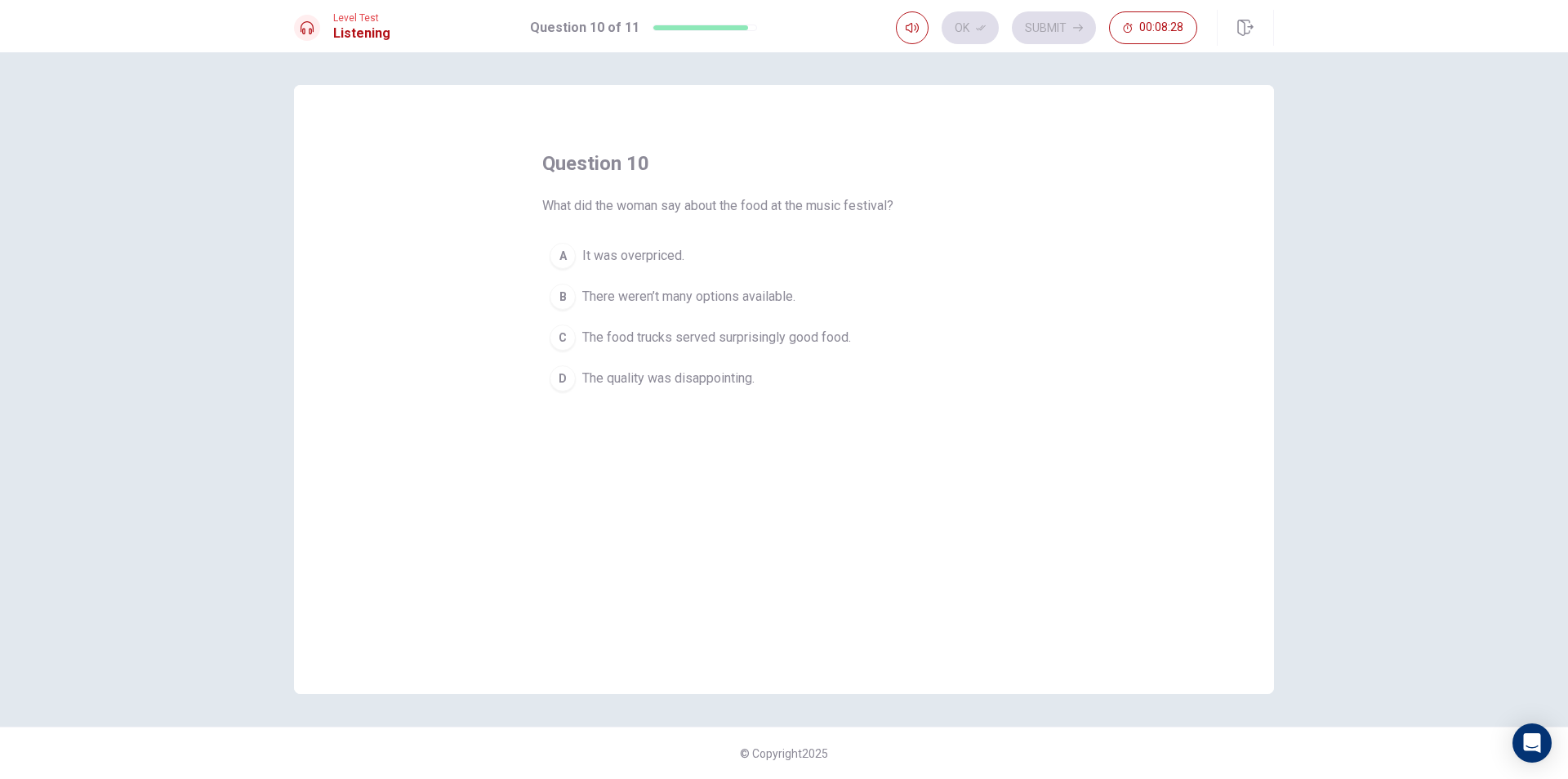
drag, startPoint x: 619, startPoint y: 336, endPoint x: 660, endPoint y: 332, distance: 41.2
click at [620, 336] on span "The food trucks served surprisingly good food." at bounding box center [716, 337] width 269 height 20
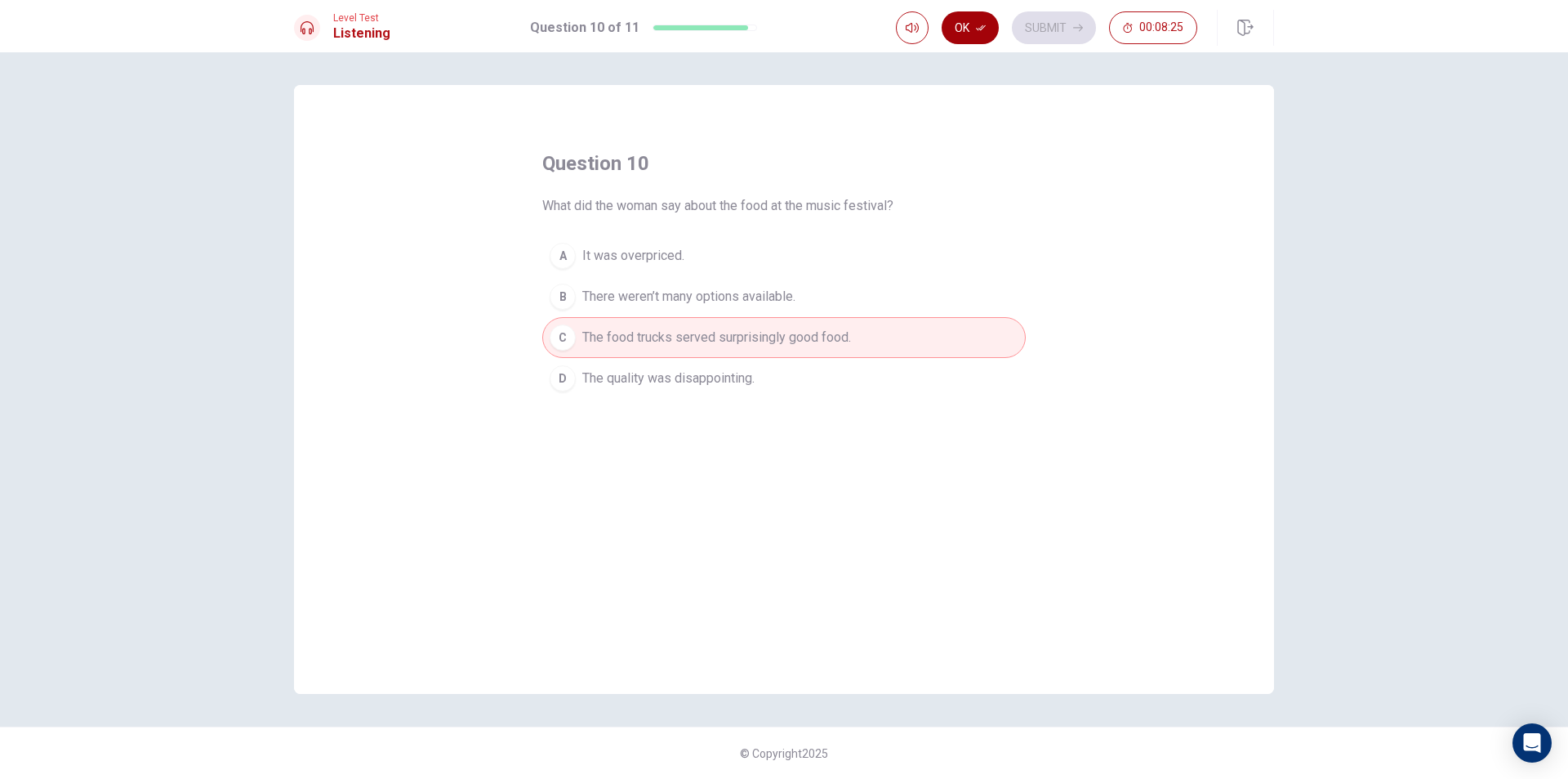
click at [967, 18] on button "Ok" at bounding box center [970, 28] width 57 height 33
click at [1065, 23] on button "Submit" at bounding box center [1053, 28] width 84 height 33
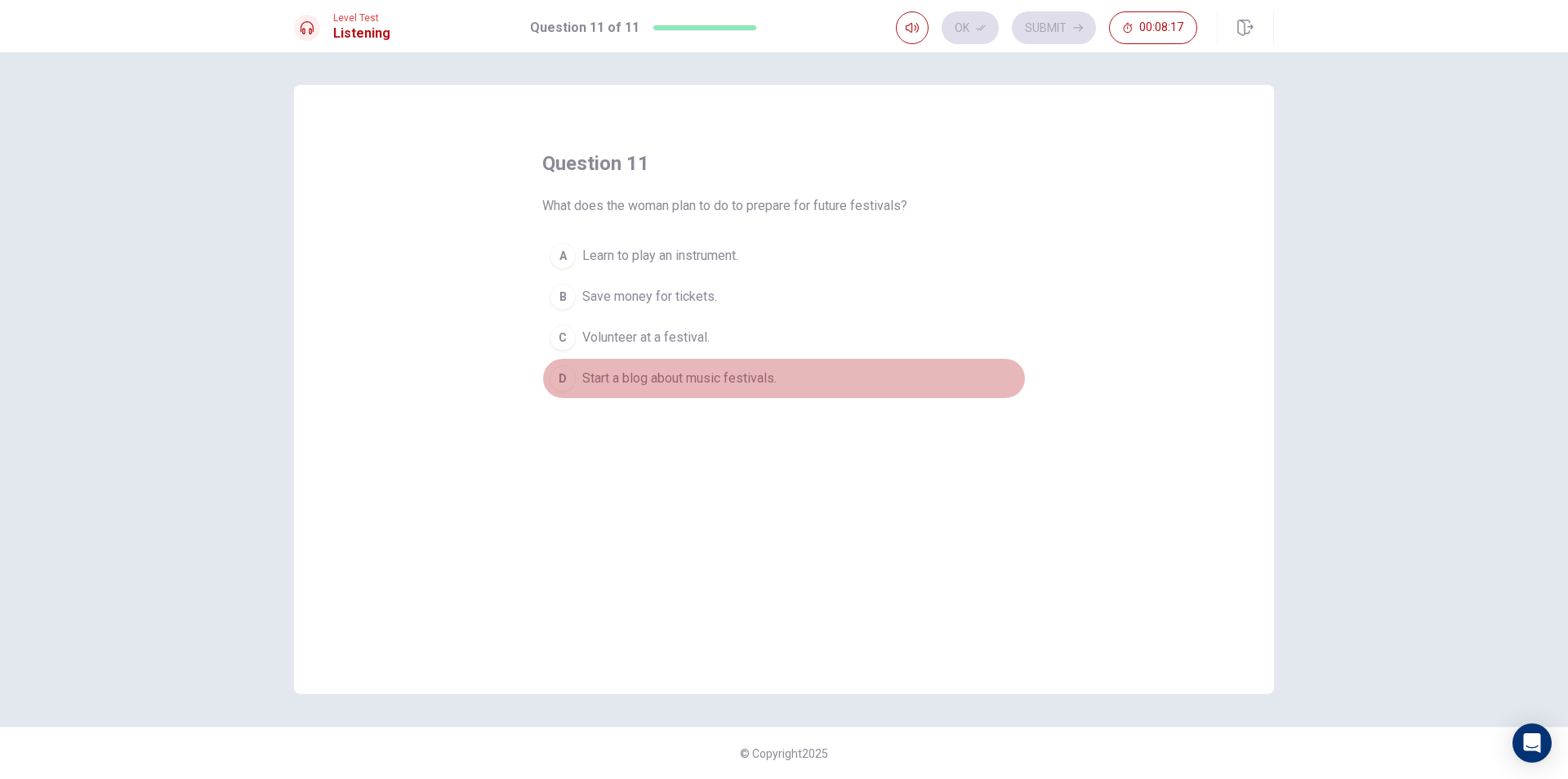
click at [688, 387] on span "Start a blog about music festivals." at bounding box center [679, 378] width 194 height 20
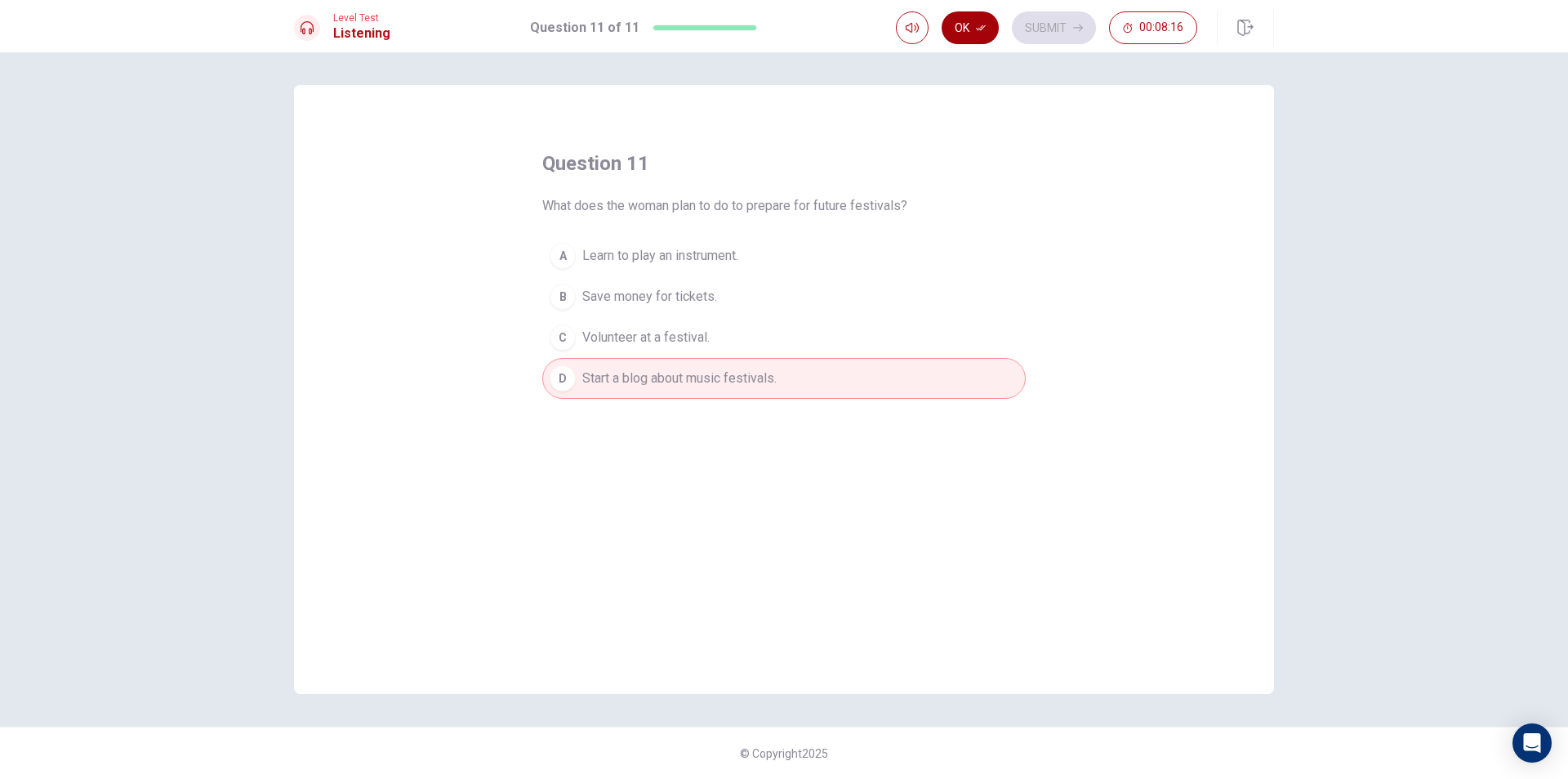
click at [973, 21] on button "Ok" at bounding box center [970, 28] width 57 height 33
click at [1051, 16] on button "Submit" at bounding box center [1053, 28] width 84 height 33
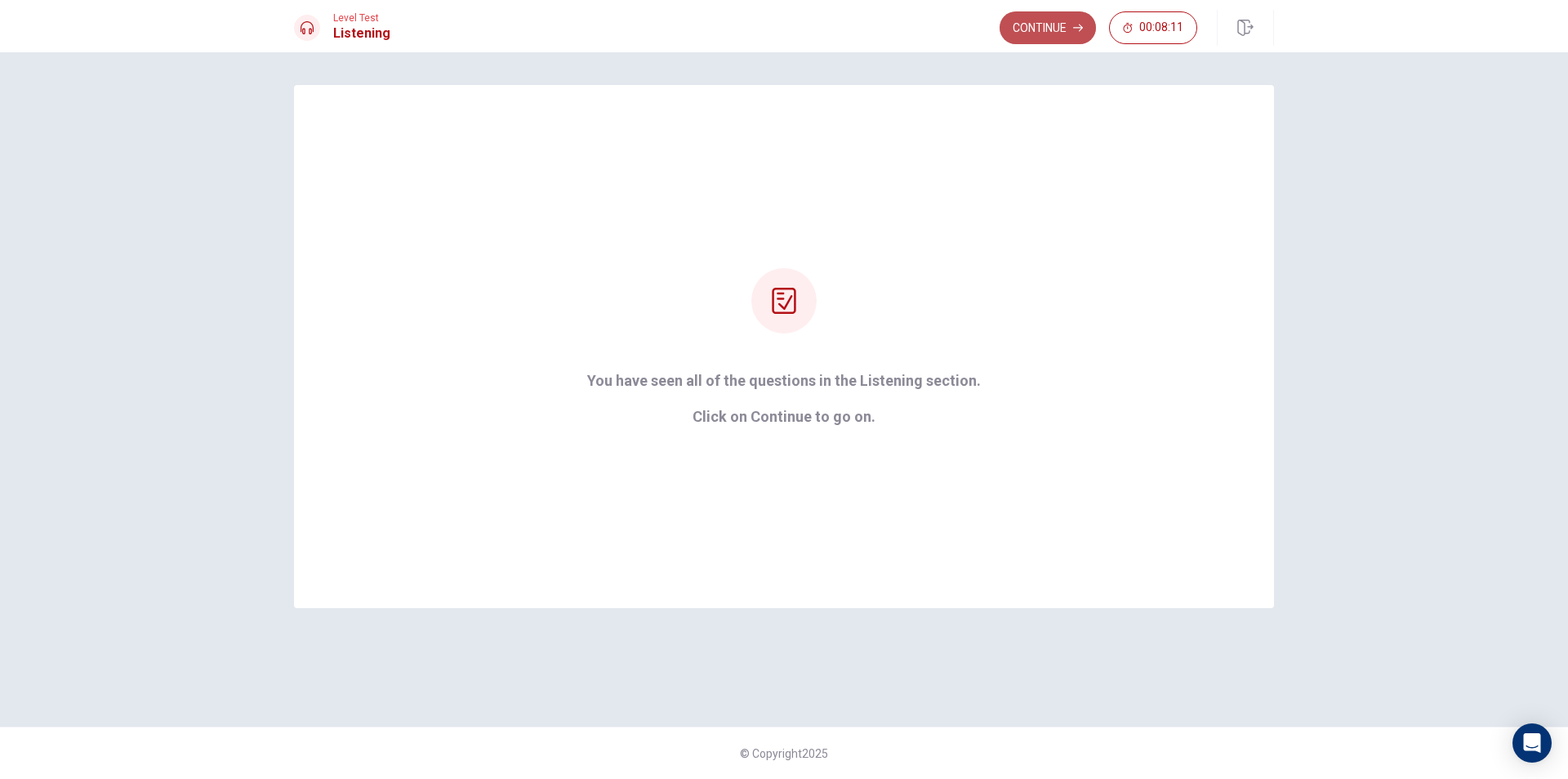
click at [1037, 20] on button "Continue" at bounding box center [1047, 28] width 96 height 33
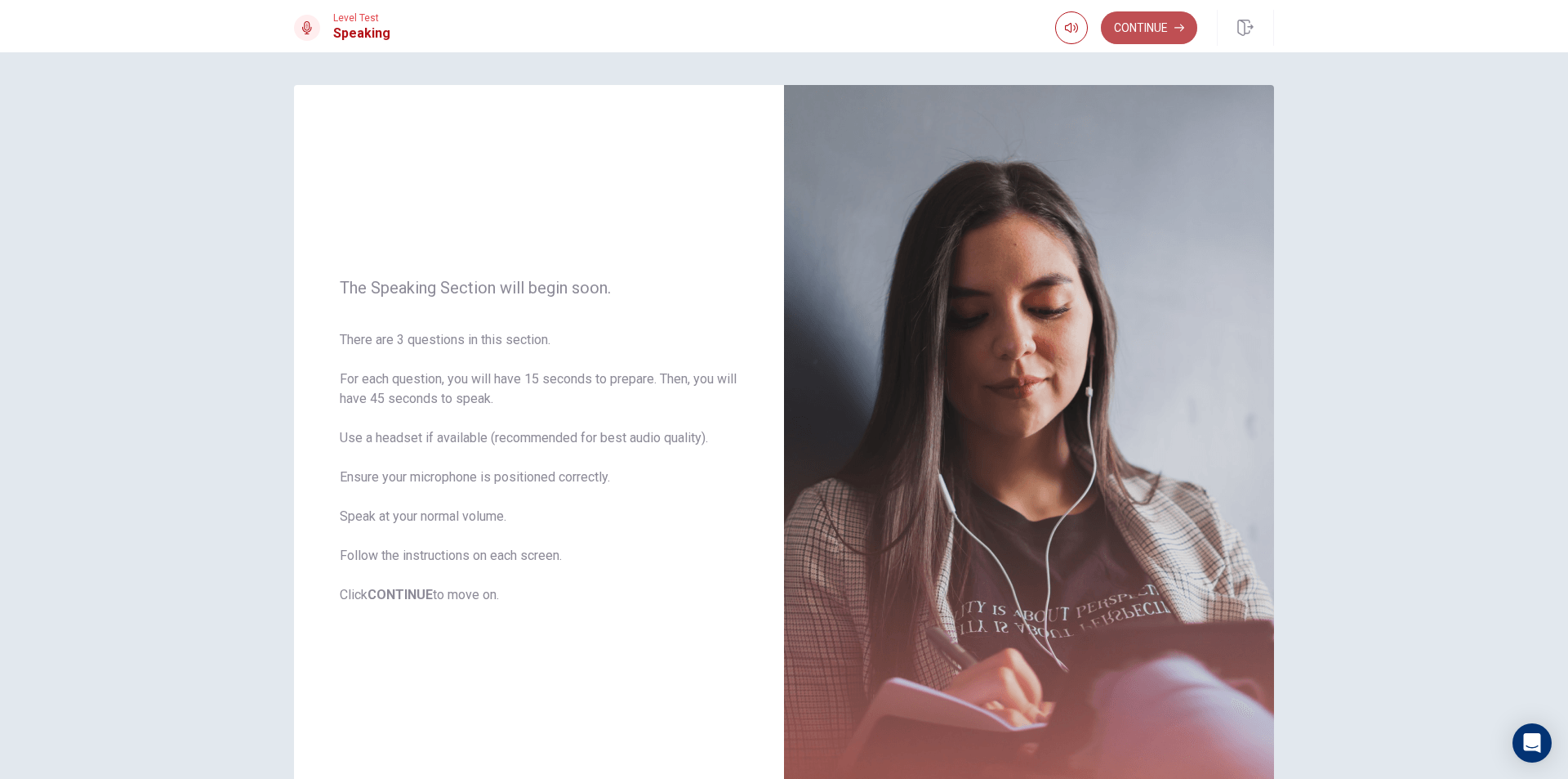
drag, startPoint x: 1139, startPoint y: 30, endPoint x: 1133, endPoint y: 48, distance: 19.0
click at [1141, 29] on button "Continue" at bounding box center [1149, 28] width 96 height 33
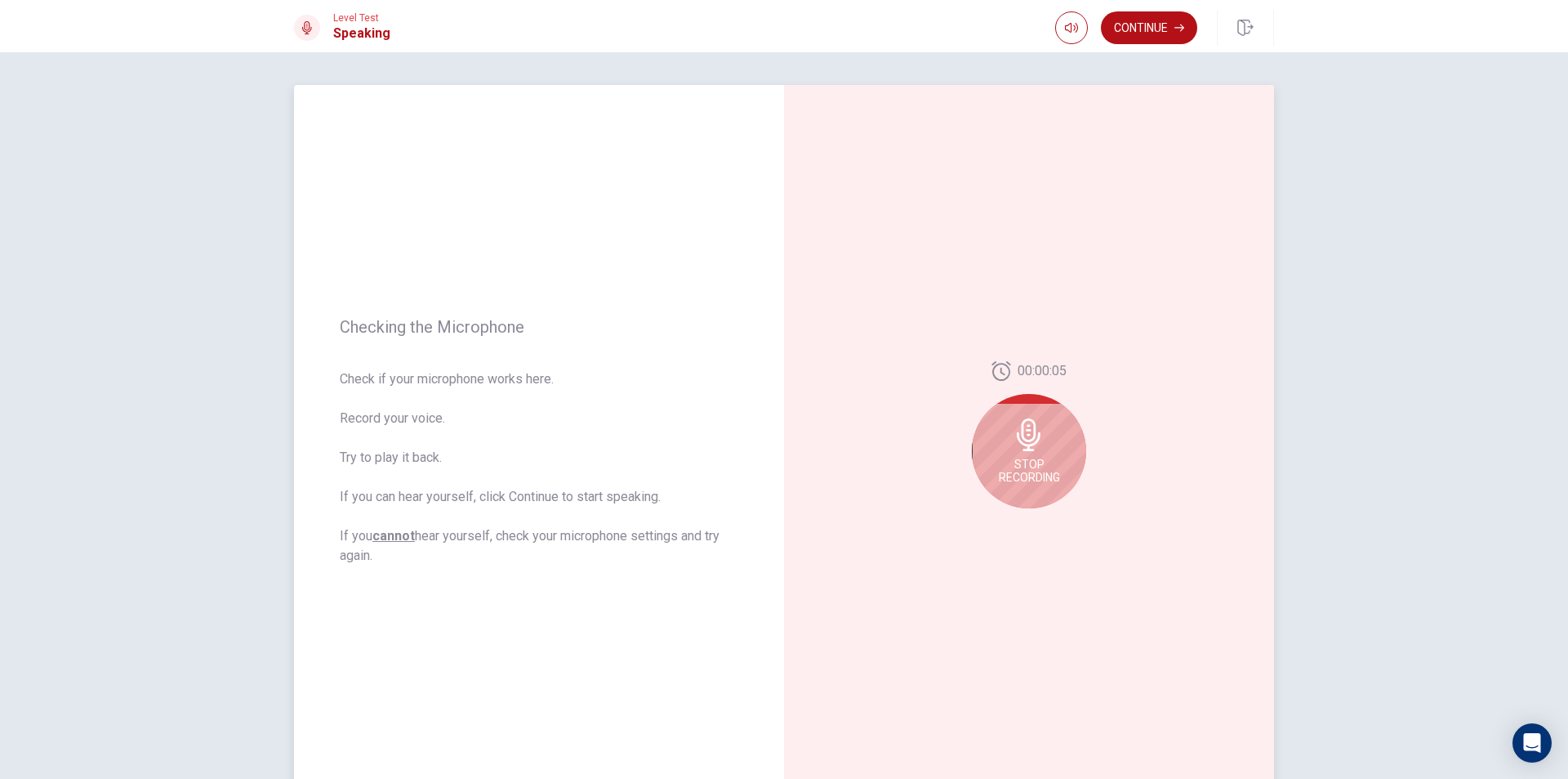
click at [1020, 436] on icon at bounding box center [1028, 435] width 23 height 33
click at [1046, 517] on icon "Play Audio" at bounding box center [1046, 521] width 10 height 10
click at [1139, 36] on button "Continue" at bounding box center [1149, 28] width 96 height 33
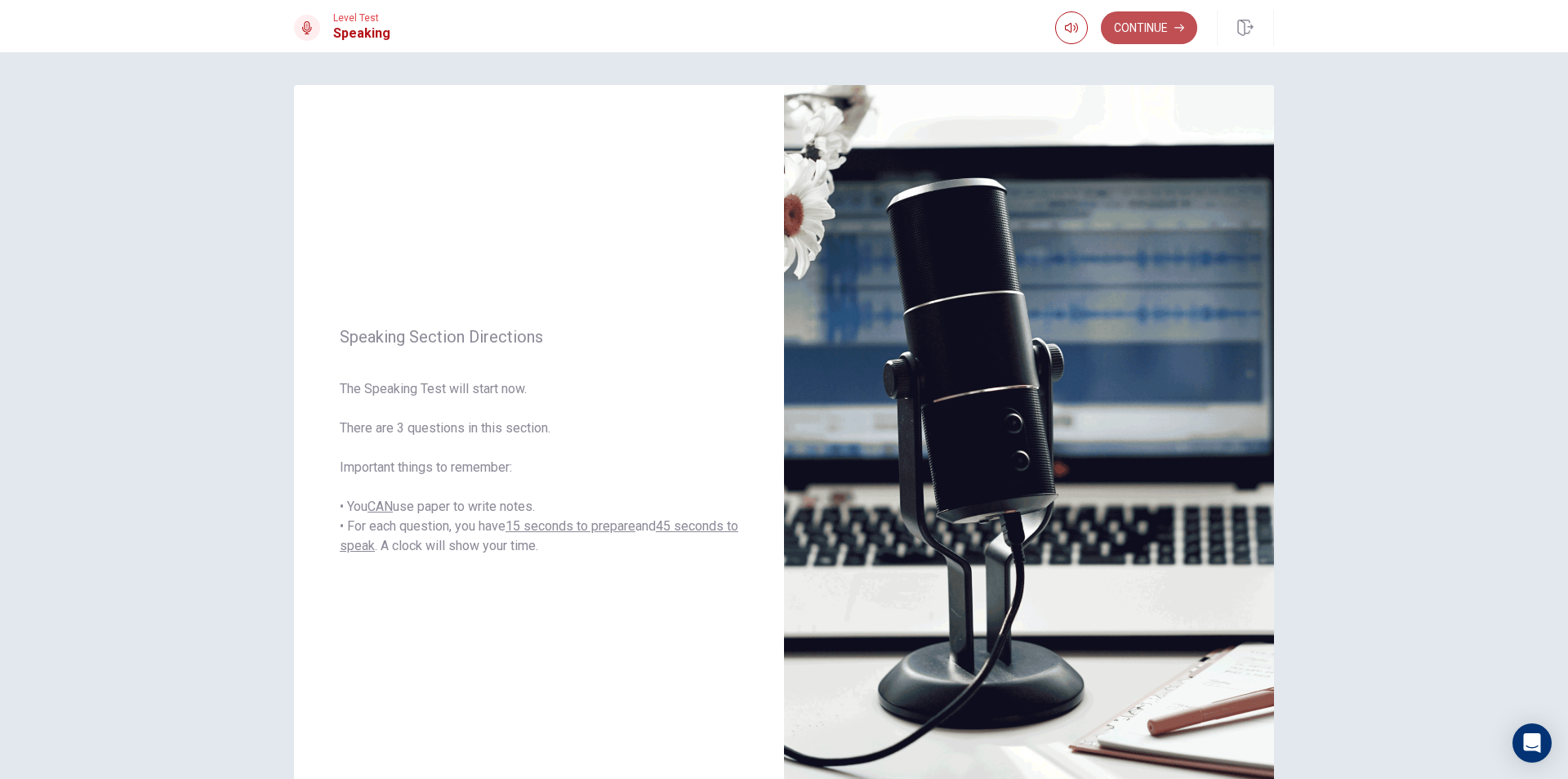
click at [1157, 29] on button "Continue" at bounding box center [1149, 28] width 96 height 33
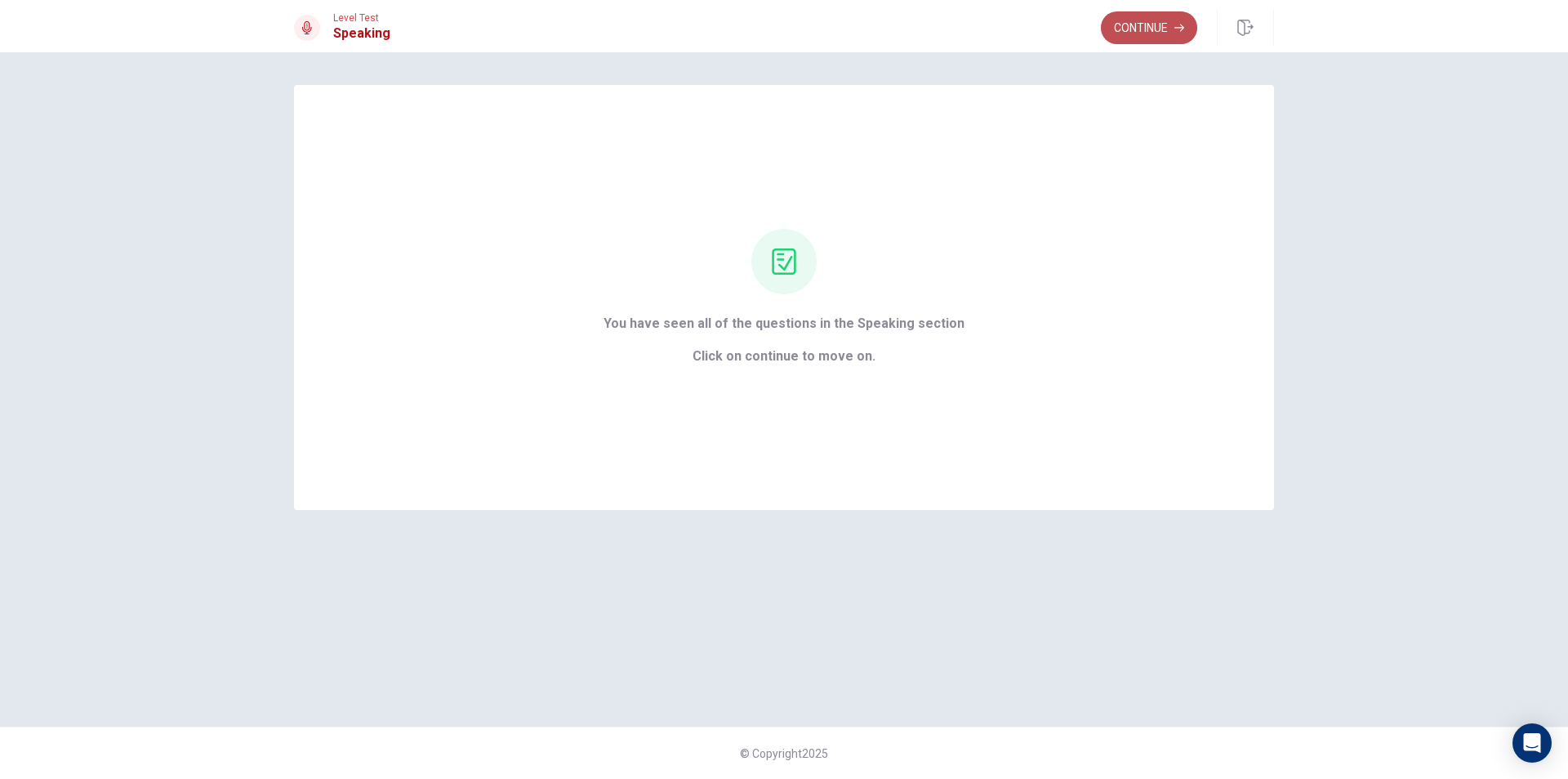
click at [1131, 25] on button "Continue" at bounding box center [1149, 28] width 96 height 33
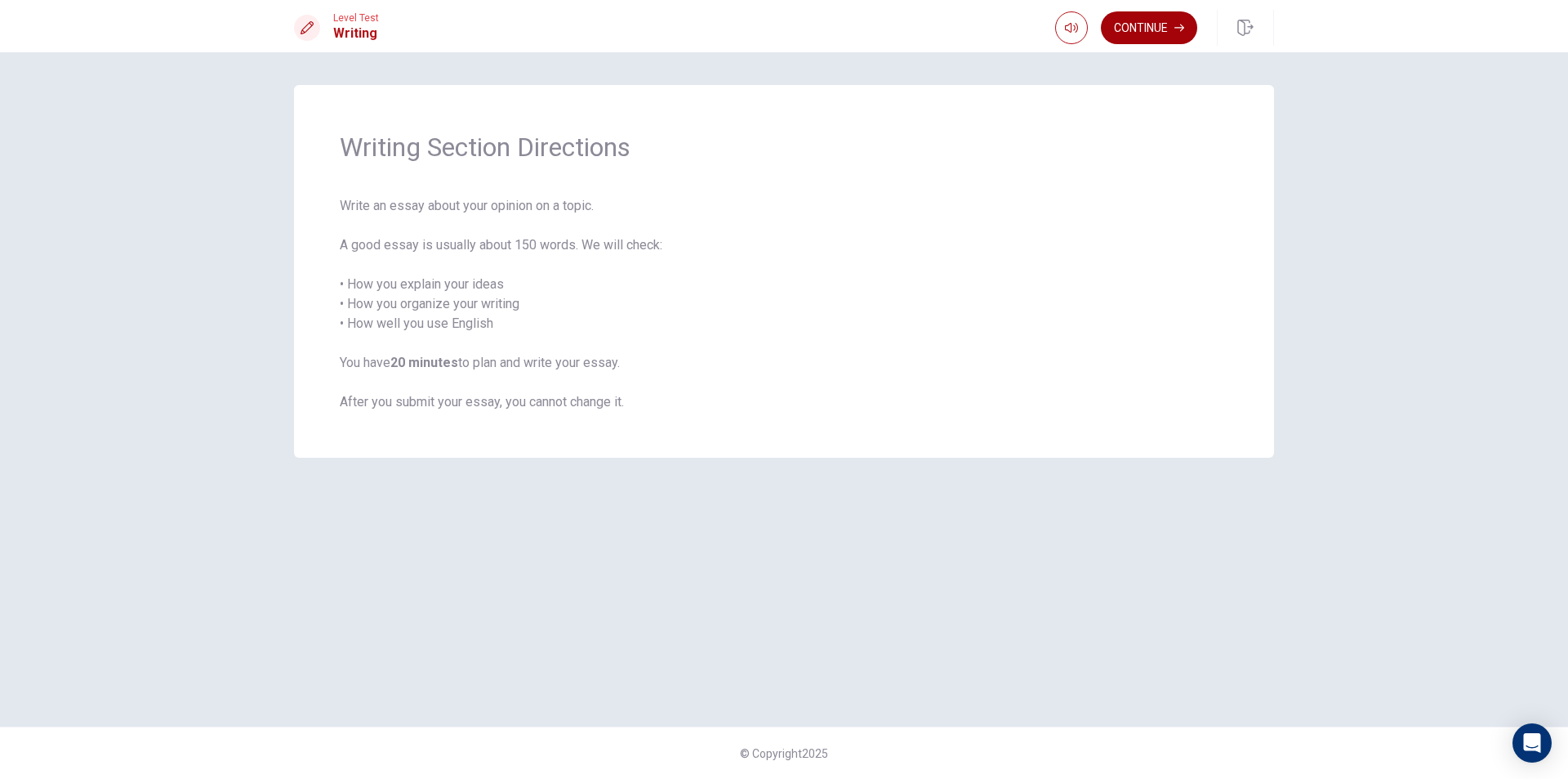
click at [1134, 21] on button "Continue" at bounding box center [1149, 28] width 96 height 33
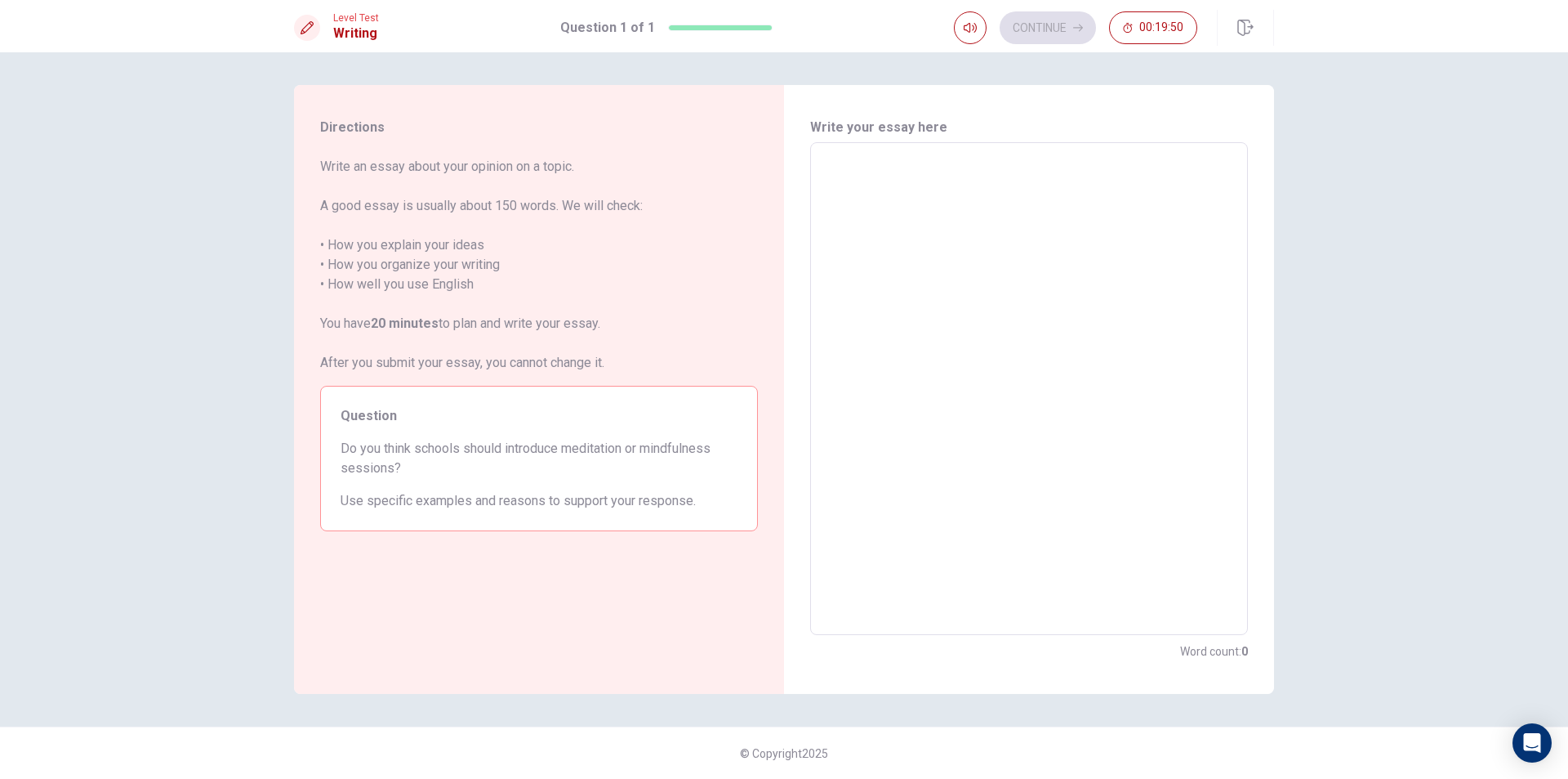
click at [857, 164] on textarea at bounding box center [1029, 388] width 415 height 465
type textarea "Y"
type textarea "x"
type textarea "Ye"
type textarea "x"
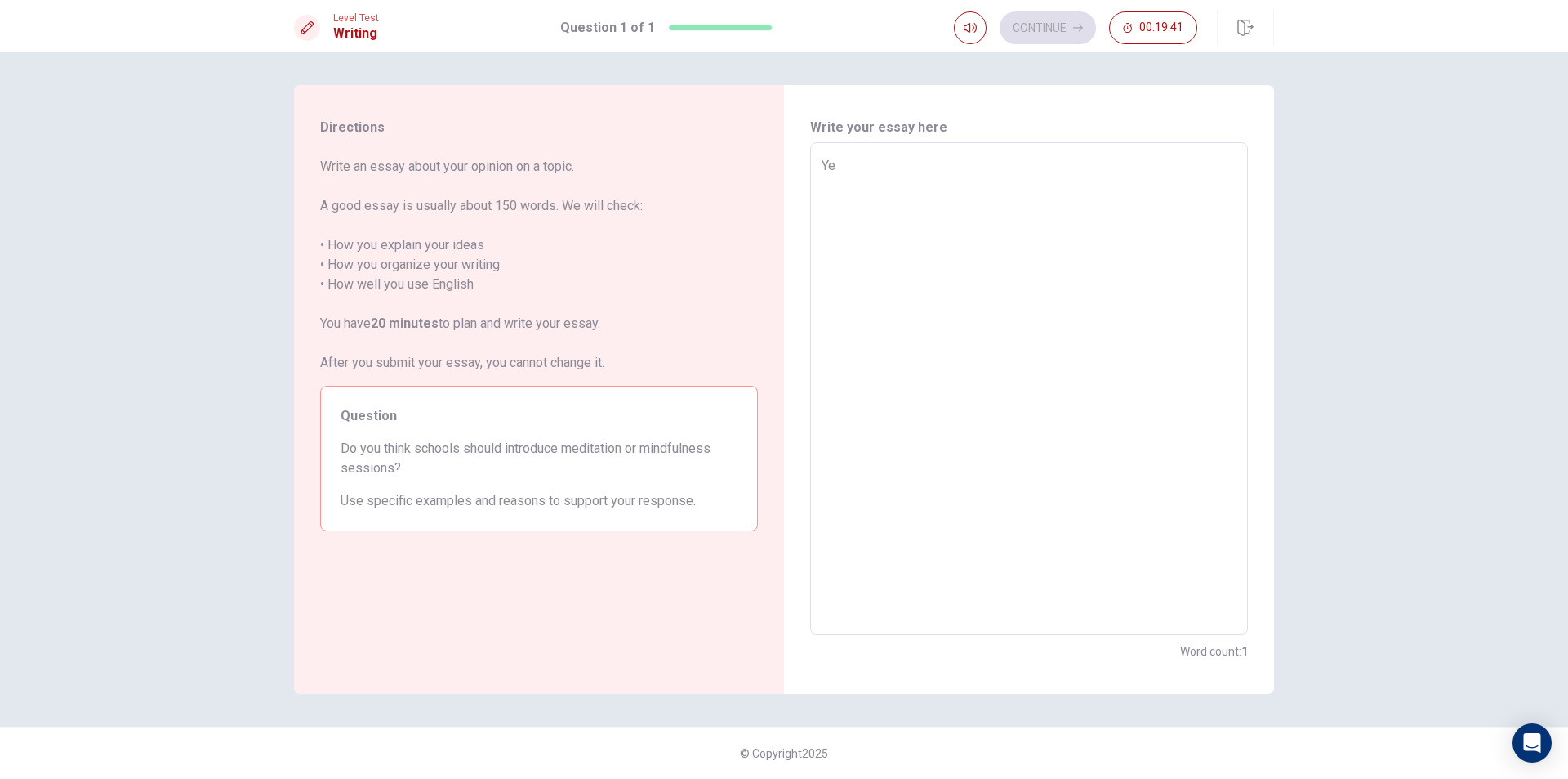
type textarea "Yes"
type textarea "x"
type textarea "Yes,"
type textarea "x"
type textarea "Yes,"
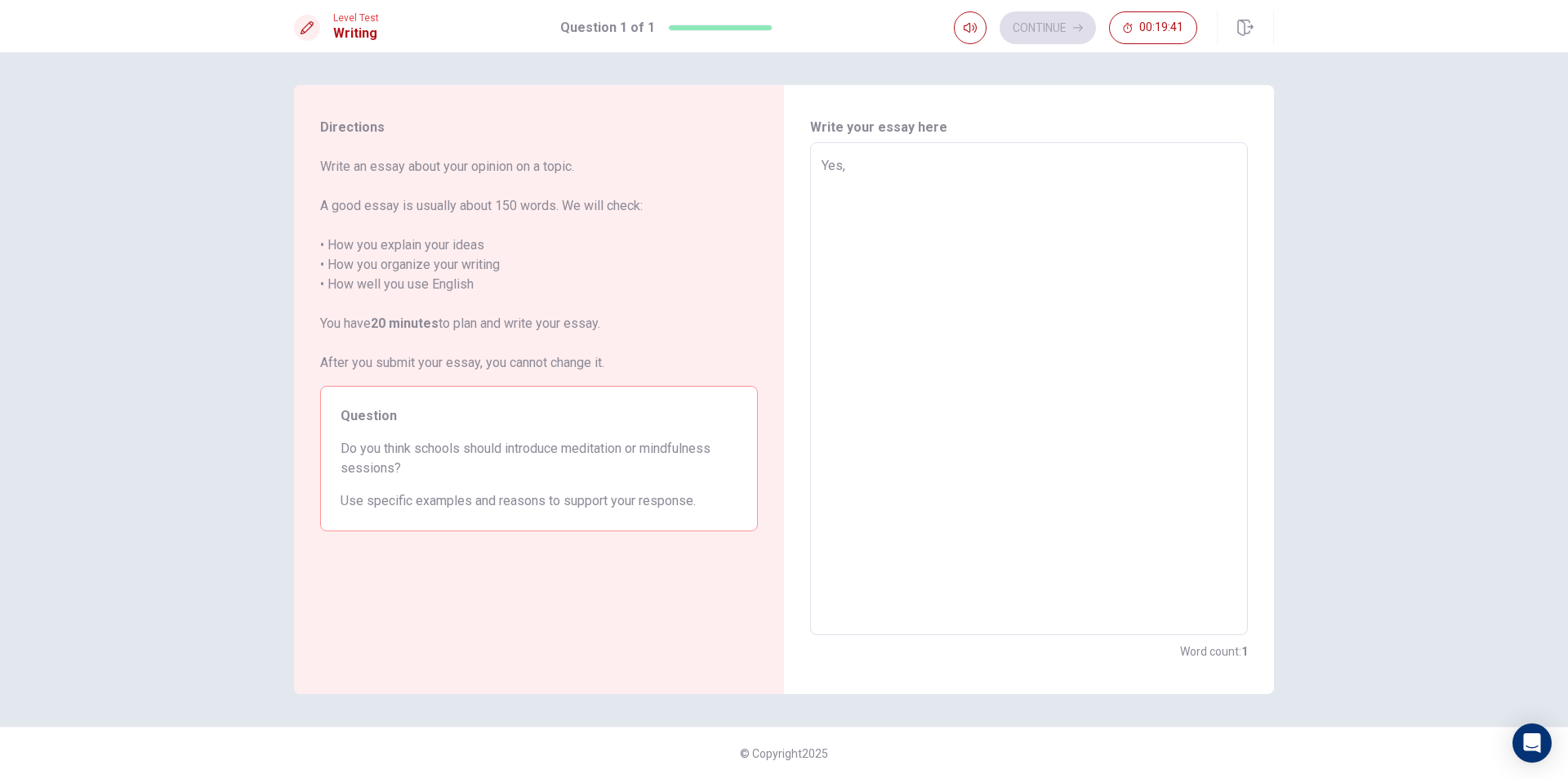
type textarea "x"
type textarea "Yes, i"
type textarea "x"
type textarea "Yes, i"
type textarea "x"
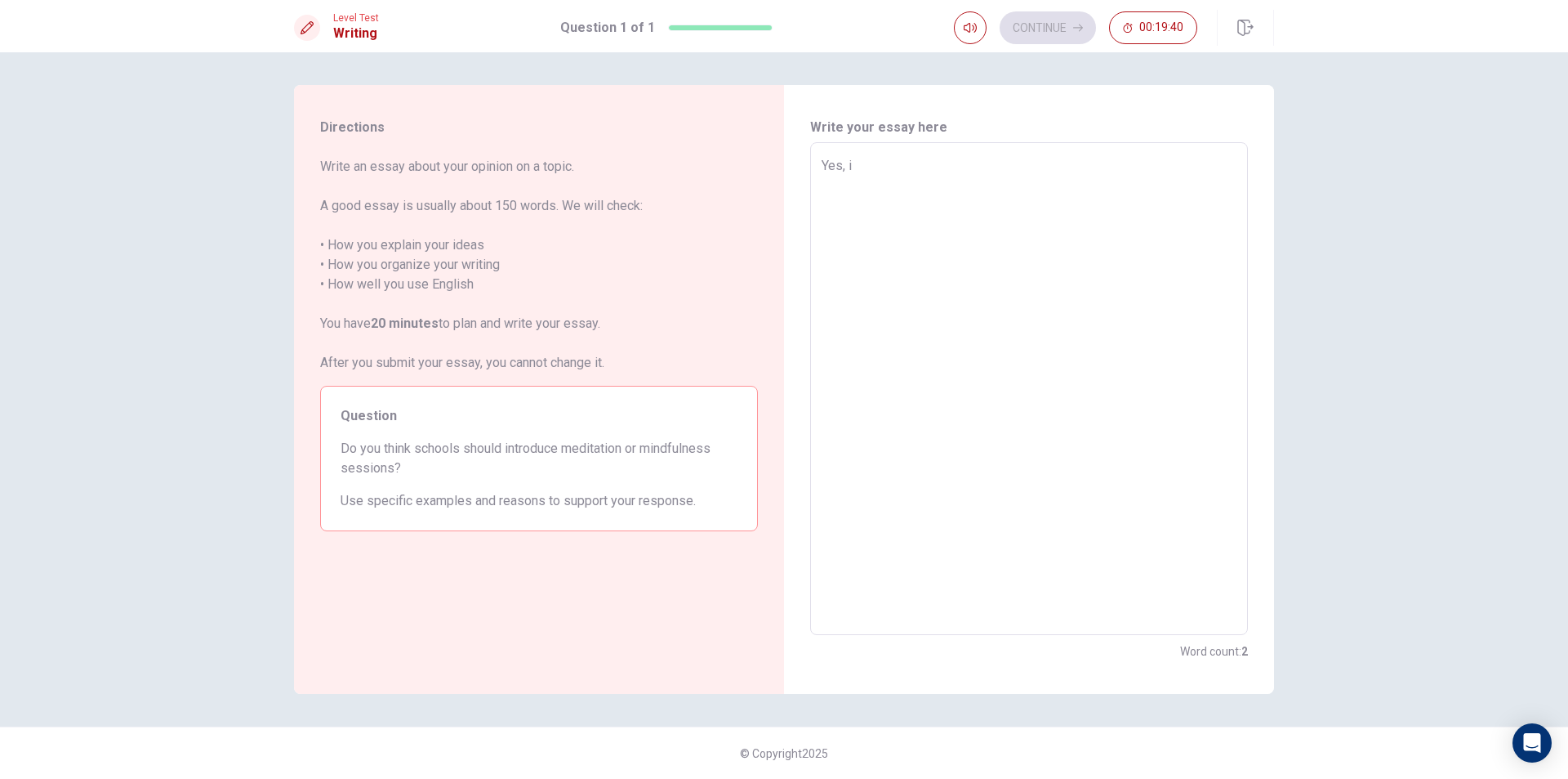
type textarea "Yes, i t"
type textarea "x"
type textarea "Yes, i th"
type textarea "x"
type textarea "Yes, i thi"
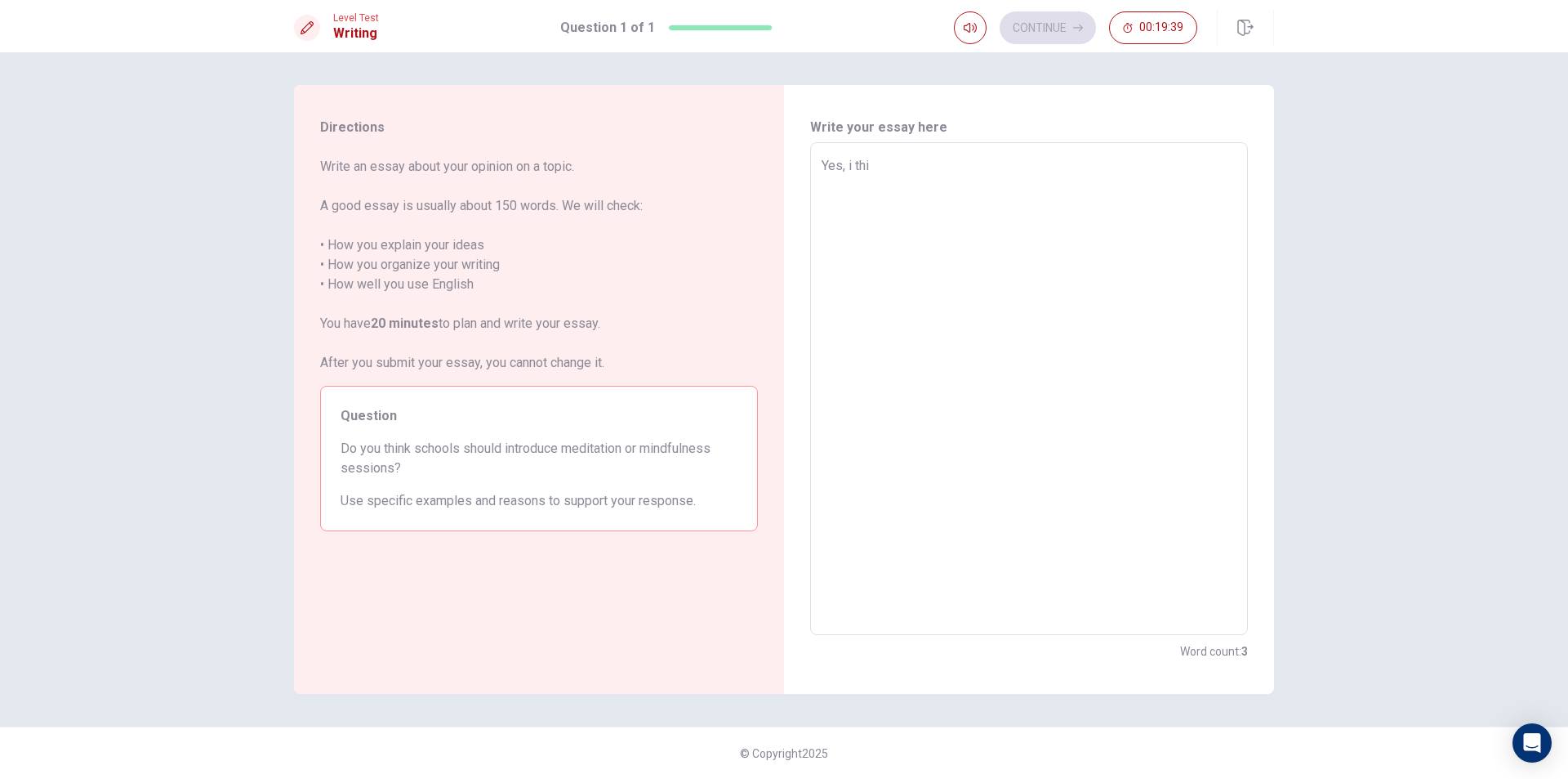
type textarea "x"
type textarea "Yes, i thin"
type textarea "x"
type textarea "Yes, i think"
type textarea "x"
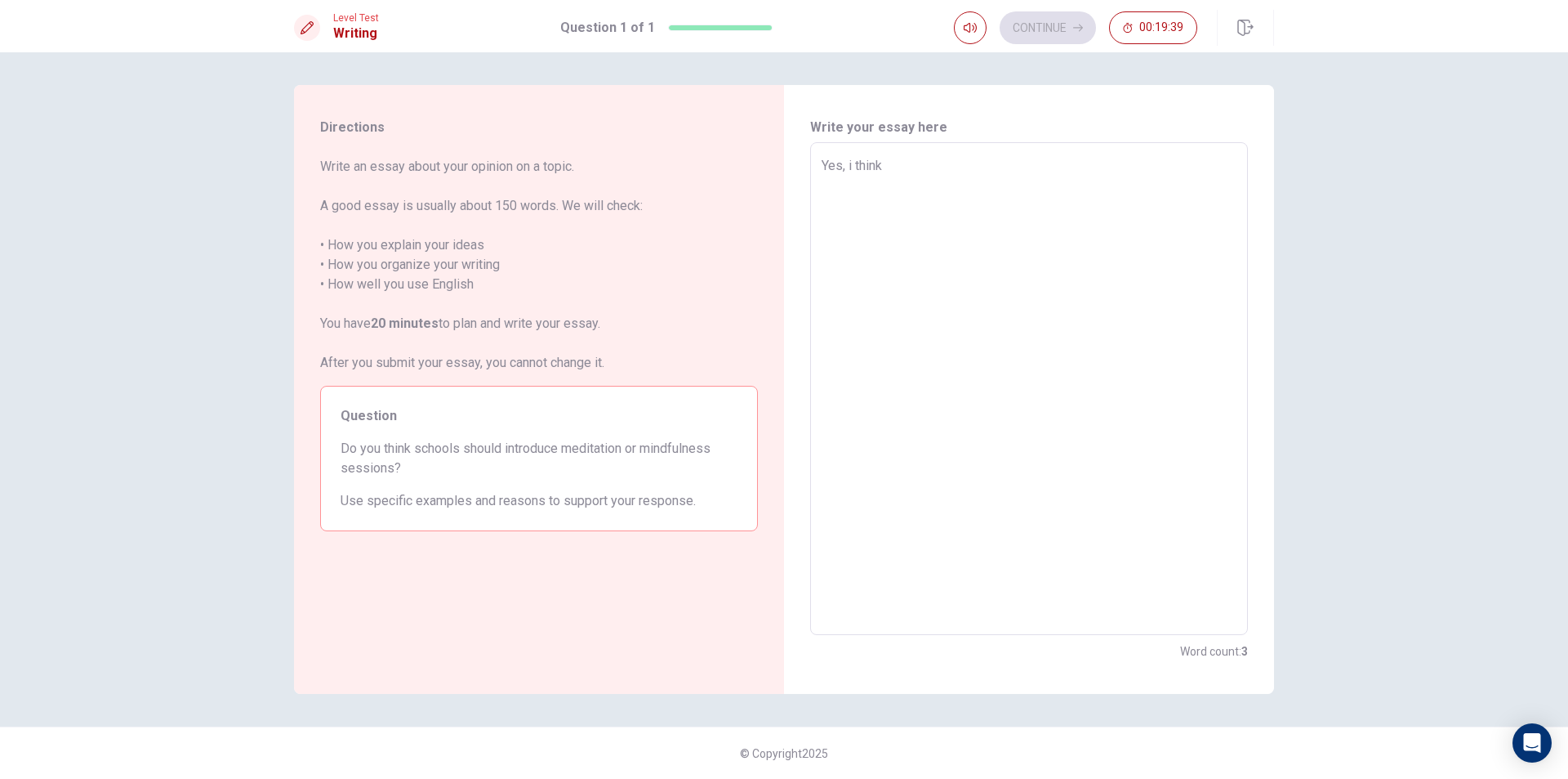
type textarea "Yes, i think"
type textarea "x"
type textarea "Yes, i think t"
type textarea "x"
type textarea "Yes, i think th"
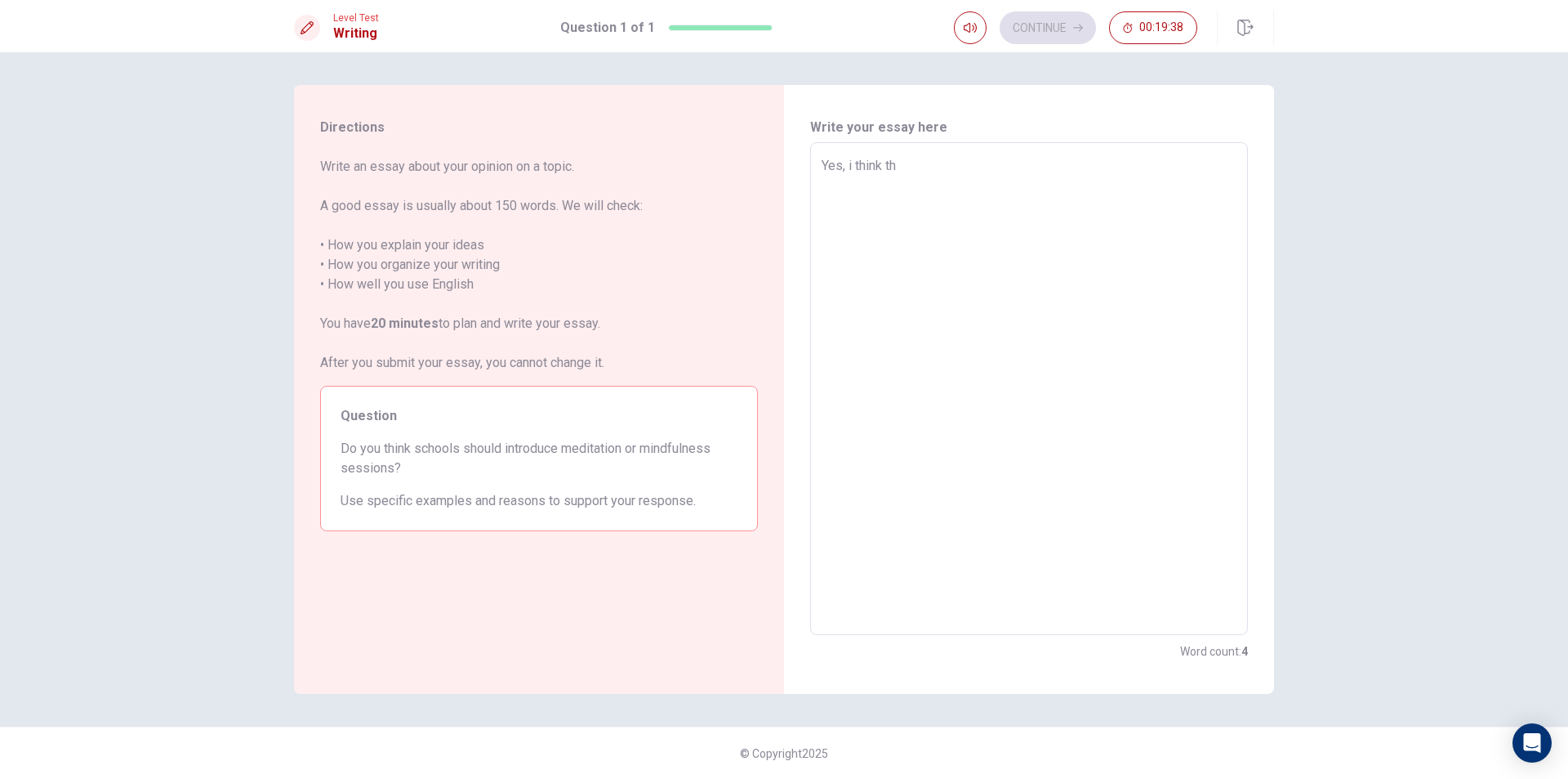
type textarea "x"
type textarea "Yes, i think the"
type textarea "x"
type textarea "Yes, i think they"
type textarea "x"
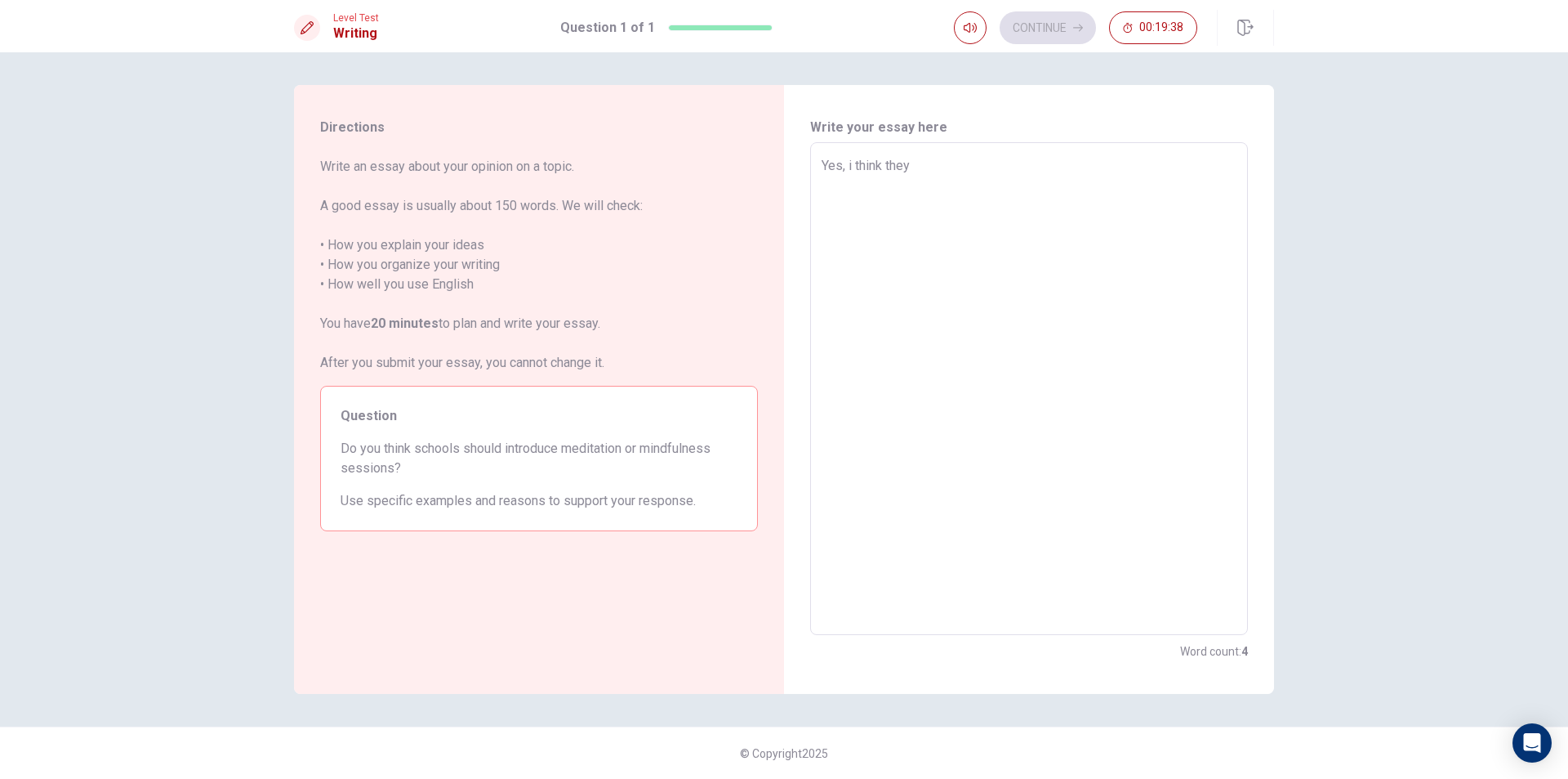
type textarea "Yes, i think they"
type textarea "x"
type textarea "Yes, i think they s"
type textarea "x"
type textarea "Yes, i think they sh"
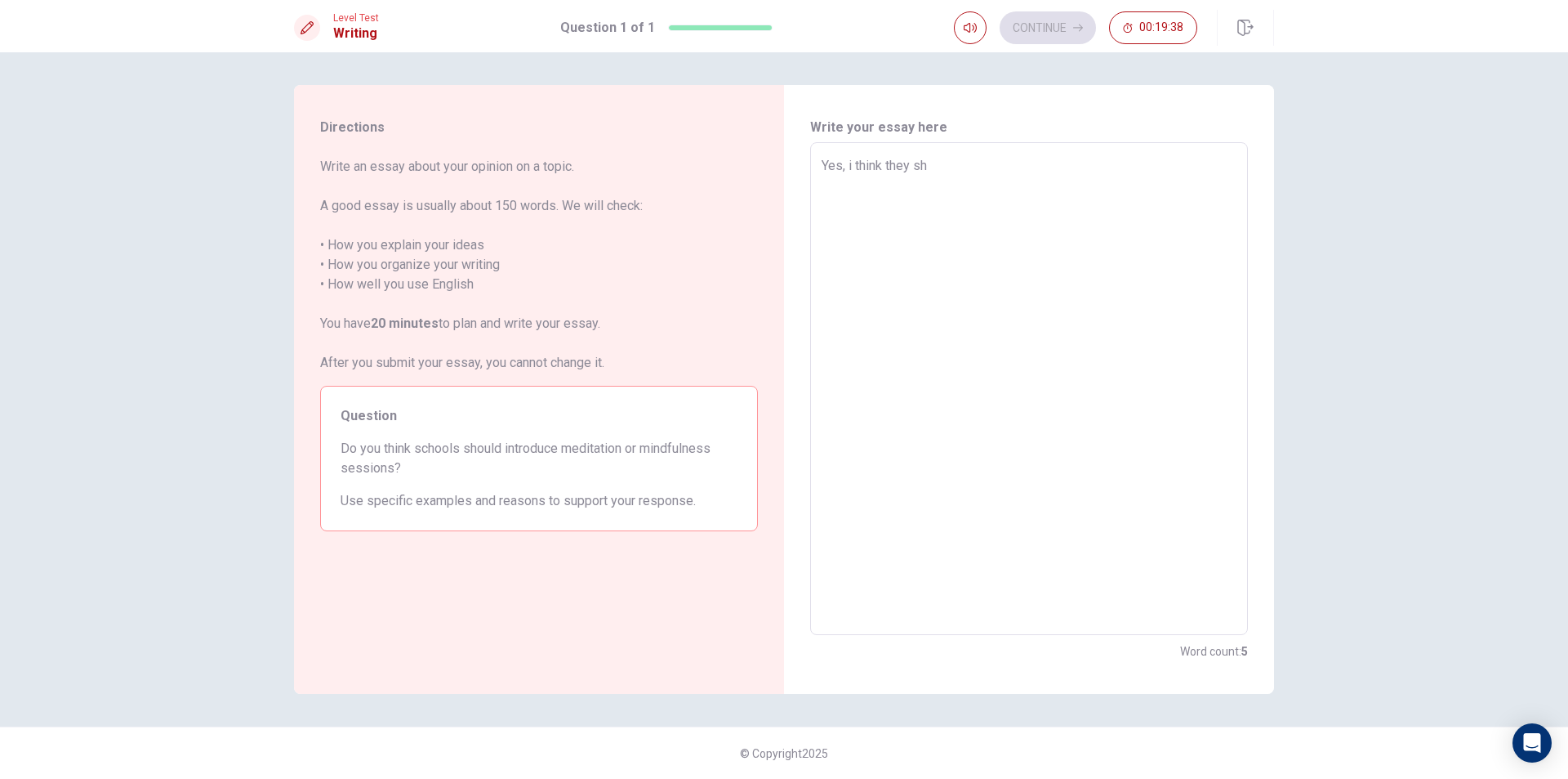
type textarea "x"
type textarea "Yes, i think they sho"
type textarea "x"
type textarea "Yes, i think they shou"
type textarea "x"
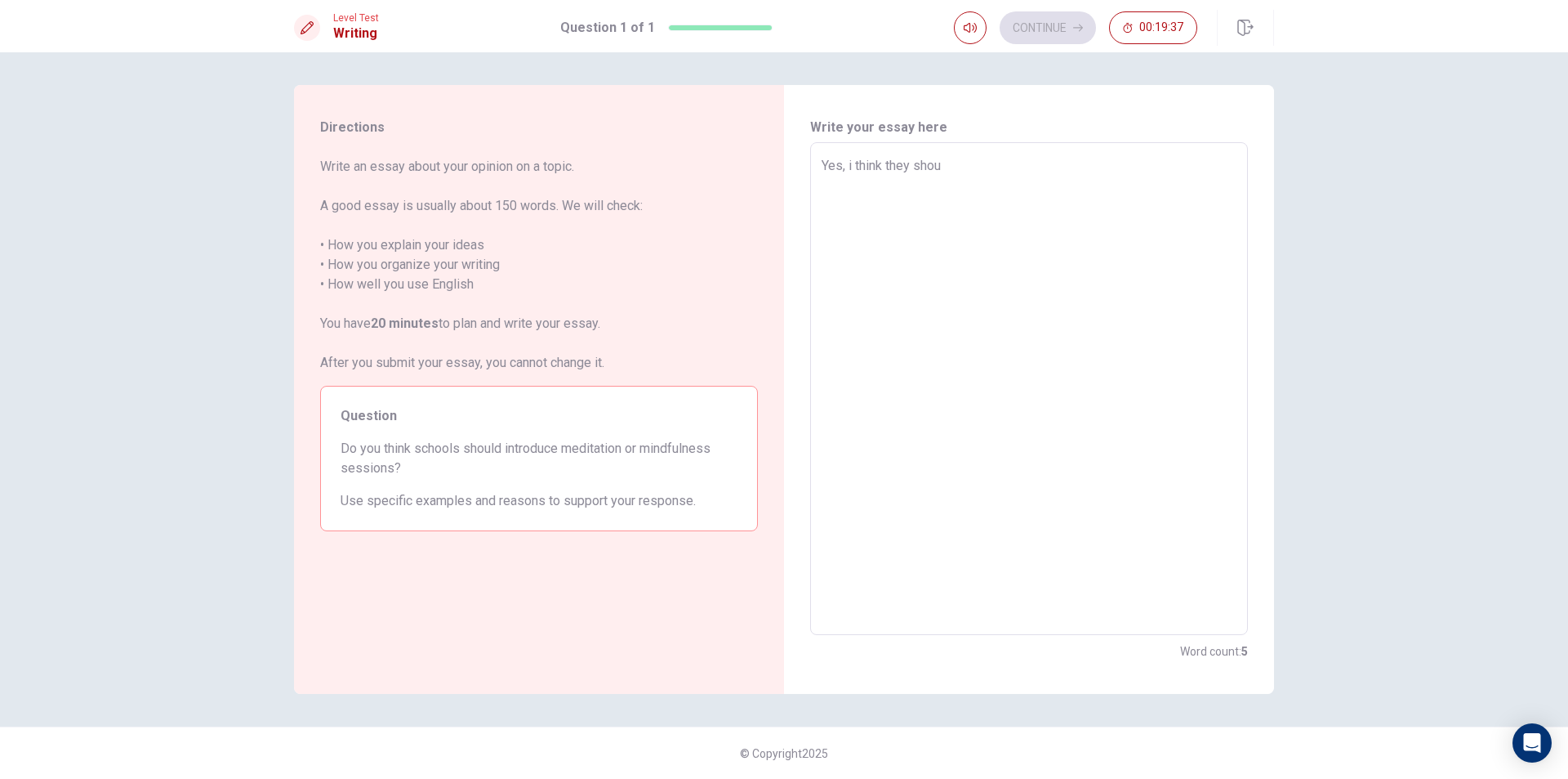
type textarea "Yes, i think they shoul"
type textarea "x"
type textarea "Yes, i think they should"
type textarea "x"
type textarea "Yes, i think they should"
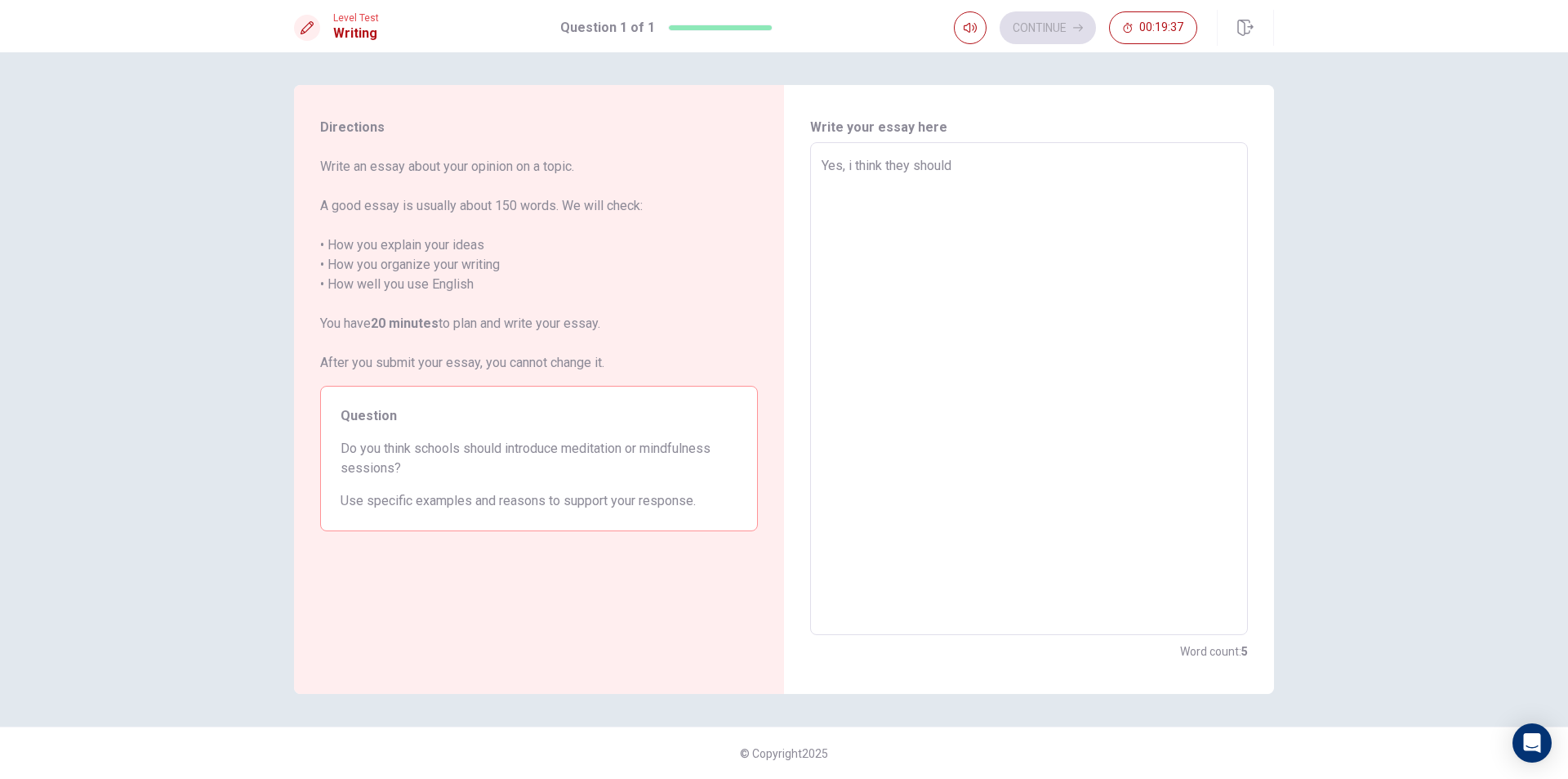
type textarea "x"
type textarea "Yes, i think they should b"
type textarea "x"
type textarea "Yes, i think they should be"
type textarea "x"
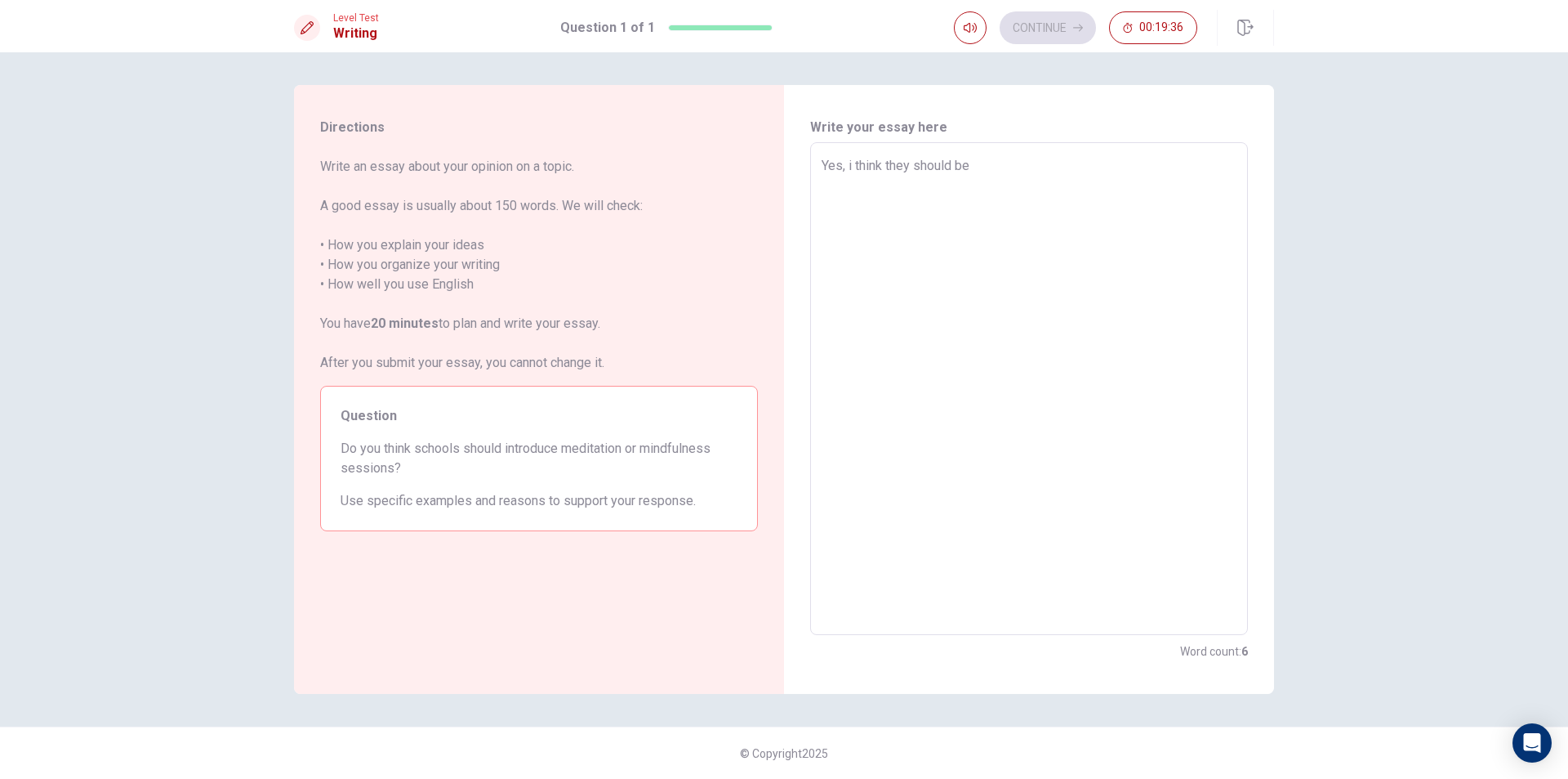
type textarea "Yes, i think they should bec"
type textarea "x"
type textarea "Yes, i think they should beca"
type textarea "x"
type textarea "Yes, i think they should becau"
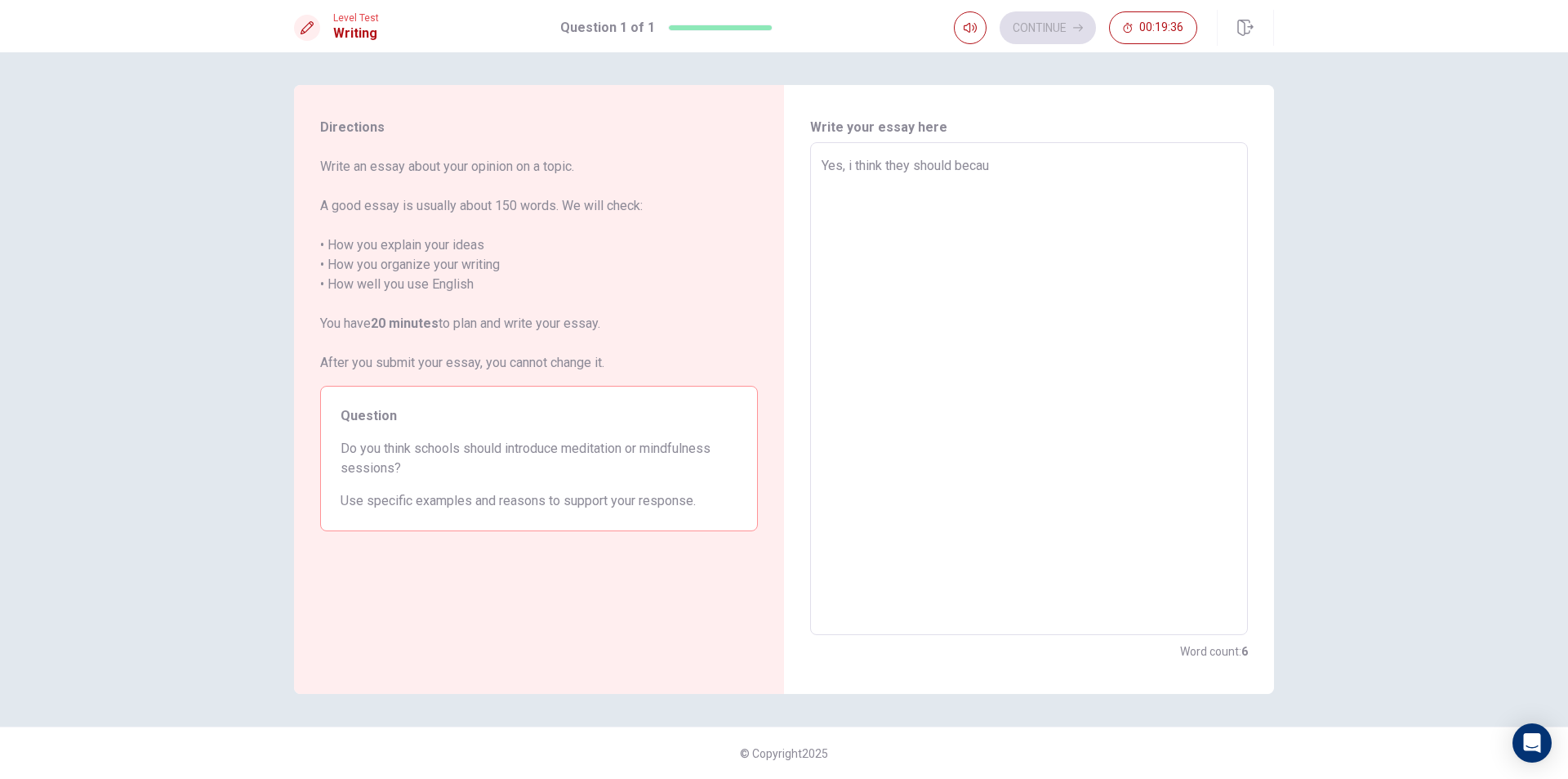
type textarea "x"
type textarea "Yes, i think they should becaua"
type textarea "x"
type textarea "Yes, i think they should becauas"
type textarea "x"
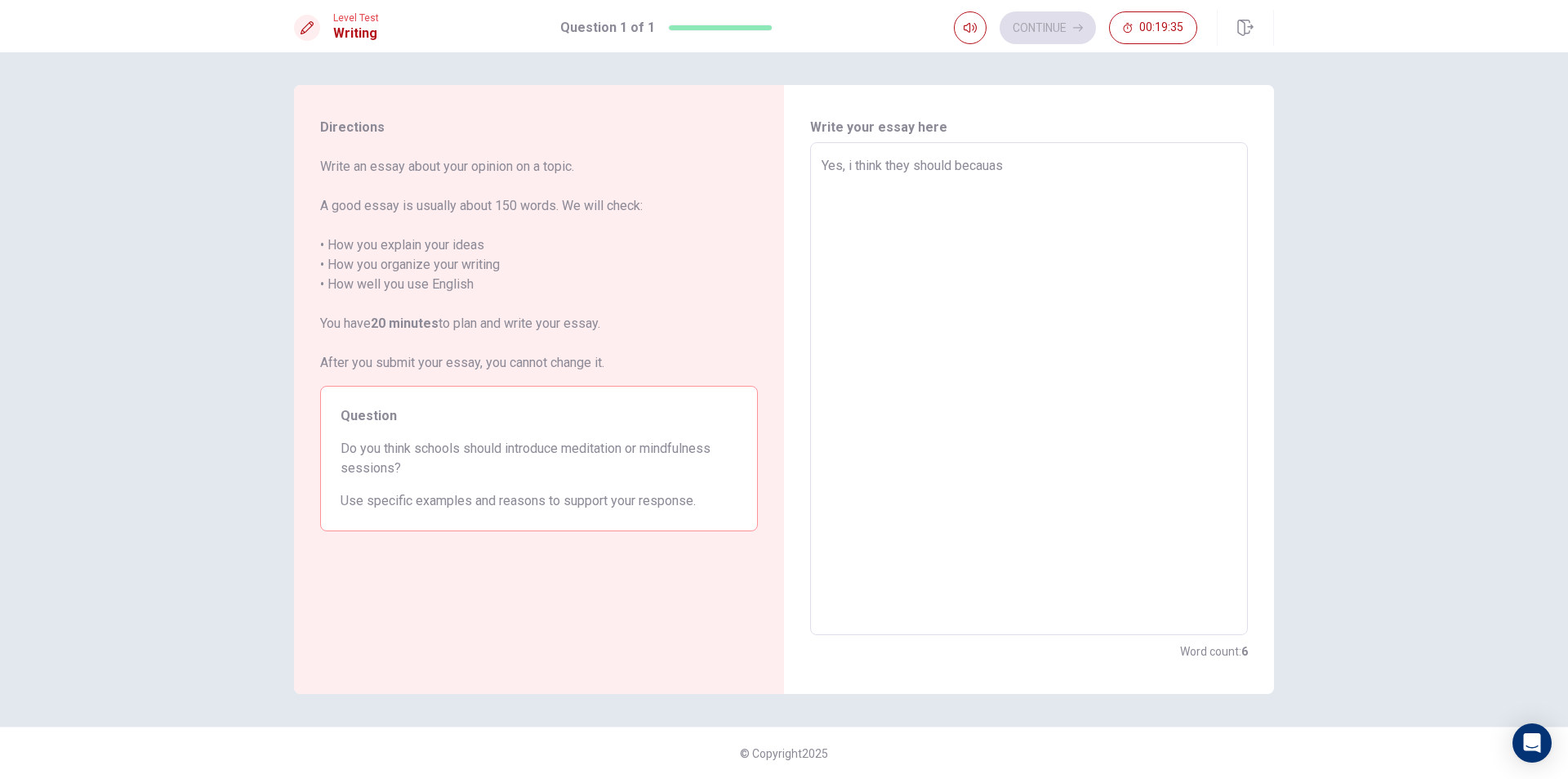
type textarea "Yes, i think they should becauase"
type textarea "x"
type textarea "Yes, i think they should becauas"
type textarea "x"
type textarea "Yes, i think they should becaua"
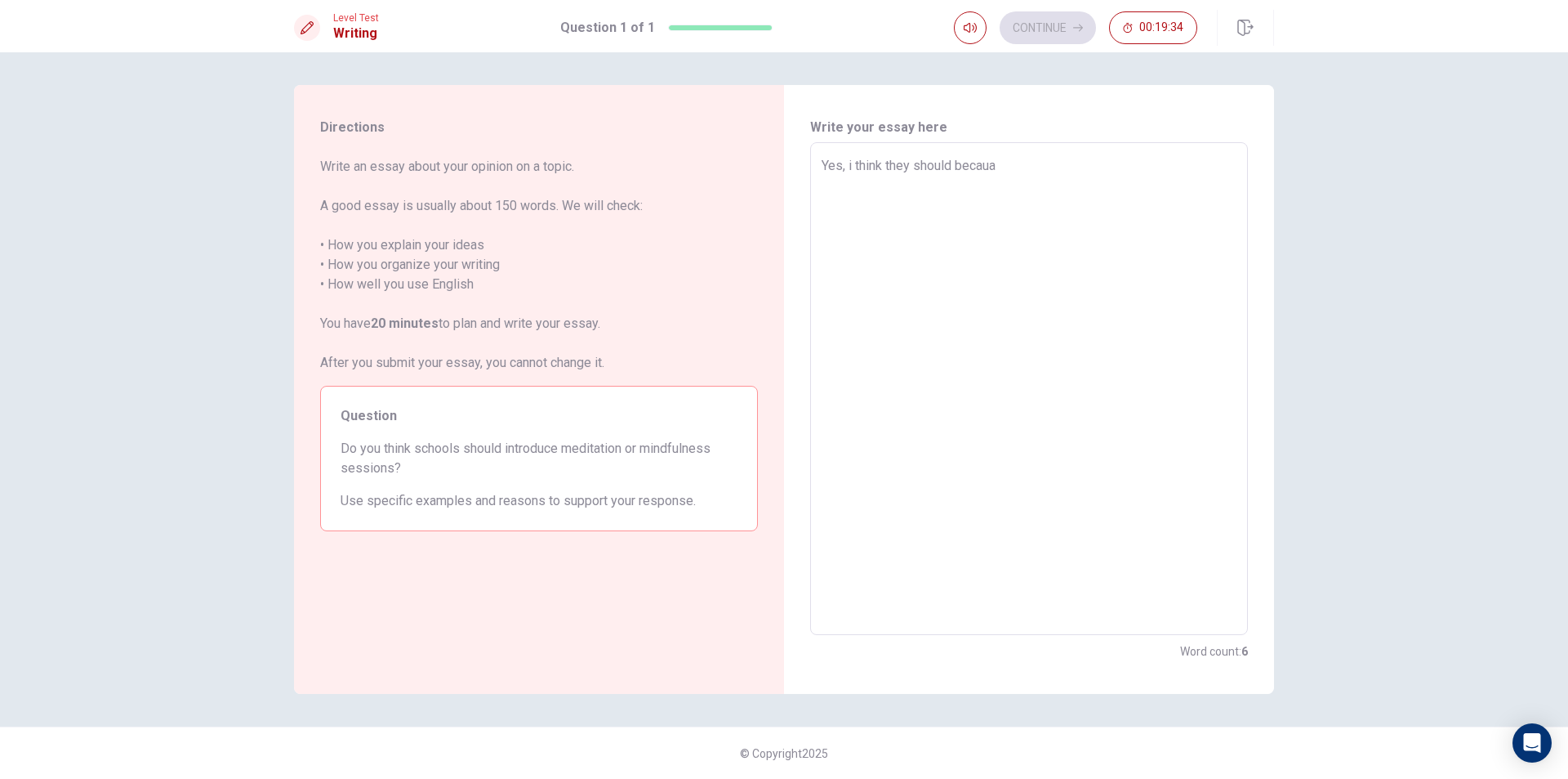
type textarea "x"
type textarea "Yes, i think they should becau"
type textarea "x"
type textarea "Yes, i think they should becaus"
type textarea "x"
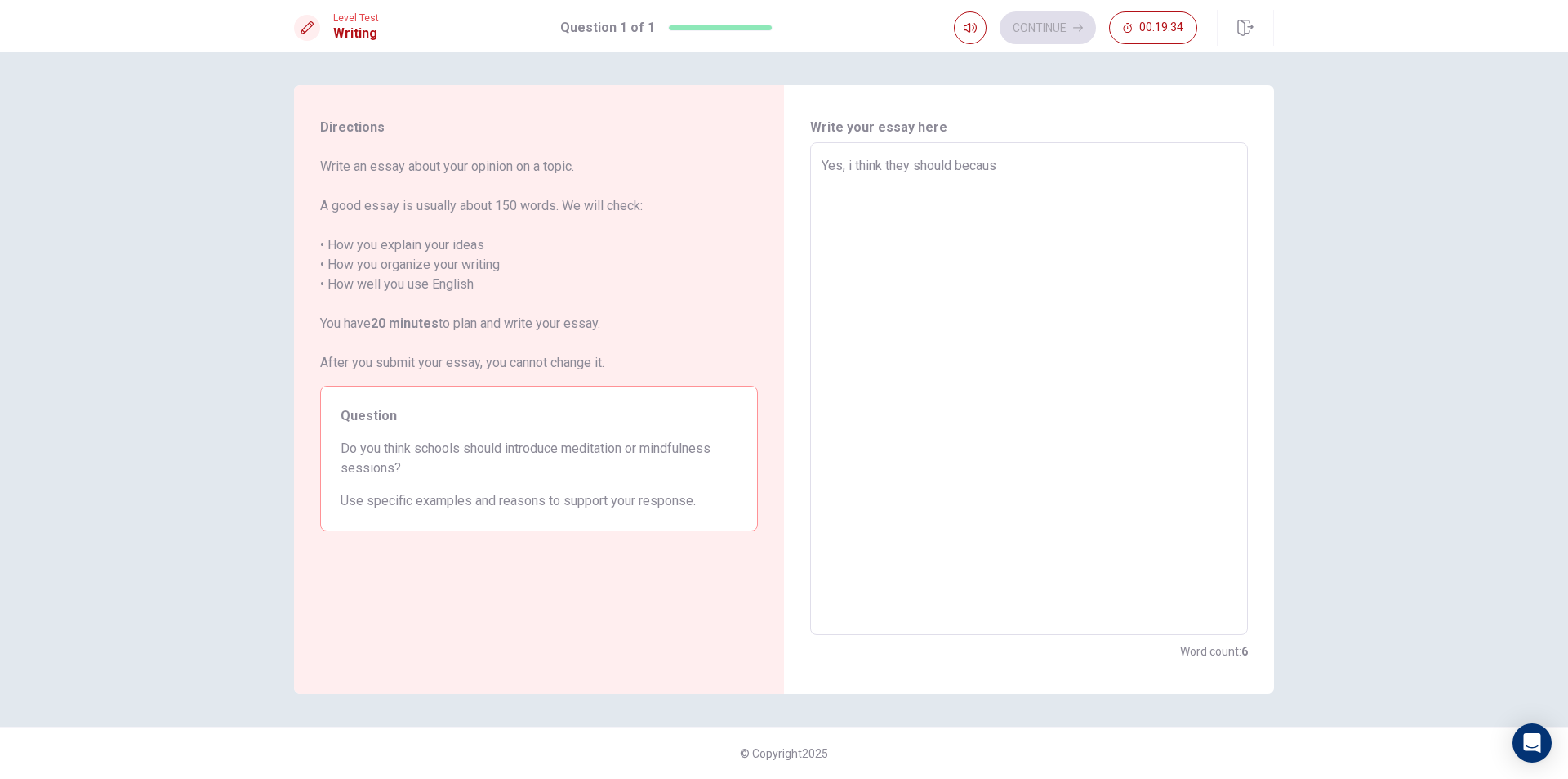
type textarea "Yes, i think they should because"
type textarea "x"
type textarea "Yes, i think they should because"
type textarea "x"
type textarea "Yes, i think they should because s"
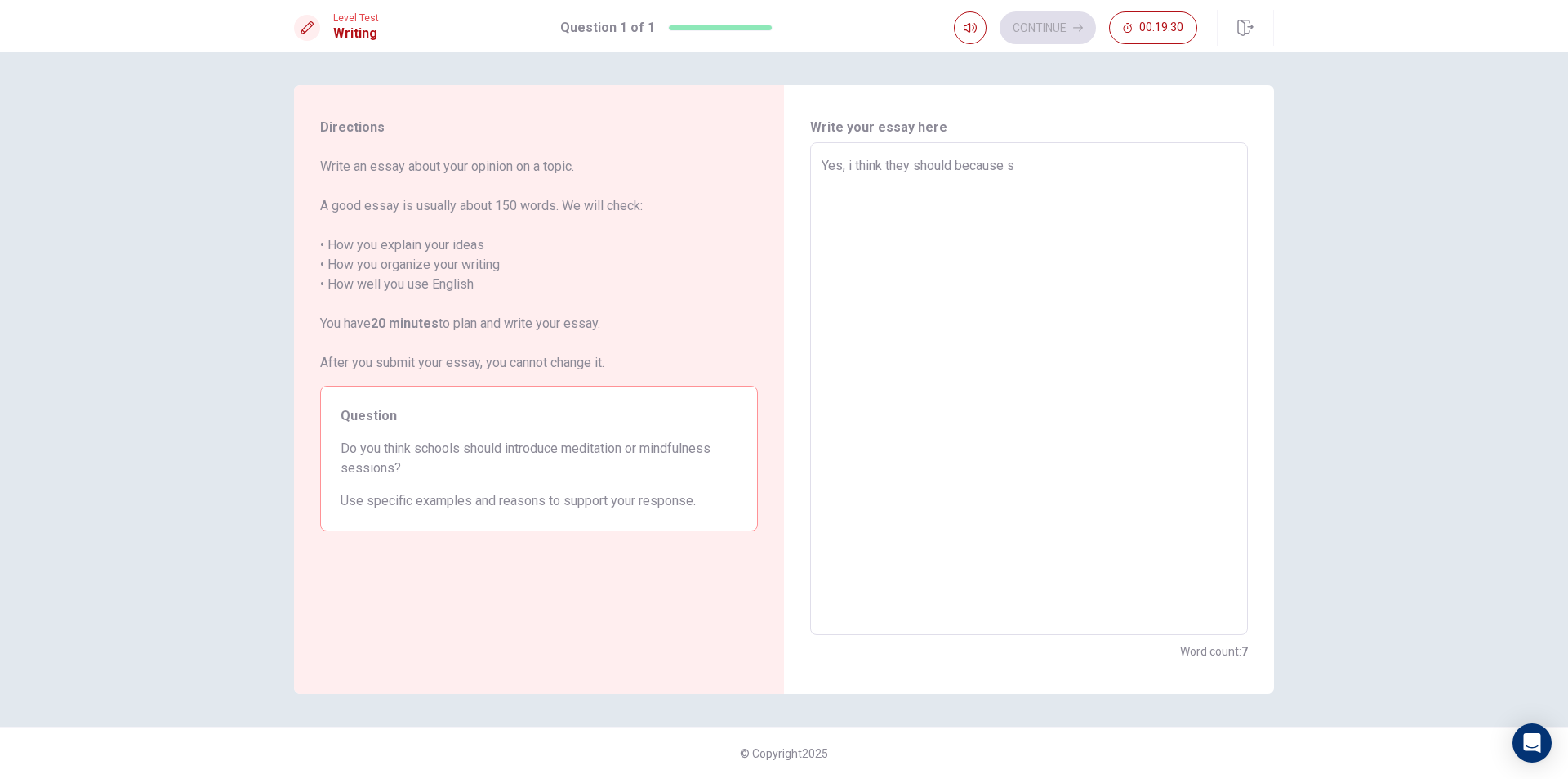
type textarea "x"
type textarea "Yes, i think they should because so"
type textarea "x"
type textarea "Yes, i think they should because som"
type textarea "x"
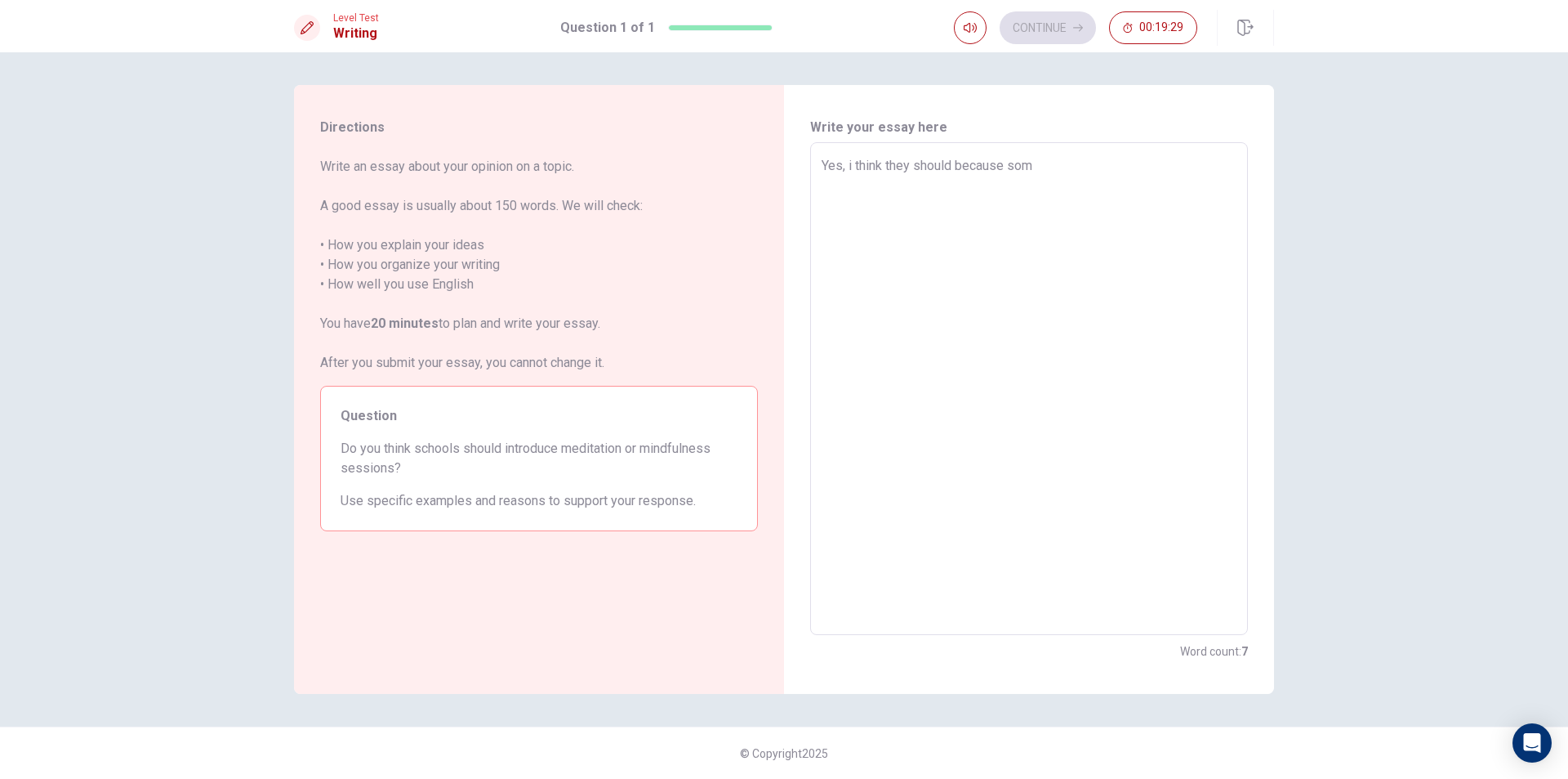
type textarea "Yes, i think they should because some"
type textarea "x"
type textarea "Yes, i think they should because some"
type textarea "x"
type textarea "Yes, i think they should because some"
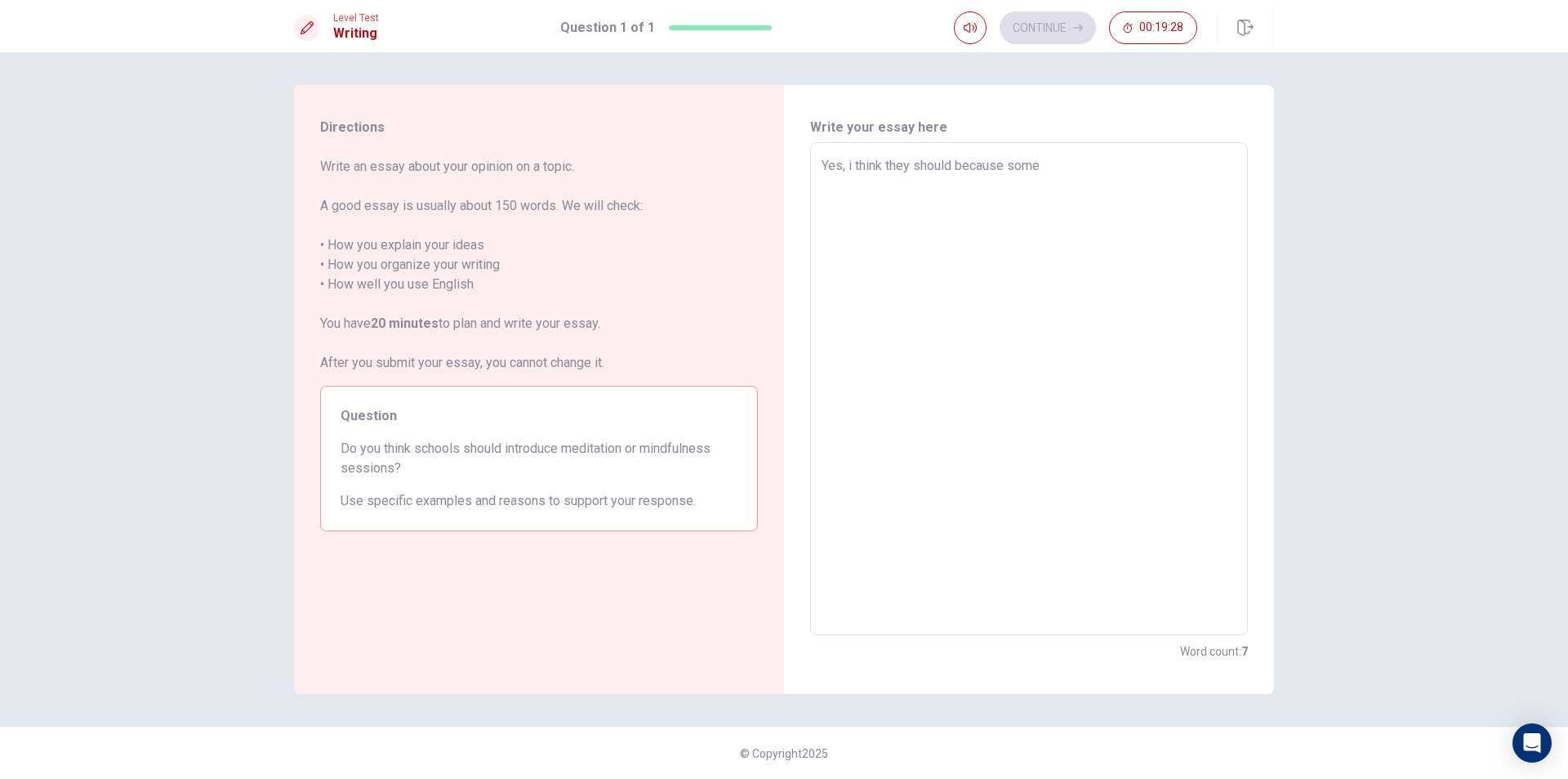
type textarea "x"
type textarea "Yes, i think they should because som"
type textarea "x"
type textarea "Yes, i think they should because so"
type textarea "x"
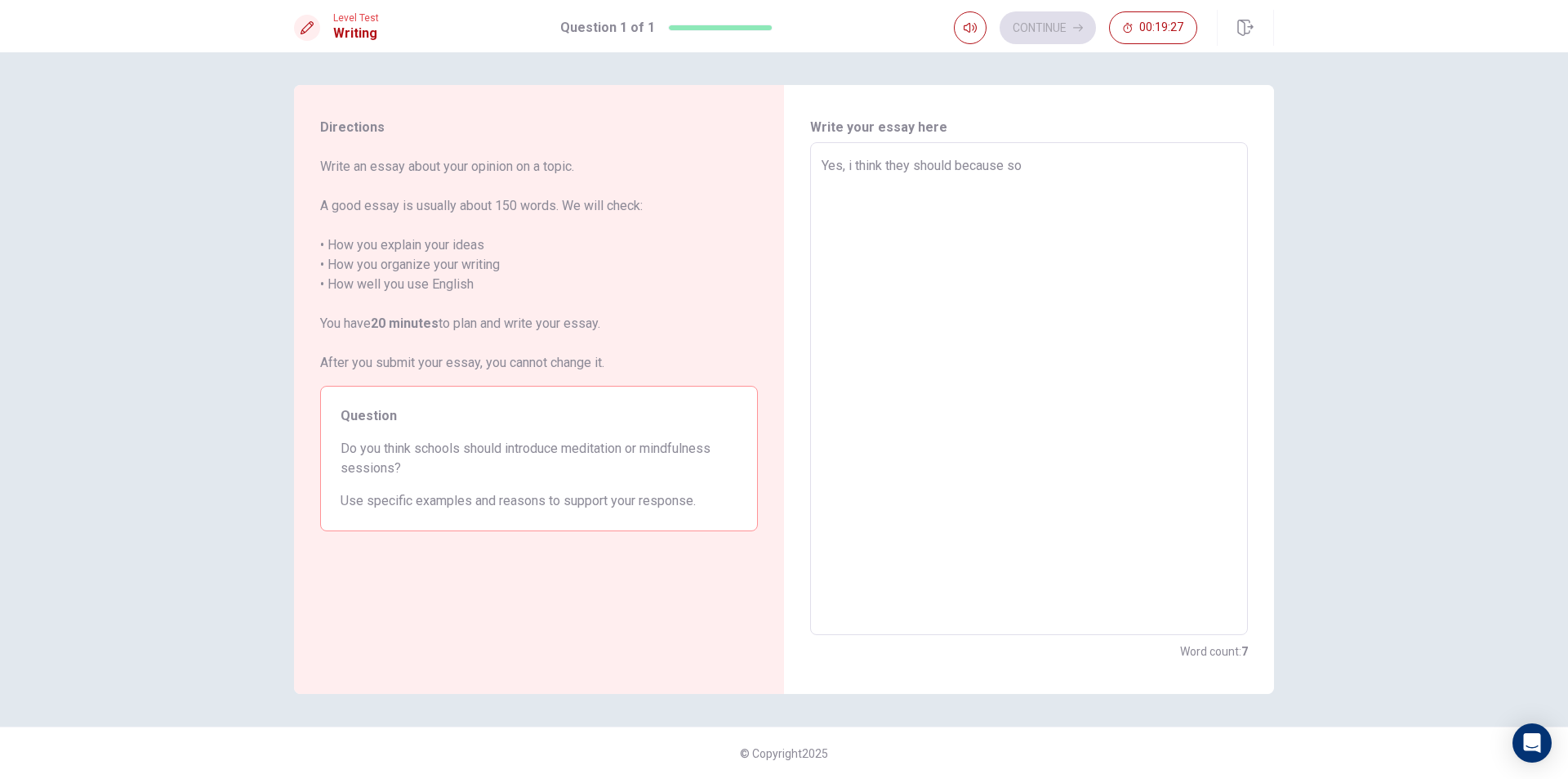
type textarea "Yes, i think they should because s"
type textarea "x"
type textarea "Yes, i think they should because"
click at [854, 175] on textarea "Yes, i think they should because" at bounding box center [1029, 388] width 415 height 465
type textarea "x"
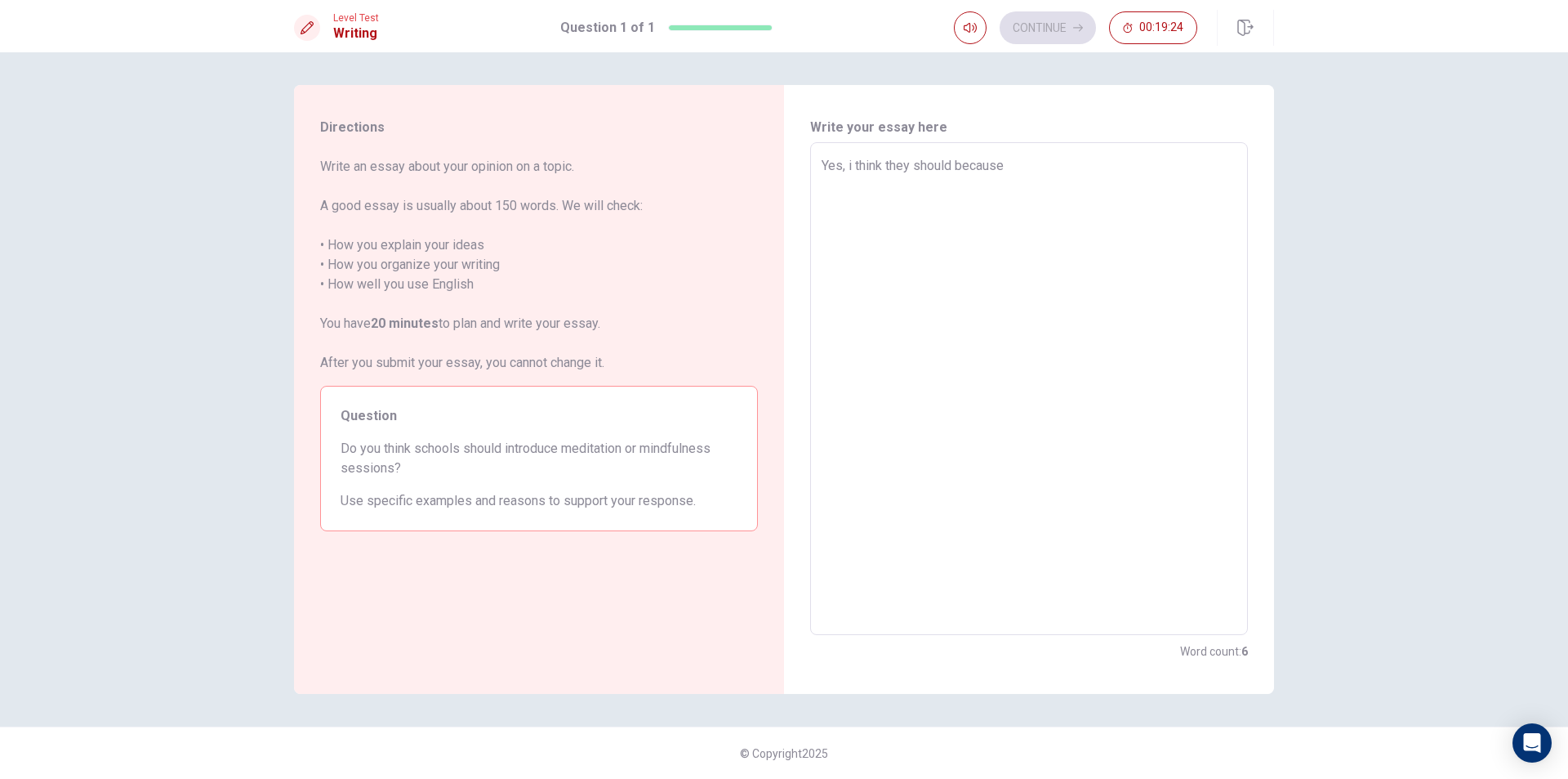
type textarea "Yes, ithink they should because"
type textarea "x"
type textarea "Yes, think they should because"
type textarea "x"
type textarea "Yes, Ithink they should because"
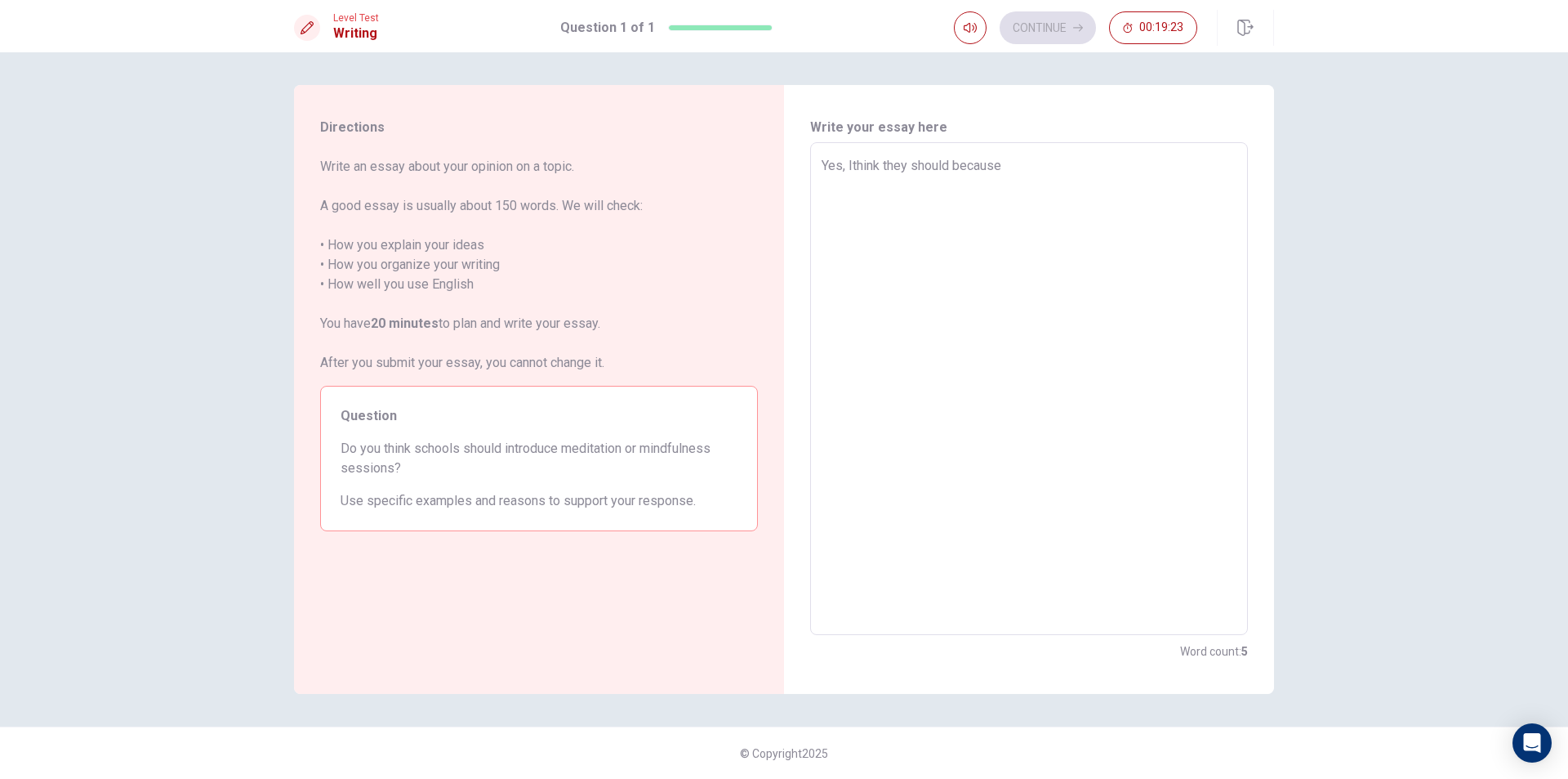
type textarea "x"
type textarea "Yes, I think they should because"
type textarea "x"
type textarea "Yes, I think they should because s"
type textarea "x"
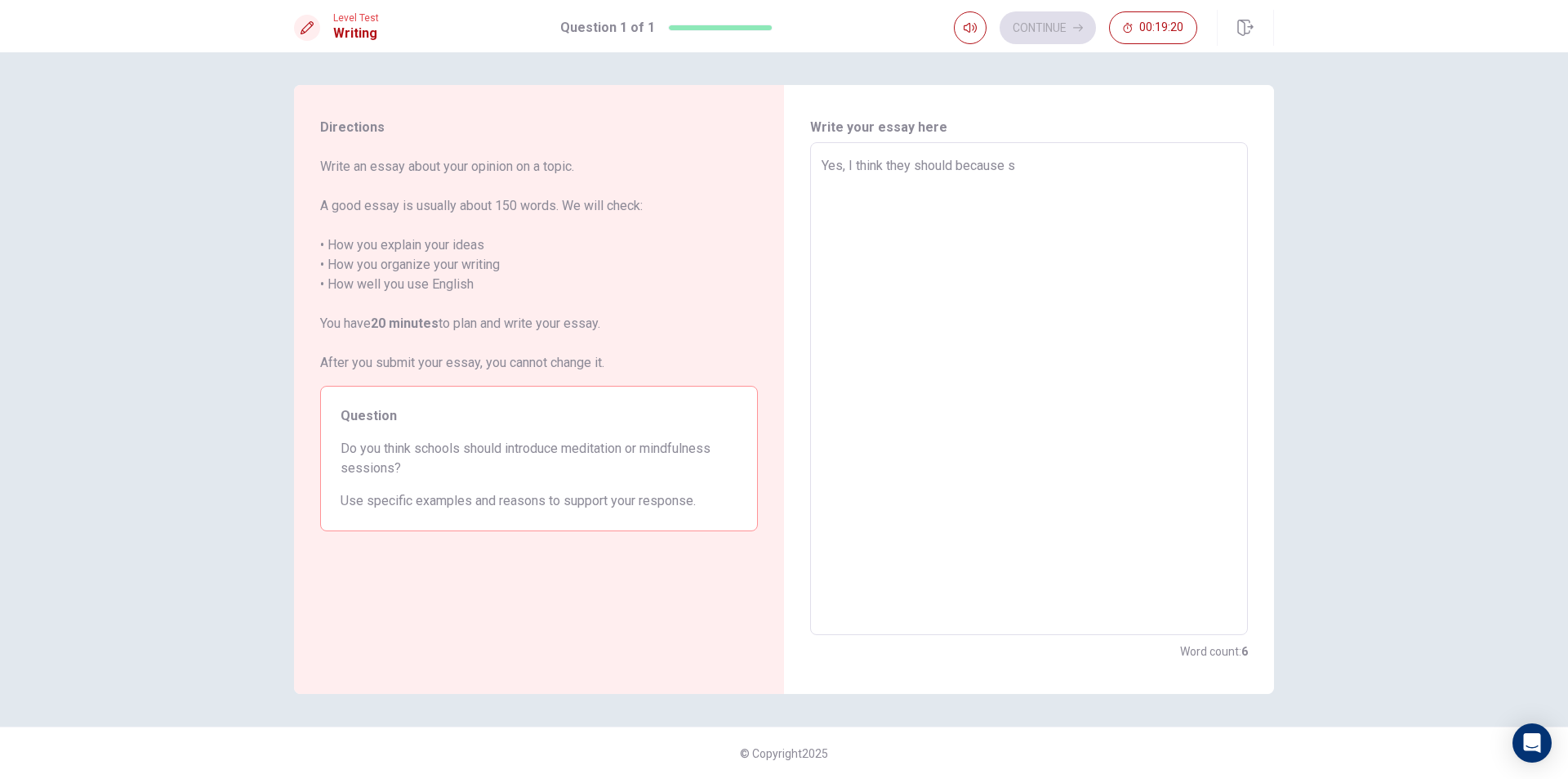
type textarea "Yes, I think they should because so"
type textarea "x"
type textarea "Yes, I think they should because som"
type textarea "x"
type textarea "Yes, I think they should because some"
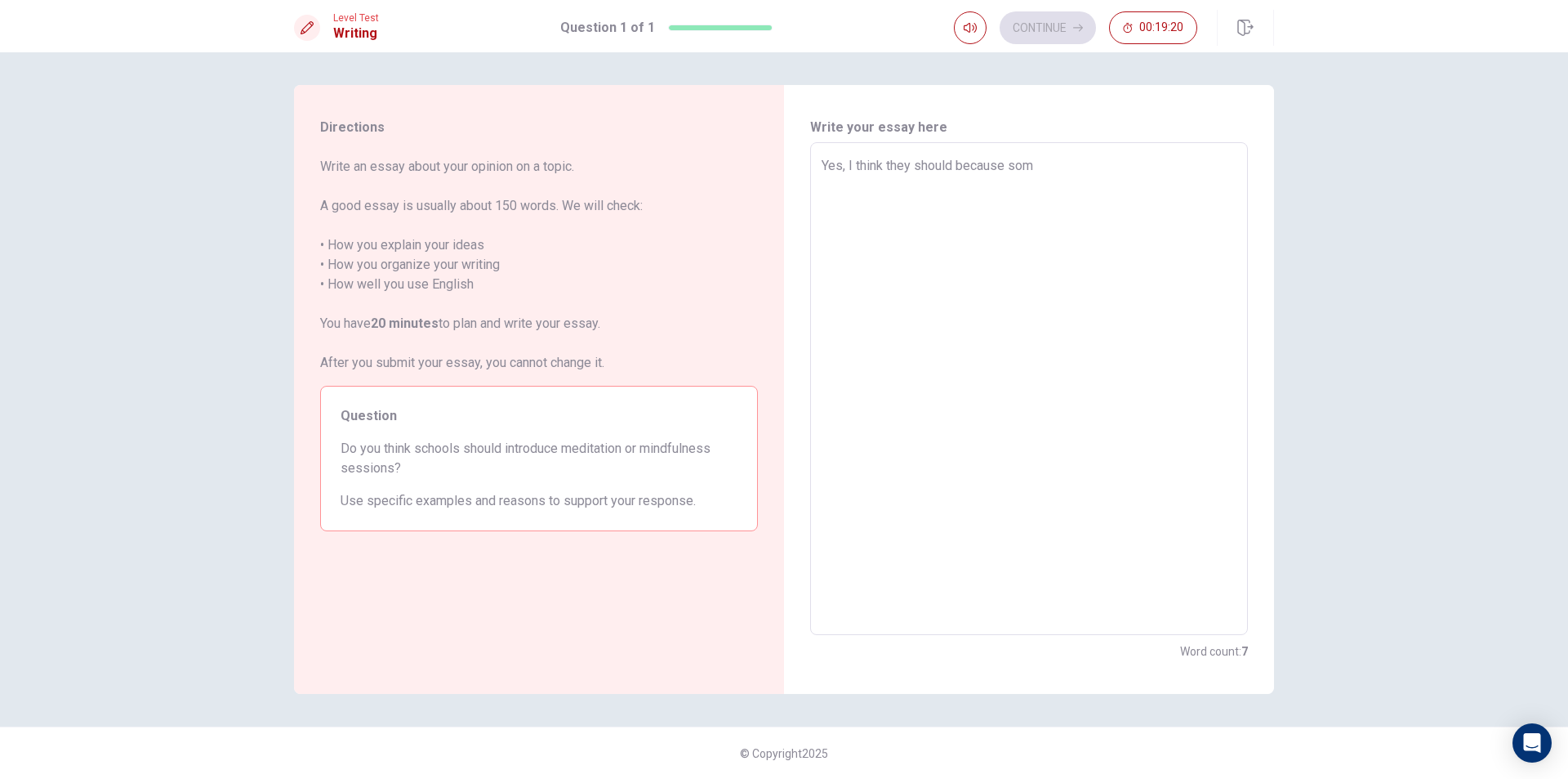
type textarea "x"
type textarea "Yes, I think they should because some"
type textarea "x"
type textarea "Yes, I think they should because some s"
type textarea "x"
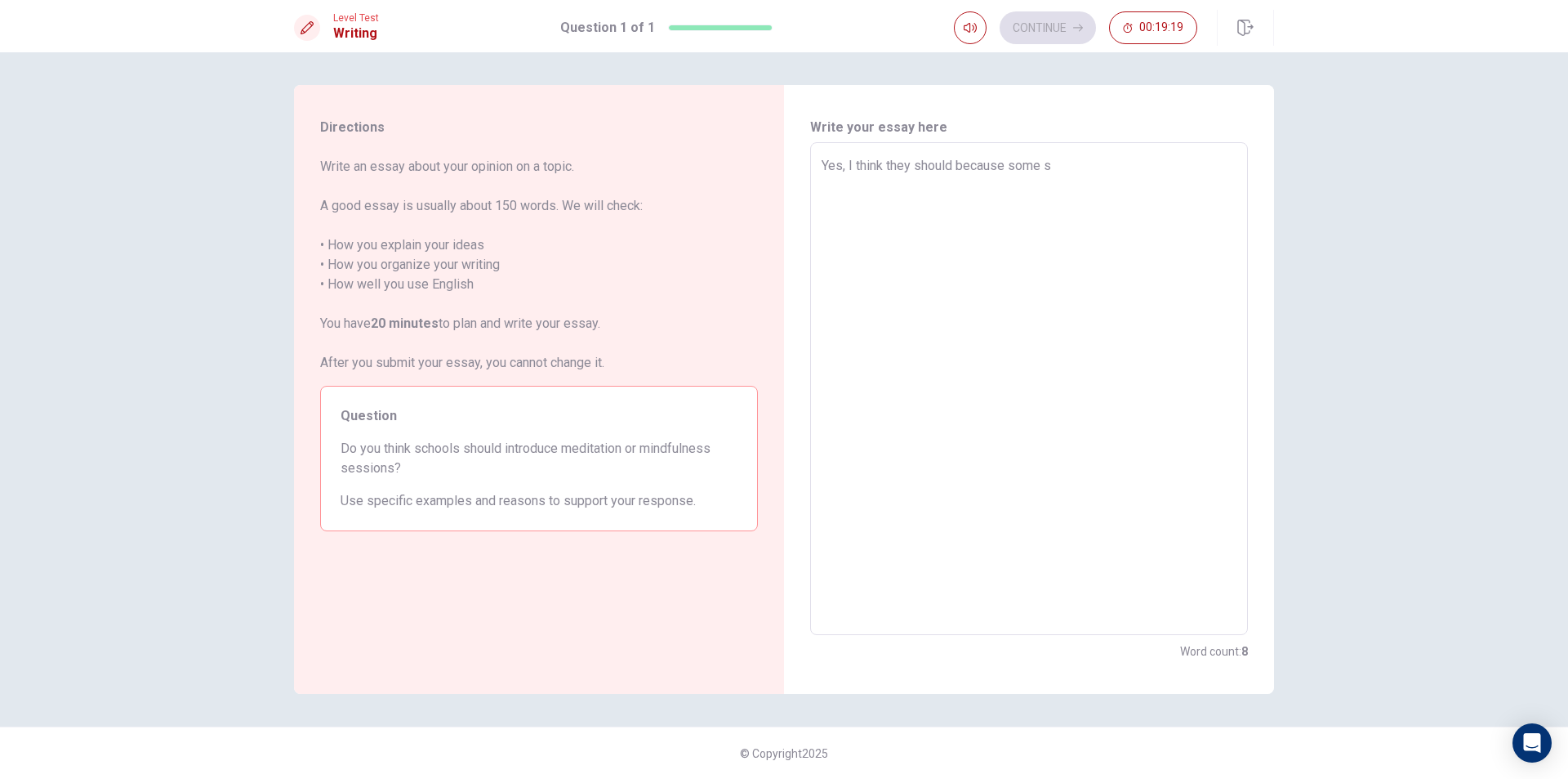
type textarea "Yes, I think they should because some st"
type textarea "x"
type textarea "Yes, I think they should because some stu"
type textarea "x"
type textarea "Yes, I think they should because some stud"
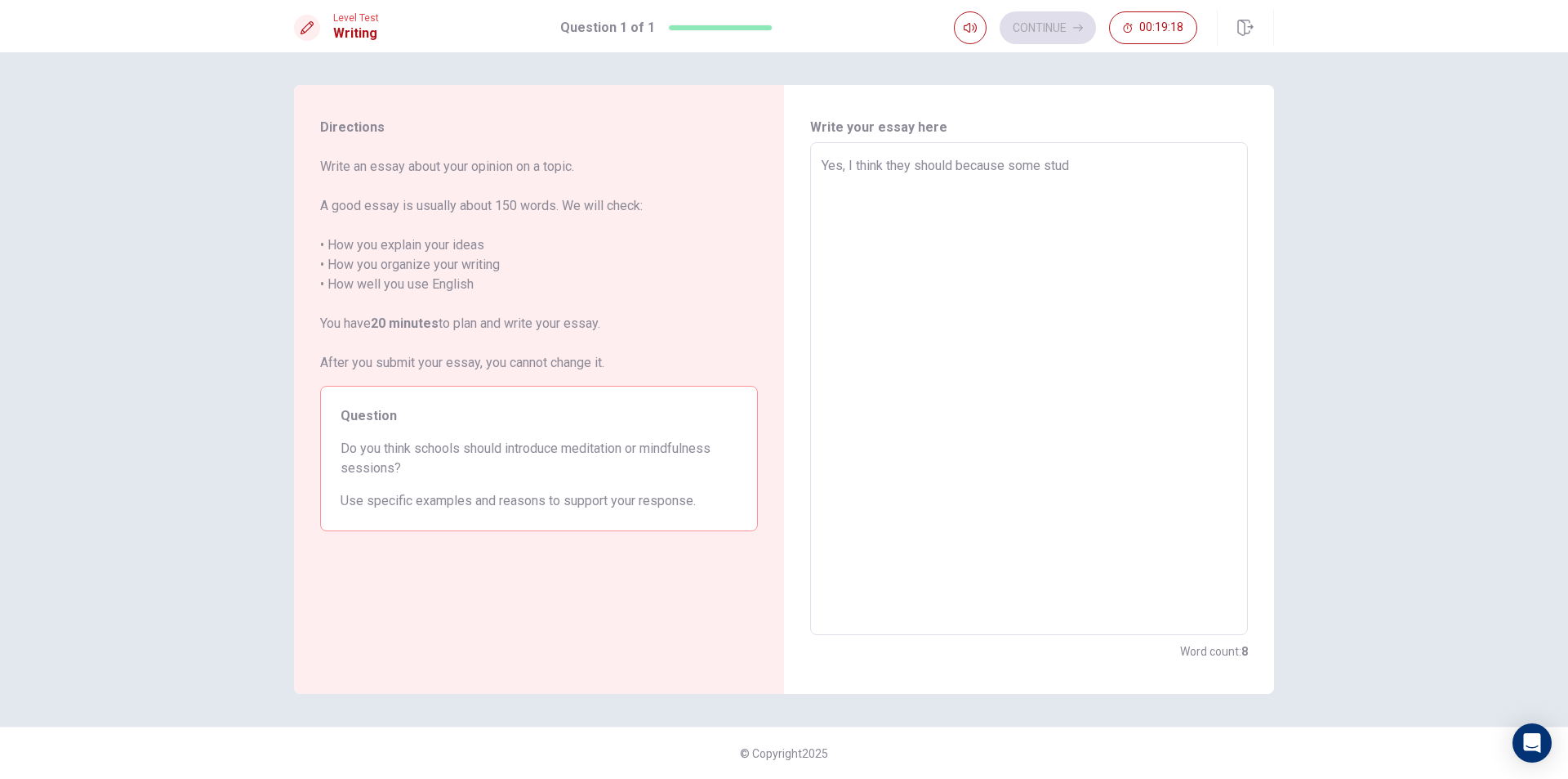
type textarea "x"
type textarea "Yes, I think they should because some stude"
type textarea "x"
type textarea "Yes, I think they should because some studen"
type textarea "x"
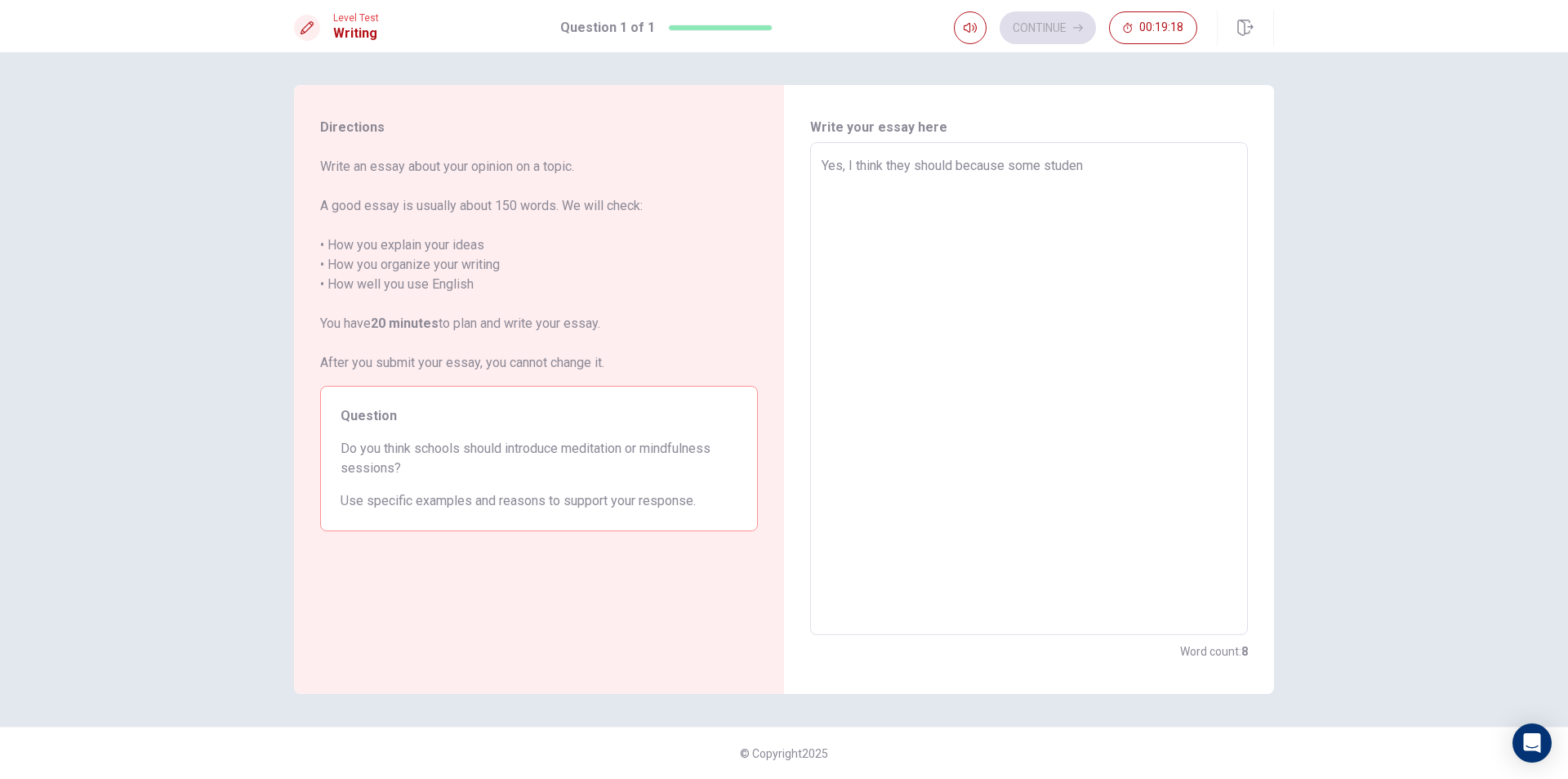
type textarea "Yes, I think they should because some student"
type textarea "x"
type textarea "Yes, I think they should because some students"
type textarea "x"
type textarea "Yes, I think they should because some students"
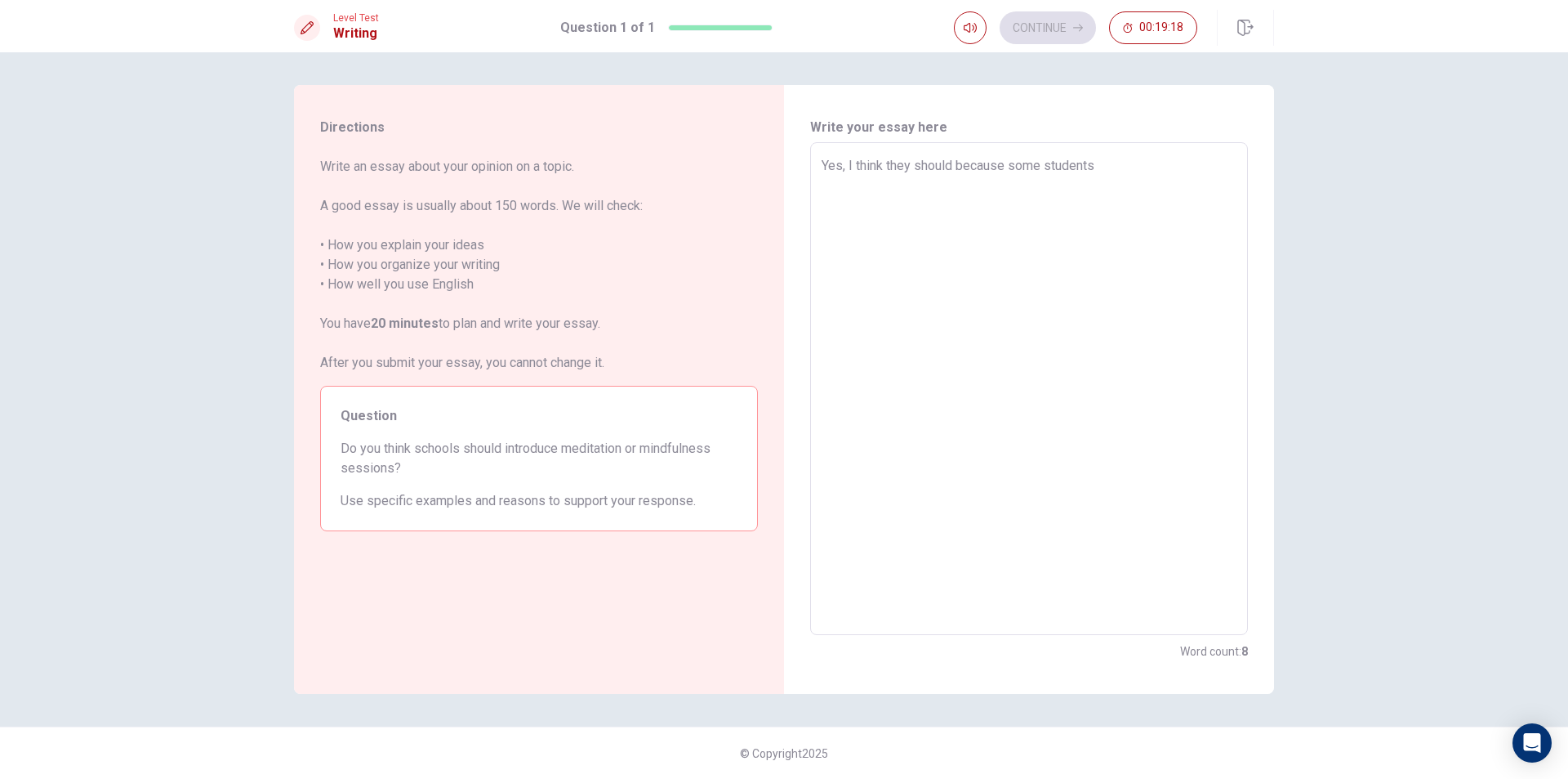
type textarea "x"
type textarea "Yes, I think they should because some students m"
type textarea "x"
type textarea "Yes, I think they should because some students ma"
type textarea "x"
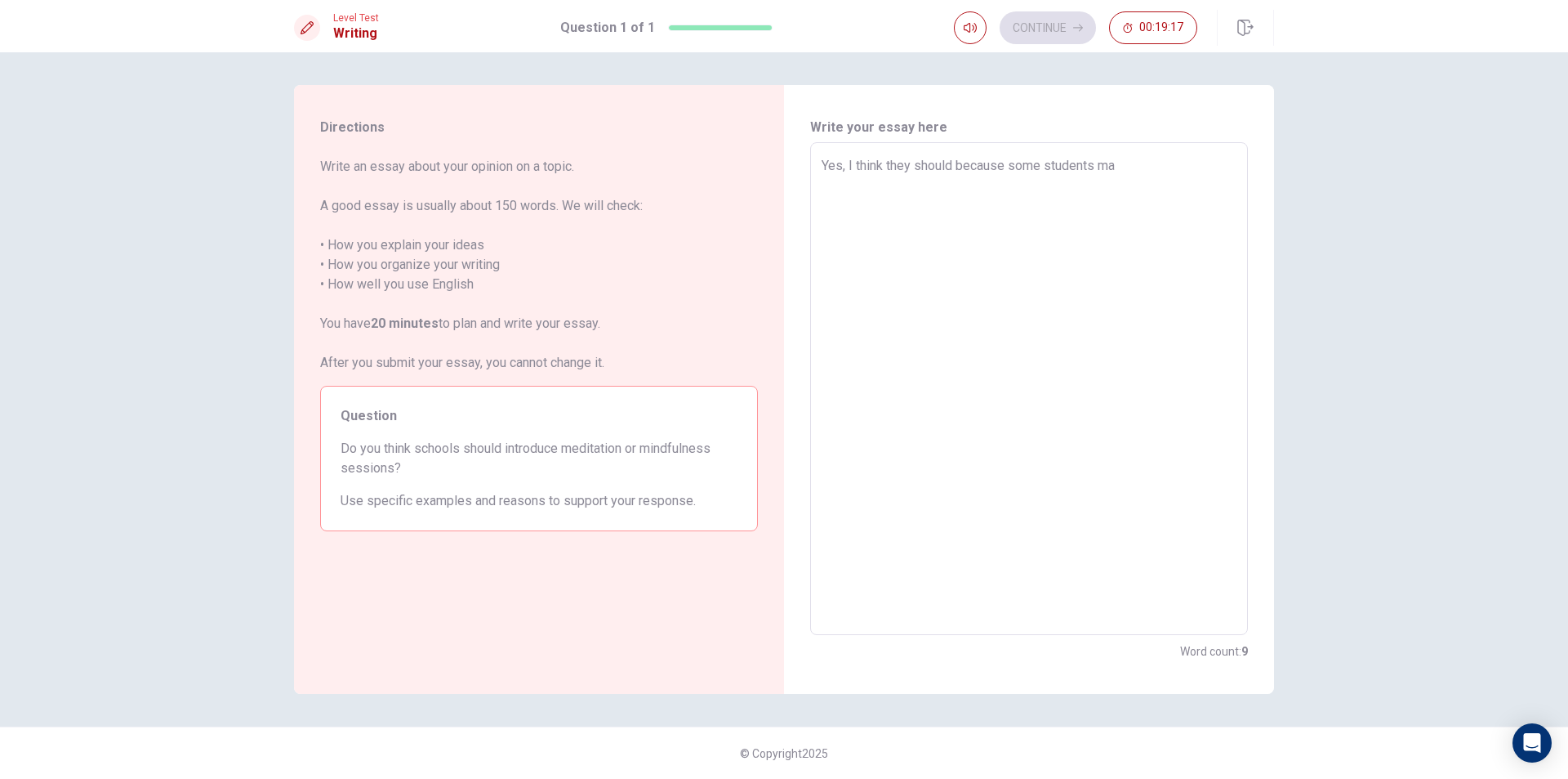
type textarea "Yes, I think they should because some students may"
type textarea "x"
type textarea "Yes, I think they should because some students may"
type textarea "x"
type textarea "Yes, I think they should because some students may h"
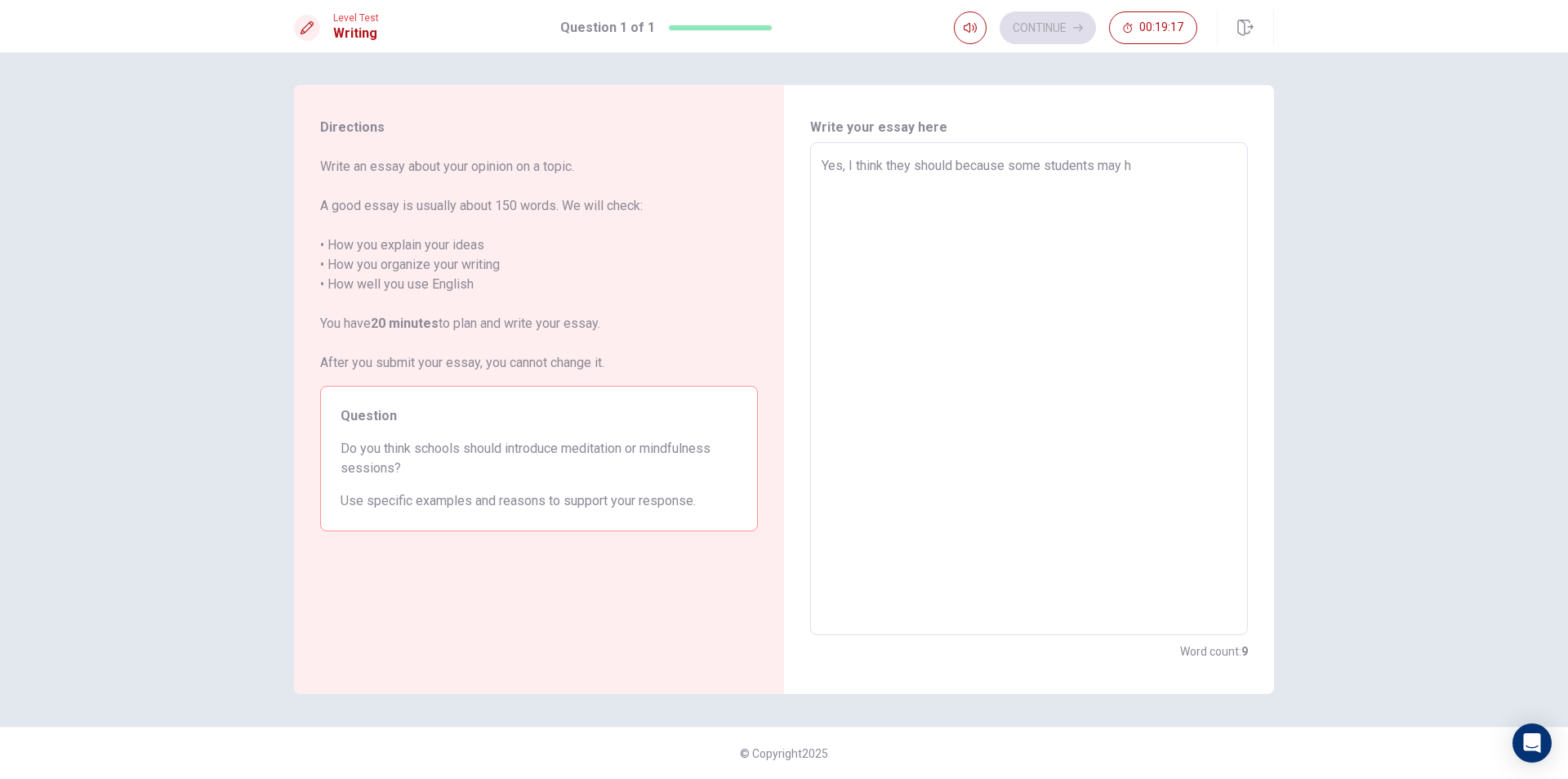
type textarea "x"
type textarea "Yes, I think they should because some students may ha"
type textarea "x"
type textarea "Yes, I think they should because some students may hav"
type textarea "x"
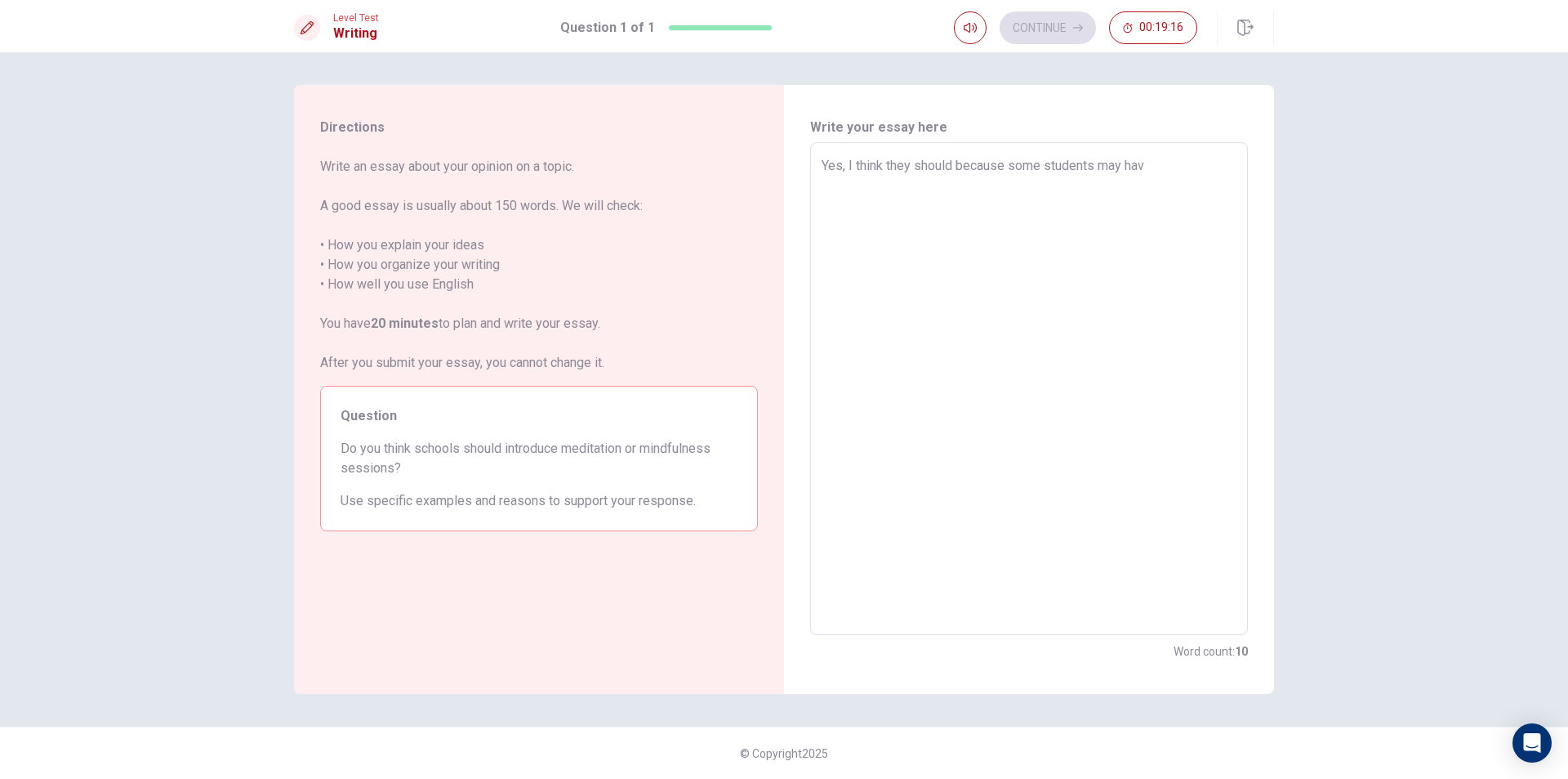
type textarea "Yes, I think they should because some students may have"
type textarea "x"
type textarea "Yes, I think they should because some students may have"
type textarea "x"
type textarea "Yes, I think they should because some students may have t"
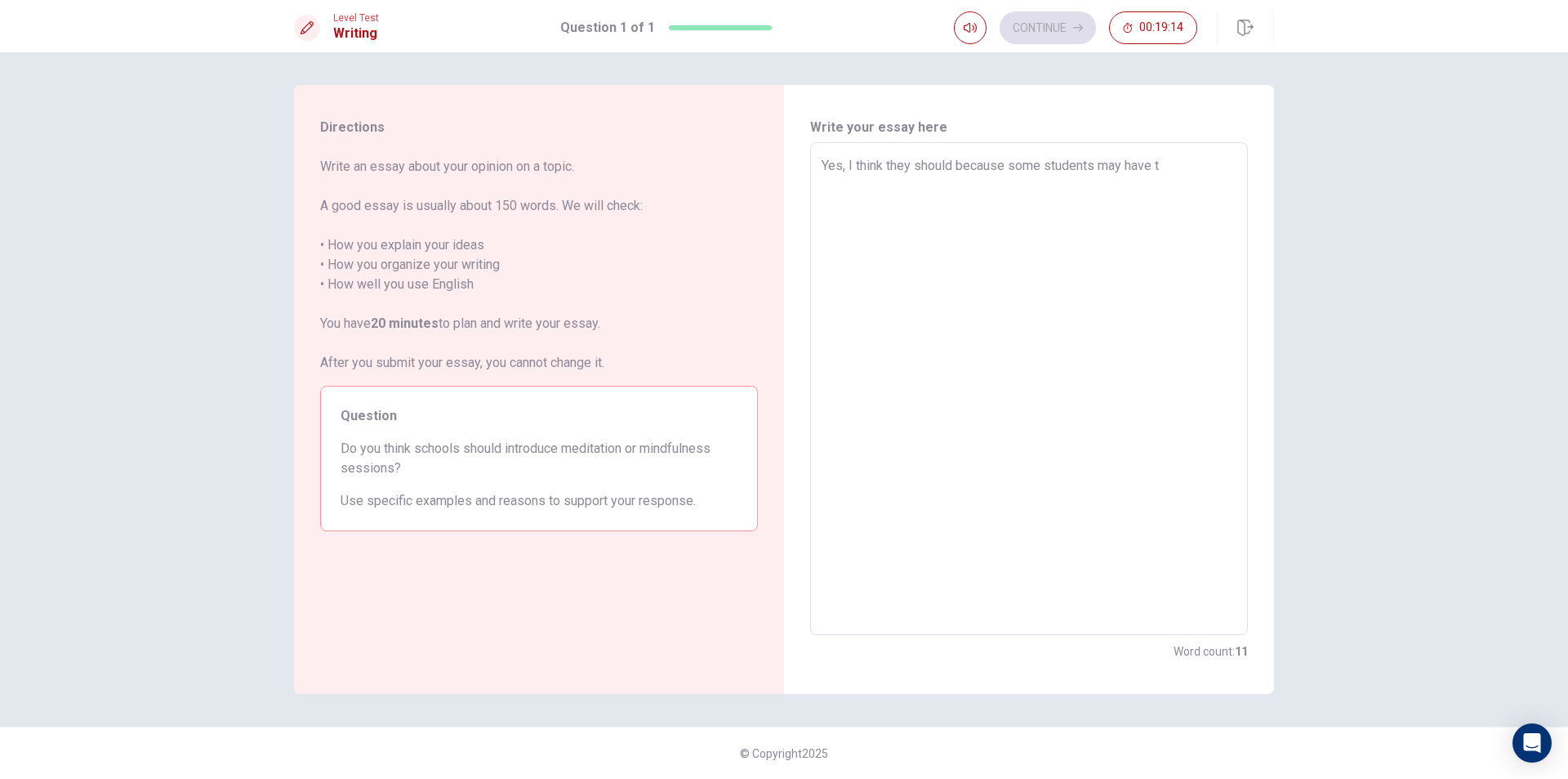
type textarea "x"
type textarea "Yes, I think they should because some students may have tr"
type textarea "x"
type textarea "Yes, I think they should because some students may have tro"
type textarea "x"
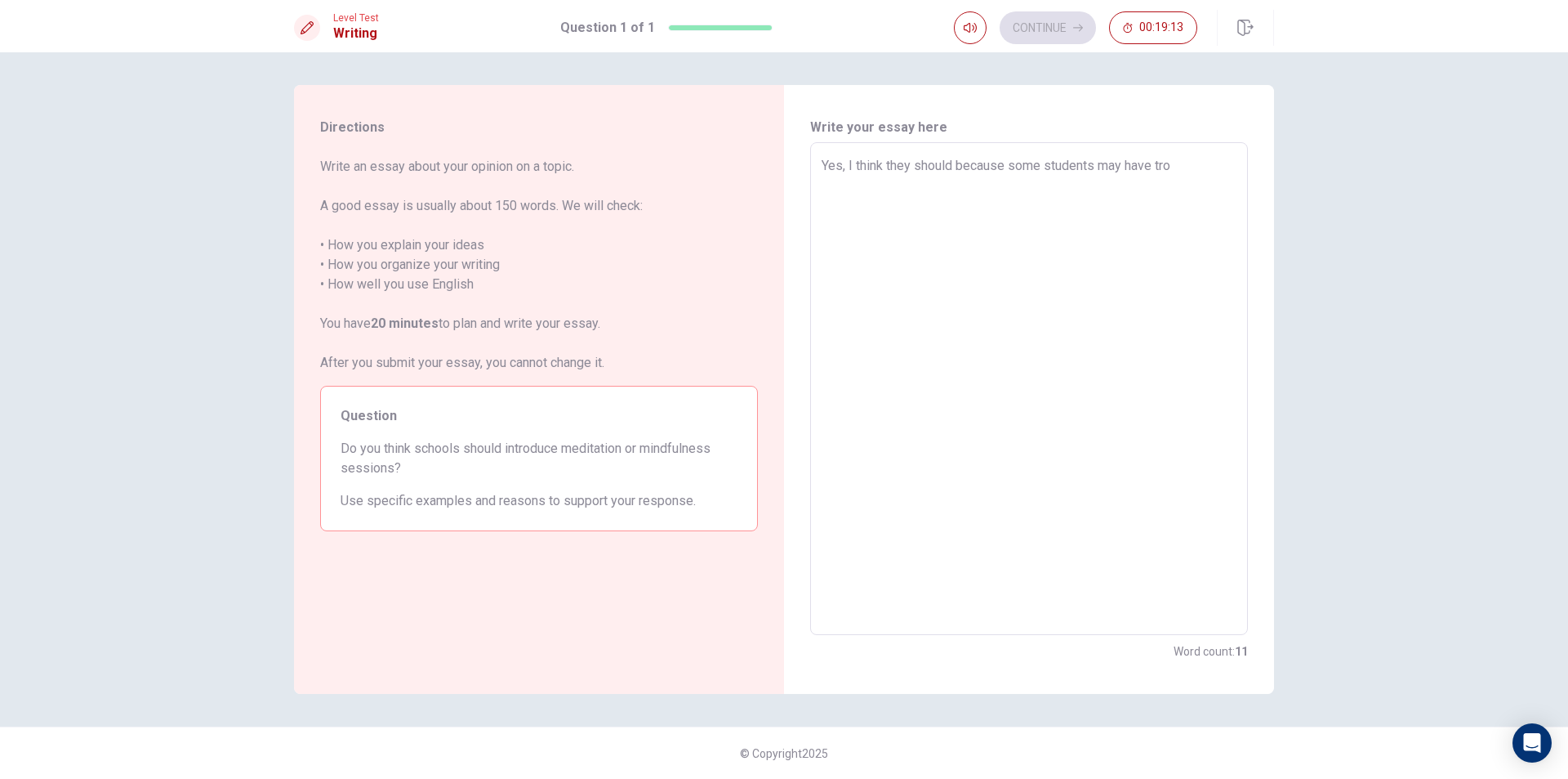
type textarea "Yes, I think they should because some students may have trou"
type textarea "x"
type textarea "Yes, I think they should because some students may have troub"
type textarea "x"
type textarea "Yes, I think they should because some students may have troubl"
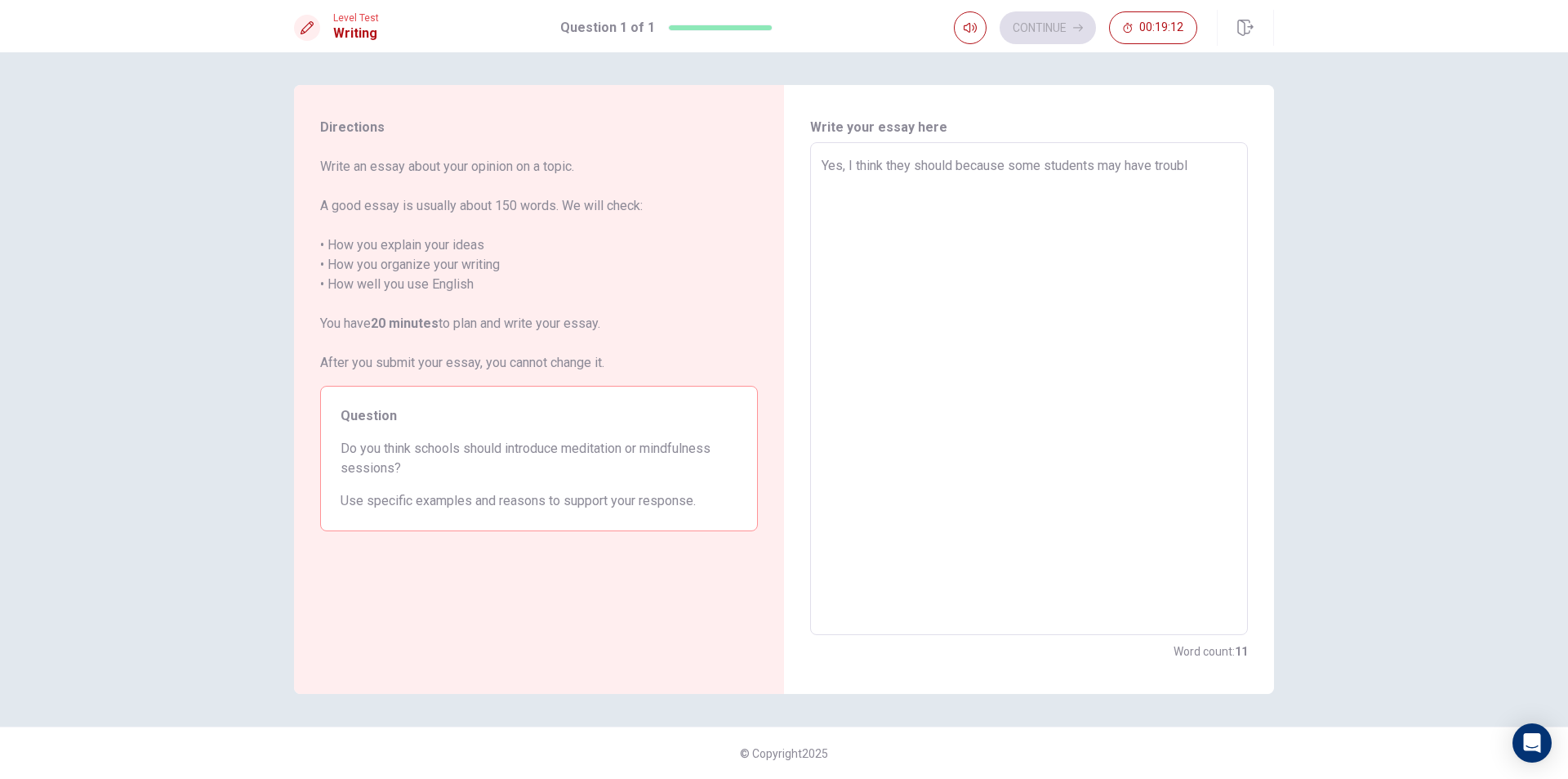
type textarea "x"
type textarea "Yes, I think they should because some students may have trouble"
type textarea "x"
type textarea "Yes, I think they should because some students may have trouble"
type textarea "x"
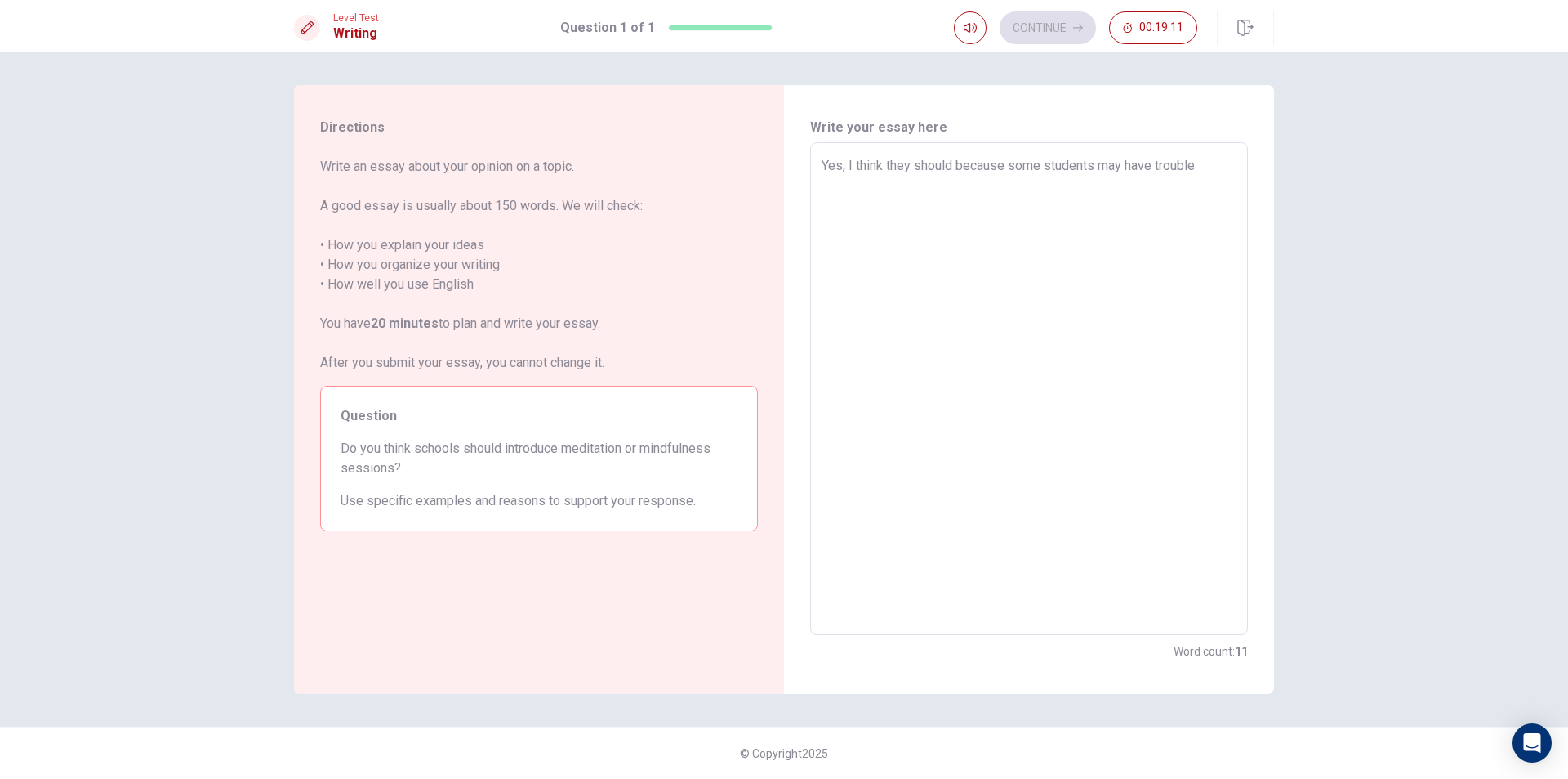
type textarea "Yes, I think they should because some students may have trouble o"
type textarea "x"
type textarea "Yes, I think they should because some students may have trouble or"
type textarea "x"
type textarea "Yes, I think they should because some students may have trouble or"
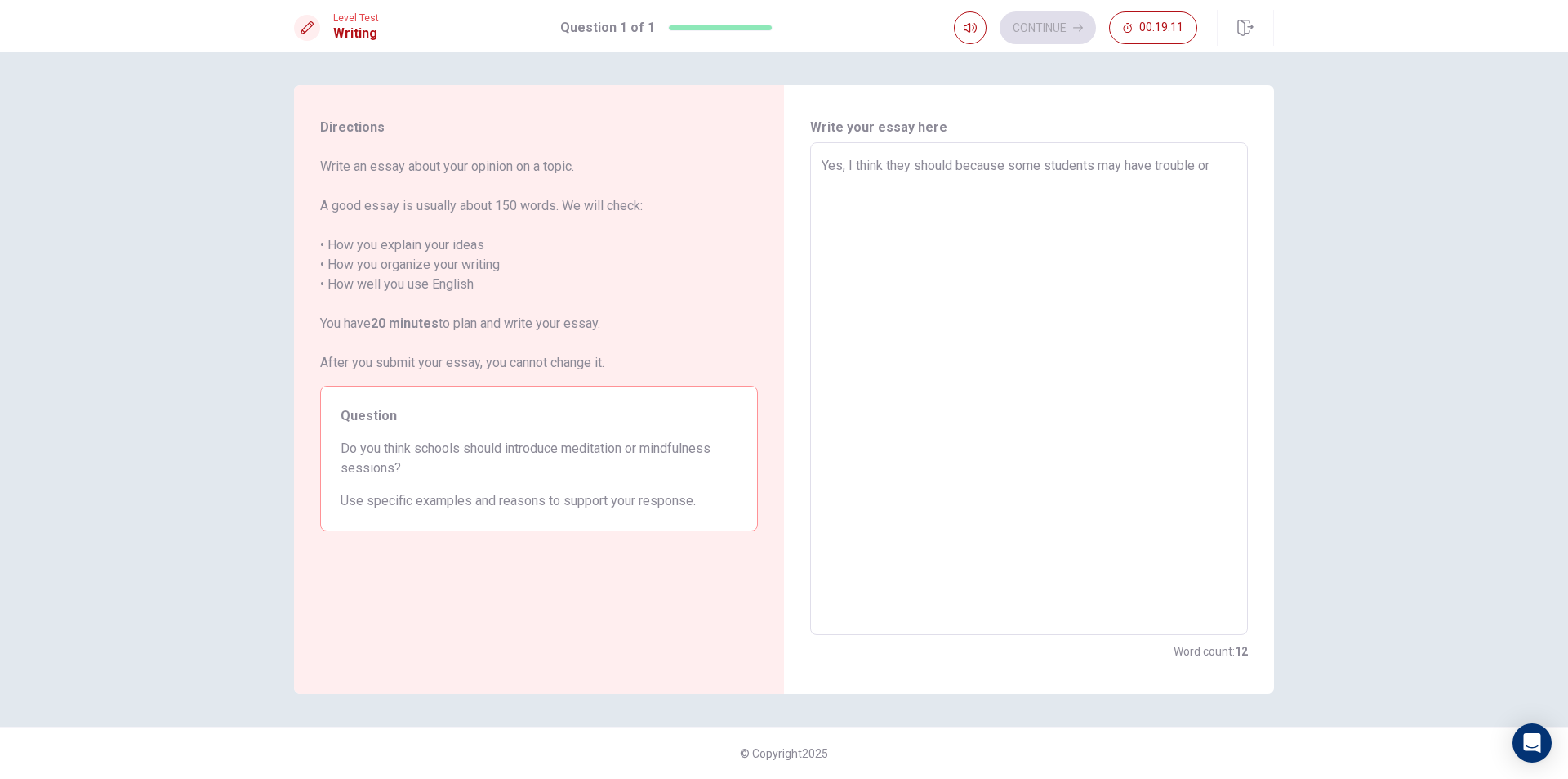
type textarea "x"
type textarea "Yes, I think they should because some students may have trouble or p"
type textarea "x"
type textarea "Yes, I think they should because some students may have trouble or pr"
type textarea "x"
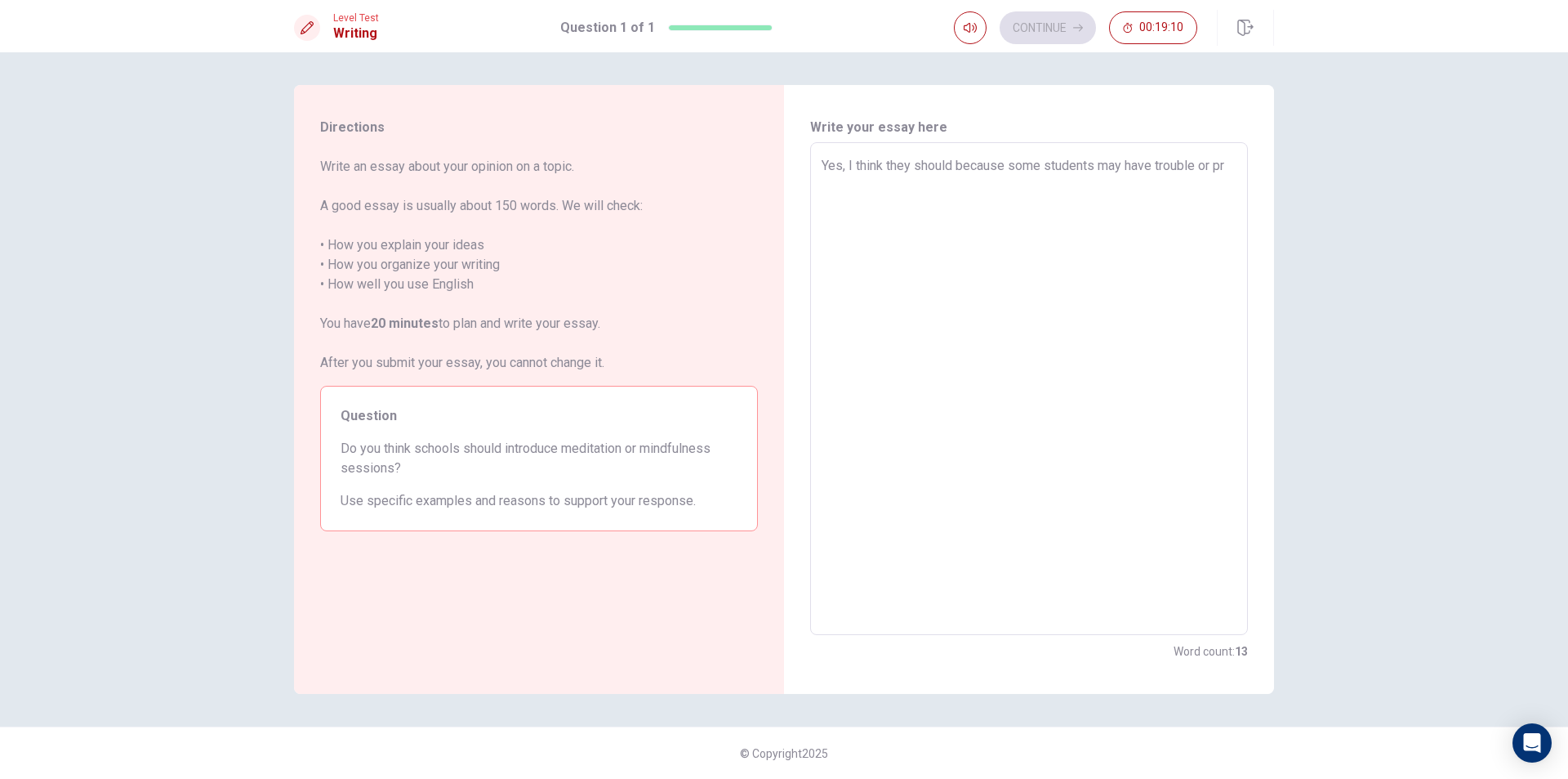
type textarea "Yes, I think they should because some students may have trouble or pro"
type textarea "x"
type textarea "Yes, I think they should because some students may have trouble or prom"
type textarea "x"
type textarea "Yes, I think they should because some students may have trouble or pro"
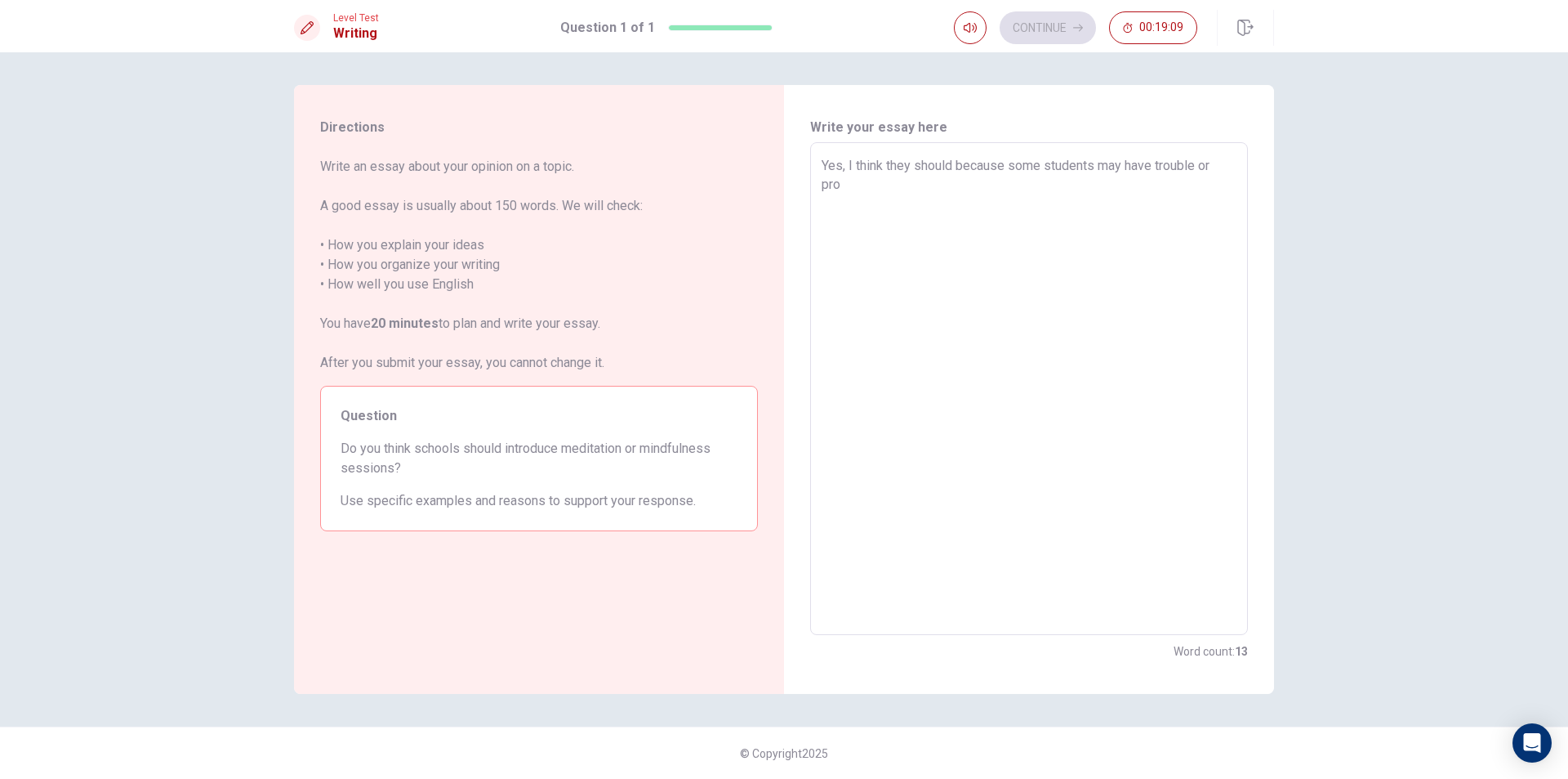
type textarea "x"
type textarea "Yes, I think they should because some students may have trouble or prob"
type textarea "x"
type textarea "Yes, I think they should because some students may have trouble or probl"
type textarea "x"
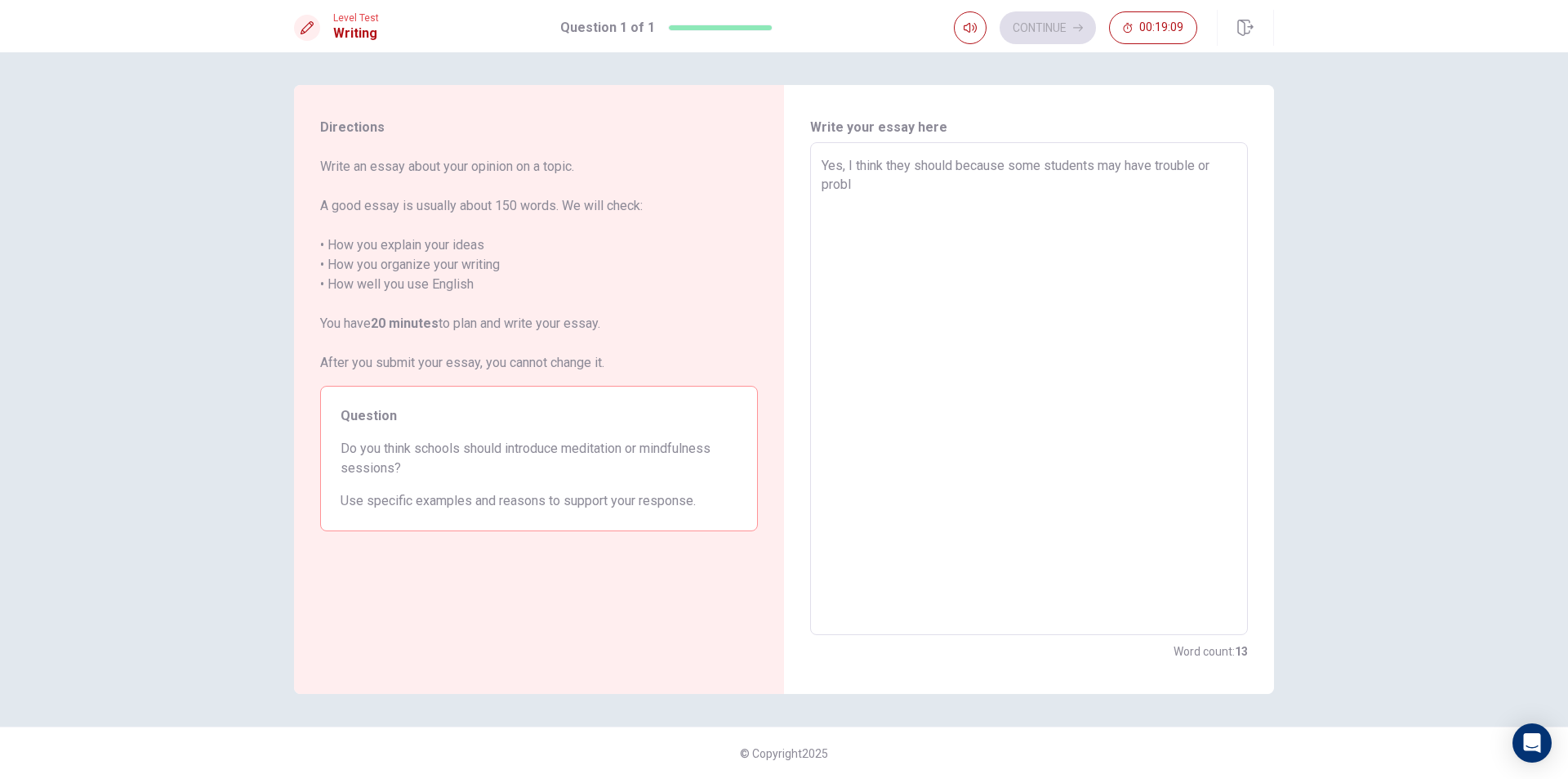
type textarea "Yes, I think they should because some students may have trouble or proble"
type textarea "x"
type textarea "Yes, I think they should because some students may have trouble or problem"
type textarea "x"
type textarea "Yes, I think they should because some students may have trouble or problems"
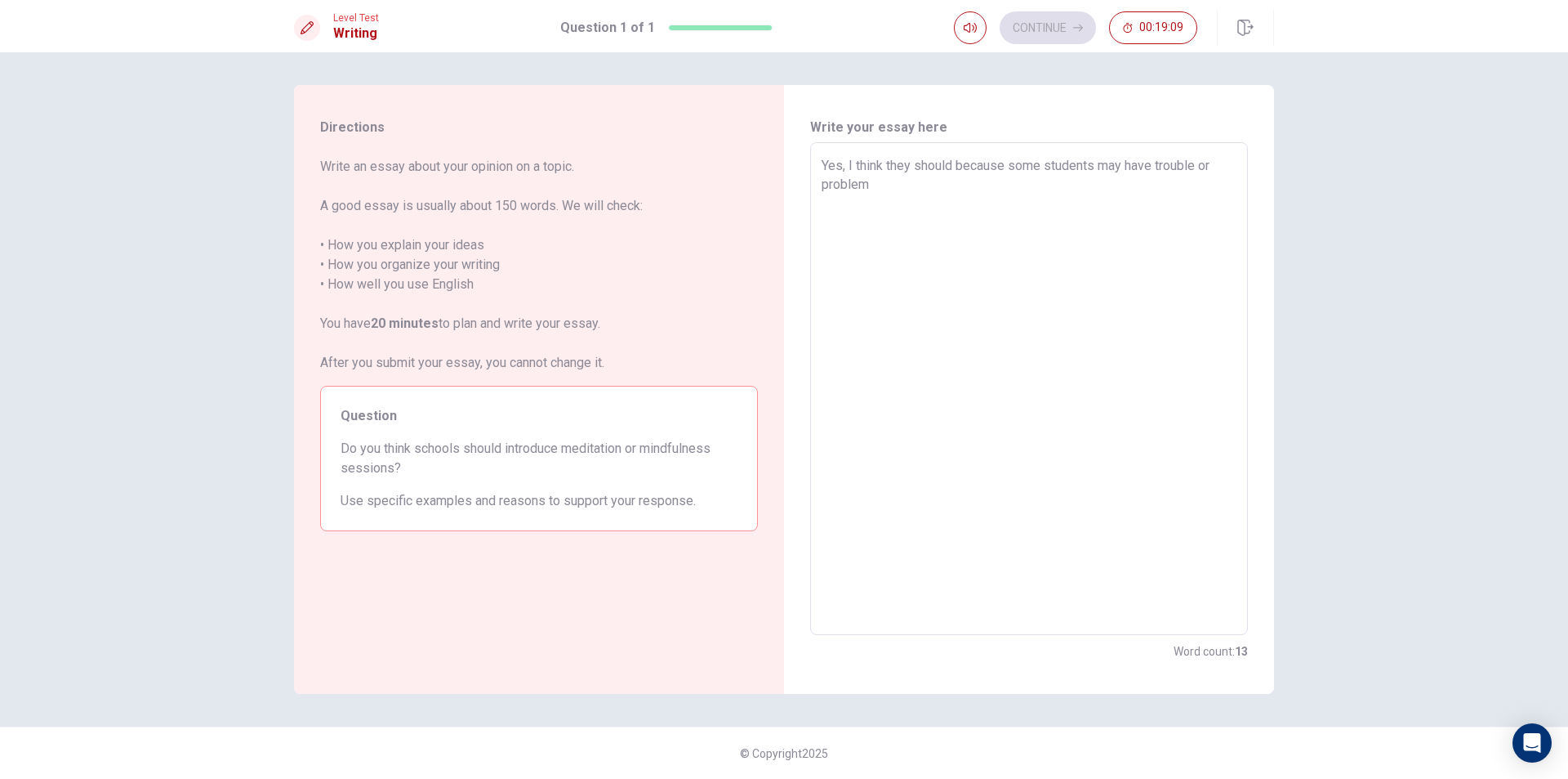
type textarea "x"
type textarea "Yes, I think they should because some students may have trouble or problems"
type textarea "x"
type textarea "Yes, I think they should because some students may have trouble or problems w"
type textarea "x"
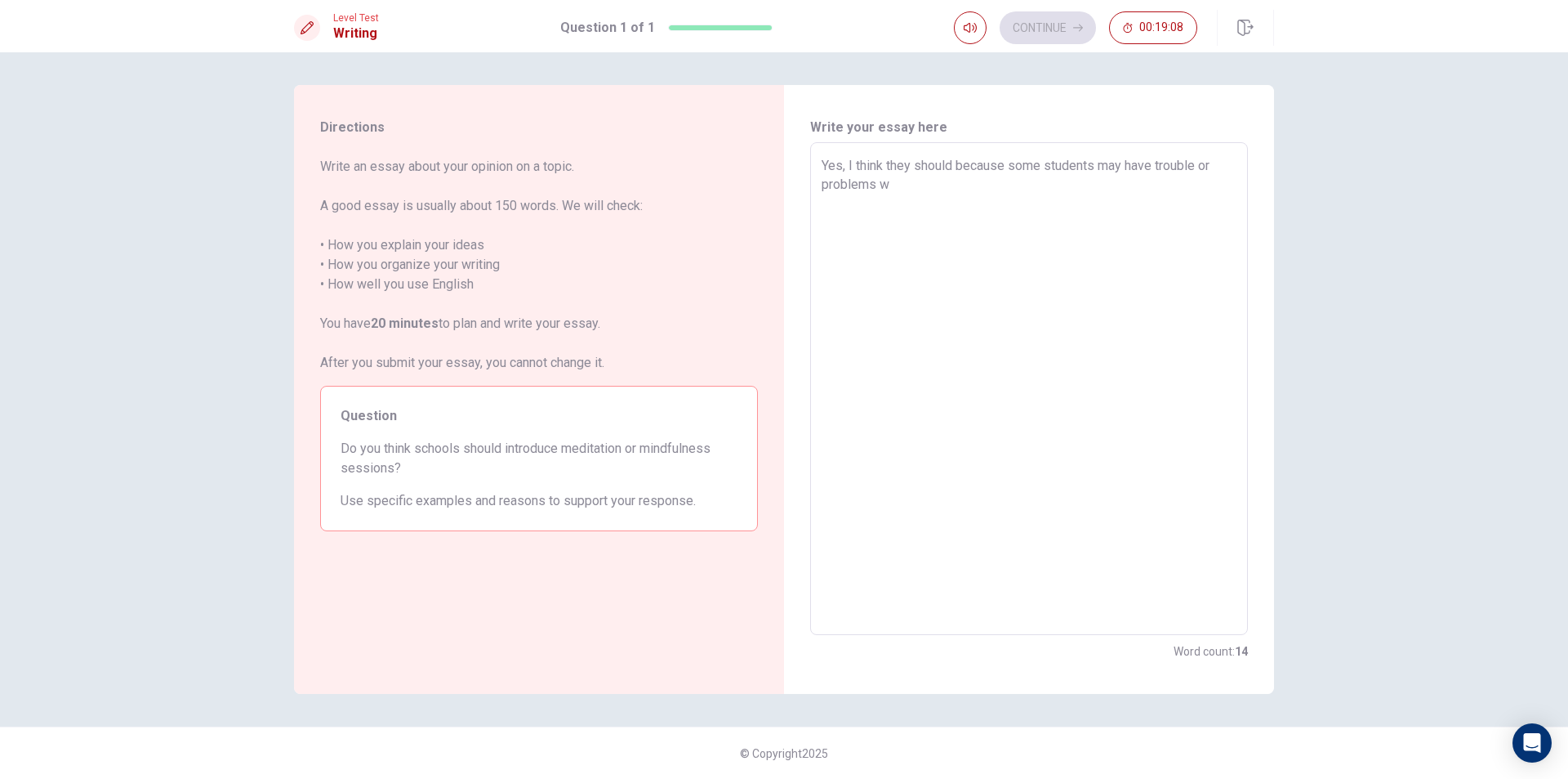
type textarea "Yes, I think they should because some students may have trouble or problems wi"
type textarea "x"
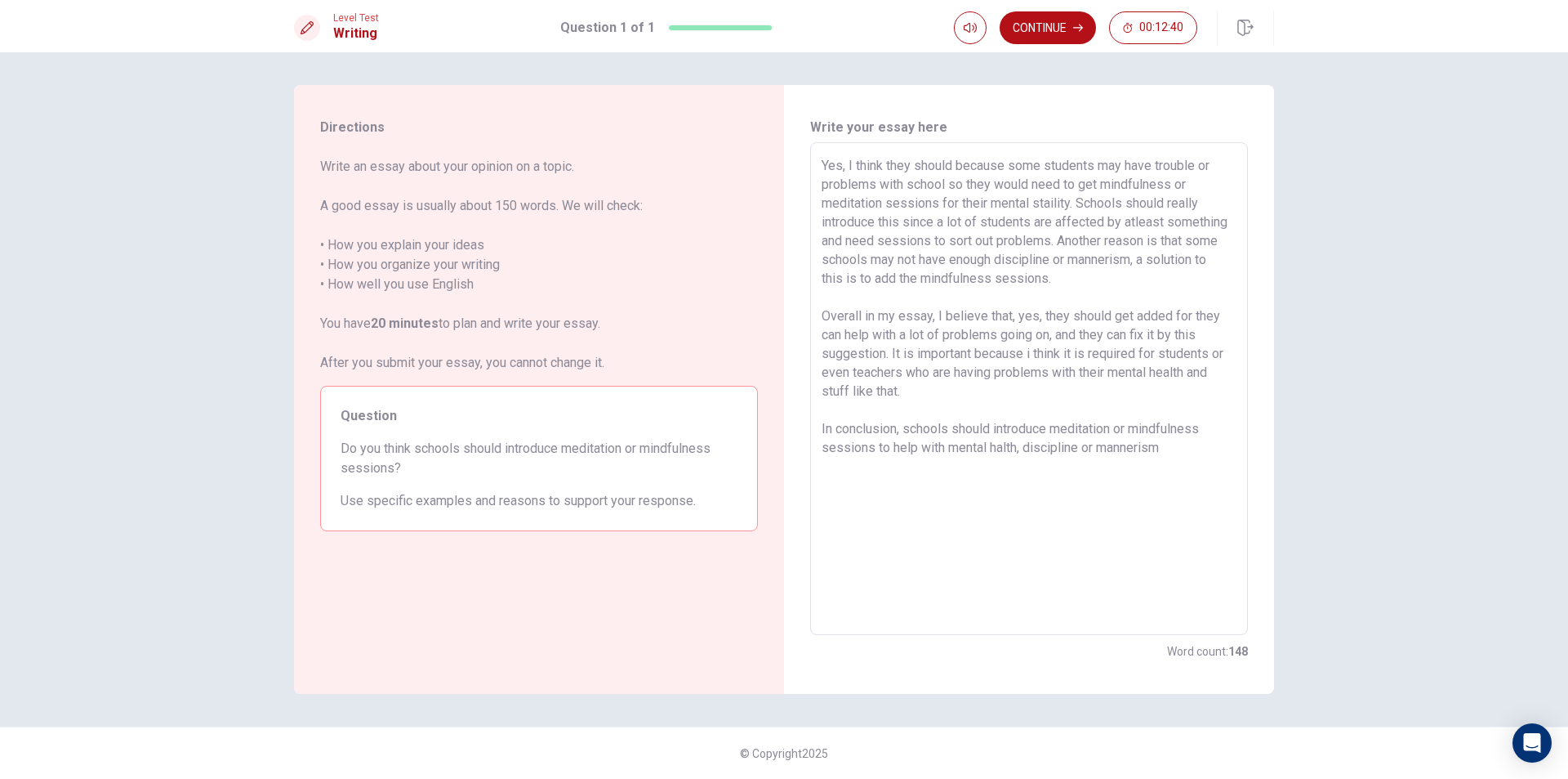
click at [997, 452] on textarea "Yes, I think they should because some students may have trouble or problems wit…" at bounding box center [1029, 388] width 415 height 465
click at [1194, 457] on textarea "Yes, I think they should because some students may have trouble or problems wit…" at bounding box center [1029, 388] width 415 height 465
click at [1208, 454] on textarea "Yes, I think they should because some students may have trouble or problems wit…" at bounding box center [1029, 388] width 415 height 465
click at [900, 431] on textarea "Yes, I think they should because some students may have trouble or problems wit…" at bounding box center [1029, 388] width 415 height 465
click at [906, 430] on textarea "Yes, I think they should because some students may have trouble or problems wit…" at bounding box center [1029, 388] width 415 height 465
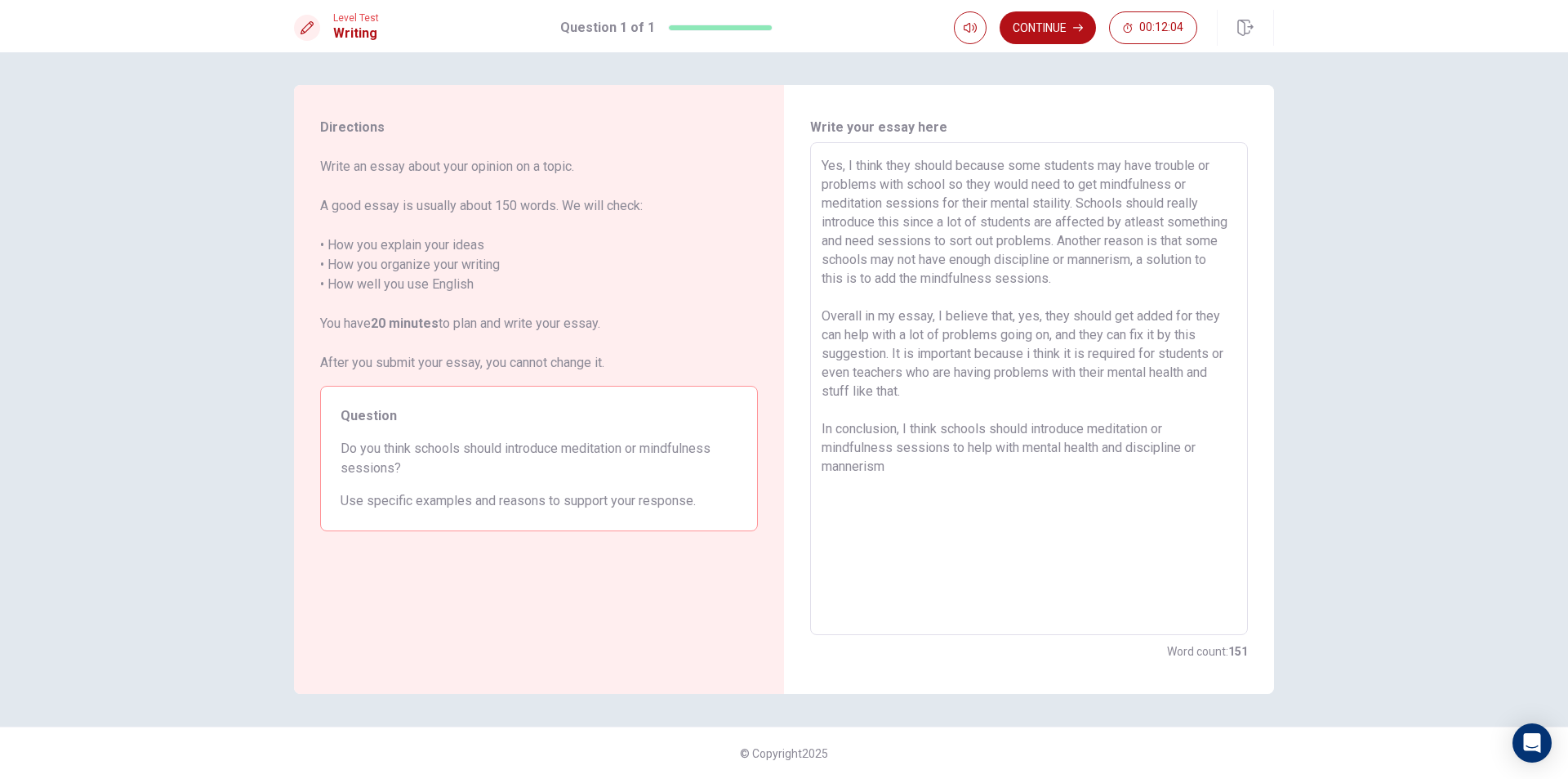
click at [965, 476] on textarea "Yes, I think they should because some students may have trouble or problems wit…" at bounding box center [1029, 388] width 415 height 465
click at [1078, 26] on icon "button" at bounding box center [1078, 27] width 10 height 10
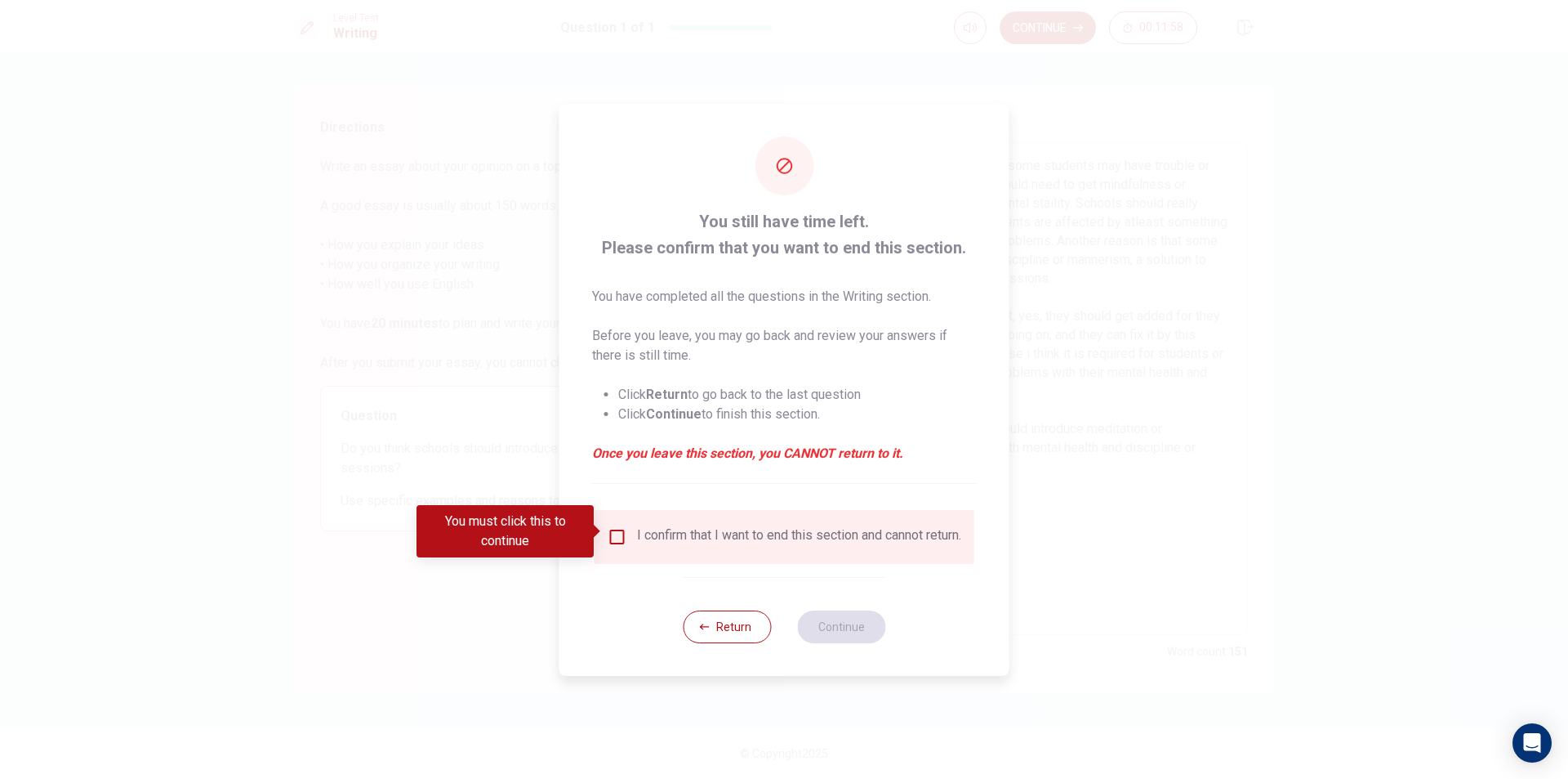
click at [618, 527] on input "You must click this to continue" at bounding box center [617, 536] width 20 height 20
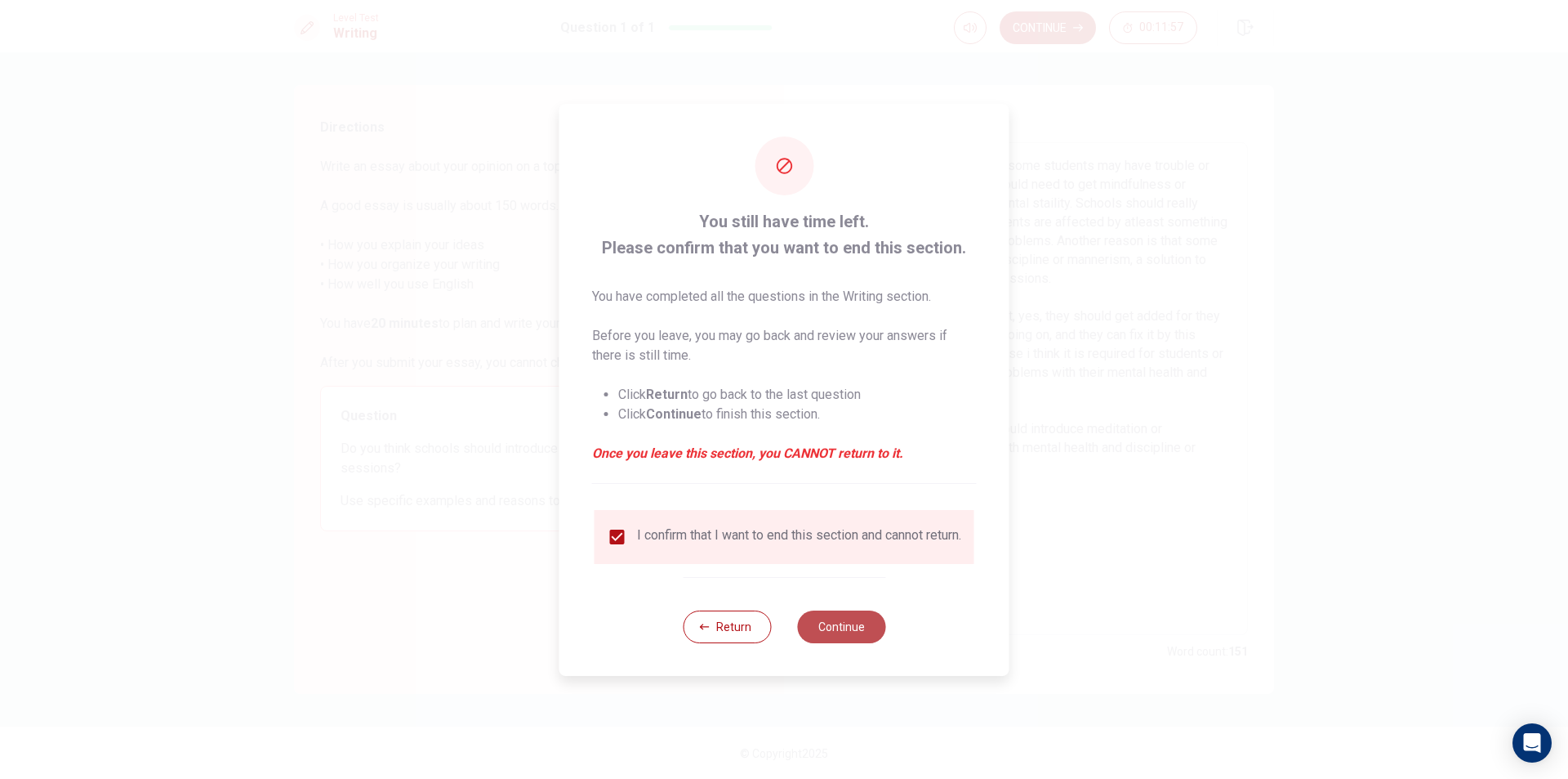
click at [804, 629] on button "Continue" at bounding box center [841, 626] width 88 height 33
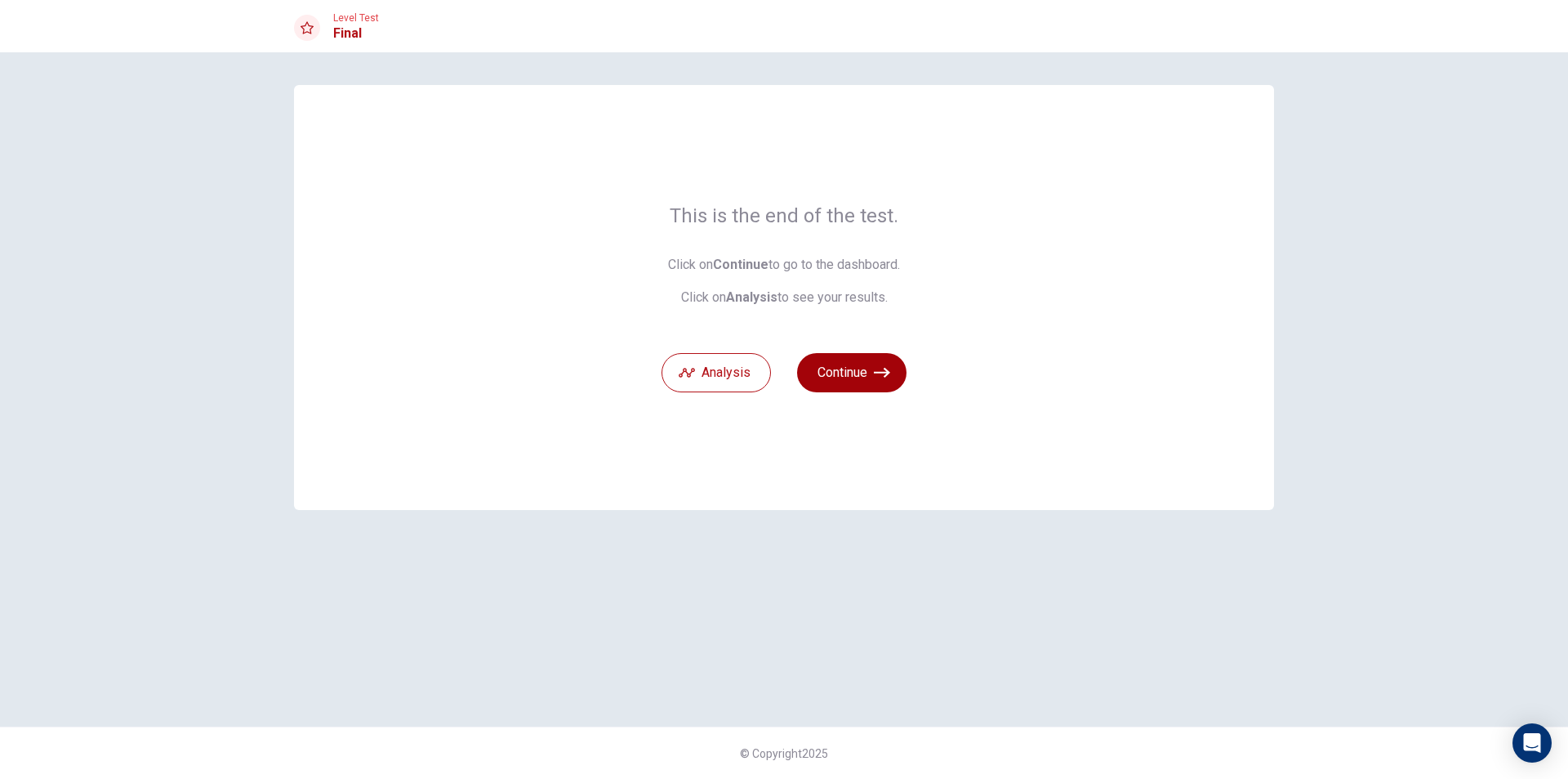
click at [862, 373] on button "Continue" at bounding box center [852, 372] width 109 height 39
